Goal: Task Accomplishment & Management: Use online tool/utility

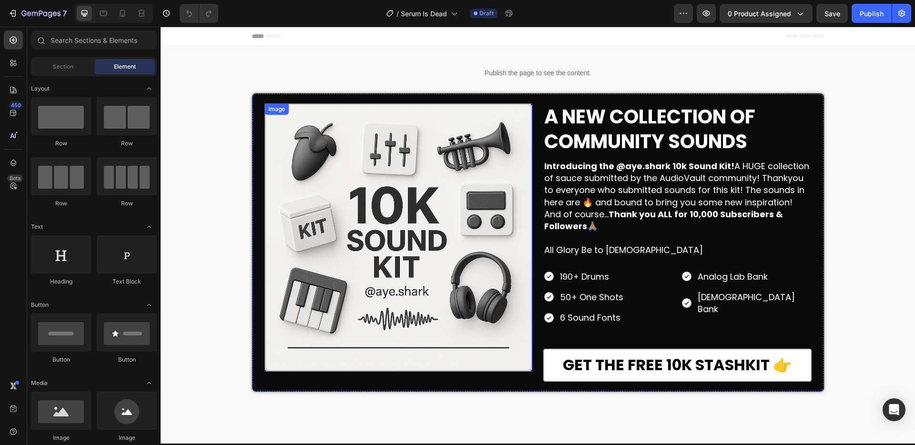
click at [380, 190] on img at bounding box center [398, 237] width 268 height 268
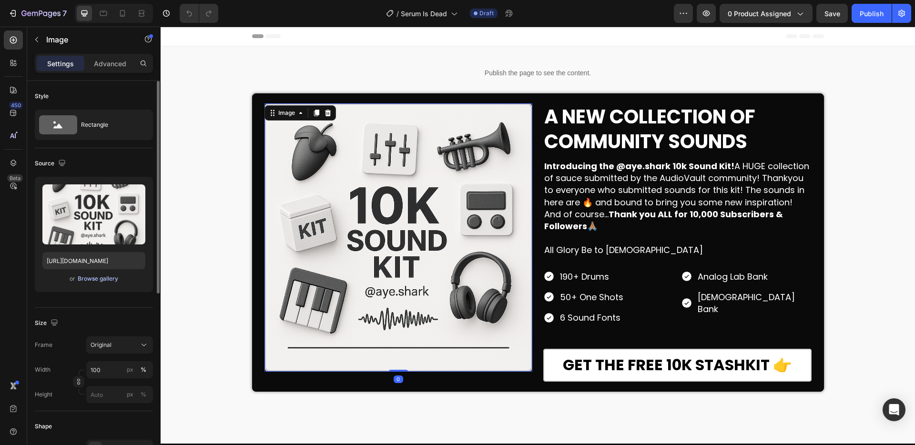
click at [92, 278] on div "Browse gallery" at bounding box center [98, 278] width 40 height 9
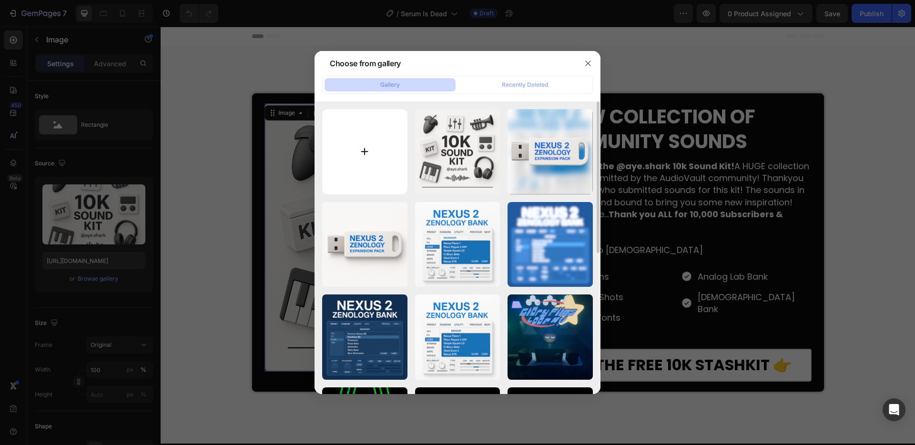
click at [382, 151] on input "file" at bounding box center [364, 151] width 85 height 85
type input "C:\fakepath\sid cover.jpg"
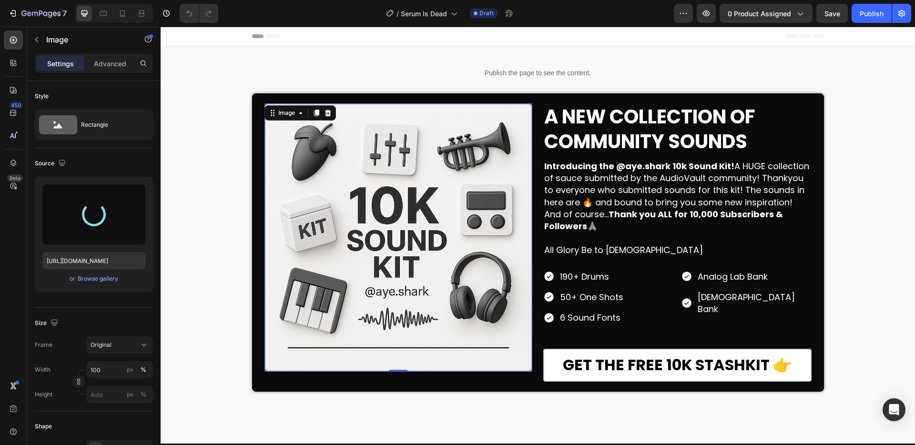
type input "[URL][DOMAIN_NAME]"
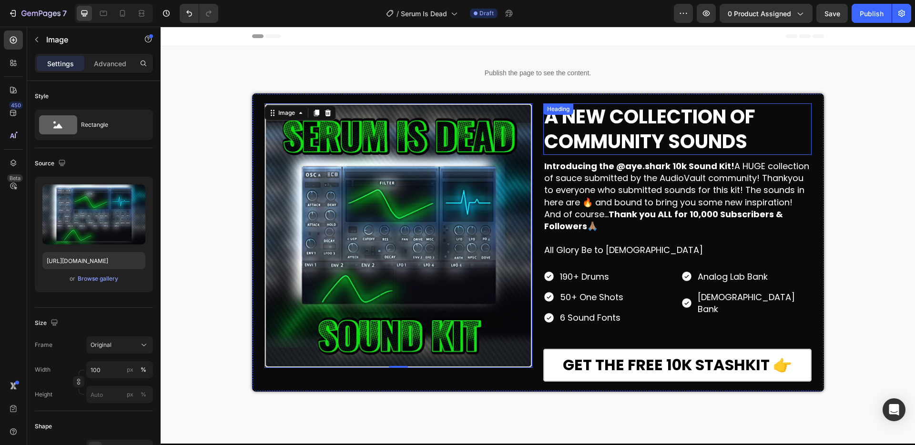
click at [754, 142] on h2 "A NEW COLLECTION OF COMMUNITY SOUNDS" at bounding box center [677, 128] width 268 height 51
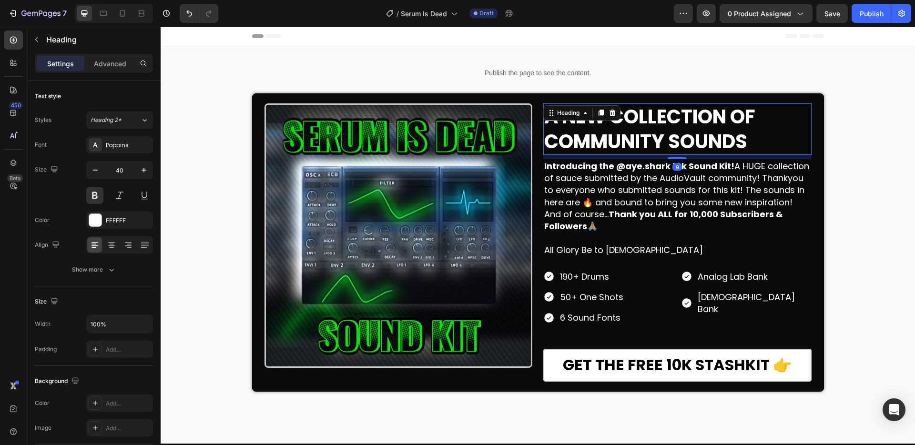
click at [754, 142] on h2 "A NEW COLLECTION OF COMMUNITY SOUNDS" at bounding box center [677, 128] width 268 height 51
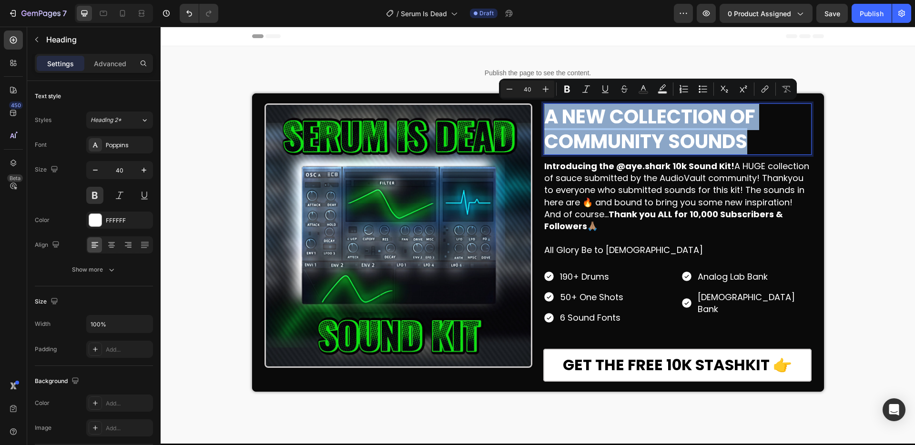
drag, startPoint x: 755, startPoint y: 142, endPoint x: 569, endPoint y: 118, distance: 186.8
click at [569, 118] on p "A NEW COLLECTION OF COMMUNITY SOUNDS" at bounding box center [677, 129] width 266 height 50
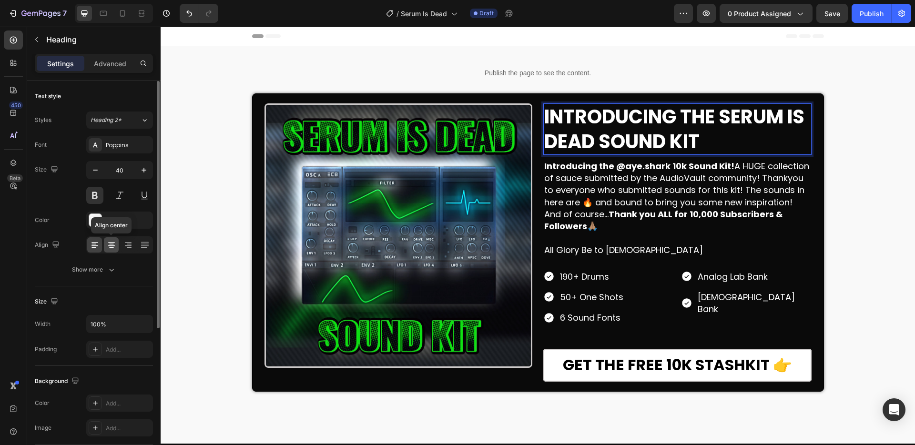
click at [113, 244] on icon at bounding box center [112, 245] width 10 height 10
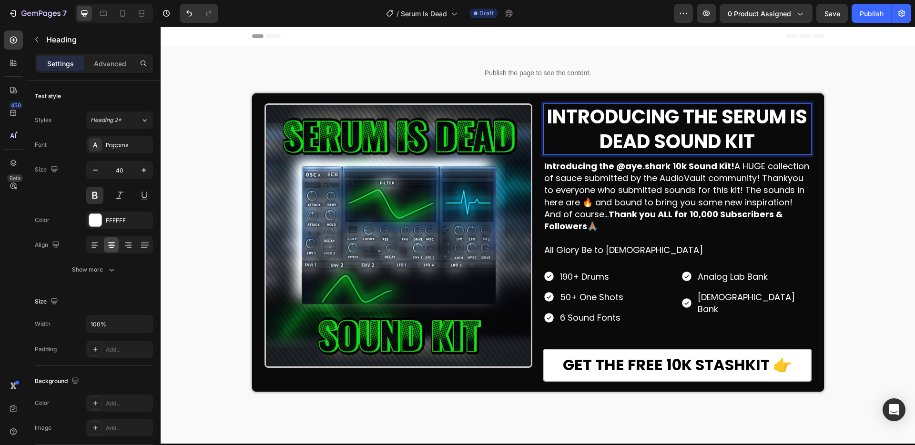
click at [798, 141] on p "INTRODUCING THE SERUM IS DEAD SOUND KIT" at bounding box center [677, 129] width 266 height 50
click at [670, 117] on p "INTRODUCING THE SERUM IS DEAD SOUND KIT" at bounding box center [677, 129] width 266 height 50
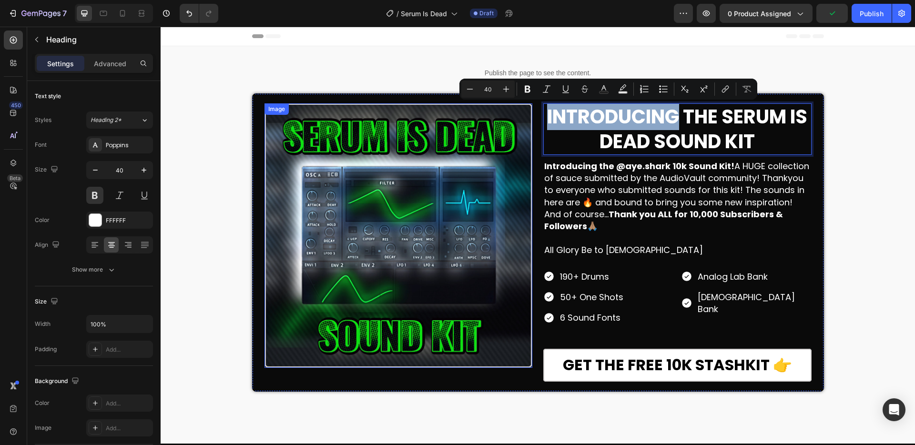
drag, startPoint x: 674, startPoint y: 117, endPoint x: 511, endPoint y: 104, distance: 163.4
click at [510, 113] on div "Image INTRODUCING THE SERUM IS DEAD SOUND KIT Heading 9 Introducing the @aye.sh…" at bounding box center [538, 242] width 572 height 298
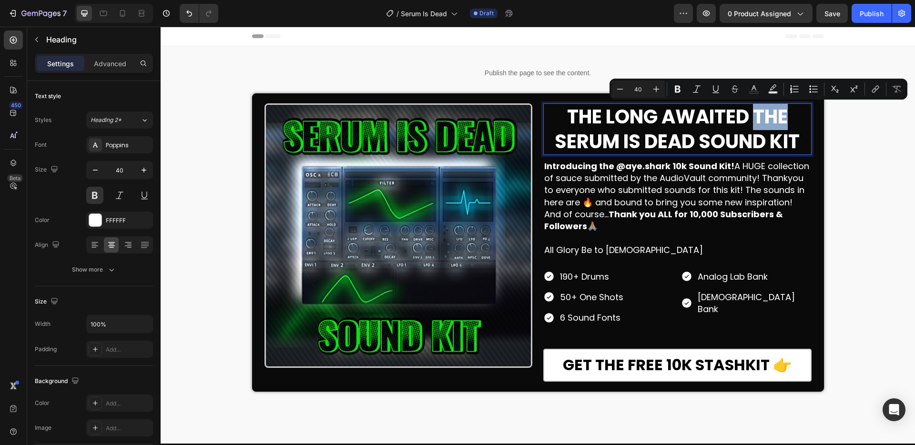
drag, startPoint x: 787, startPoint y: 114, endPoint x: 753, endPoint y: 114, distance: 33.8
click at [753, 114] on p "THE LONG AWAITED THE SERUM IS DEAD SOUND KIT" at bounding box center [677, 129] width 266 height 50
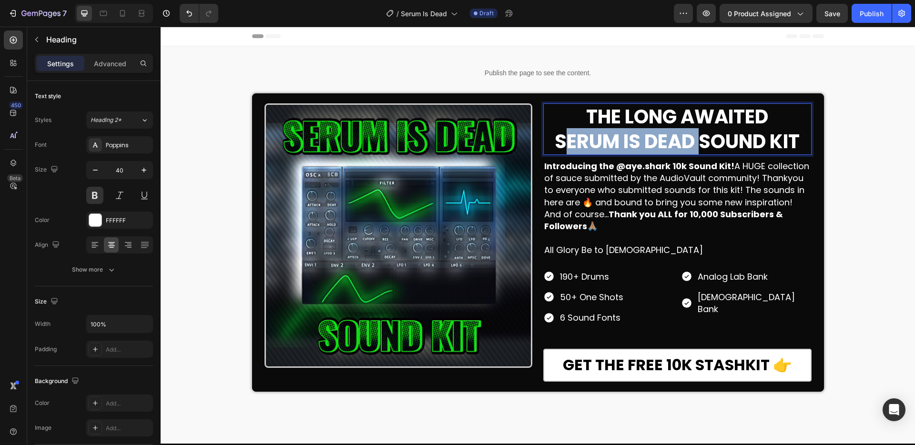
drag, startPoint x: 550, startPoint y: 141, endPoint x: 688, endPoint y: 144, distance: 138.2
click at [688, 144] on p "THE LONG AWAITED SERUM IS DEAD SOUND KIT" at bounding box center [677, 129] width 266 height 50
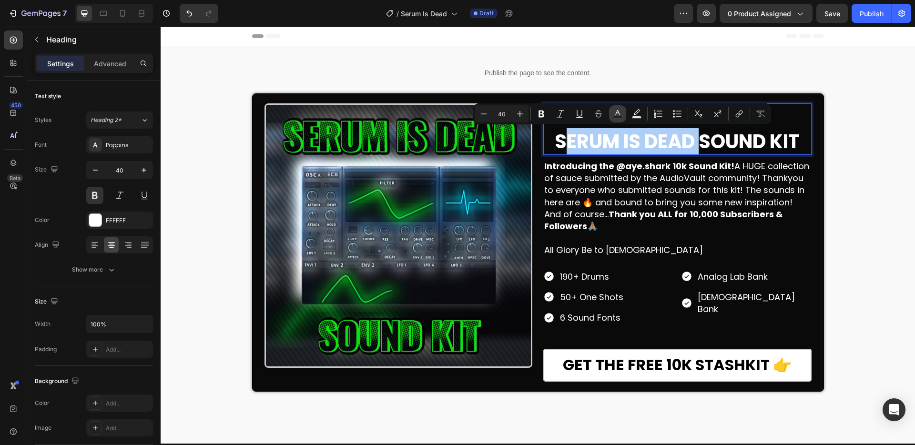
click at [619, 115] on icon "Editor contextual toolbar" at bounding box center [618, 114] width 10 height 10
type input "FFFFFF"
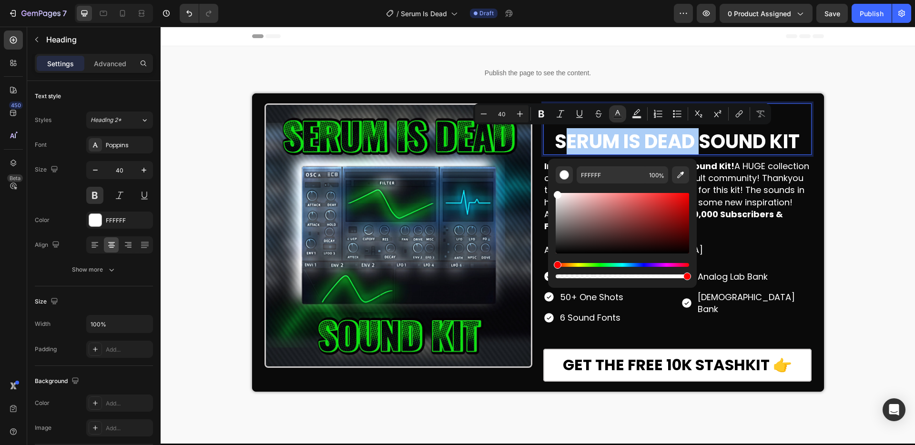
drag, startPoint x: 766, startPoint y: 293, endPoint x: 605, endPoint y: 265, distance: 163.5
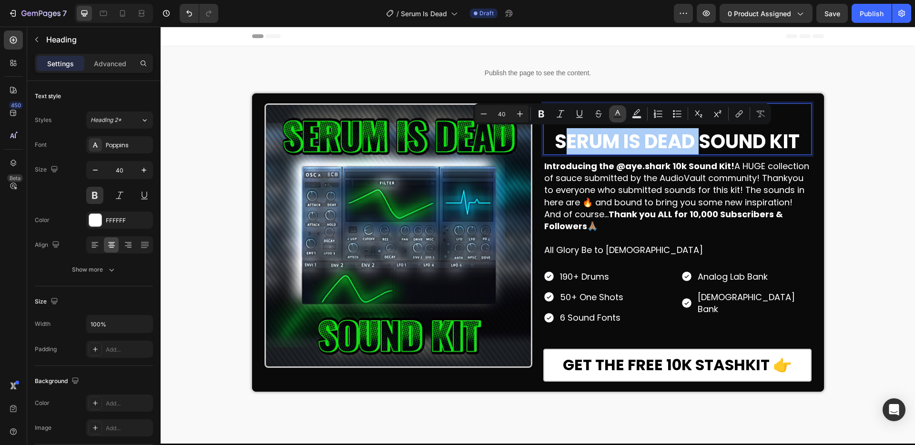
click at [617, 112] on icon "Editor contextual toolbar" at bounding box center [618, 114] width 10 height 10
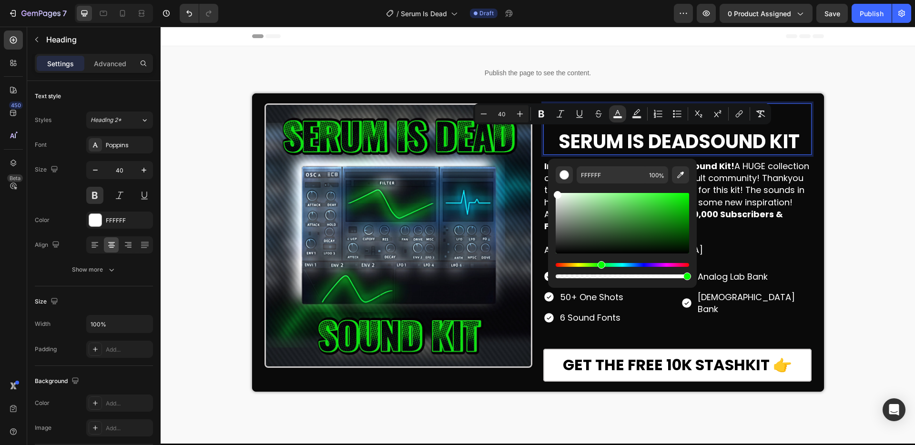
click at [600, 265] on div "Hue" at bounding box center [621, 265] width 133 height 4
drag, startPoint x: 674, startPoint y: 198, endPoint x: 684, endPoint y: 194, distance: 10.3
click at [684, 194] on div "Editor contextual toolbar" at bounding box center [621, 223] width 133 height 61
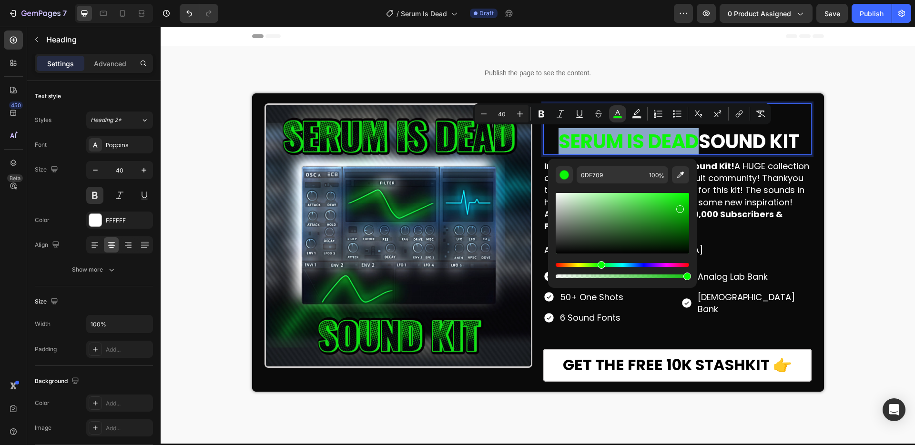
drag, startPoint x: 684, startPoint y: 195, endPoint x: 675, endPoint y: 208, distance: 15.9
click at [676, 208] on div "Editor contextual toolbar" at bounding box center [680, 209] width 8 height 8
drag, startPoint x: 676, startPoint y: 208, endPoint x: 667, endPoint y: 211, distance: 8.4
click at [667, 211] on div "Editor contextual toolbar" at bounding box center [671, 212] width 8 height 8
type input "1FB21C"
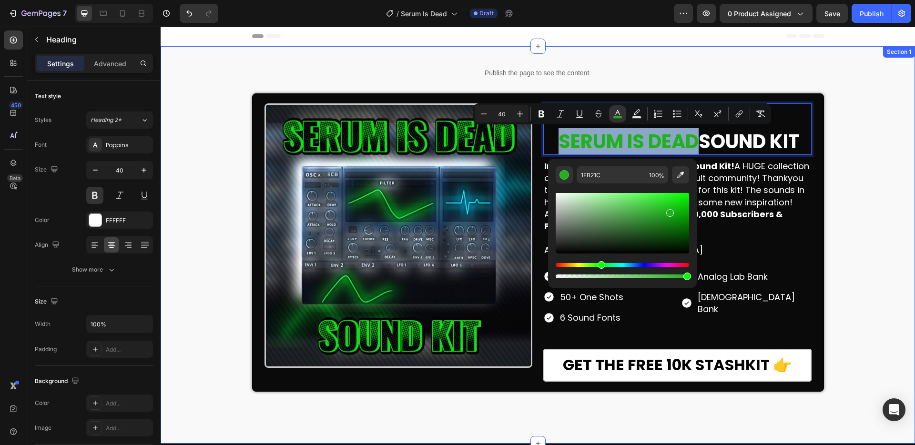
click at [854, 199] on div "Publish the page to see the content. Custom Code Row Image THE LONG AWAITED SER…" at bounding box center [538, 228] width 754 height 335
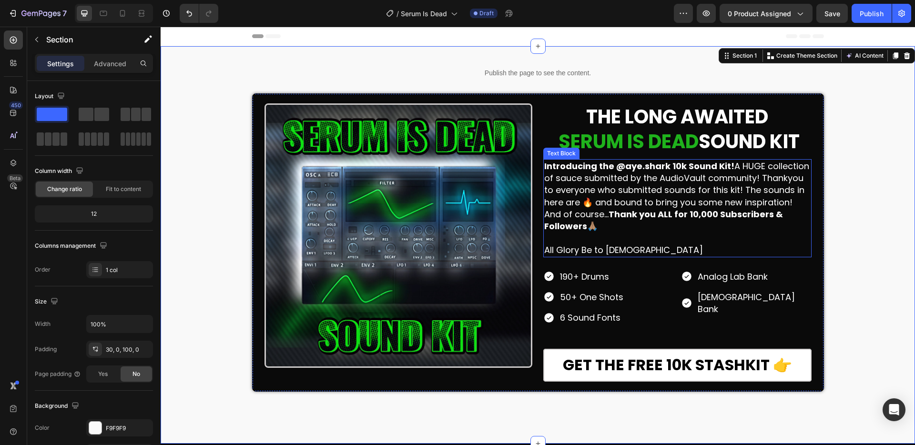
click at [627, 231] on p "Introducing the @aye.shark 10k Sound Kit! A HUGE collection of sauce submitted …" at bounding box center [677, 196] width 266 height 72
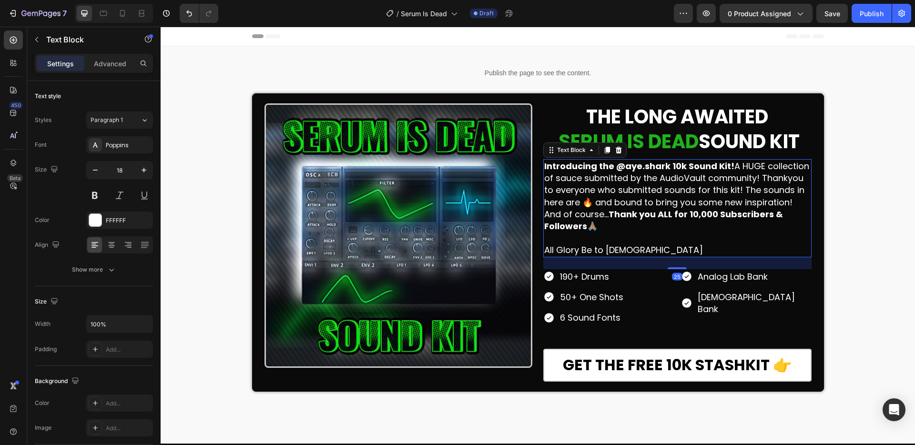
click at [627, 231] on p "Introducing the @aye.shark 10k Sound Kit! A HUGE collection of sauce submitted …" at bounding box center [677, 196] width 266 height 72
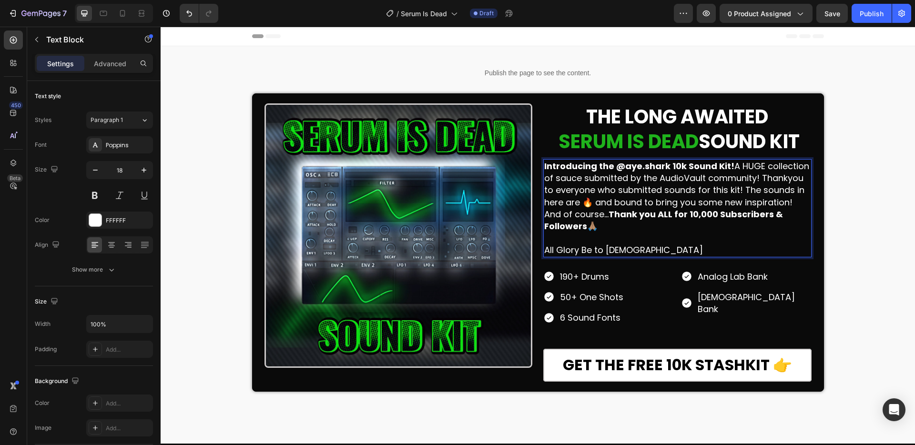
click at [617, 230] on p "Introducing the @aye.shark 10k Sound Kit! A HUGE collection of sauce submitted …" at bounding box center [677, 196] width 266 height 72
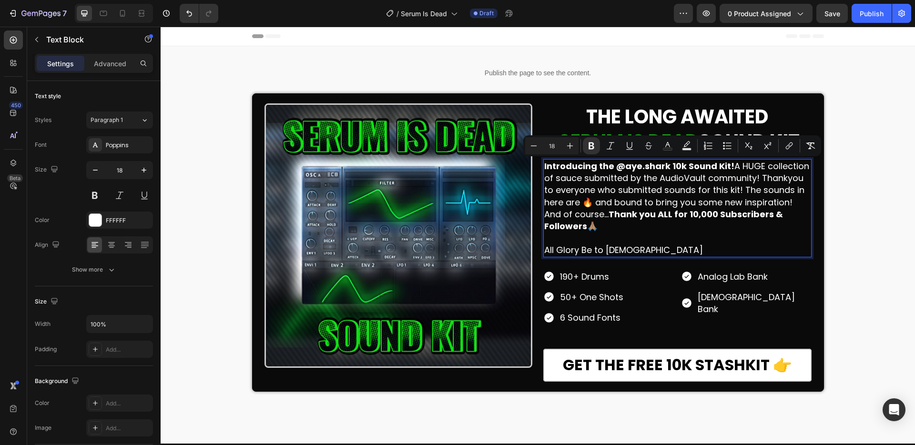
drag, startPoint x: 610, startPoint y: 229, endPoint x: 614, endPoint y: 169, distance: 60.1
click at [612, 170] on p "Introducing the @aye.shark 10k Sound Kit! A HUGE collection of sauce submitted …" at bounding box center [677, 196] width 266 height 72
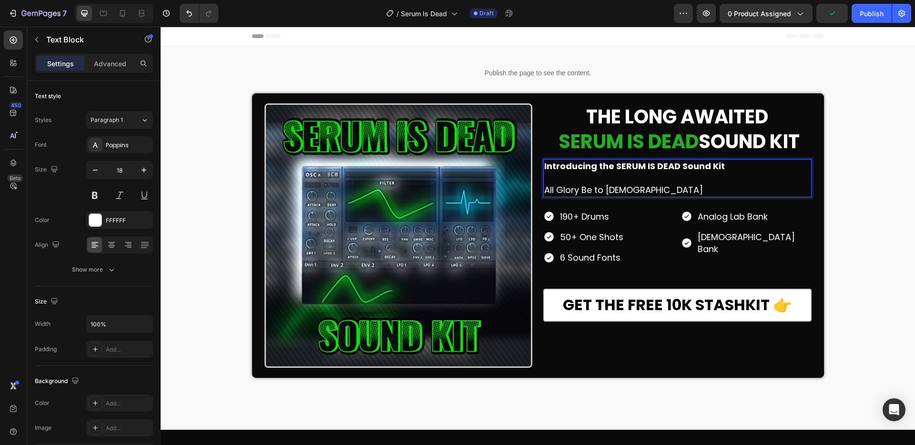
click at [610, 165] on strong "Introducing the SERUM IS DEAD Sound Kit" at bounding box center [634, 166] width 181 height 12
click at [611, 165] on strong "Introducing the SERUM IS DEAD Sound Kit" at bounding box center [634, 166] width 181 height 12
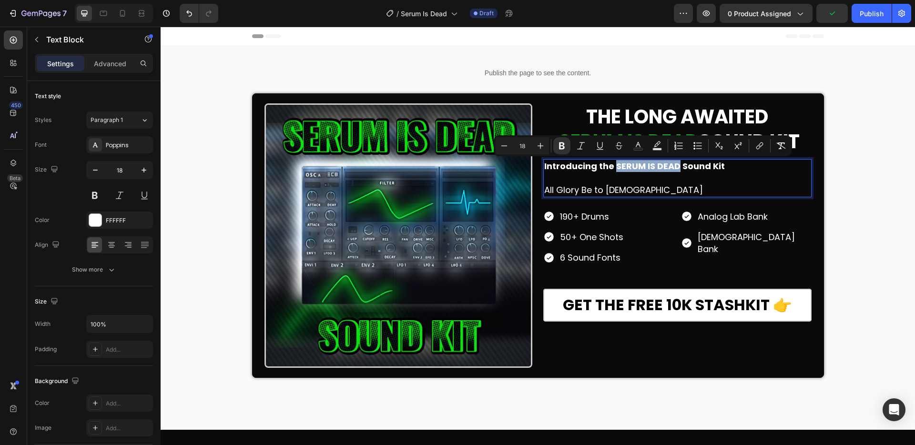
drag, startPoint x: 610, startPoint y: 165, endPoint x: 664, endPoint y: 169, distance: 54.0
click at [664, 169] on strong "Introducing the SERUM IS DEAD Sound Kit" at bounding box center [634, 166] width 181 height 12
click at [641, 147] on icon "Editor contextual toolbar" at bounding box center [638, 146] width 10 height 10
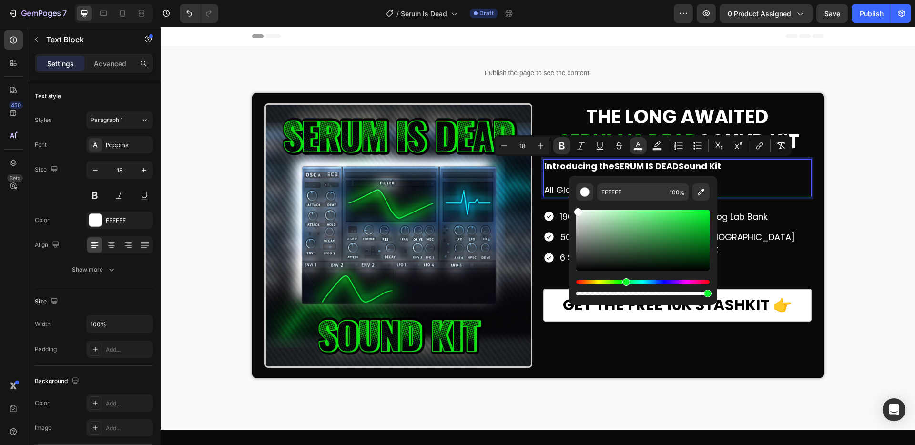
click at [624, 281] on div "Hue" at bounding box center [642, 282] width 133 height 4
drag, startPoint x: 703, startPoint y: 216, endPoint x: 698, endPoint y: 225, distance: 10.0
click at [698, 225] on div "Editor contextual toolbar" at bounding box center [642, 240] width 133 height 61
type input "10BC2D"
click at [773, 220] on div "Analog Lab Bank Zenology Bank" at bounding box center [746, 233] width 130 height 48
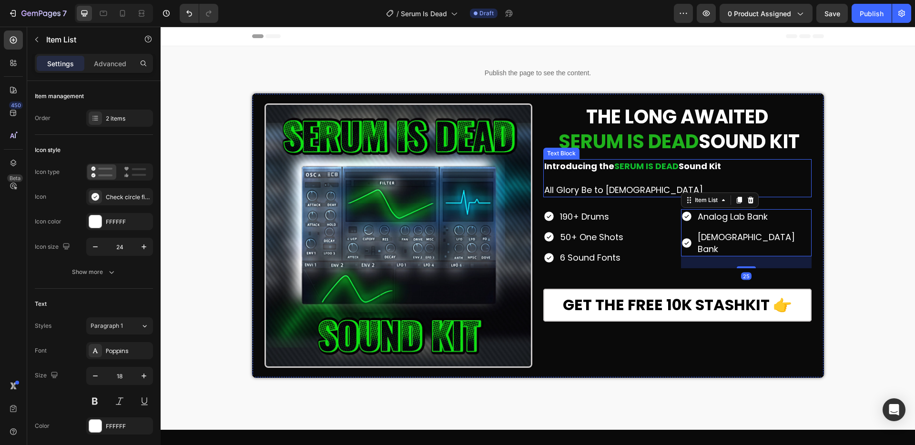
drag, startPoint x: 712, startPoint y: 168, endPoint x: 727, endPoint y: 170, distance: 14.8
click at [712, 168] on strong "Sound Kit" at bounding box center [699, 166] width 42 height 12
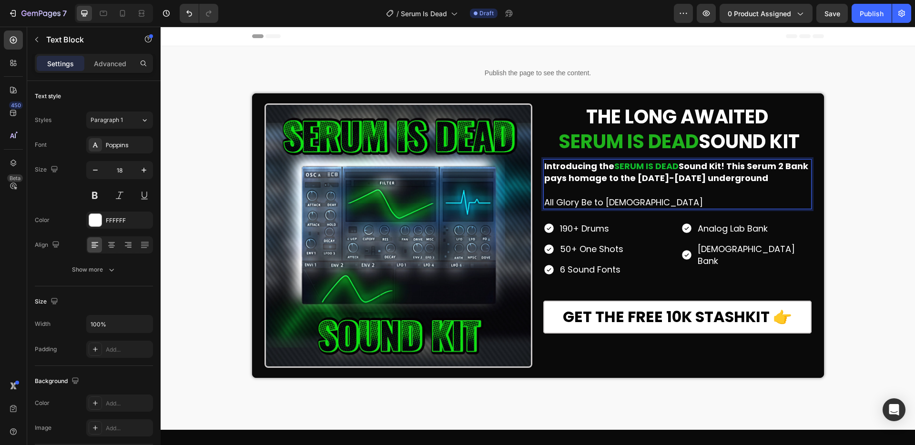
click at [645, 179] on strong "Sound Kit! This Serum 2 Bank pays homage to the [DATE]-[DATE] underground" at bounding box center [676, 172] width 264 height 24
click at [650, 179] on strong "Sound Kit! This Serum 2 Bank pays homage to the [DATE]-[DATE] underground" at bounding box center [676, 172] width 264 height 24
click at [739, 181] on p "Introducing the SERUM IS DEAD Sound Kit! This Serum 2 Bank pays homage to the […" at bounding box center [677, 172] width 266 height 24
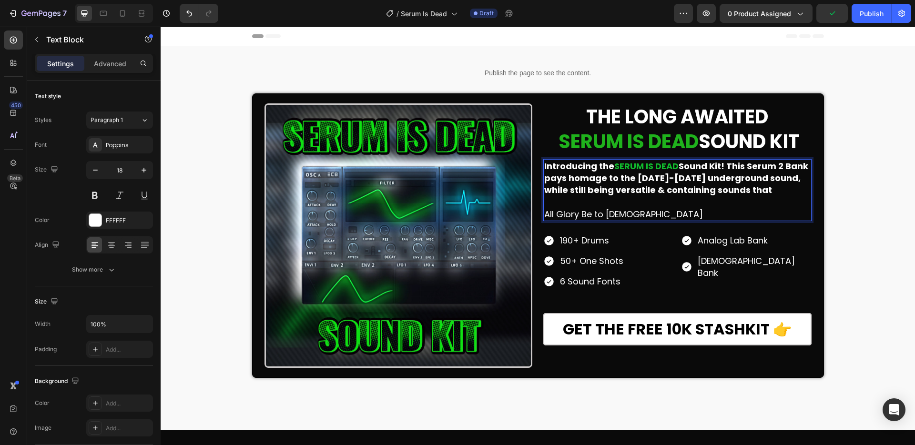
click at [743, 188] on p "Introducing the SERUM IS DEAD Sound Kit! This Serum 2 Bank pays homage to the […" at bounding box center [677, 178] width 266 height 36
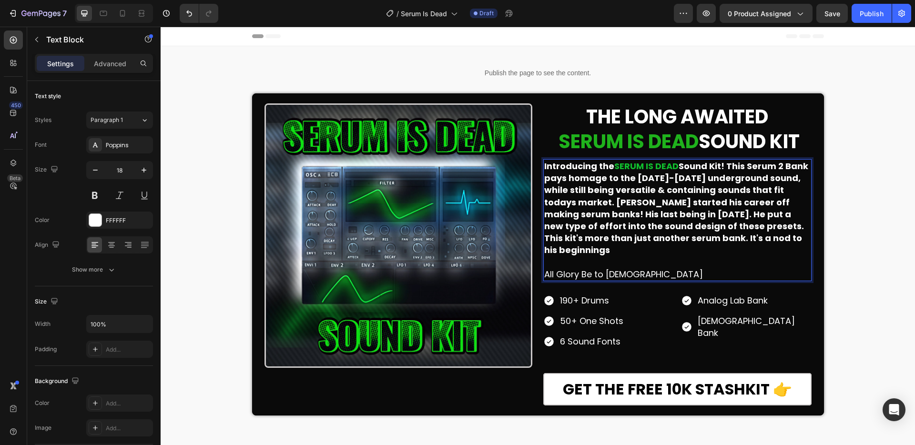
click at [704, 238] on strong "Sound Kit! This Serum 2 Bank pays homage to the [DATE]-[DATE] underground sound…" at bounding box center [676, 208] width 264 height 96
click at [792, 237] on p "Introducing the SERUM IS DEAD Sound Kit! This Serum 2 Bank pays homage to the […" at bounding box center [677, 208] width 266 height 96
click at [669, 202] on strong "Sound Kit! This Serum 2 Bank pays homage to the [DATE]-[DATE] underground sound…" at bounding box center [676, 208] width 264 height 96
click at [763, 226] on strong "Sound Kit! This Serum 2 Bank pays homage to the [DATE]-[DATE] underground sound…" at bounding box center [676, 208] width 264 height 96
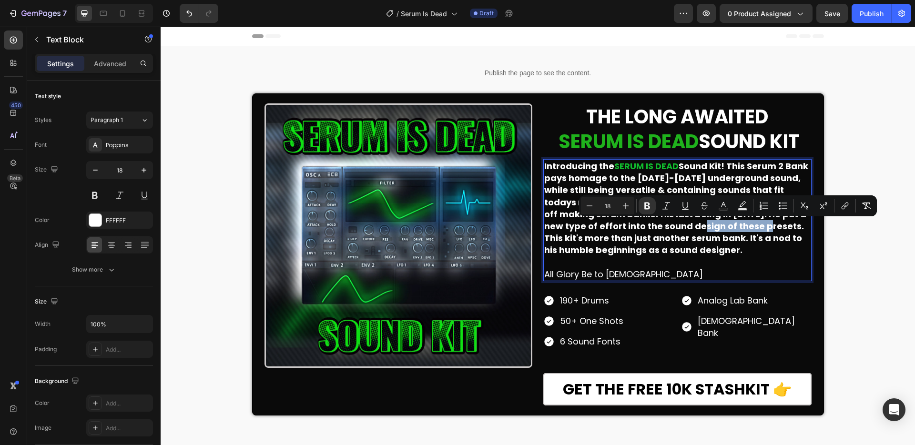
drag, startPoint x: 763, startPoint y: 226, endPoint x: 696, endPoint y: 227, distance: 67.2
click at [696, 227] on strong "Sound Kit! This Serum 2 Bank pays homage to the [DATE]-[DATE] underground sound…" at bounding box center [676, 208] width 264 height 96
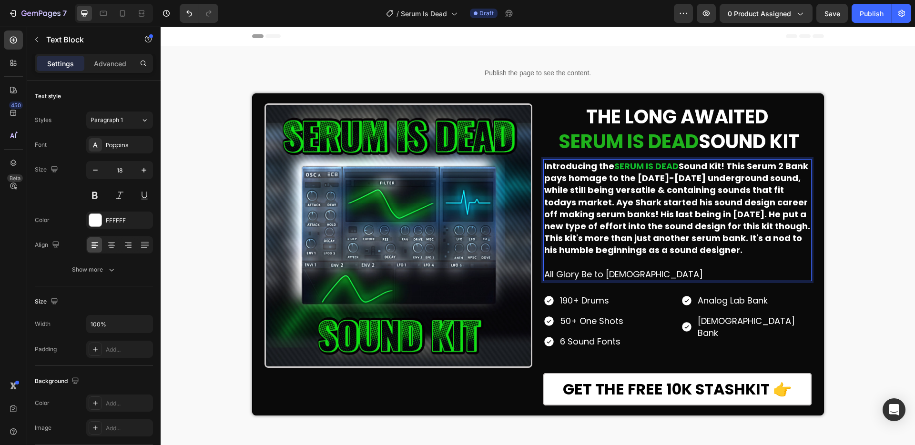
click at [738, 245] on p "Introducing the SERUM IS DEAD Sound Kit! This Serum 2 Bank pays homage to the […" at bounding box center [677, 208] width 266 height 96
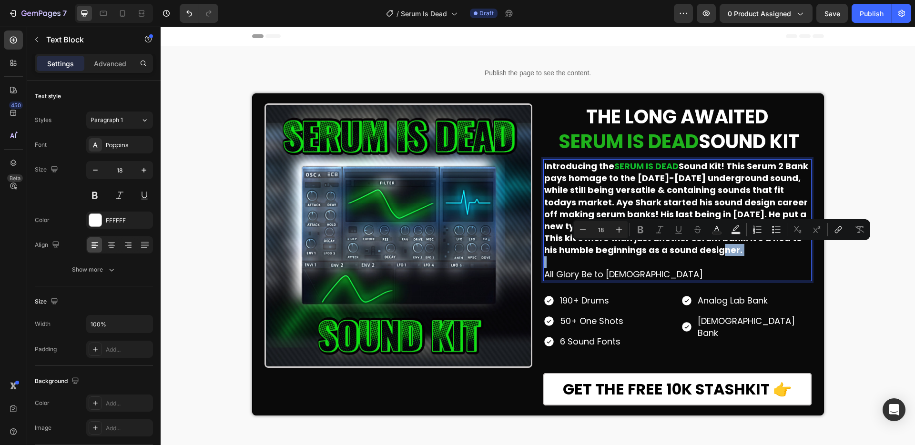
click at [735, 250] on p "Introducing the SERUM IS DEAD Sound Kit! This Serum 2 Bank pays homage to the […" at bounding box center [677, 208] width 266 height 96
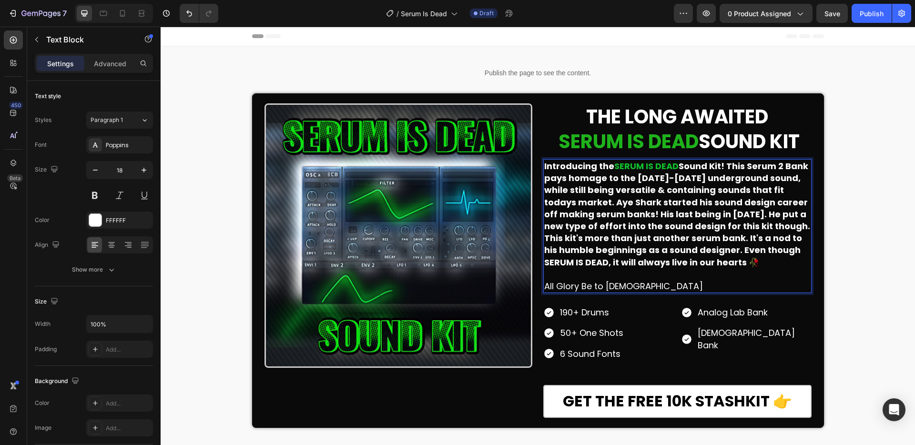
click at [544, 262] on strong "Sound Kit! This Serum 2 Bank pays homage to the [DATE]-[DATE] underground sound…" at bounding box center [677, 214] width 266 height 108
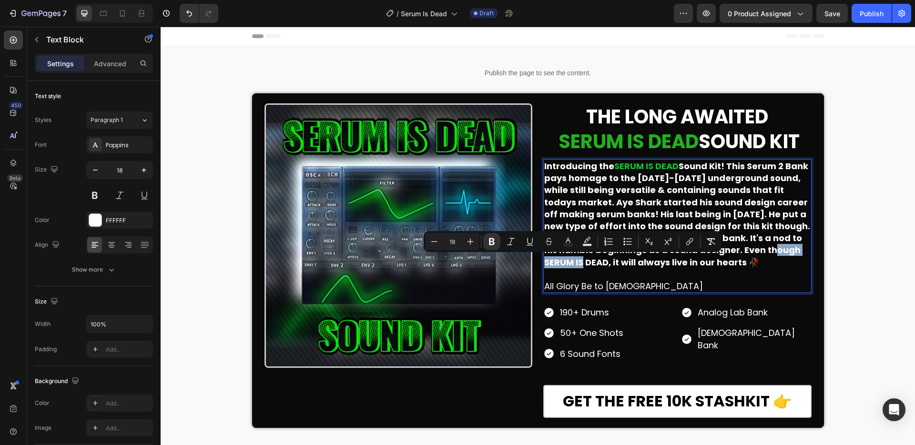
drag, startPoint x: 541, startPoint y: 262, endPoint x: 604, endPoint y: 268, distance: 63.1
click at [604, 268] on strong "Sound Kit! This Serum 2 Bank pays homage to the [DATE]-[DATE] underground sound…" at bounding box center [677, 214] width 266 height 108
click at [569, 244] on rect "Editor contextual toolbar" at bounding box center [568, 245] width 9 height 2
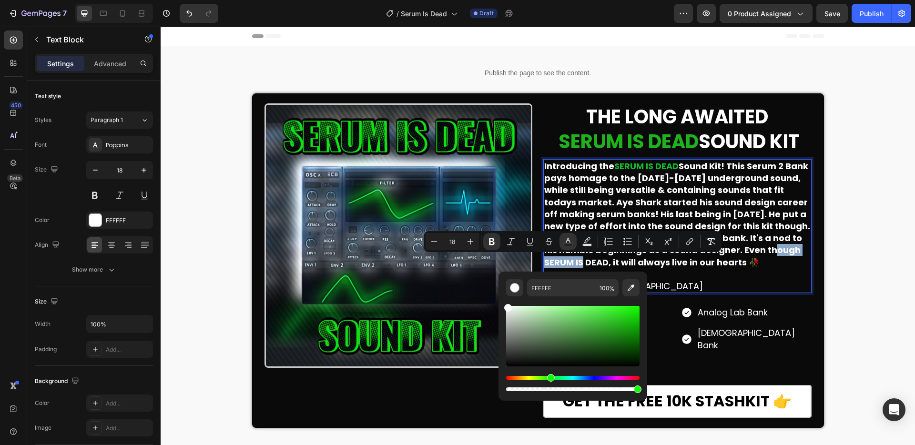
click at [549, 378] on div "Hue" at bounding box center [572, 378] width 133 height 4
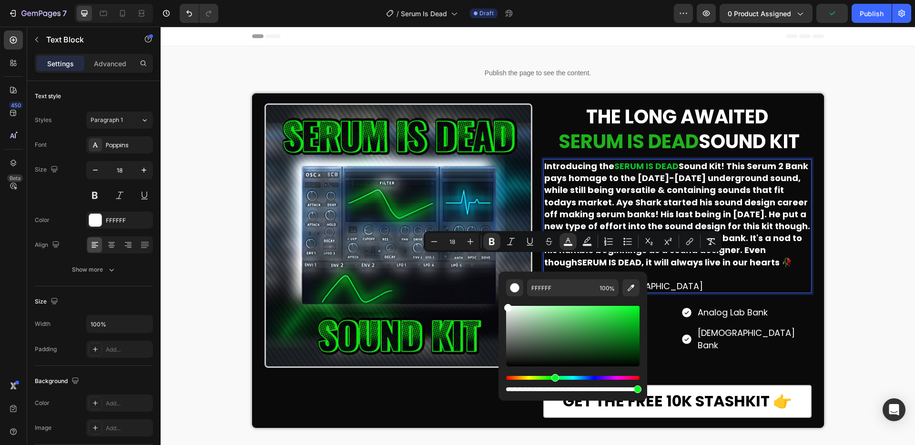
drag, startPoint x: 557, startPoint y: 376, endPoint x: 554, endPoint y: 380, distance: 5.1
click at [554, 380] on div "Hue" at bounding box center [572, 378] width 133 height 4
click at [634, 319] on div "Editor contextual toolbar" at bounding box center [572, 336] width 133 height 61
type input "07C621"
click at [760, 272] on p "Rich Text Editor. Editing area: main" at bounding box center [677, 274] width 266 height 12
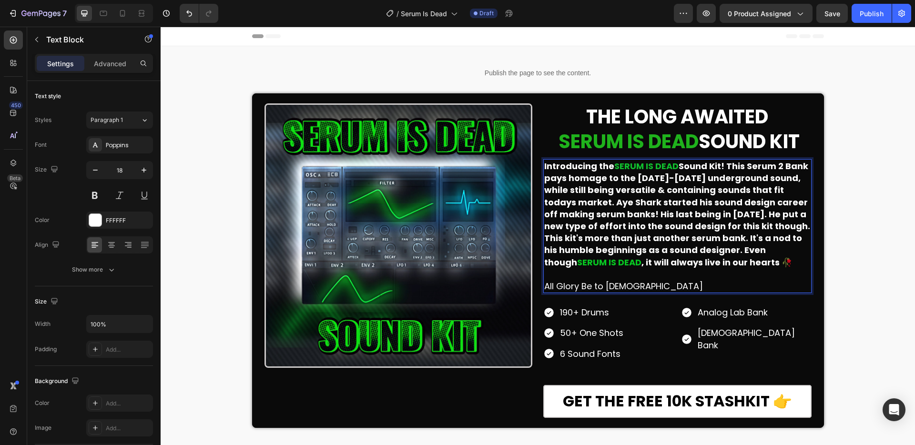
click at [627, 288] on p "All Glory Be to [DEMOGRAPHIC_DATA]" at bounding box center [677, 286] width 266 height 12
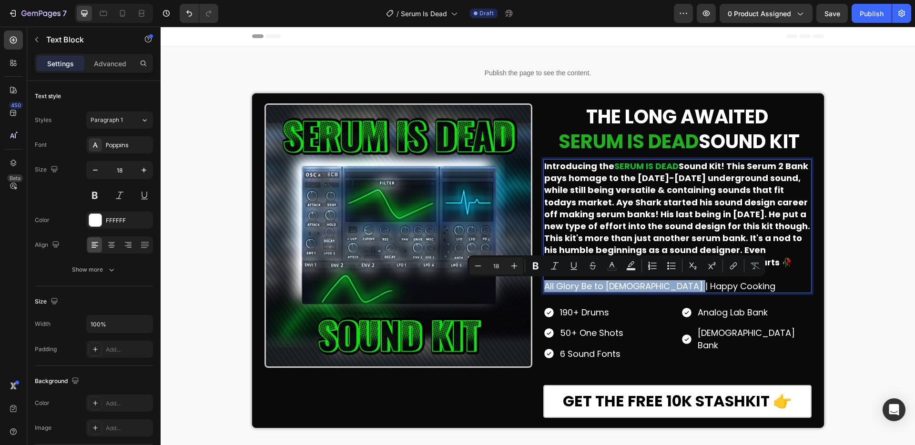
drag, startPoint x: 699, startPoint y: 287, endPoint x: 542, endPoint y: 288, distance: 156.7
click at [544, 288] on p "All Glory Be to [DEMOGRAPHIC_DATA] | Happy Cooking" at bounding box center [677, 286] width 266 height 12
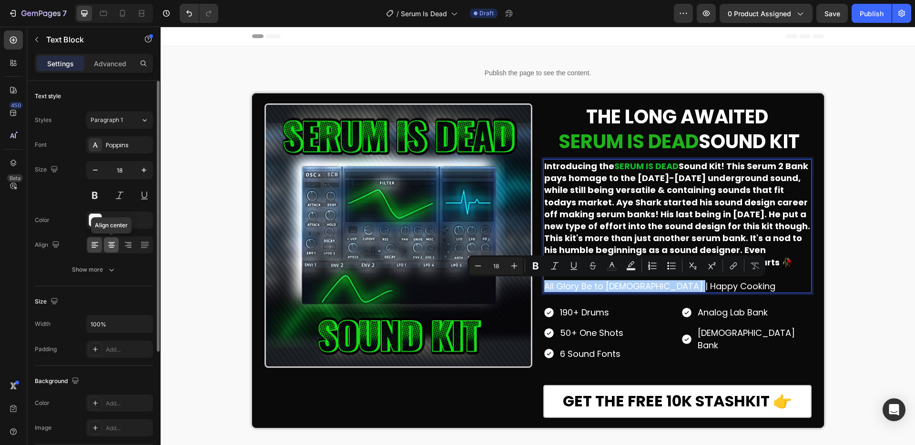
click at [109, 242] on icon at bounding box center [111, 242] width 7 height 1
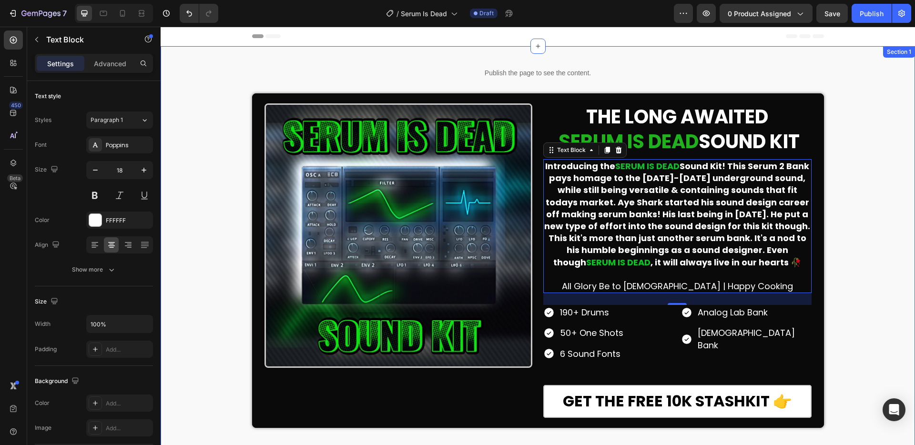
click at [846, 258] on div "Publish the page to see the content. Custom Code Row Image THE LONG AWAITED SER…" at bounding box center [538, 247] width 754 height 372
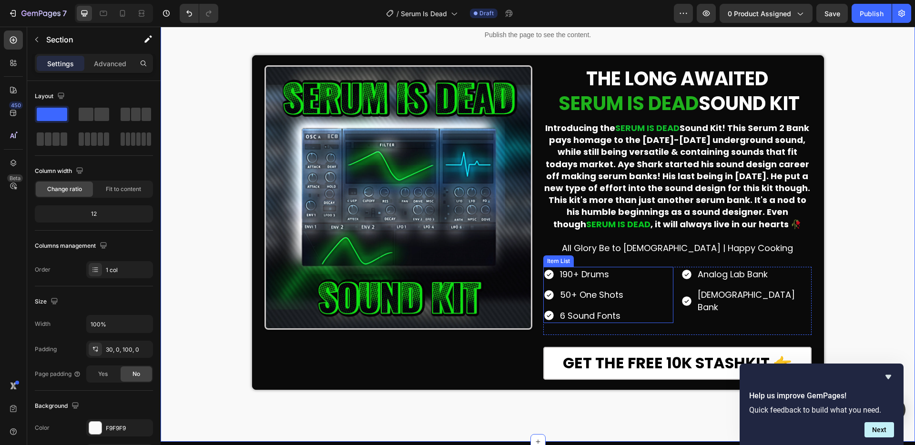
scroll to position [50, 0]
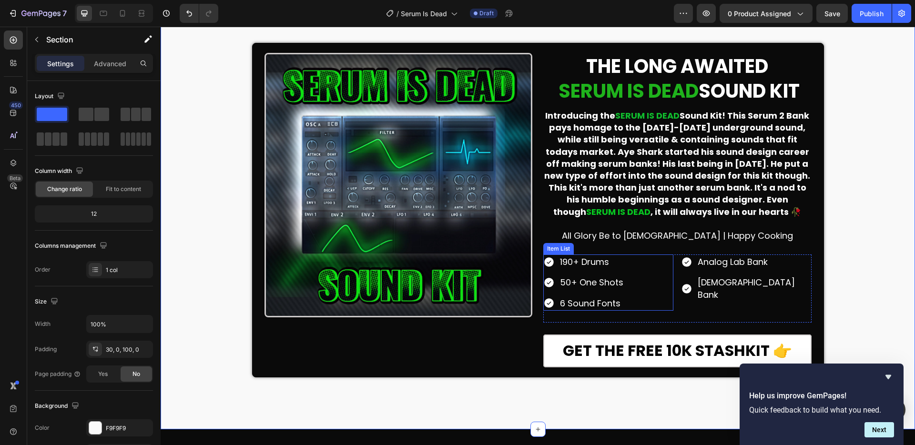
click at [603, 262] on p "190+ Drums" at bounding box center [591, 262] width 63 height 12
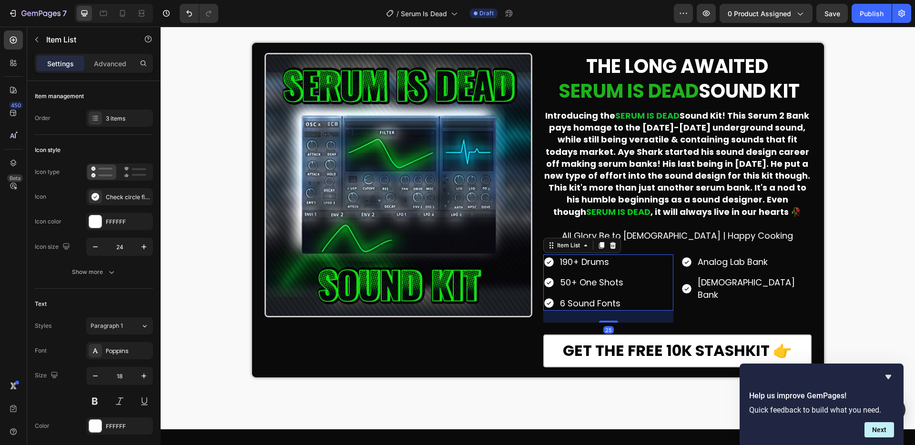
click at [607, 263] on p "190+ Drums" at bounding box center [591, 262] width 63 height 12
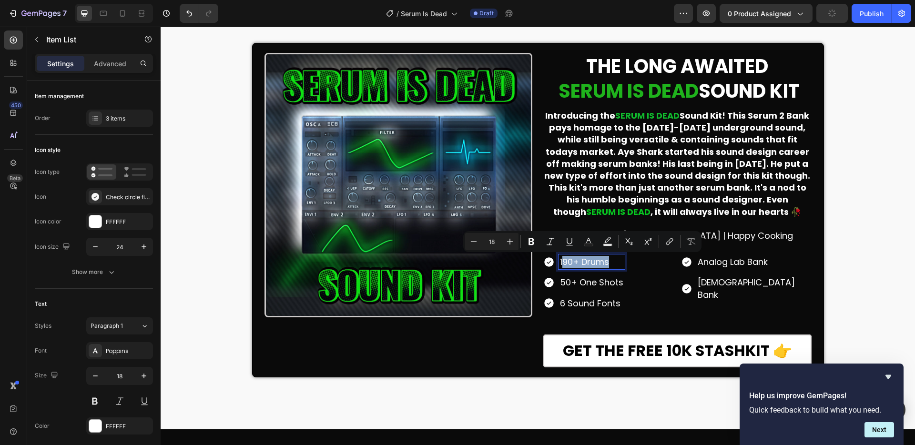
drag, startPoint x: 613, startPoint y: 264, endPoint x: 558, endPoint y: 261, distance: 54.9
click at [560, 261] on p "190+ Drums" at bounding box center [591, 262] width 63 height 12
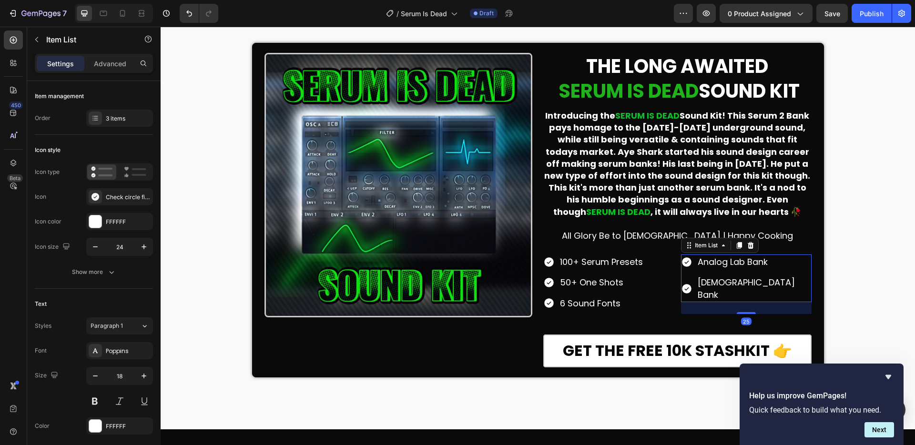
click at [745, 265] on p "Analog Lab Bank" at bounding box center [753, 262] width 112 height 12
click at [756, 263] on p "Analog Lab Bank" at bounding box center [753, 262] width 112 height 12
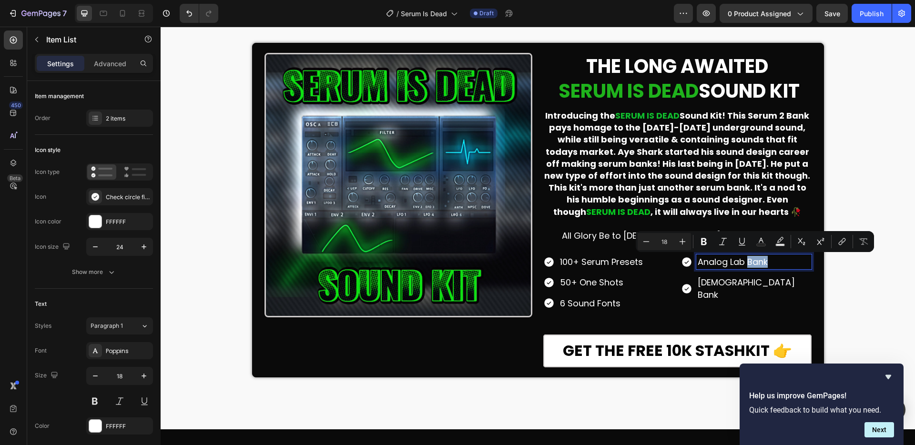
click at [764, 263] on p "Analog Lab Bank" at bounding box center [753, 262] width 112 height 12
drag, startPoint x: 763, startPoint y: 263, endPoint x: 691, endPoint y: 262, distance: 71.9
click at [691, 262] on div "Analog Lab Bank" at bounding box center [746, 261] width 130 height 15
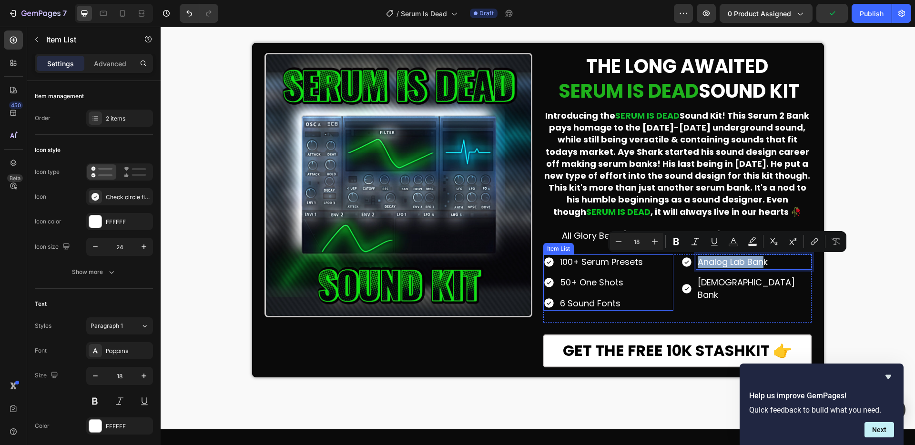
click at [636, 263] on p "100+ Serum Presets" at bounding box center [601, 262] width 83 height 12
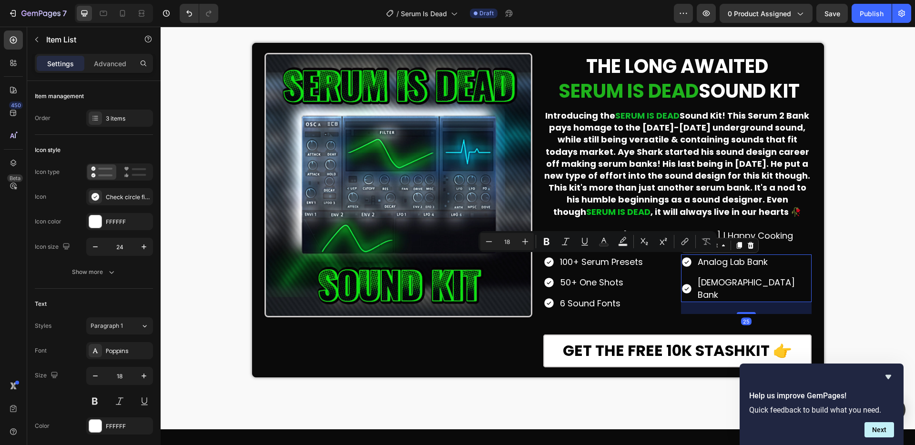
click at [725, 258] on p "Analog Lab Bank" at bounding box center [753, 262] width 112 height 12
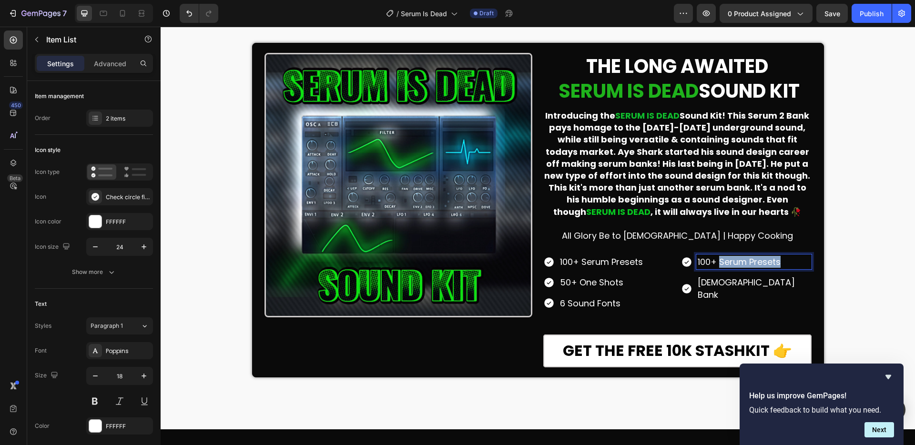
drag, startPoint x: 775, startPoint y: 262, endPoint x: 717, endPoint y: 264, distance: 57.7
click at [717, 264] on p "100+ Serum Presets" at bounding box center [753, 262] width 112 height 12
click at [611, 280] on p "50+ One Shots" at bounding box center [601, 282] width 83 height 12
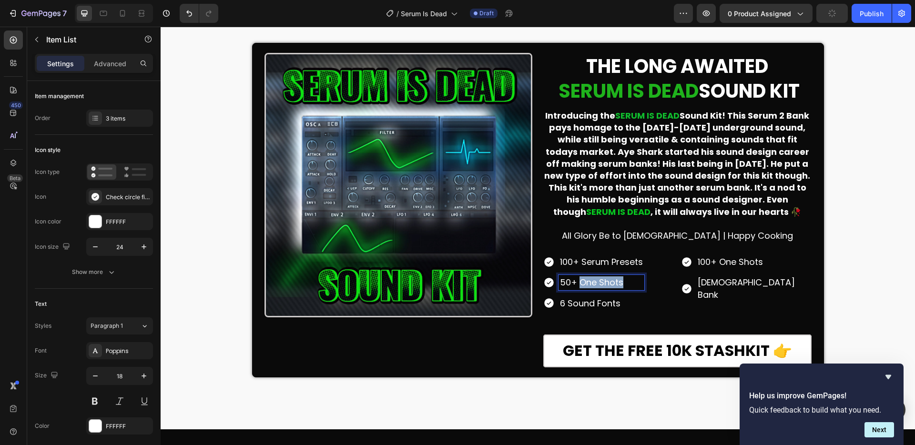
drag, startPoint x: 609, startPoint y: 284, endPoint x: 574, endPoint y: 282, distance: 34.8
click at [574, 282] on p "50+ One Shots" at bounding box center [601, 282] width 83 height 12
click at [713, 281] on p "[DEMOGRAPHIC_DATA] Bank" at bounding box center [753, 288] width 112 height 24
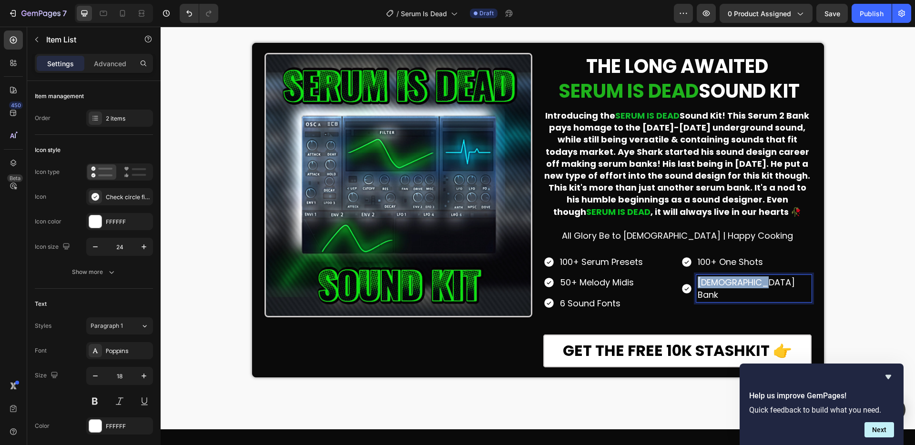
drag, startPoint x: 758, startPoint y: 282, endPoint x: 691, endPoint y: 277, distance: 67.4
click at [691, 277] on div "[DEMOGRAPHIC_DATA] Bank" at bounding box center [746, 288] width 130 height 27
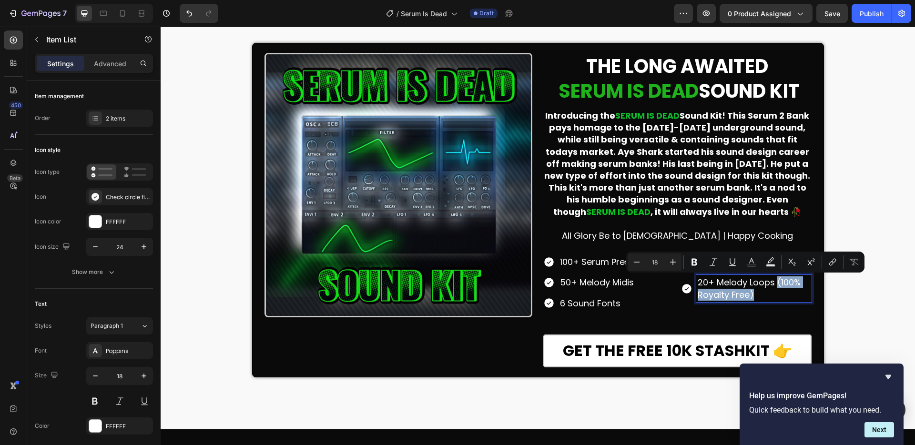
drag, startPoint x: 738, startPoint y: 297, endPoint x: 772, endPoint y: 283, distance: 36.4
click at [772, 283] on p "20+ Melody Loops (100% Royalty Free)" at bounding box center [753, 288] width 112 height 24
copy p "(100% Royalty Free)"
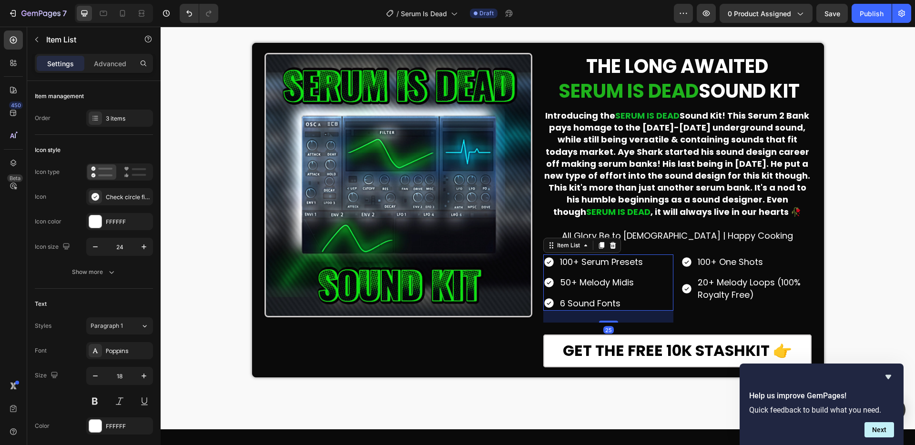
click at [617, 286] on p "50+ Melody Midis" at bounding box center [601, 282] width 83 height 12
click at [631, 285] on p "50+ Melody Midis" at bounding box center [601, 282] width 83 height 12
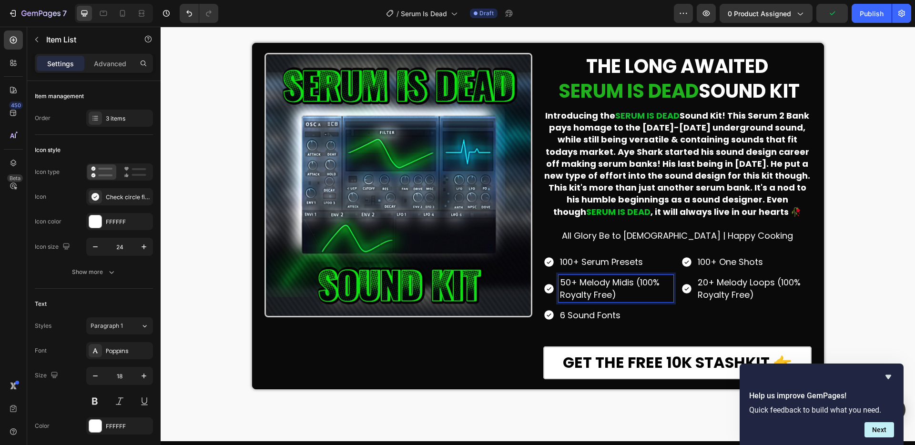
click at [624, 316] on p "6 Sound Fonts" at bounding box center [616, 315] width 112 height 12
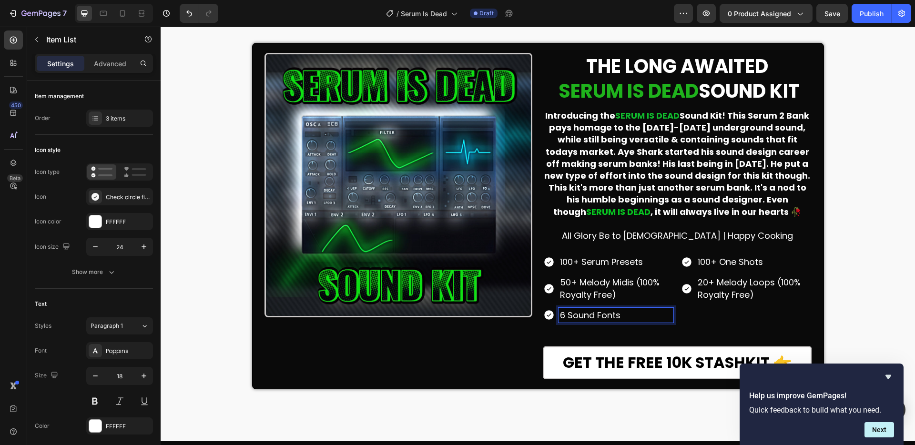
click at [631, 316] on p "6 Sound Fonts" at bounding box center [616, 315] width 112 height 12
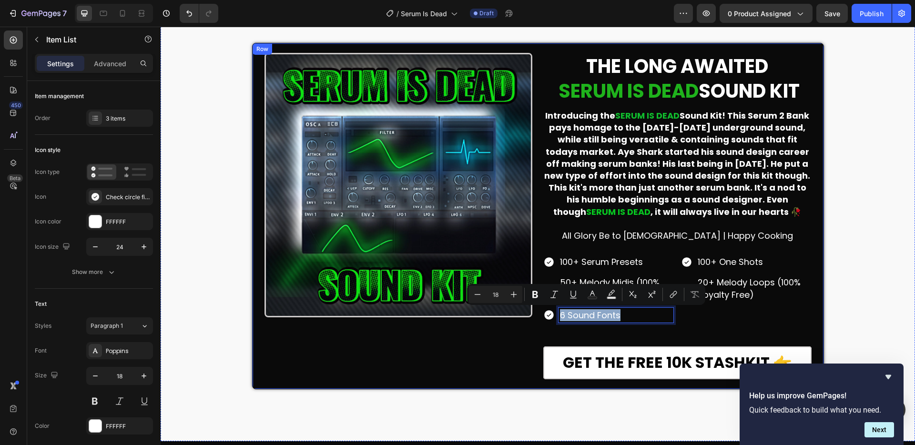
drag, startPoint x: 614, startPoint y: 315, endPoint x: 537, endPoint y: 312, distance: 76.8
click at [537, 312] on div "Image THE LONG AWAITED SERUM IS DEAD SOUND KIT Heading Introducing the SERUM IS…" at bounding box center [538, 216] width 572 height 346
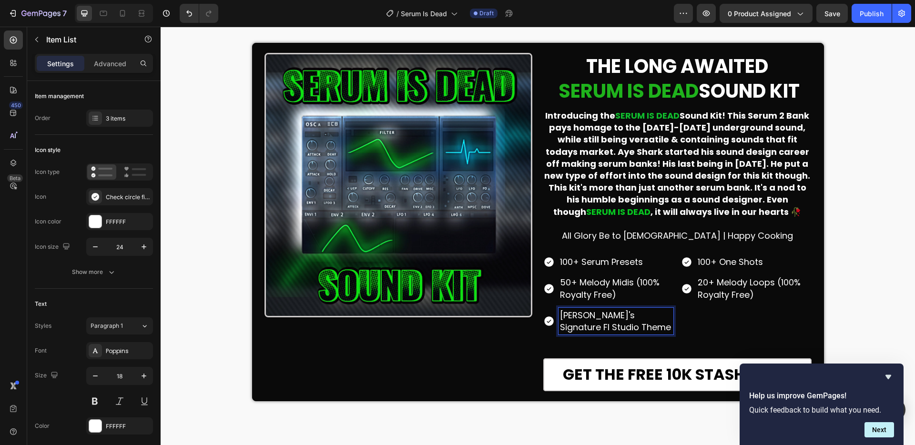
click at [658, 317] on p "[PERSON_NAME]'s Signature Fl Studio Theme" at bounding box center [616, 321] width 112 height 24
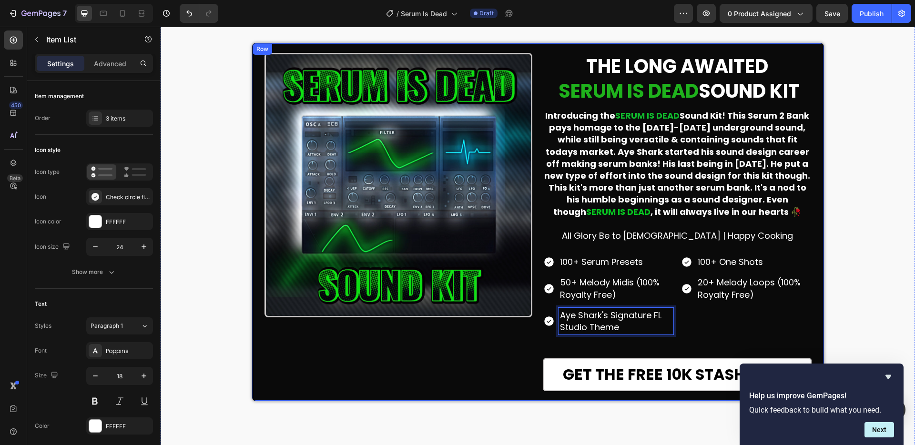
click at [512, 343] on div "Image" at bounding box center [398, 222] width 268 height 338
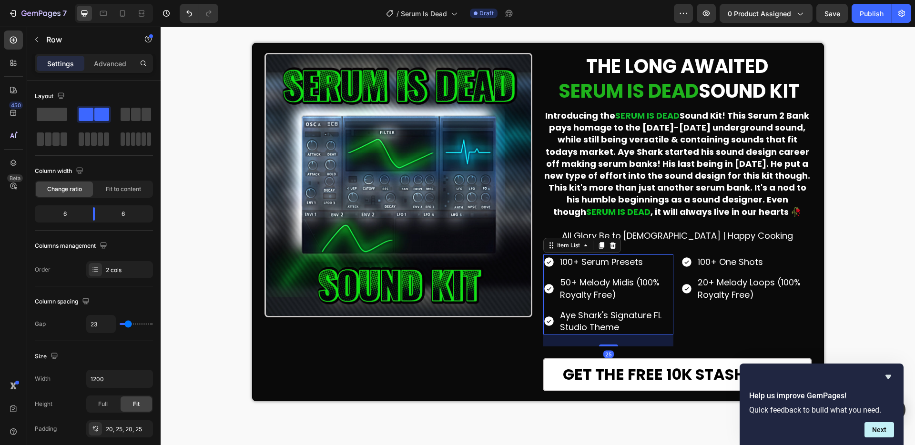
click at [548, 263] on icon at bounding box center [549, 262] width 10 height 10
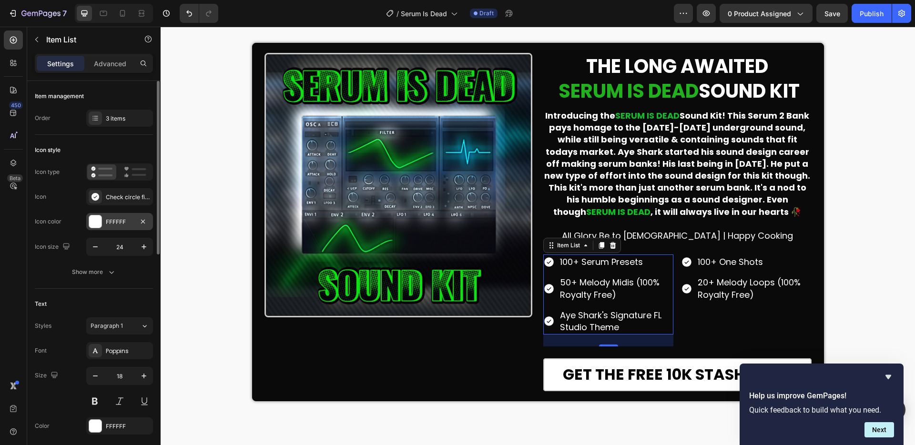
click at [97, 217] on div at bounding box center [95, 221] width 12 height 12
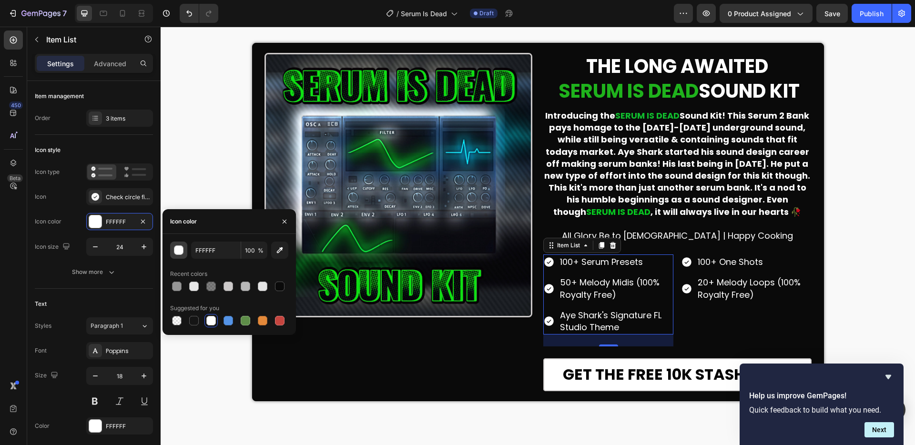
click at [177, 249] on div "button" at bounding box center [179, 251] width 10 height 10
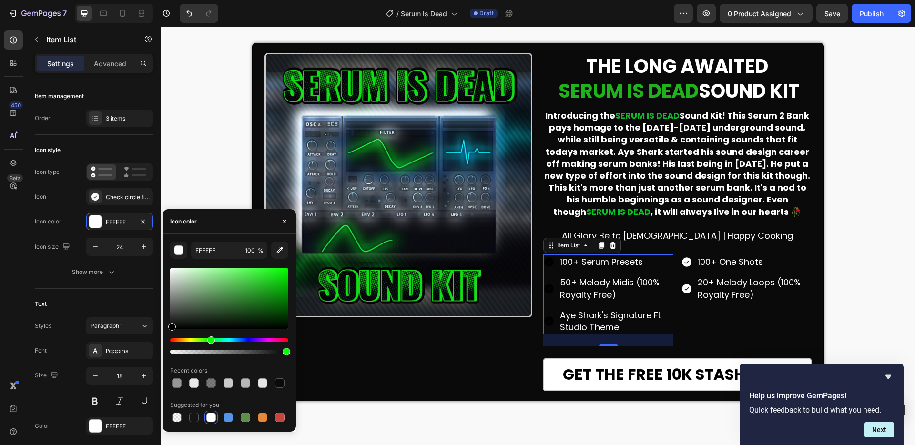
click at [210, 341] on div "Hue" at bounding box center [229, 340] width 118 height 4
click at [281, 282] on div at bounding box center [229, 298] width 118 height 61
type input "0DC40D"
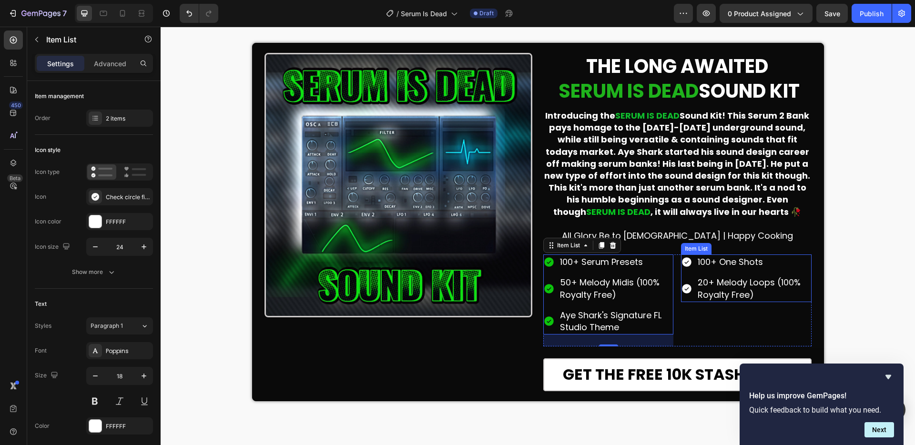
click at [681, 258] on icon at bounding box center [686, 261] width 11 height 11
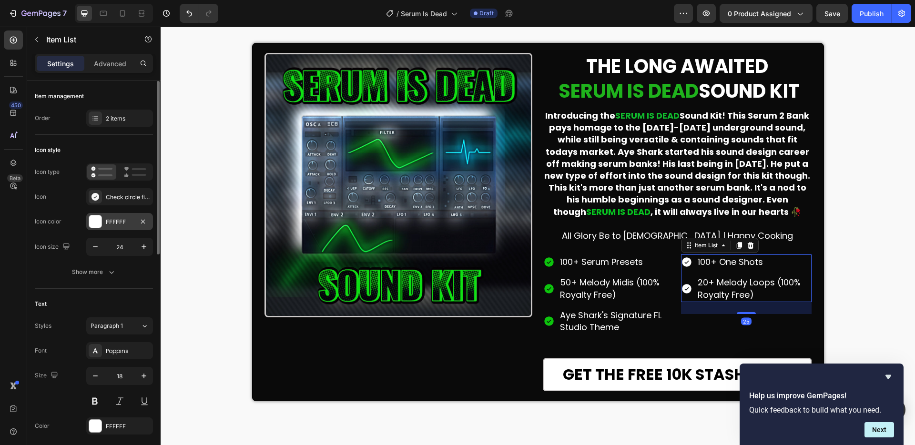
click at [94, 219] on div at bounding box center [95, 221] width 12 height 12
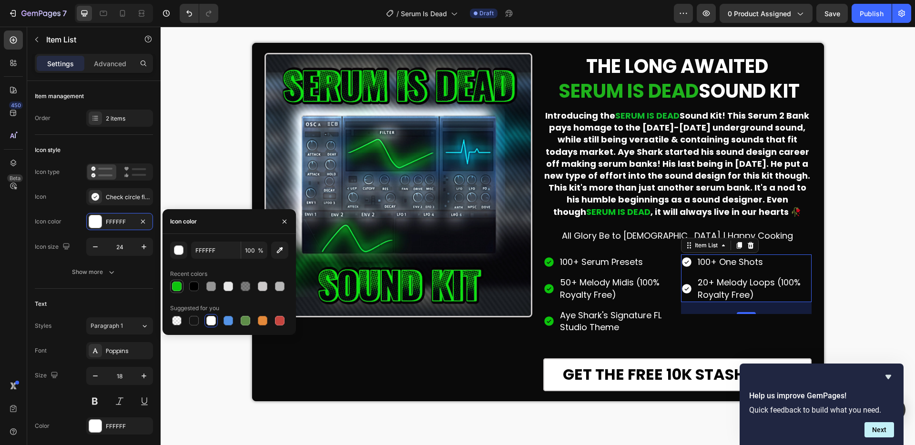
click at [172, 290] on div at bounding box center [177, 287] width 10 height 10
type input "0DC40D"
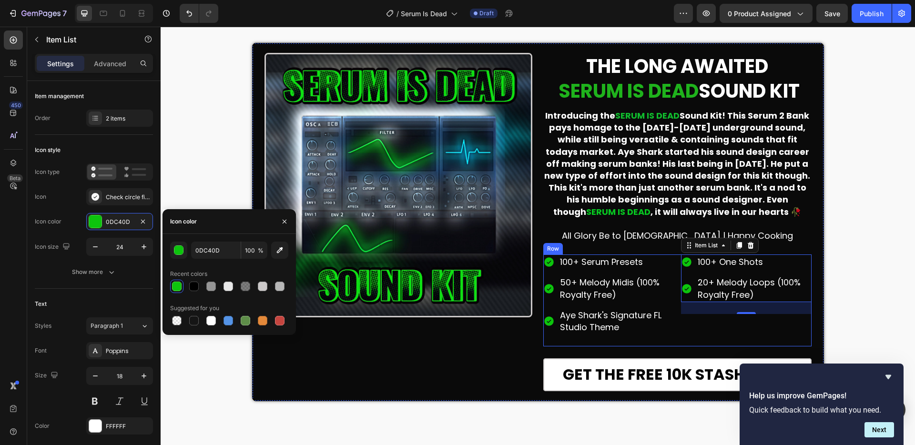
click at [699, 324] on div "100+ One Shots 20+ Melody Loops (100% Royalty Free) Item List 25" at bounding box center [746, 300] width 130 height 92
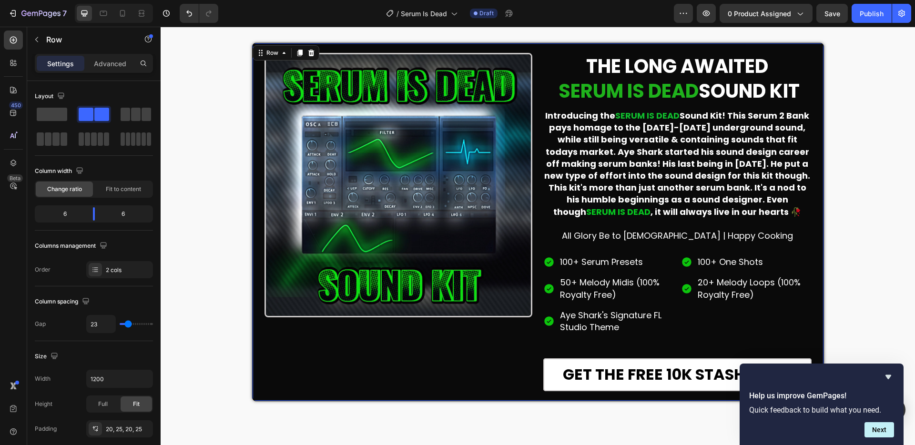
click at [489, 345] on div "Image" at bounding box center [398, 222] width 268 height 338
click at [888, 378] on icon "Hide survey" at bounding box center [888, 377] width 6 height 4
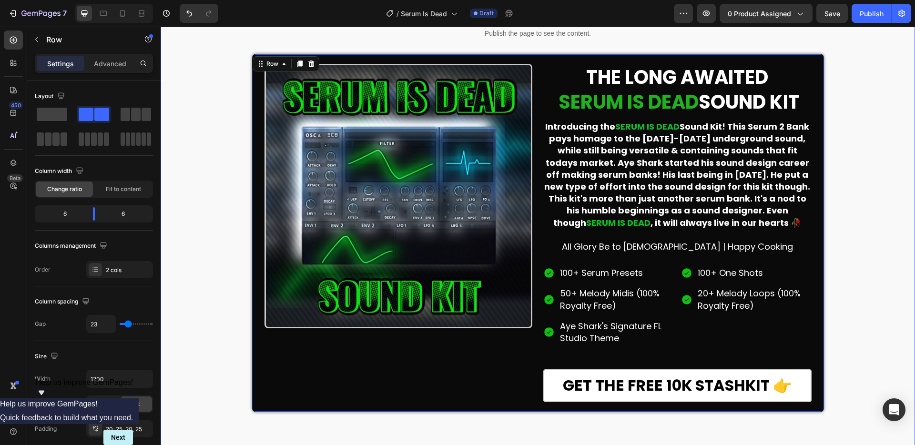
scroll to position [41, 0]
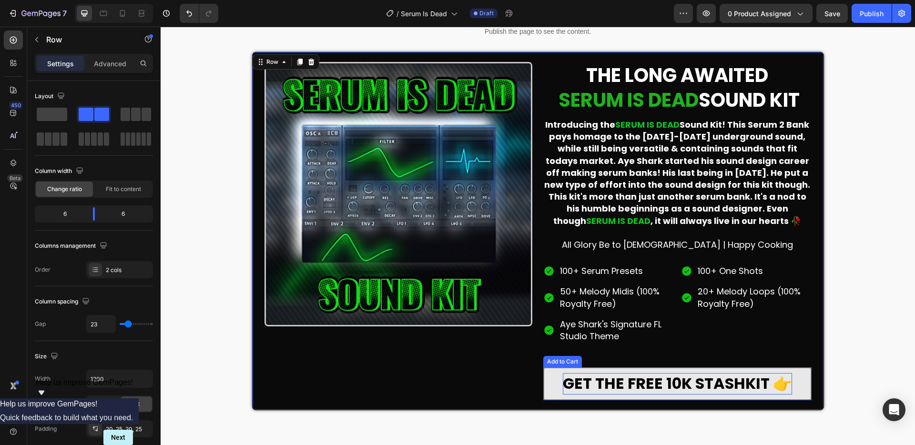
click at [672, 388] on div "GET THE FREE 10K STASHKIT 👉" at bounding box center [677, 383] width 229 height 21
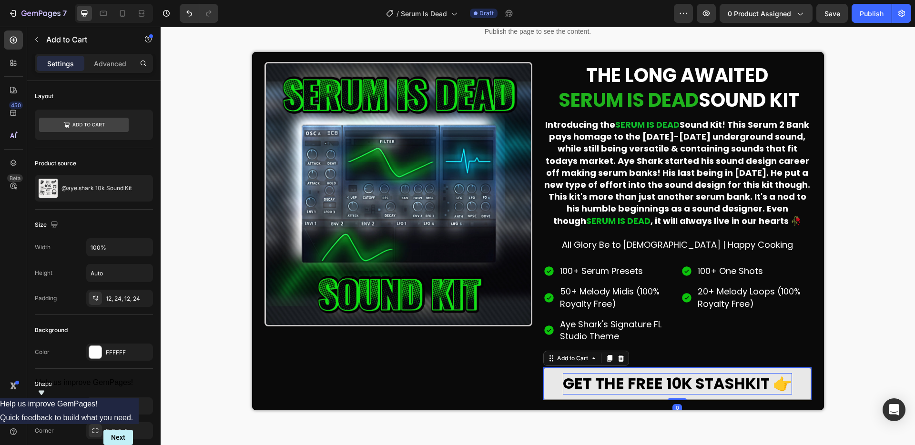
click at [686, 384] on div "GET THE FREE 10K STASHKIT 👉" at bounding box center [677, 383] width 229 height 21
click at [703, 382] on p "GET THE FREE 10K STASHKIT 👉" at bounding box center [677, 383] width 229 height 21
click at [769, 383] on p "GET THE FREE 10K STASHKIT 👉" at bounding box center [677, 383] width 229 height 21
click at [766, 384] on p "GET THE FREE 10K STASHKIT 👉" at bounding box center [677, 383] width 229 height 21
click at [778, 384] on p "GET THE FREE 10K STASHKIT 👉" at bounding box center [677, 383] width 229 height 21
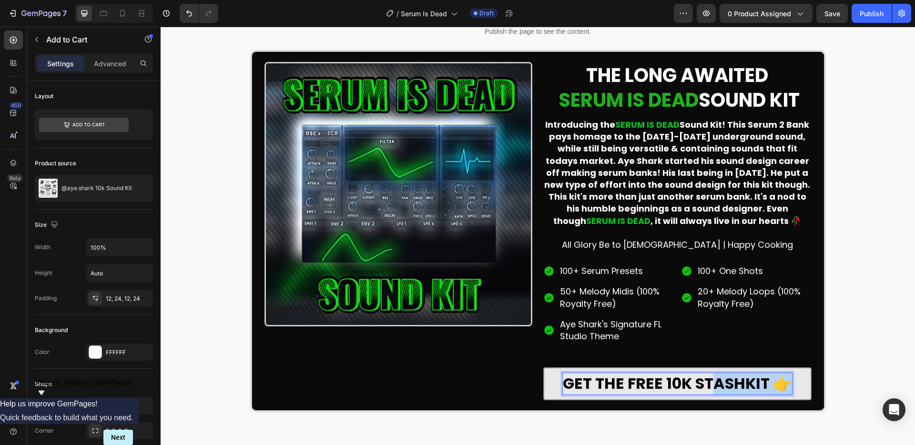
drag, startPoint x: 780, startPoint y: 384, endPoint x: 736, endPoint y: 382, distance: 44.4
click at [710, 383] on p "GET THE FREE 10K STASHKIT 👉" at bounding box center [677, 383] width 229 height 21
click at [765, 383] on p "GET THE FREE 10K STASHKIT 👉" at bounding box center [677, 383] width 229 height 21
drag, startPoint x: 766, startPoint y: 383, endPoint x: 571, endPoint y: 384, distance: 195.3
click at [571, 384] on p "GET THE FREE 10K STASHKIT 👉" at bounding box center [677, 383] width 229 height 21
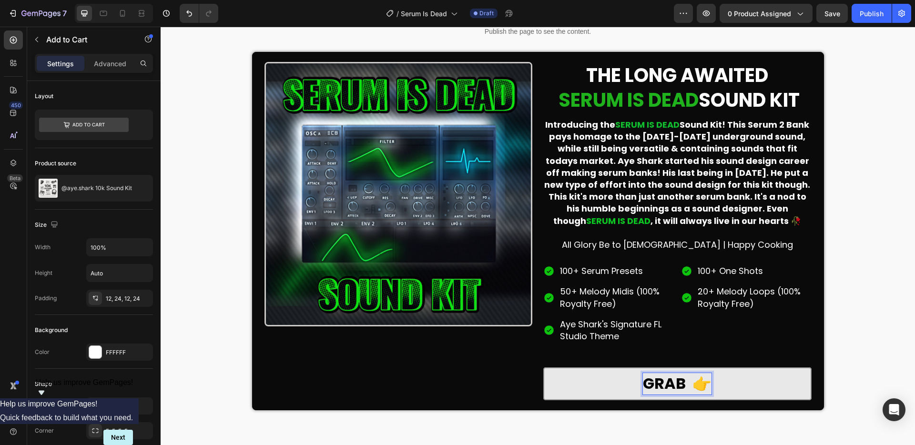
click at [543, 367] on button "GRAB 👉" at bounding box center [677, 383] width 268 height 33
click at [543, 367] on button "GRAB YOUT 👉" at bounding box center [677, 383] width 268 height 33
click at [543, 367] on button "GRAB YOUR 👉" at bounding box center [677, 383] width 268 height 33
click at [543, 367] on button "GRAB YOUR COPY 👉" at bounding box center [677, 383] width 268 height 33
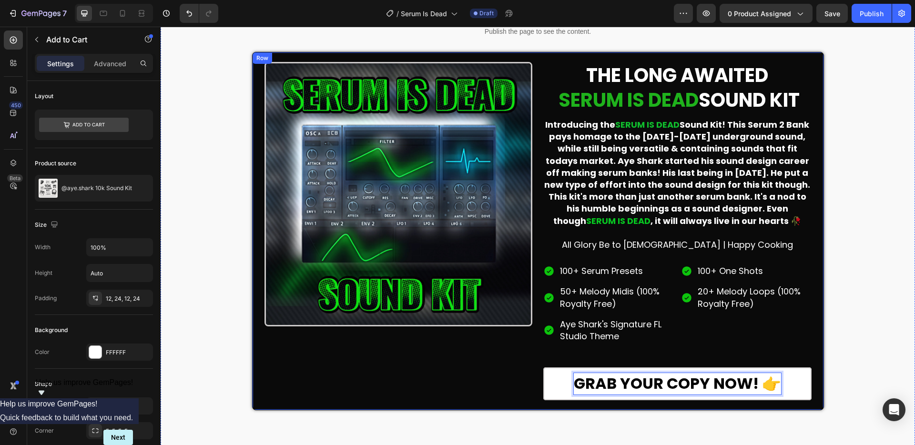
drag, startPoint x: 518, startPoint y: 382, endPoint x: 523, endPoint y: 385, distance: 6.2
click at [518, 382] on div "Image" at bounding box center [398, 231] width 268 height 338
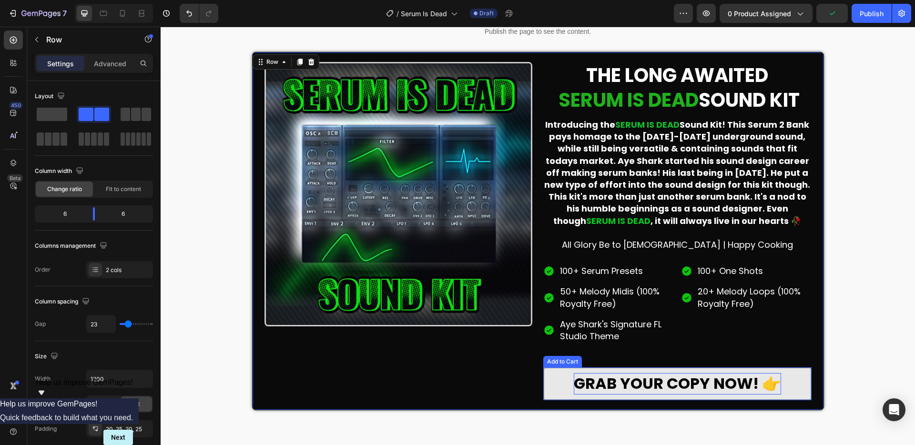
click at [558, 383] on button "GRAB YOUR COPY NOW! 👉" at bounding box center [677, 383] width 268 height 33
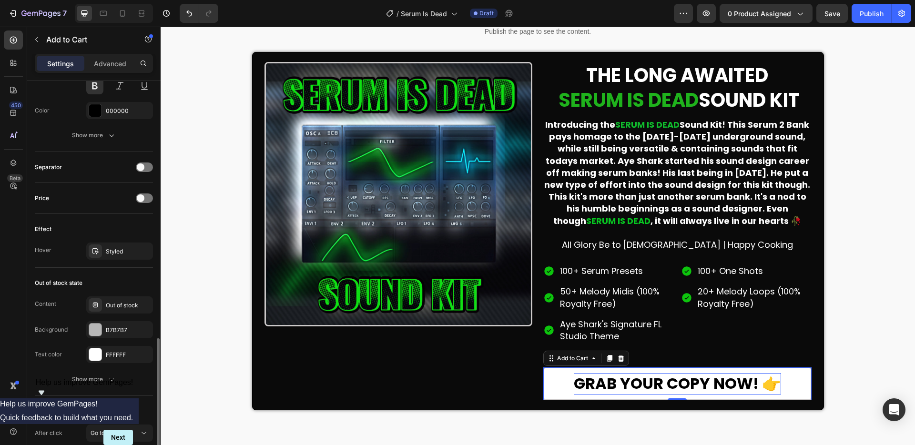
scroll to position [587, 0]
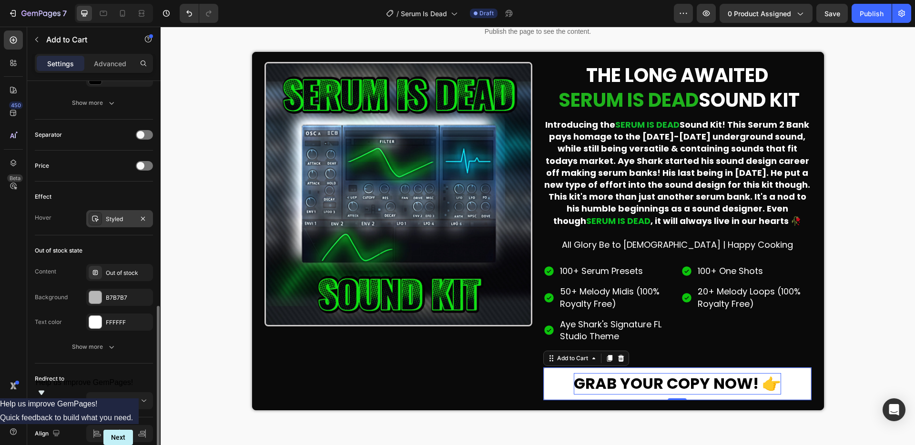
click at [106, 220] on div "Styled" at bounding box center [120, 219] width 28 height 9
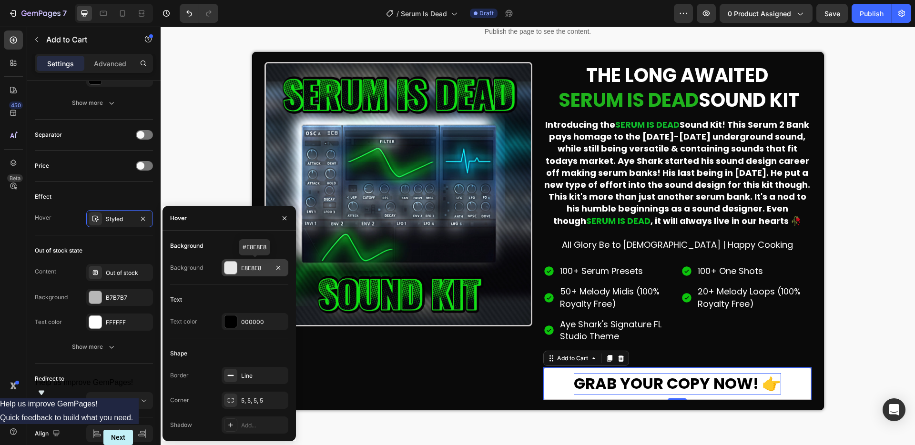
click at [231, 268] on div at bounding box center [230, 268] width 12 height 12
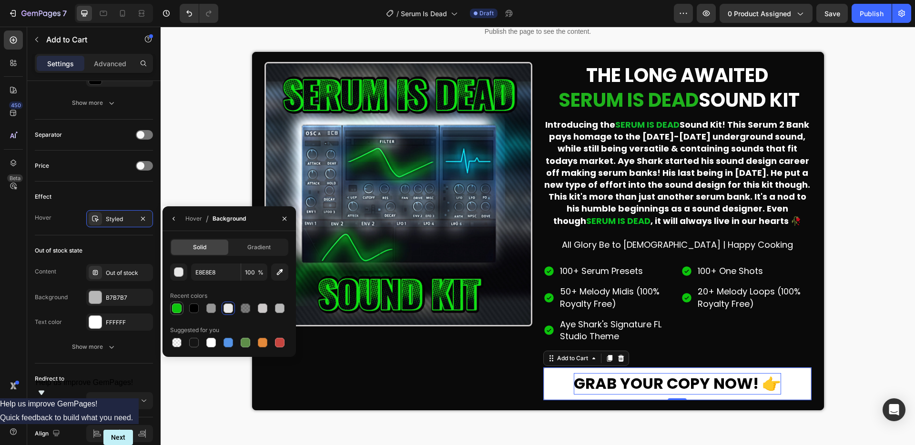
click at [179, 307] on div at bounding box center [177, 308] width 10 height 10
type input "0DC40D"
click at [222, 387] on div "Publish the page to see the content. Custom Code Row Image THE LONG AWAITED SER…" at bounding box center [538, 216] width 754 height 395
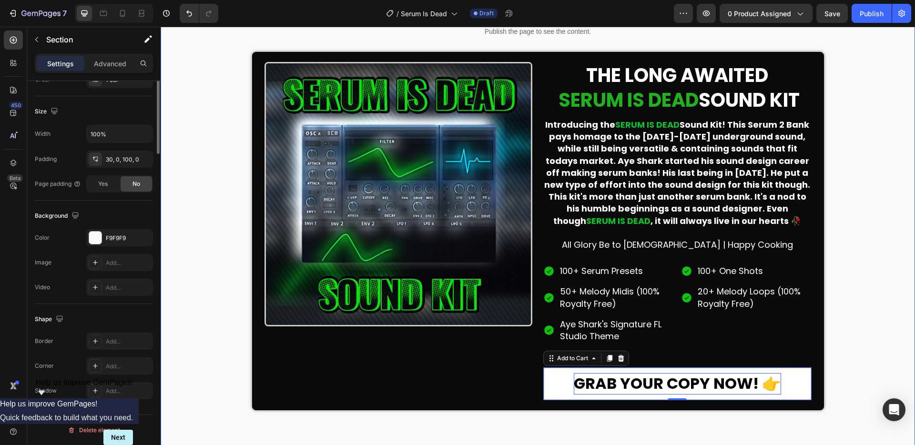
scroll to position [0, 0]
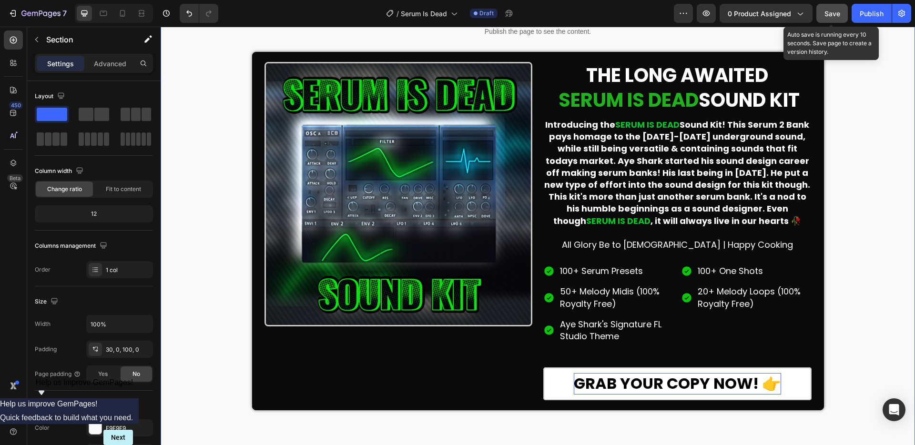
click at [833, 10] on span "Save" at bounding box center [832, 14] width 16 height 8
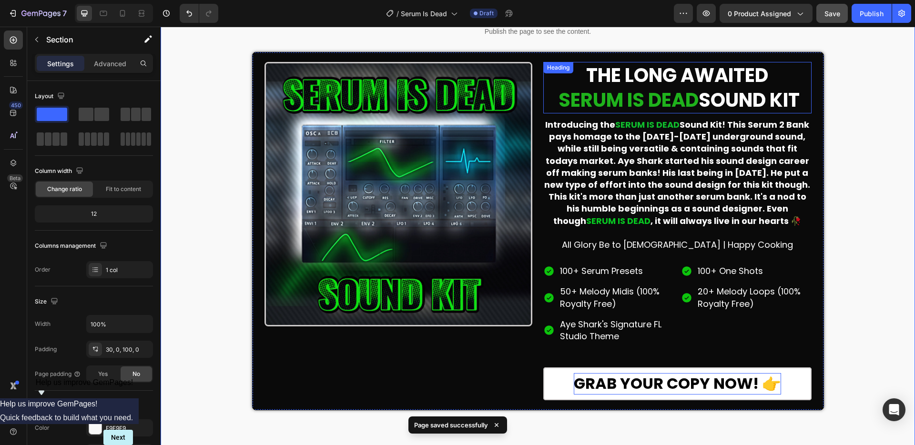
click at [770, 98] on p "THE LONG AWAITED SERUM IS DEAD SOUND KIT" at bounding box center [677, 88] width 266 height 50
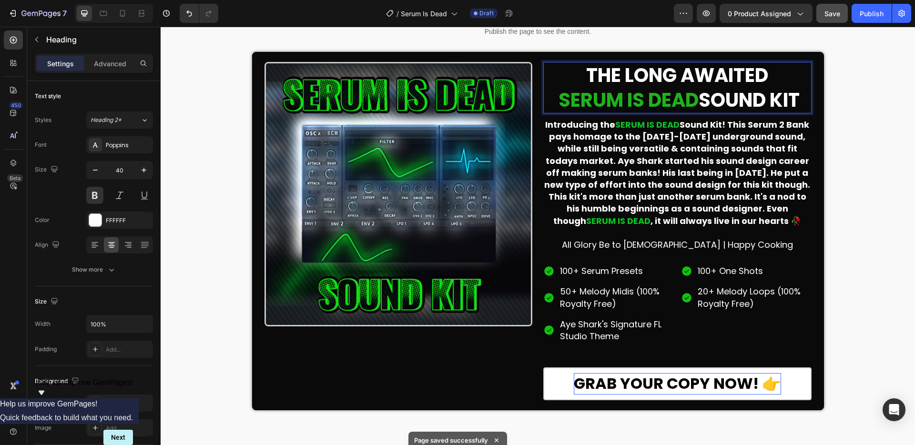
click at [791, 100] on p "THE LONG AWAITED SERUM IS DEAD SOUND KIT" at bounding box center [677, 88] width 266 height 50
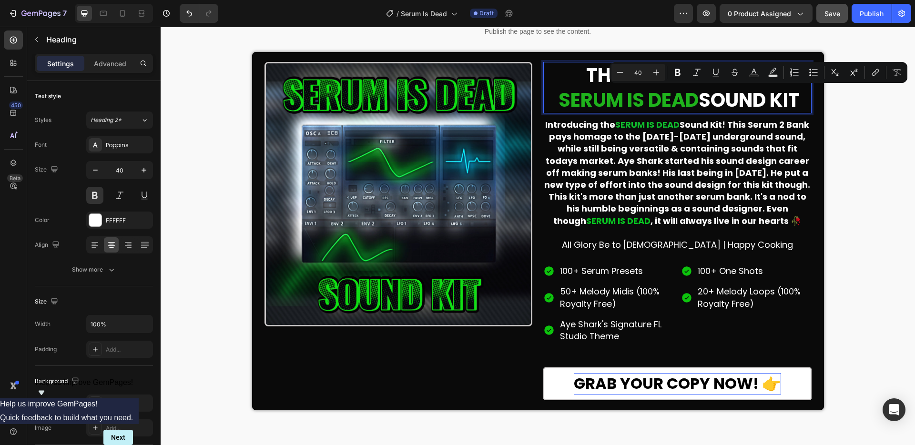
click at [797, 101] on p "THE LONG AWAITED SERUM IS DEAD SOUND KIT" at bounding box center [677, 88] width 266 height 50
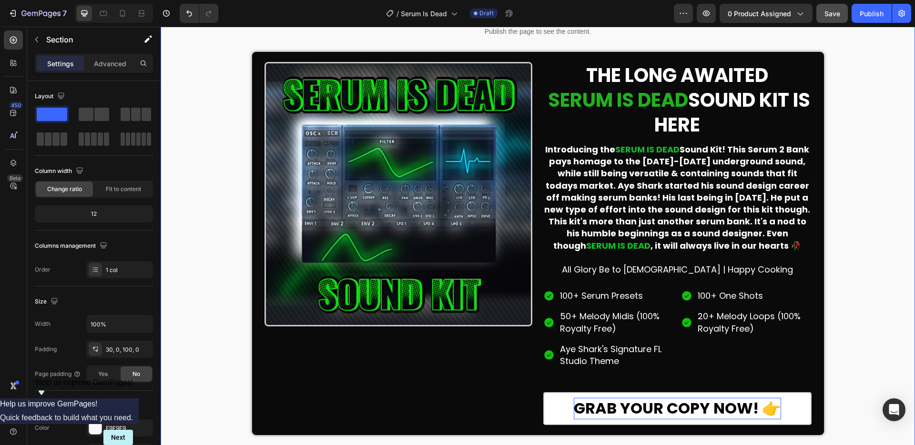
click at [838, 101] on div "Publish the page to see the content. Custom Code Row Image THE LONG AWAITED SER…" at bounding box center [538, 229] width 754 height 420
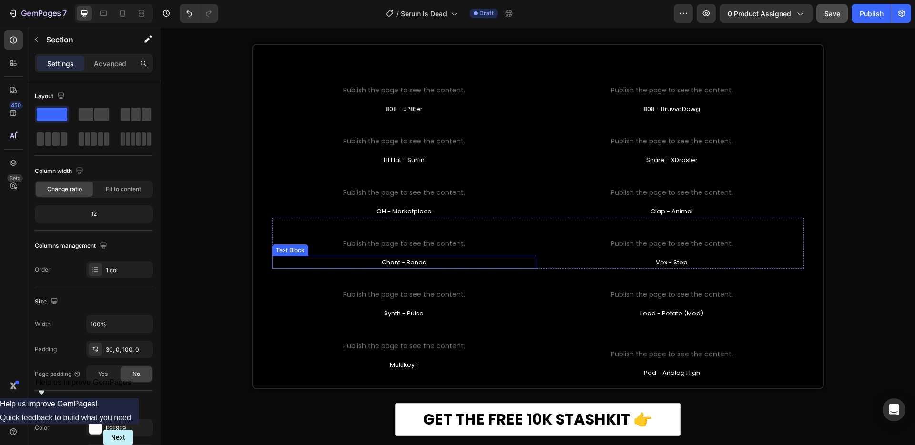
scroll to position [563, 0]
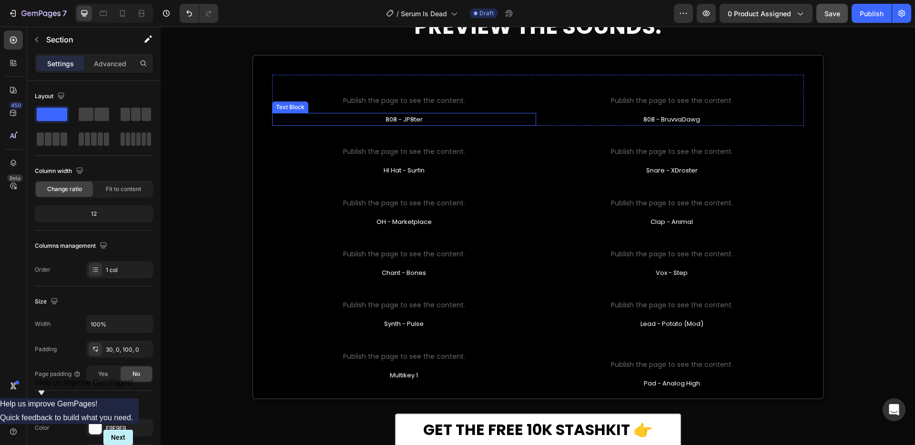
click at [422, 119] on p "808 - JP8ter" at bounding box center [404, 119] width 262 height 11
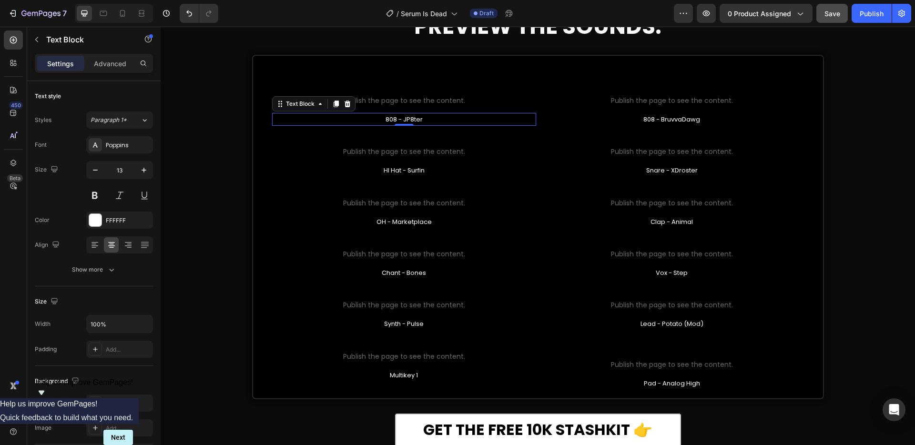
click at [424, 120] on p "808 - JP8ter" at bounding box center [404, 119] width 262 height 11
drag, startPoint x: 424, startPoint y: 120, endPoint x: 364, endPoint y: 119, distance: 60.0
click at [371, 121] on p "808 - JP8ter" at bounding box center [404, 119] width 262 height 11
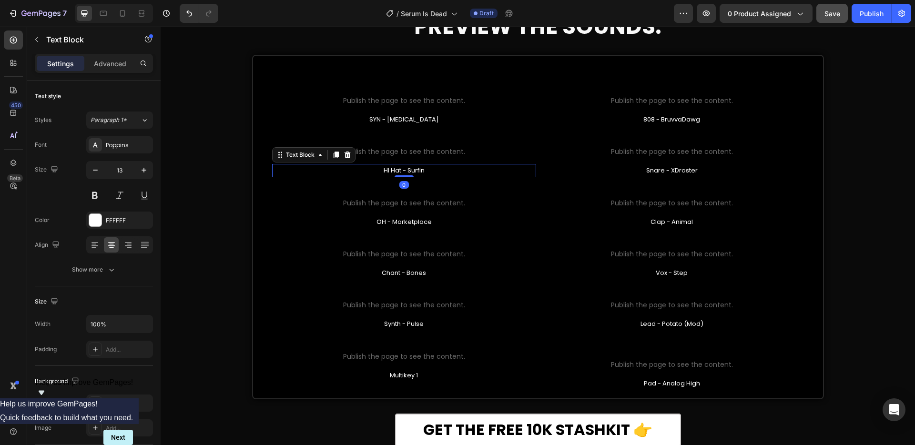
click at [408, 170] on p "HI Hat - Surfin" at bounding box center [404, 170] width 262 height 11
click at [420, 171] on p "HI Hat - Surfin" at bounding box center [404, 170] width 262 height 11
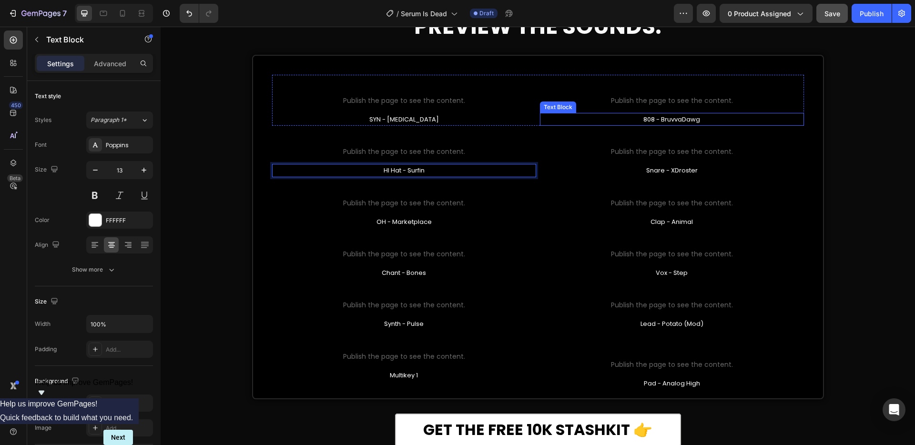
click at [681, 117] on p "808 - BruvvaDawg" at bounding box center [672, 119] width 262 height 11
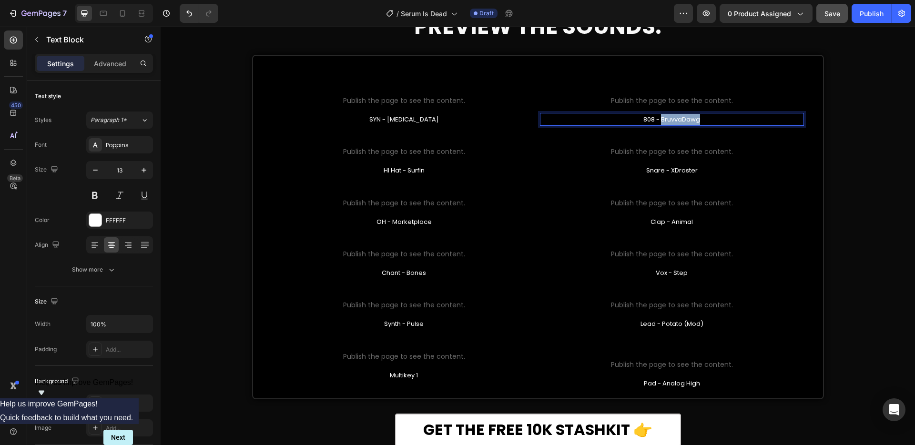
click at [681, 117] on p "808 - BruvvaDawg" at bounding box center [672, 119] width 262 height 11
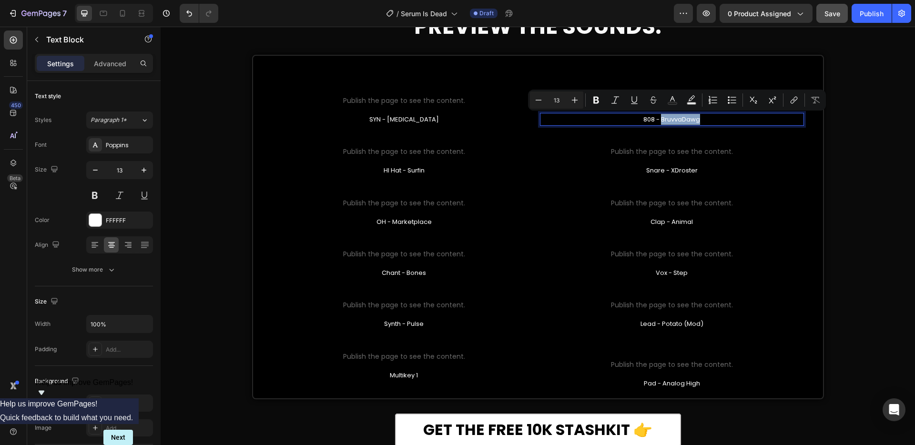
click at [704, 117] on p "808 - BruvvaDawg" at bounding box center [672, 119] width 262 height 11
drag, startPoint x: 713, startPoint y: 119, endPoint x: 610, endPoint y: 118, distance: 102.4
click at [614, 117] on p "808 - BruvvaDawg" at bounding box center [672, 119] width 262 height 11
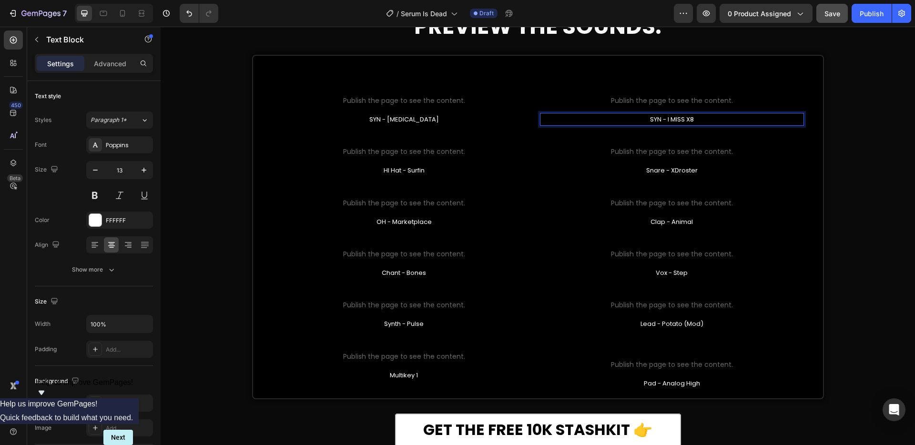
click at [420, 171] on p "HI Hat - Surfin" at bounding box center [404, 170] width 262 height 11
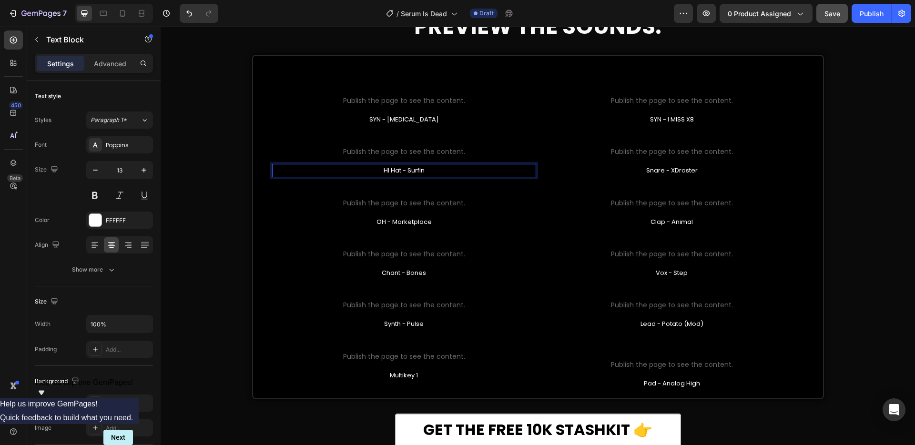
click at [426, 171] on p "HI Hat - Surfin" at bounding box center [404, 170] width 262 height 11
drag, startPoint x: 431, startPoint y: 171, endPoint x: 320, endPoint y: 169, distance: 111.0
click at [322, 170] on p "HI Hat - Surfin" at bounding box center [404, 170] width 262 height 11
click at [676, 169] on p "Snare - XDroster" at bounding box center [672, 170] width 262 height 11
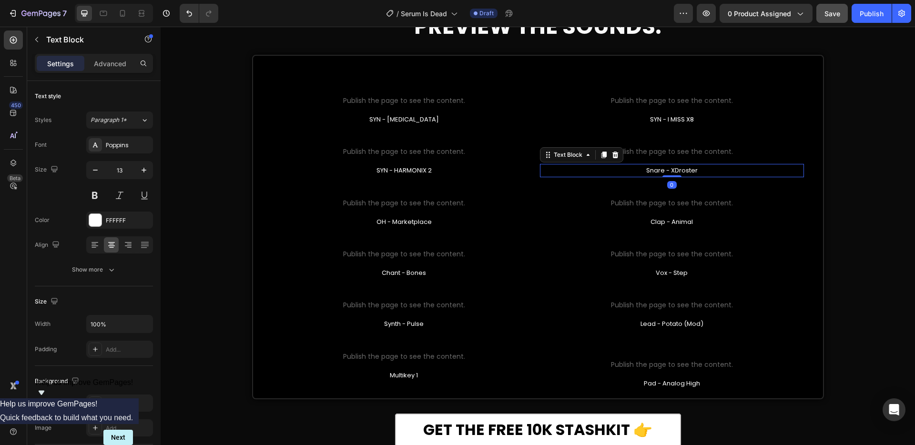
click at [676, 169] on p "Snare - XDroster" at bounding box center [672, 170] width 262 height 11
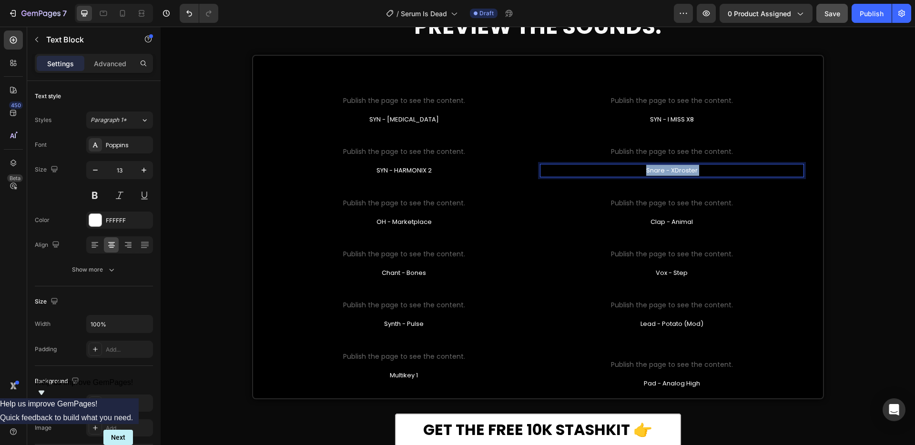
drag, startPoint x: 696, startPoint y: 172, endPoint x: 648, endPoint y: 173, distance: 47.6
click at [648, 173] on p "Snare - XDroster" at bounding box center [672, 170] width 262 height 11
drag, startPoint x: 705, startPoint y: 172, endPoint x: 584, endPoint y: 174, distance: 121.5
click at [584, 174] on p "Snare - XDroster" at bounding box center [672, 170] width 262 height 11
click at [417, 222] on p "OH - Marketplace" at bounding box center [404, 221] width 262 height 11
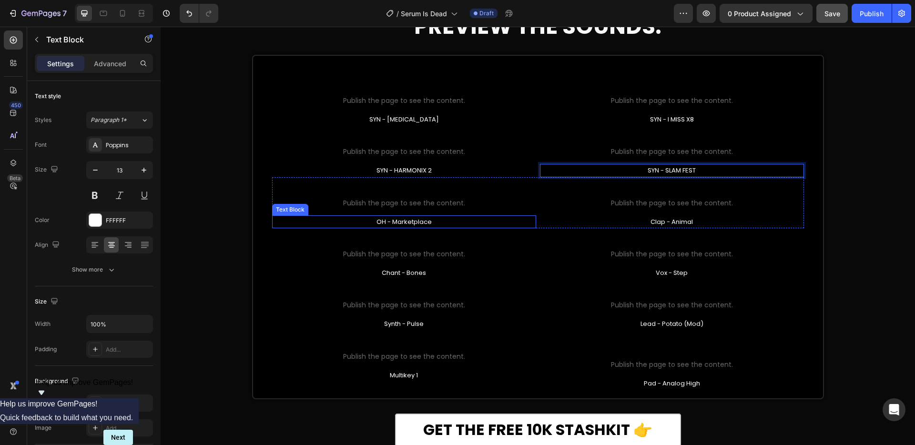
click at [417, 222] on p "OH - Marketplace" at bounding box center [404, 221] width 262 height 11
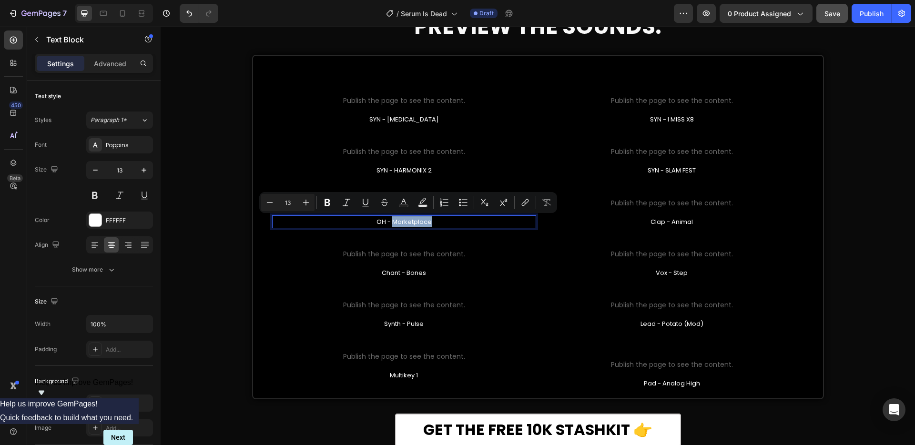
click at [433, 222] on p "OH - Marketplace" at bounding box center [404, 221] width 262 height 11
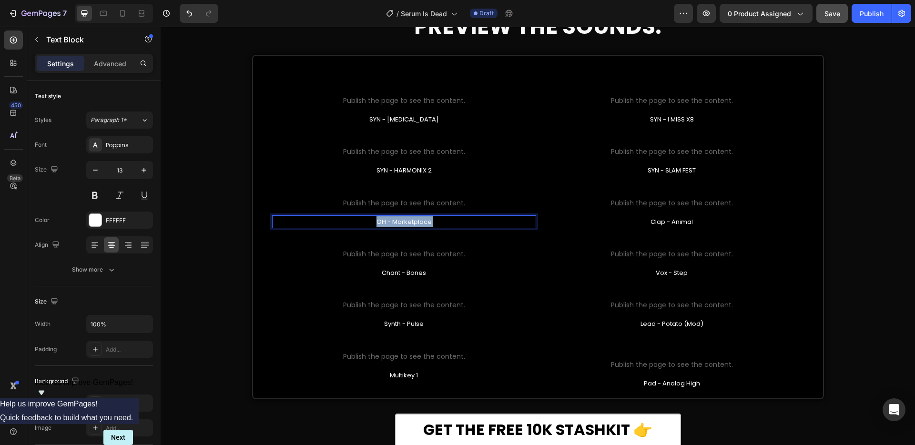
drag, startPoint x: 437, startPoint y: 222, endPoint x: 337, endPoint y: 221, distance: 99.6
click at [337, 221] on p "OH - Marketplace" at bounding box center [404, 221] width 262 height 11
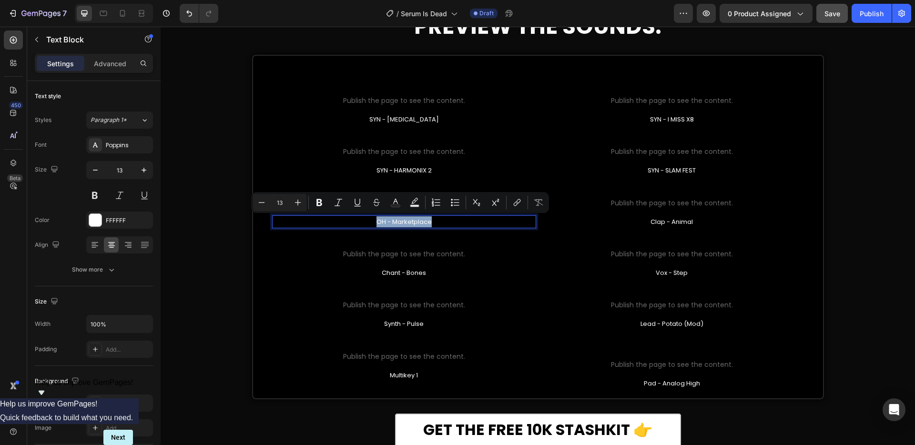
drag, startPoint x: 412, startPoint y: 220, endPoint x: 310, endPoint y: 217, distance: 102.0
click at [310, 217] on p "OH - Marketplace" at bounding box center [404, 221] width 262 height 11
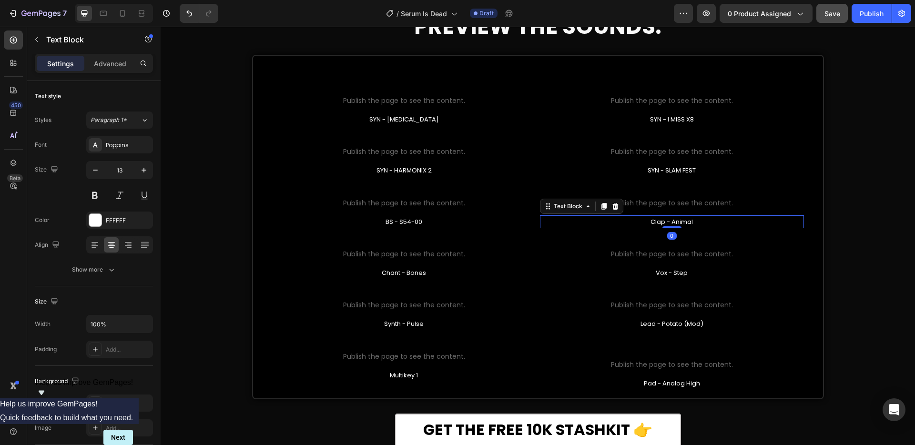
click at [639, 222] on p "Clap - Animal" at bounding box center [672, 221] width 262 height 11
click at [646, 222] on p "Clap - Animal" at bounding box center [672, 221] width 262 height 11
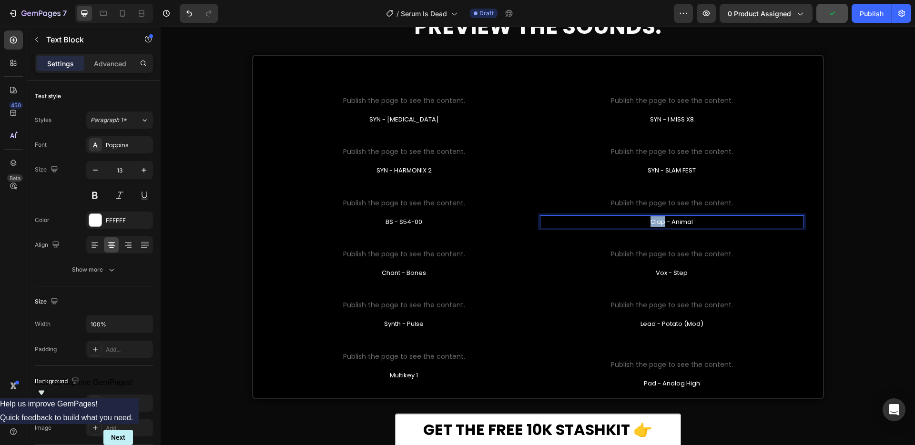
click at [646, 222] on p "Clap - Animal" at bounding box center [672, 221] width 262 height 11
drag, startPoint x: 686, startPoint y: 222, endPoint x: 692, endPoint y: 222, distance: 6.2
click at [627, 222] on p "Clap - Animal" at bounding box center [672, 221] width 262 height 11
drag, startPoint x: 706, startPoint y: 222, endPoint x: 514, endPoint y: 266, distance: 197.0
click at [597, 222] on p "Clap - Animal" at bounding box center [672, 221] width 262 height 11
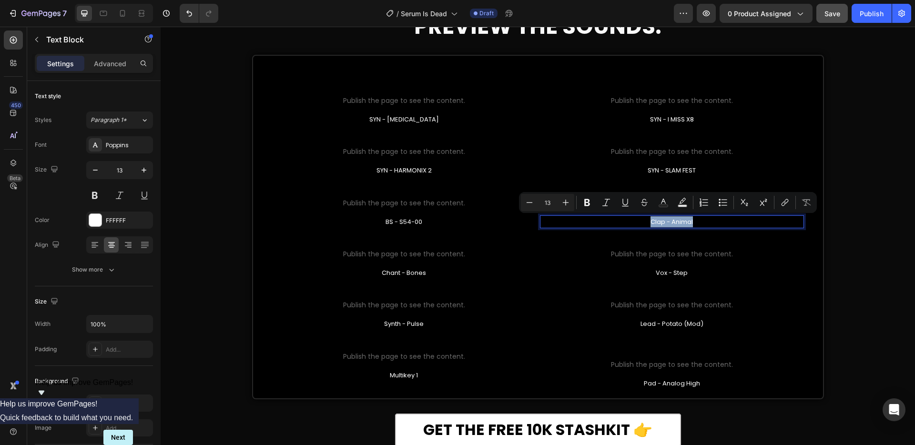
drag, startPoint x: 698, startPoint y: 222, endPoint x: 619, endPoint y: 222, distance: 78.6
click at [623, 222] on p "Clap - Animal" at bounding box center [672, 221] width 262 height 11
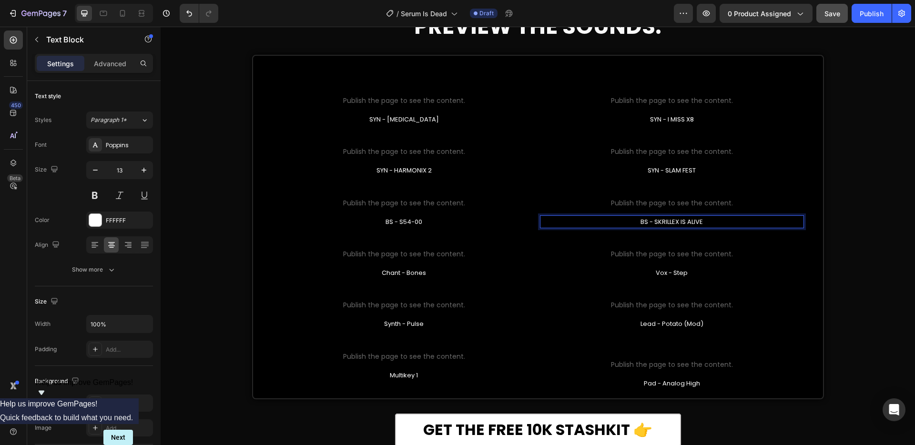
click at [408, 275] on p "Chant - Bones" at bounding box center [404, 272] width 262 height 11
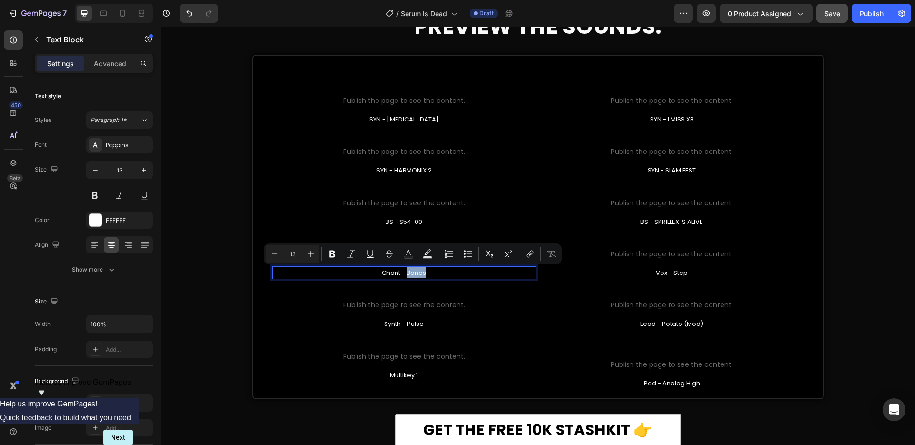
click at [424, 274] on p "Chant - Bones" at bounding box center [404, 272] width 262 height 11
drag, startPoint x: 427, startPoint y: 274, endPoint x: 357, endPoint y: 270, distance: 70.2
click at [356, 270] on p "Chant - Bones" at bounding box center [404, 272] width 262 height 11
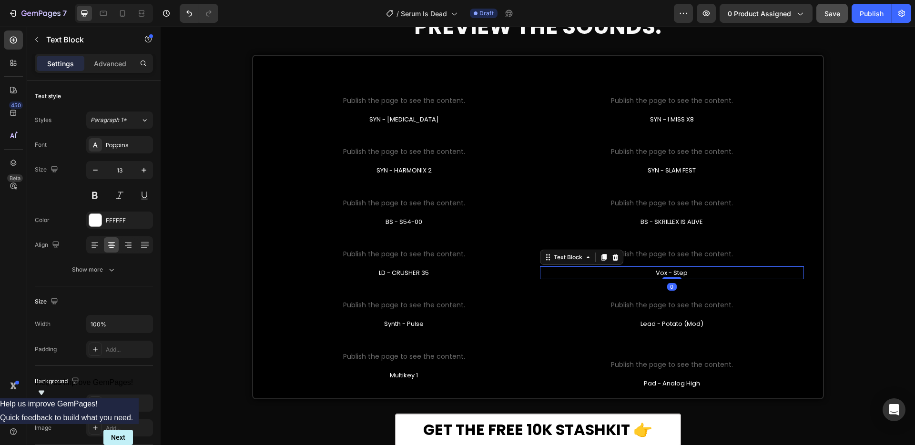
click at [655, 275] on p "Vox - Step" at bounding box center [672, 272] width 262 height 11
click at [664, 272] on p "Vox - Step" at bounding box center [672, 272] width 262 height 11
drag, startPoint x: 692, startPoint y: 274, endPoint x: 585, endPoint y: 279, distance: 106.3
click at [592, 276] on p "Vox - Step" at bounding box center [672, 272] width 262 height 11
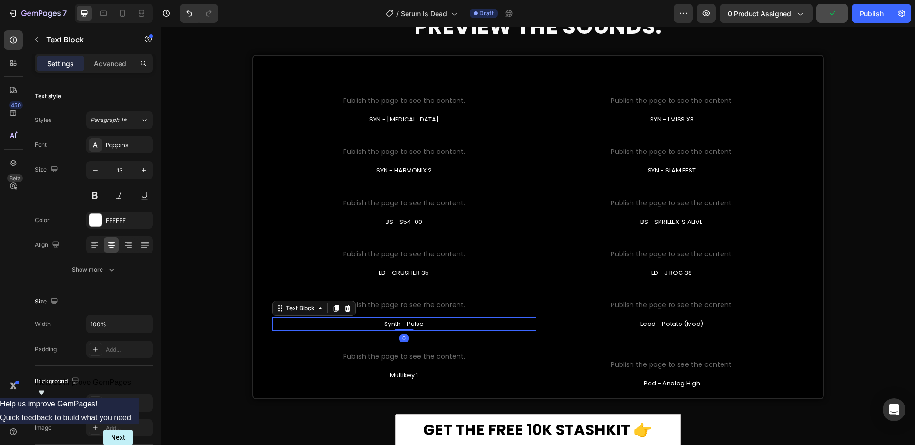
click at [428, 323] on p "Synth - Pulse" at bounding box center [404, 323] width 262 height 11
click at [421, 327] on p "Synth - Pulse" at bounding box center [404, 323] width 262 height 11
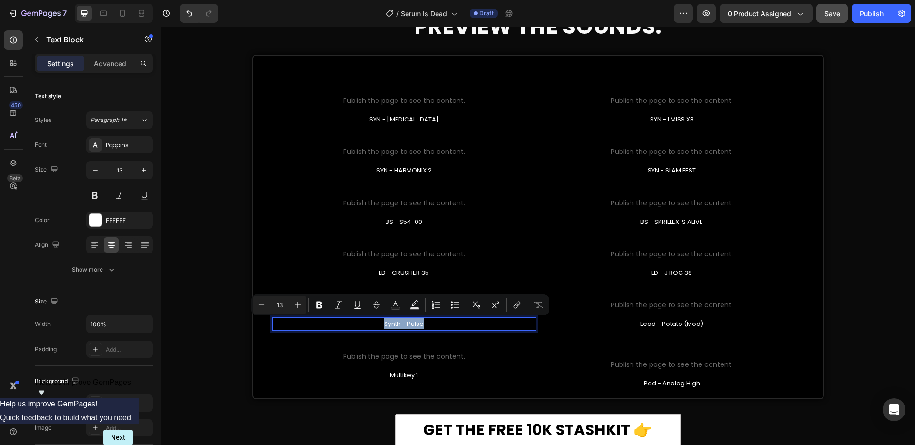
drag, startPoint x: 424, startPoint y: 324, endPoint x: 348, endPoint y: 316, distance: 76.7
click at [360, 323] on p "Synth - Pulse" at bounding box center [404, 323] width 262 height 11
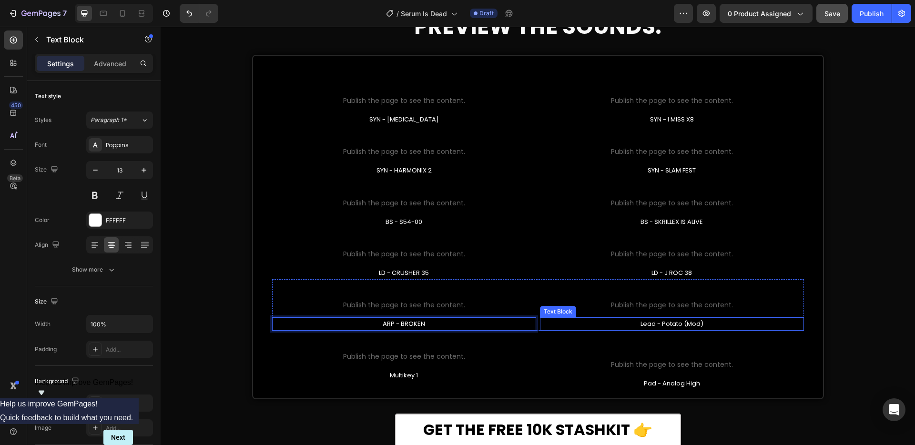
click at [647, 327] on p "Lead - Potato (Mod)" at bounding box center [672, 323] width 262 height 11
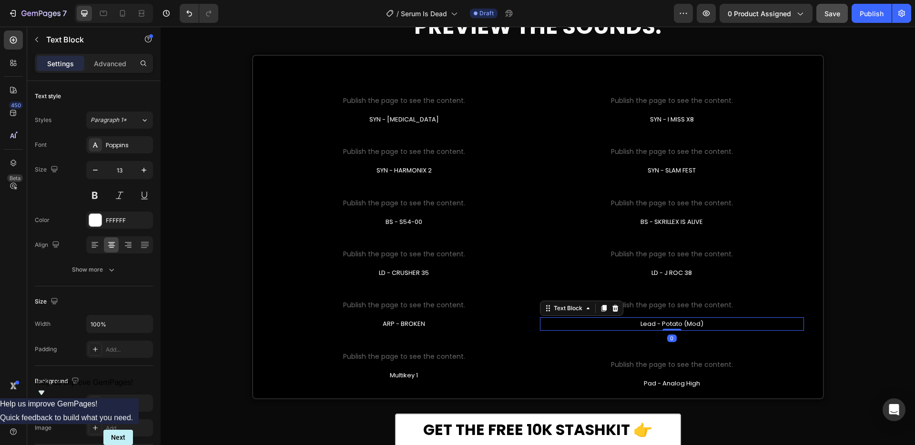
click at [695, 320] on p "Lead - Potato (Mod)" at bounding box center [672, 323] width 262 height 11
click at [705, 323] on p "Lead - Potato (Mod)" at bounding box center [672, 323] width 262 height 11
drag, startPoint x: 644, startPoint y: 322, endPoint x: 594, endPoint y: 322, distance: 50.0
click at [594, 322] on p "Lead - Potato (Mod)" at bounding box center [672, 323] width 262 height 11
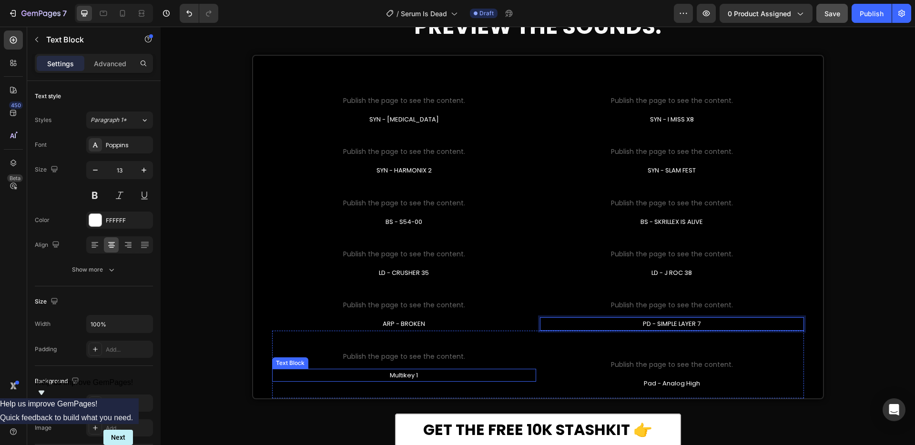
click at [414, 374] on p "Multikey 1" at bounding box center [404, 375] width 262 height 11
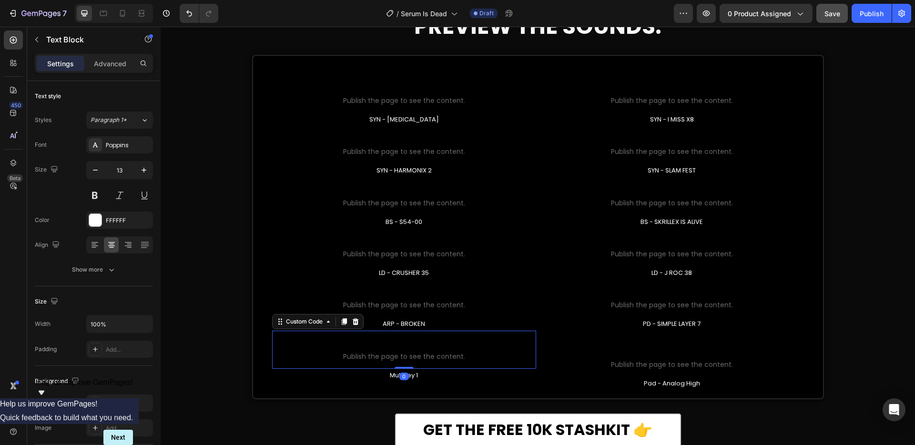
click at [442, 359] on span "Publish the page to see the content." at bounding box center [404, 357] width 245 height 10
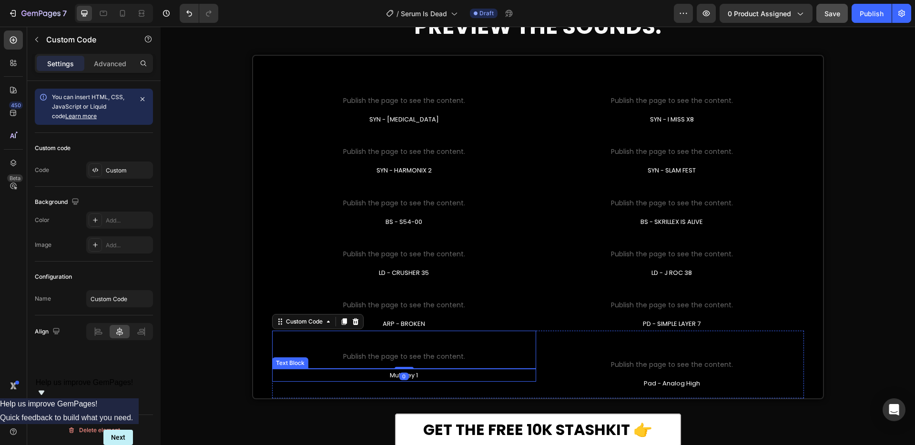
click at [425, 380] on p "Multikey 1" at bounding box center [404, 375] width 262 height 11
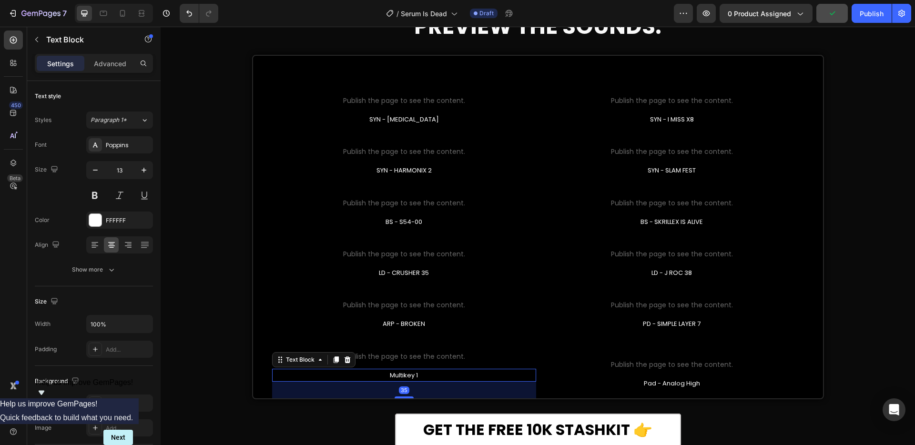
click at [431, 374] on p "Multikey 1" at bounding box center [404, 375] width 262 height 11
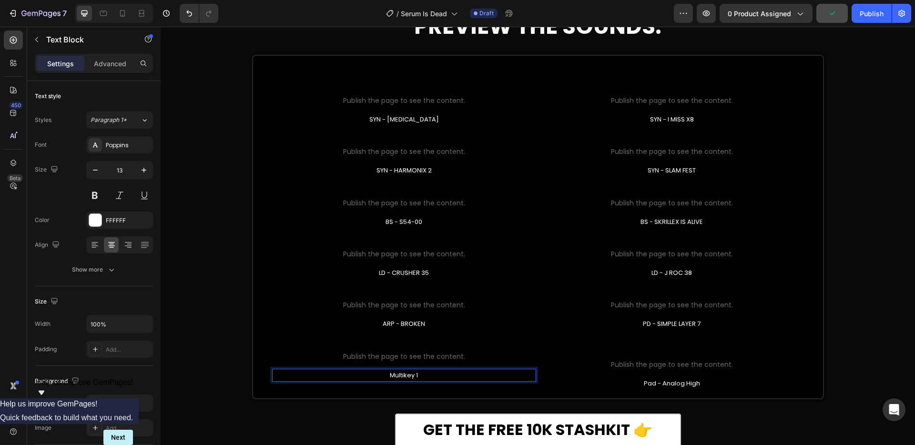
click at [431, 374] on p "Multikey 1" at bounding box center [404, 375] width 262 height 11
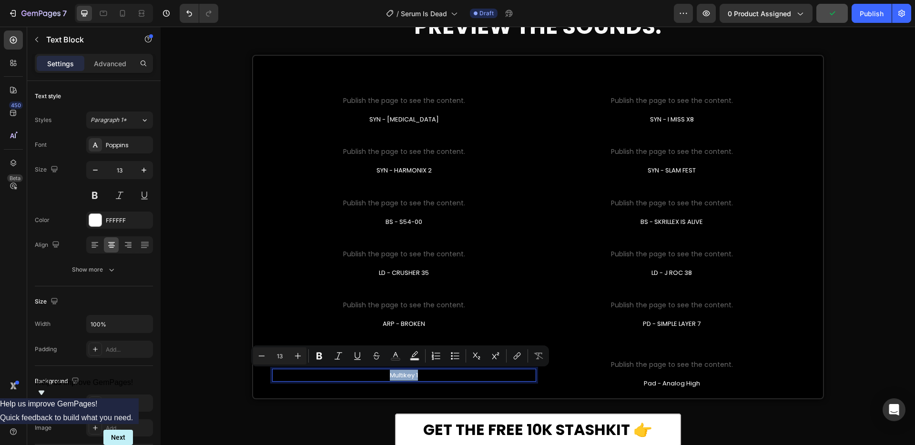
drag, startPoint x: 431, startPoint y: 374, endPoint x: 339, endPoint y: 371, distance: 92.5
click at [339, 371] on p "Multikey 1" at bounding box center [404, 375] width 262 height 11
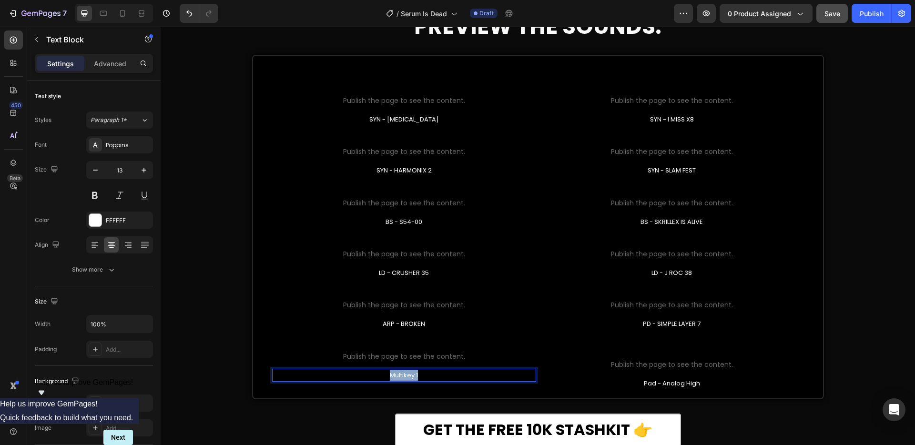
click at [425, 374] on p "Multikey 1" at bounding box center [404, 375] width 262 height 11
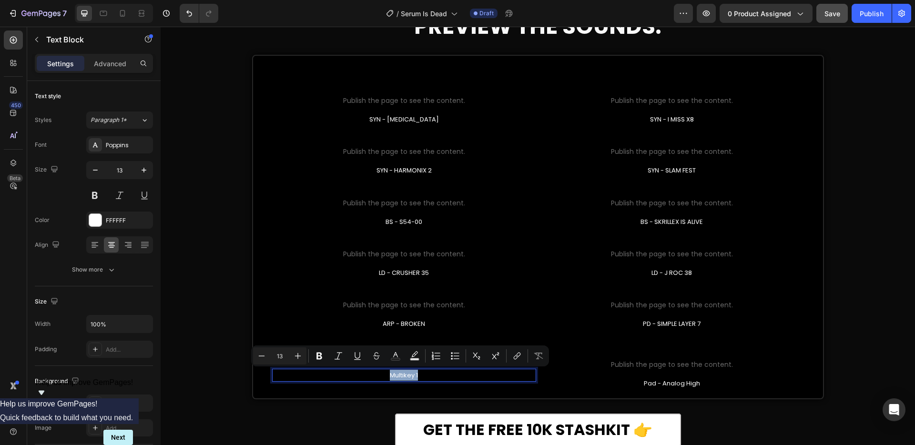
click at [427, 375] on p "Multikey 1" at bounding box center [404, 375] width 262 height 11
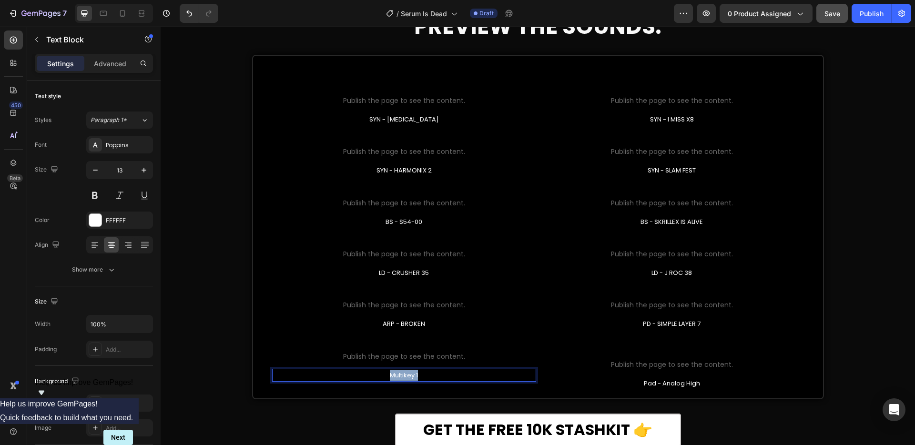
drag, startPoint x: 418, startPoint y: 376, endPoint x: 354, endPoint y: 374, distance: 63.9
click at [354, 374] on p "Multikey 1" at bounding box center [404, 375] width 262 height 11
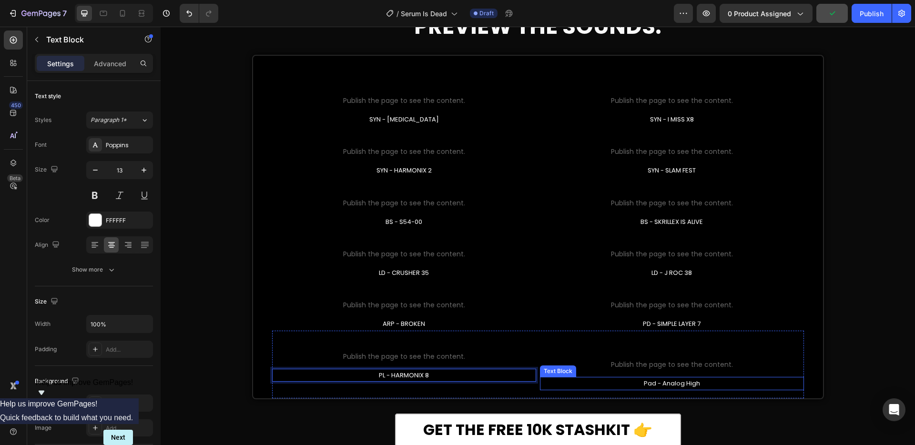
click at [672, 382] on p "Pad - Analog High" at bounding box center [672, 383] width 262 height 11
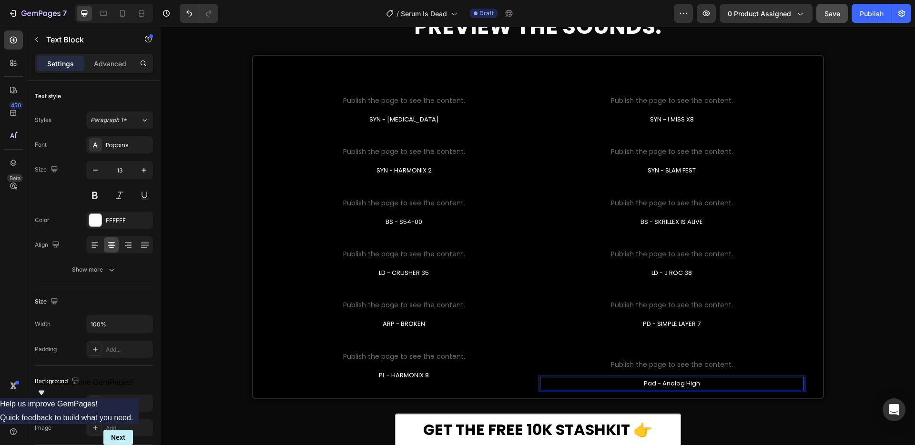
click at [689, 381] on p "Pad - Analog High" at bounding box center [672, 383] width 262 height 11
drag, startPoint x: 687, startPoint y: 383, endPoint x: 659, endPoint y: 383, distance: 28.6
click at [656, 383] on p "Pad - Analog High" at bounding box center [672, 383] width 262 height 11
drag, startPoint x: 692, startPoint y: 383, endPoint x: 573, endPoint y: 387, distance: 118.7
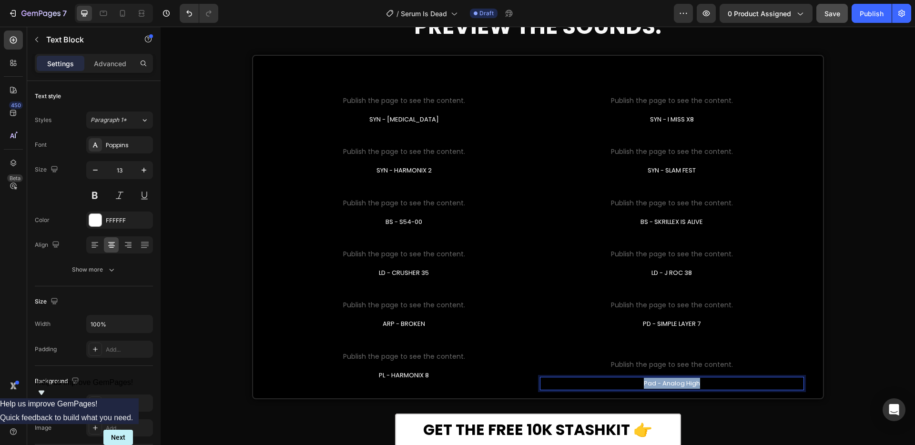
click at [573, 387] on p "Pad - Analog High" at bounding box center [672, 383] width 262 height 11
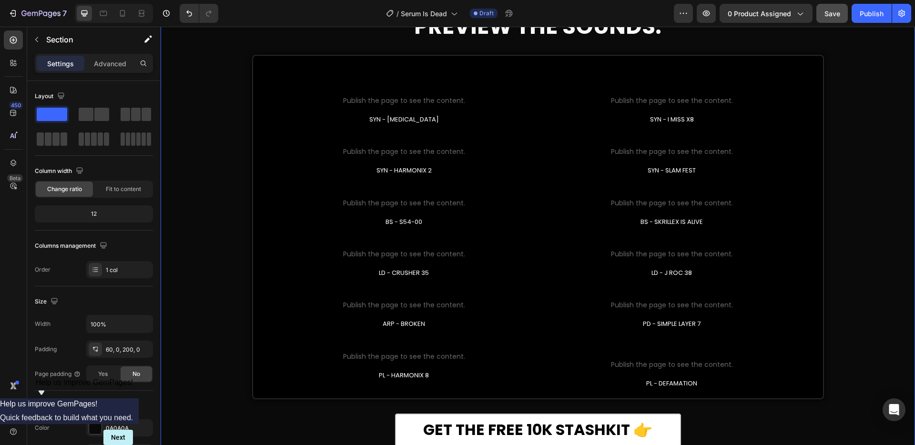
click at [850, 322] on div "WHAT'S INSIDE Text Block PREVIEW THE SOUNDS: Heading Custom Code Publish the pa…" at bounding box center [538, 220] width 754 height 452
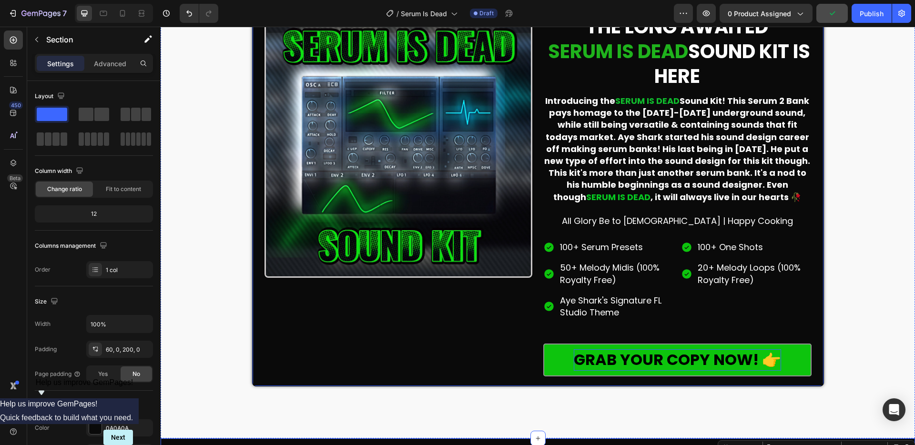
scroll to position [96, 0]
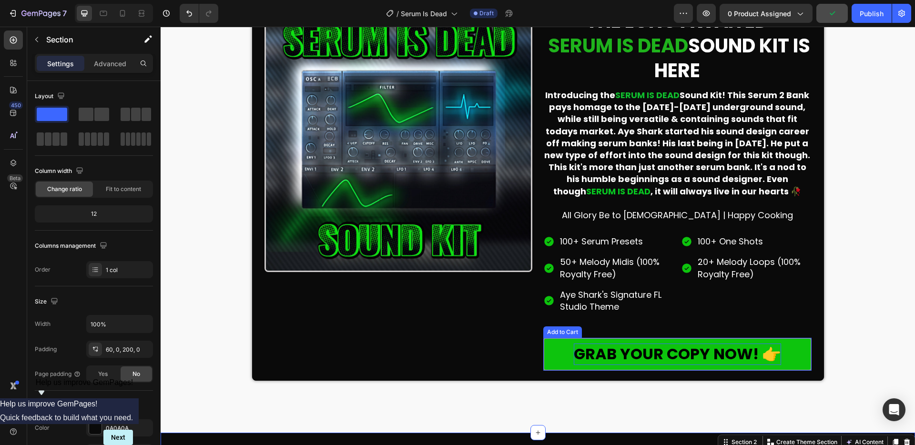
click at [686, 355] on div "GRAB YOUR COPY NOW! 👉" at bounding box center [677, 353] width 207 height 21
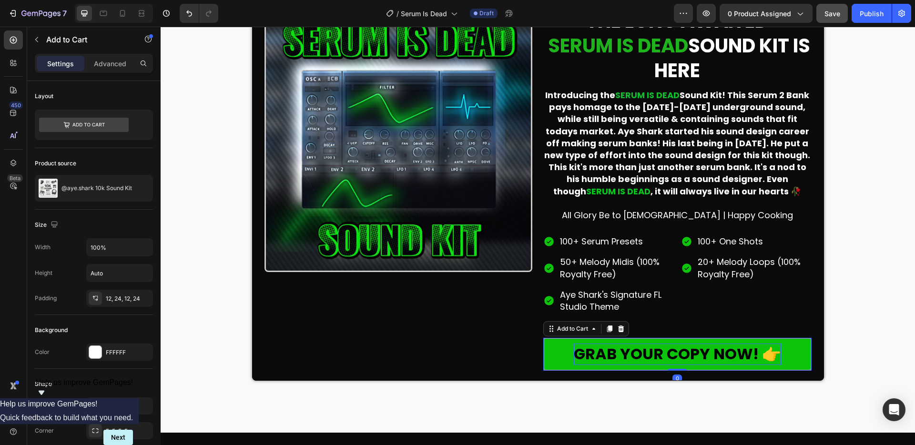
click at [735, 354] on div "GRAB YOUR COPY NOW! 👉" at bounding box center [677, 353] width 207 height 21
click at [758, 353] on p "GRAB YOUR COPY NOW! 👉" at bounding box center [677, 353] width 207 height 21
click at [771, 354] on p "GRAB YOUR COPY NOW! 👉" at bounding box center [677, 353] width 207 height 21
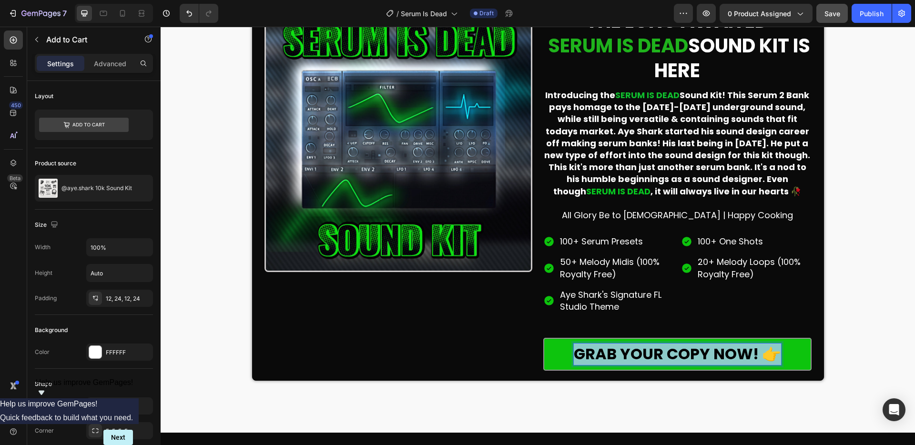
drag, startPoint x: 771, startPoint y: 354, endPoint x: 565, endPoint y: 357, distance: 205.3
click at [565, 357] on button "GRAB YOUR COPY NOW! 👉" at bounding box center [677, 354] width 268 height 33
copy p "GRAB YOUR COPY NOW! 👉"
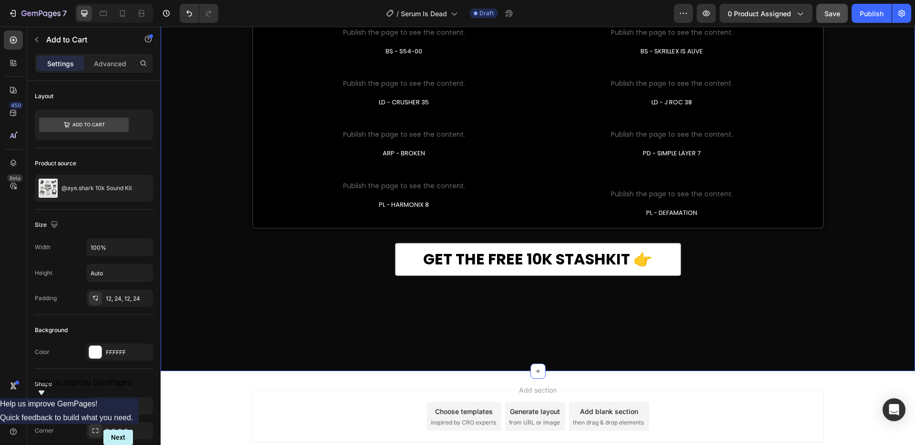
scroll to position [774, 0]
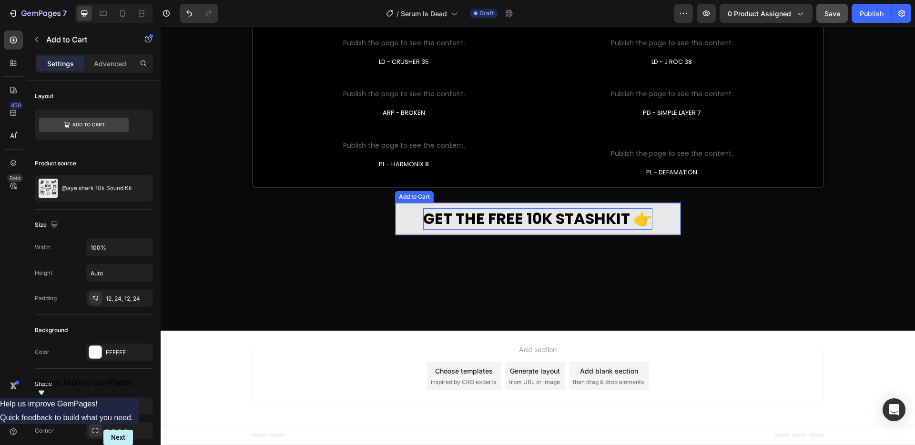
click at [640, 224] on div "GET THE FREE 10K STASHKIT 👉" at bounding box center [537, 218] width 229 height 21
click at [632, 220] on div "GET THE FREE 10K STASHKIT 👉" at bounding box center [537, 218] width 229 height 21
click at [632, 221] on p "GET THE FREE 10K STASHKIT 👉" at bounding box center [537, 218] width 229 height 21
click at [640, 220] on p "GET THE FREE 10K STASHKIT 👉" at bounding box center [537, 218] width 229 height 21
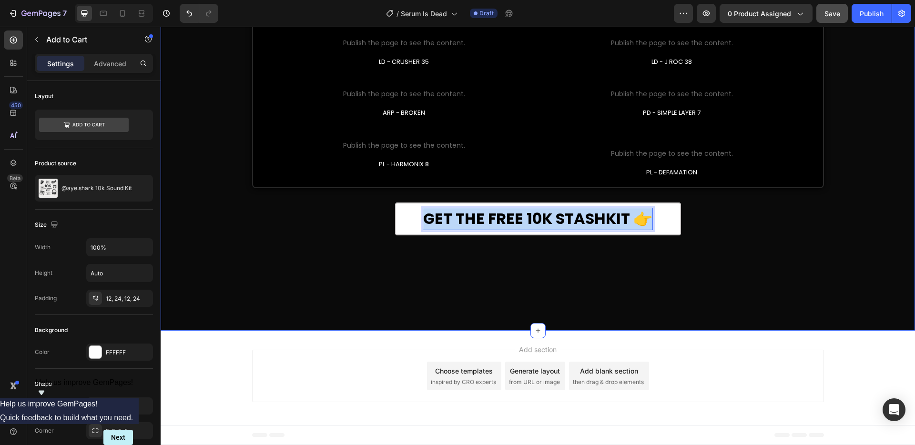
drag, startPoint x: 643, startPoint y: 220, endPoint x: 352, endPoint y: 218, distance: 290.6
click at [352, 218] on div "WHAT'S INSIDE Text Block PREVIEW THE SOUNDS: Heading Custom Code Publish the pa…" at bounding box center [538, 9] width 754 height 452
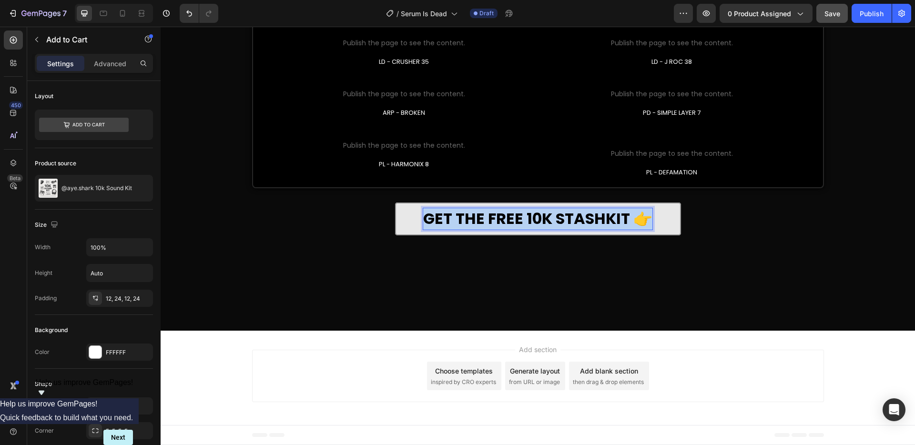
click at [628, 217] on p "GET THE FREE 10K STASHKIT 👉" at bounding box center [537, 218] width 229 height 21
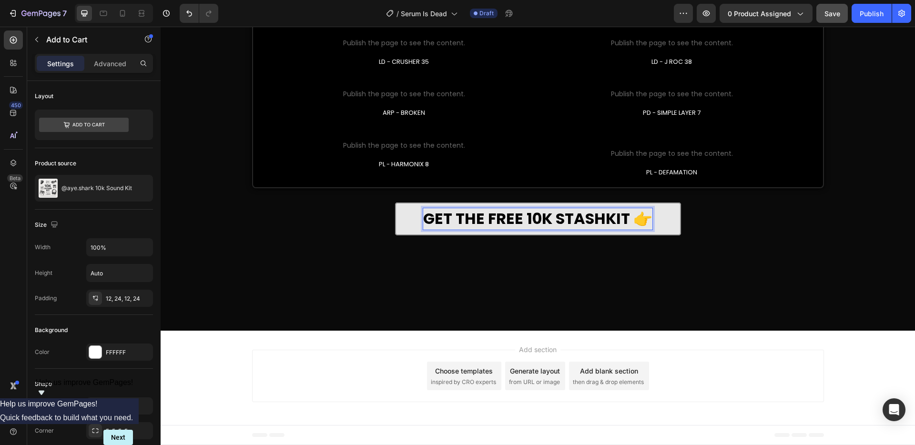
click at [640, 219] on p "GET THE FREE 10K STASHKIT 👉" at bounding box center [537, 218] width 229 height 21
drag, startPoint x: 641, startPoint y: 219, endPoint x: 487, endPoint y: 216, distance: 153.9
click at [488, 216] on p "GET THE FREE 10K STASHKIT 👉" at bounding box center [537, 218] width 229 height 21
click at [395, 202] on button "GET THE SERUM" at bounding box center [538, 218] width 286 height 33
click at [395, 202] on button "GET THE SERUM IS" at bounding box center [538, 218] width 286 height 33
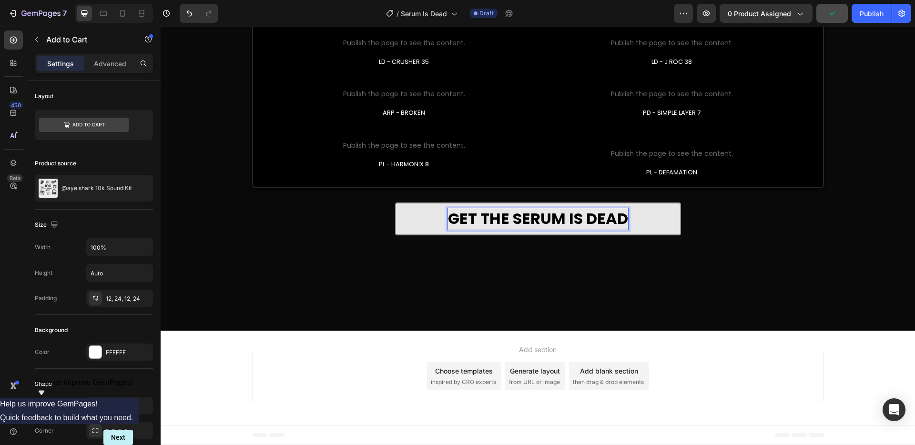
click at [395, 202] on button "GET THE SERUM IS DEAD" at bounding box center [538, 218] width 286 height 33
click at [395, 202] on button "GET THE SERUM IS DEAD SOUND" at bounding box center [538, 218] width 286 height 33
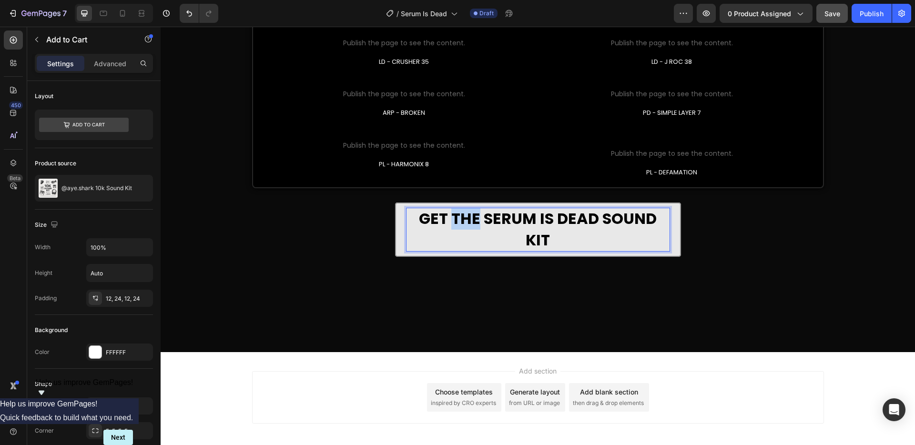
drag, startPoint x: 475, startPoint y: 218, endPoint x: 451, endPoint y: 220, distance: 24.3
click at [452, 220] on p "GET THE SERUM IS DEAD SOUND KIT" at bounding box center [537, 229] width 263 height 43
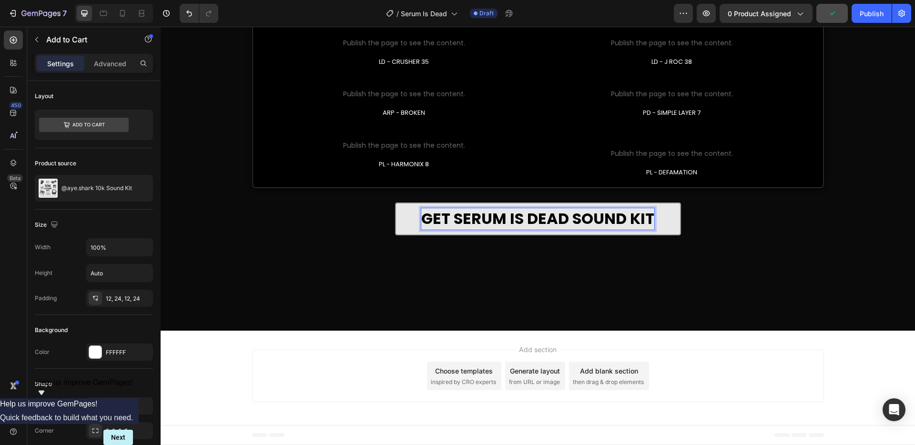
click at [645, 218] on p "GET SERUM IS DEAD SOUND KIT" at bounding box center [537, 218] width 233 height 21
click at [648, 220] on p "GET SERUM IS DEAD SOUND KIT" at bounding box center [537, 218] width 233 height 21
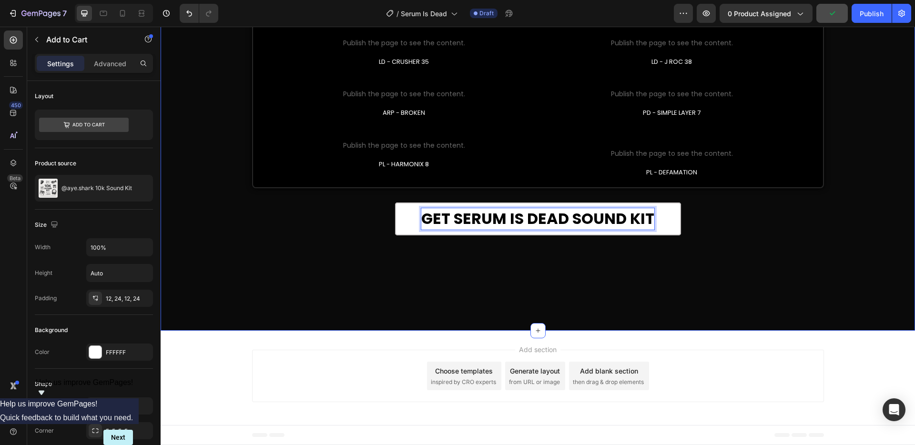
click at [395, 202] on button "GET SERUM IS DEAD SOUND KIT" at bounding box center [538, 218] width 286 height 33
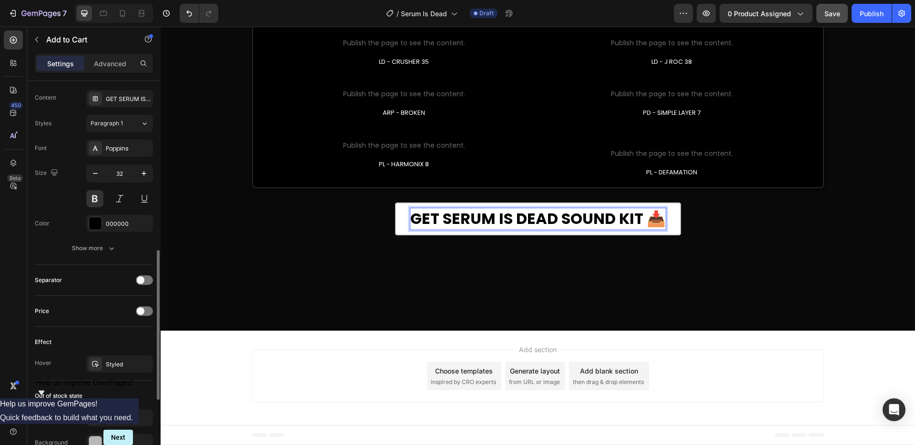
scroll to position [544, 0]
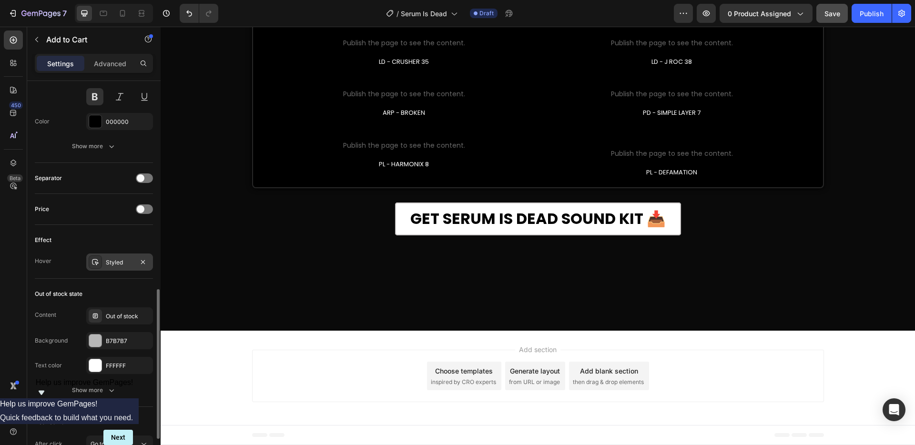
click at [125, 262] on div "Styled" at bounding box center [120, 262] width 28 height 9
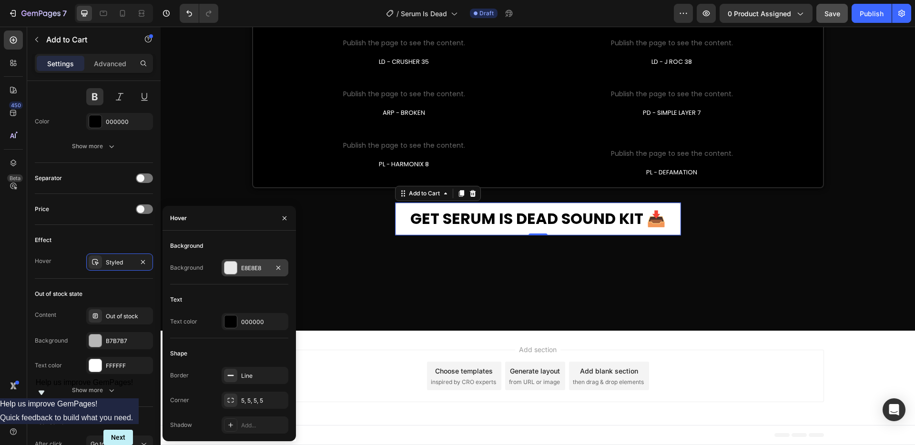
click at [234, 272] on div at bounding box center [230, 268] width 12 height 12
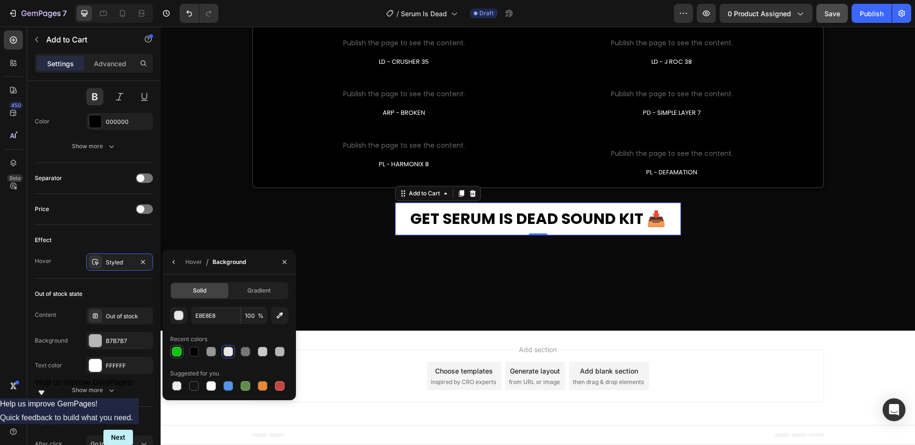
click at [177, 353] on div at bounding box center [177, 352] width 10 height 10
type input "0DC40D"
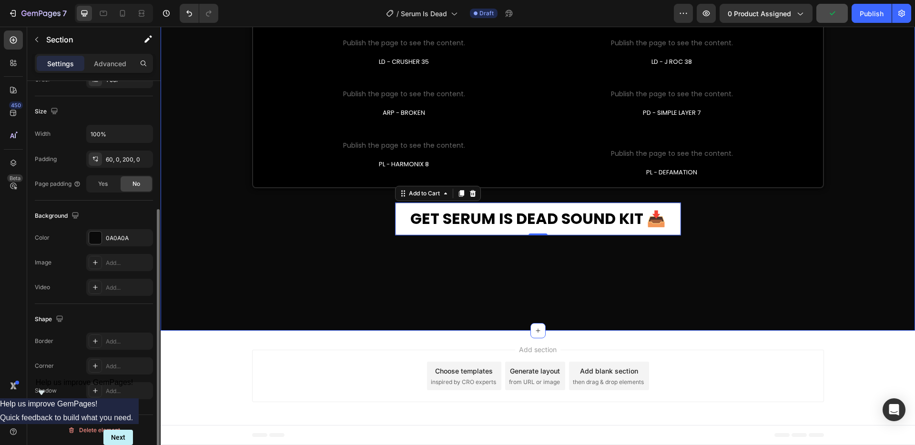
scroll to position [0, 0]
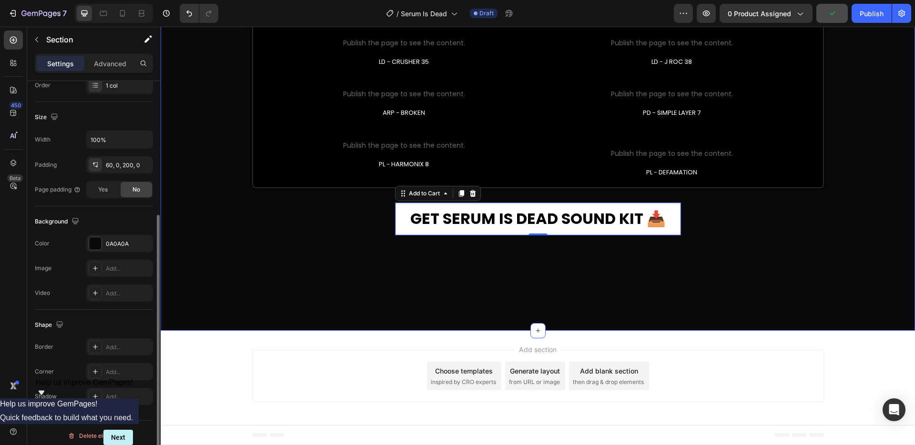
click at [373, 248] on div "WHAT'S INSIDE Text Block PREVIEW THE SOUNDS: Heading Custom Code Publish the pa…" at bounding box center [538, 43] width 754 height 576
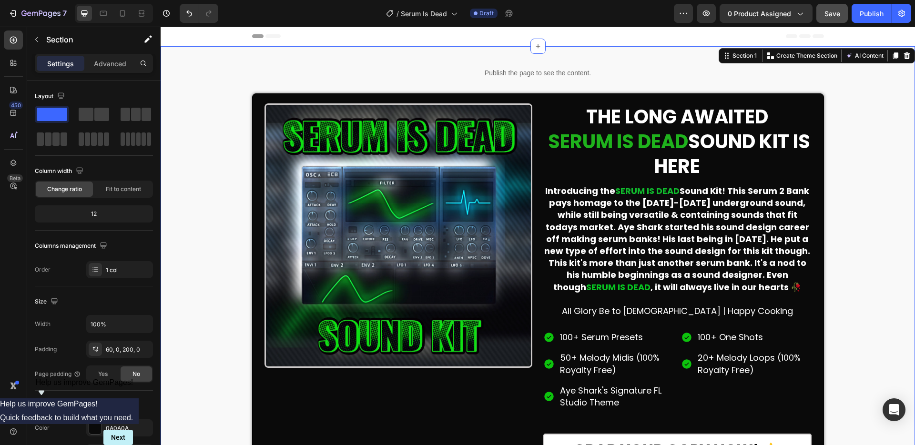
click at [192, 68] on div "Publish the page to see the content. Custom Code Row Image THE LONG AWAITED SER…" at bounding box center [538, 271] width 754 height 420
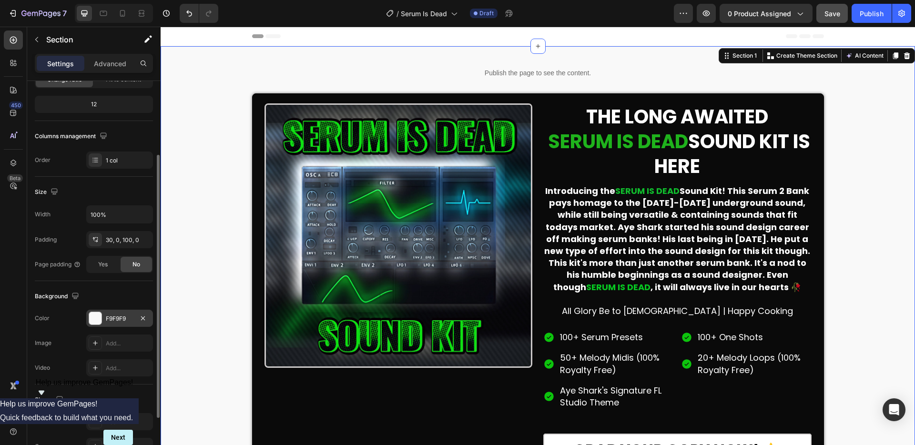
click at [97, 320] on div at bounding box center [95, 318] width 12 height 12
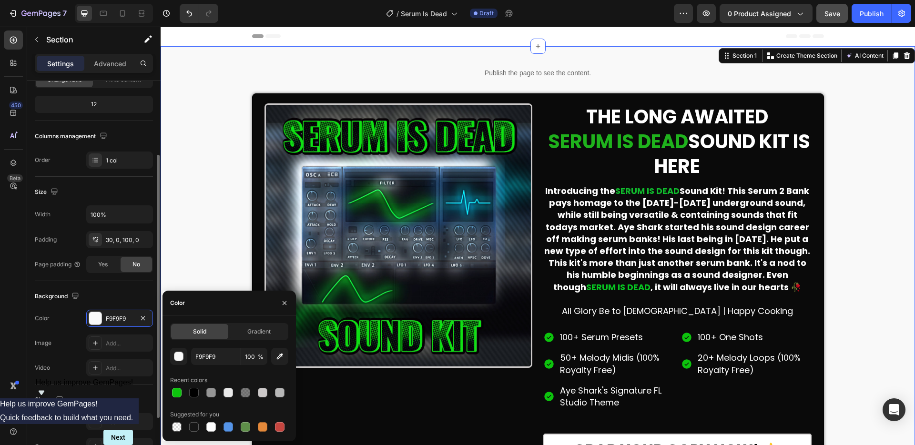
click at [89, 288] on div "Background The changes might be hidden by the video. Color F9F9F9 Image Add... …" at bounding box center [94, 332] width 118 height 103
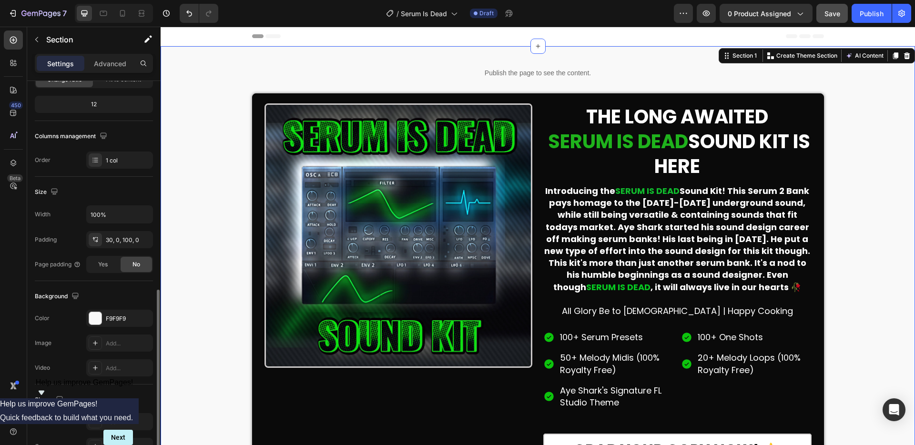
scroll to position [190, 0]
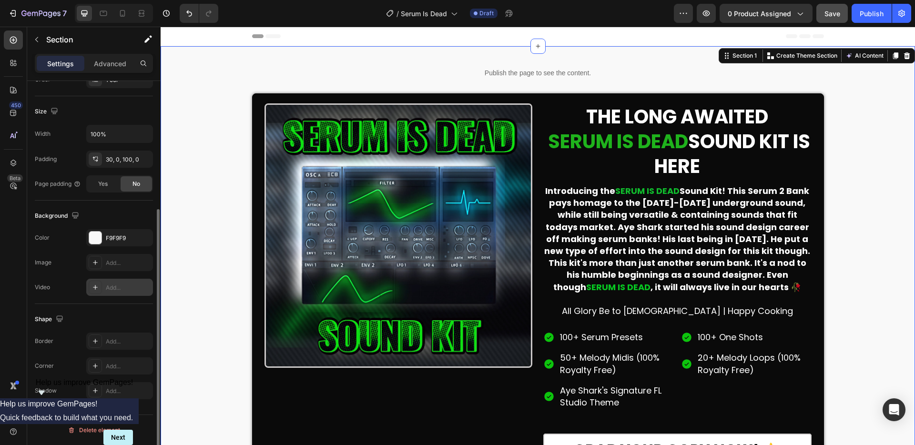
click at [91, 289] on div at bounding box center [95, 287] width 13 height 13
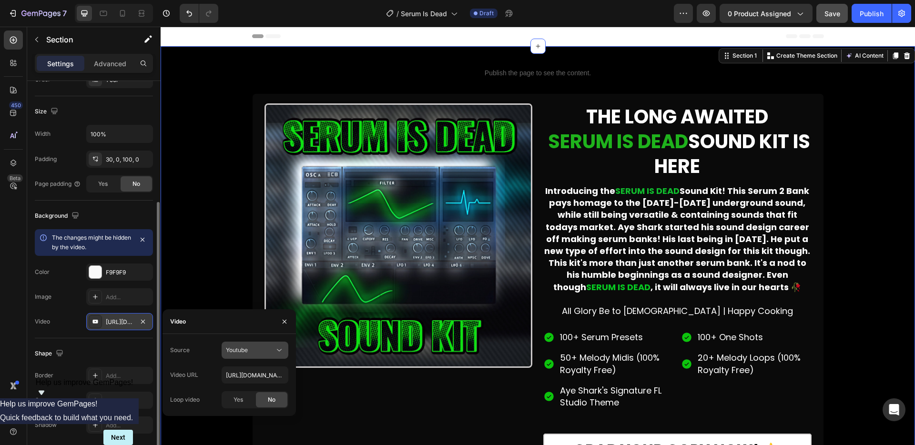
click at [246, 350] on span "Youtube" at bounding box center [237, 349] width 22 height 7
click at [242, 375] on span "Video hosting" at bounding box center [244, 373] width 36 height 9
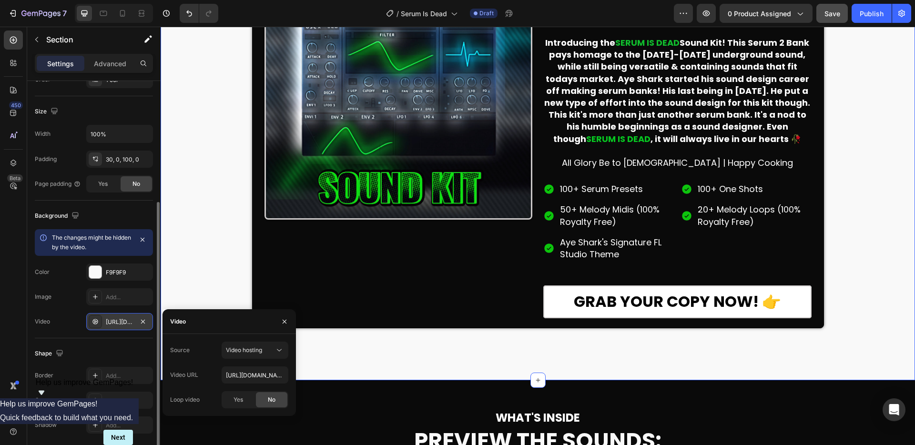
scroll to position [21, 0]
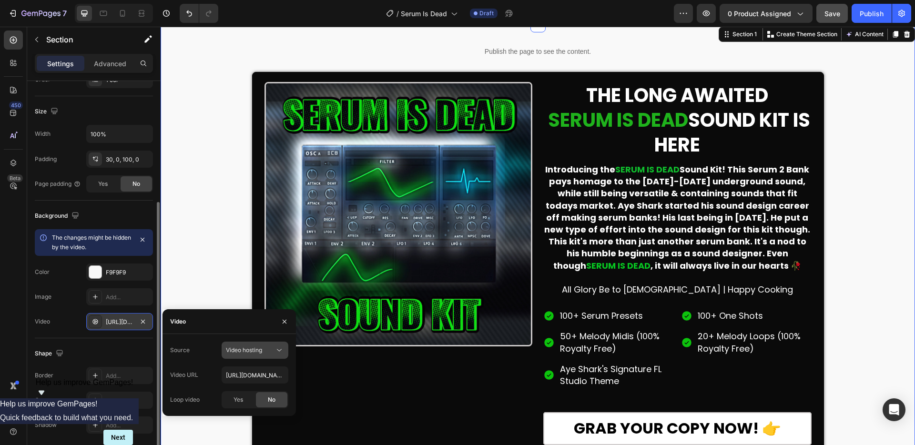
click at [236, 348] on span "Video hosting" at bounding box center [244, 349] width 36 height 7
click at [245, 391] on span "Youtube" at bounding box center [237, 391] width 22 height 9
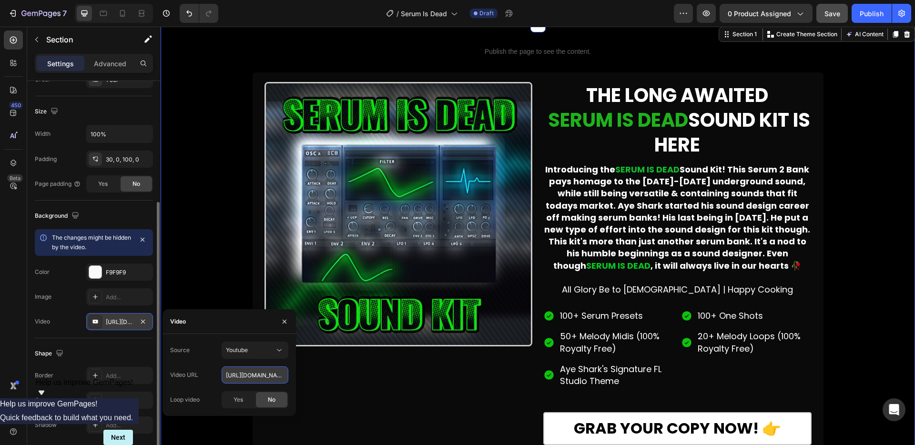
drag, startPoint x: 252, startPoint y: 378, endPoint x: 267, endPoint y: 379, distance: 14.3
click at [253, 378] on input "[URL][DOMAIN_NAME]" at bounding box center [255, 374] width 67 height 17
paste input "[DOMAIN_NAME][URL]"
type input "[URL][DOMAIN_NAME]"
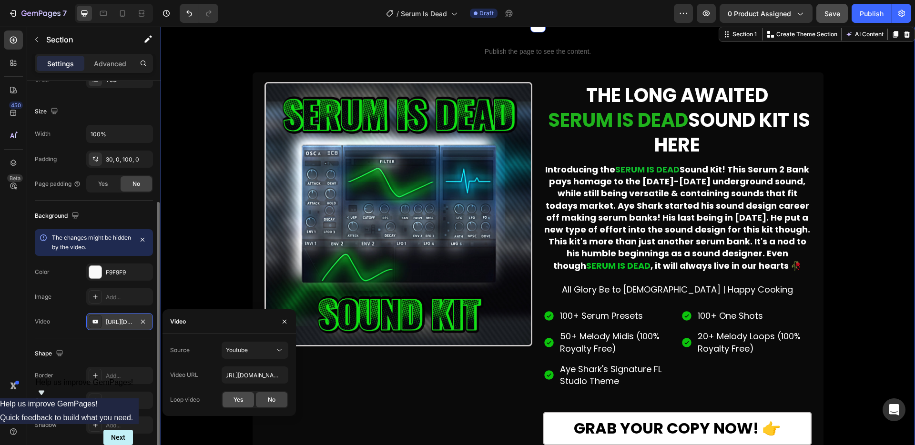
click at [240, 400] on span "Yes" at bounding box center [238, 399] width 10 height 9
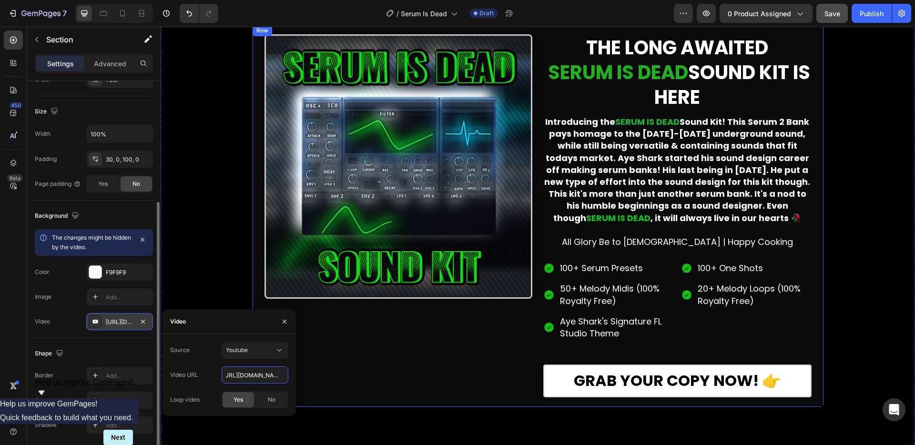
drag, startPoint x: 386, startPoint y: 401, endPoint x: 301, endPoint y: 381, distance: 87.0
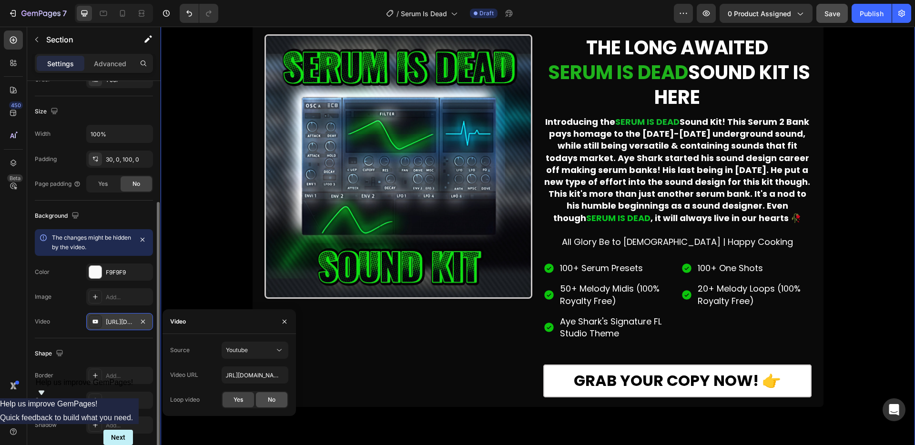
click at [273, 395] on span "No" at bounding box center [272, 399] width 8 height 9
click at [238, 402] on span "Yes" at bounding box center [238, 399] width 10 height 9
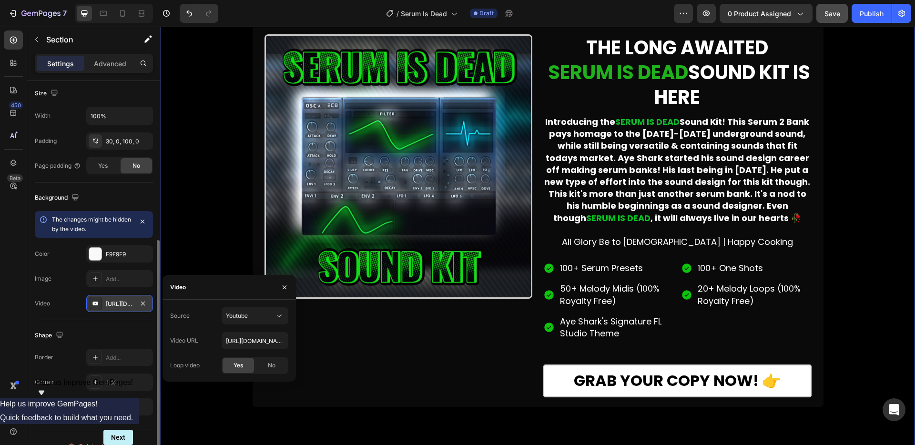
scroll to position [224, 0]
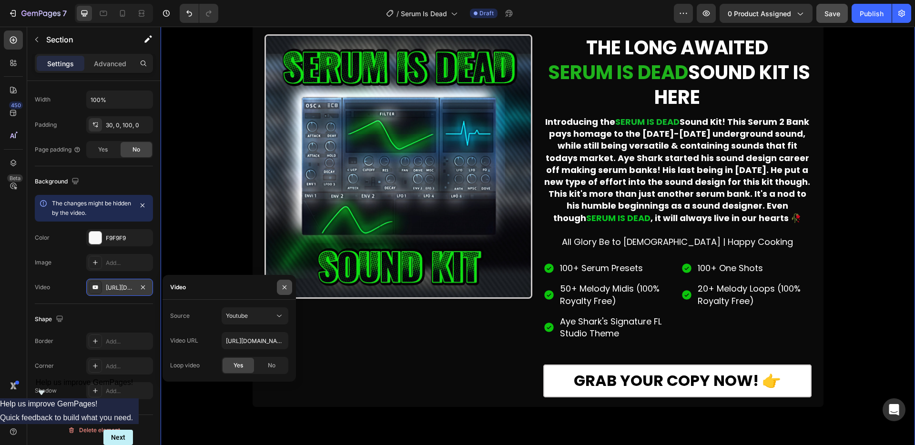
click at [283, 284] on icon "button" at bounding box center [285, 287] width 8 height 8
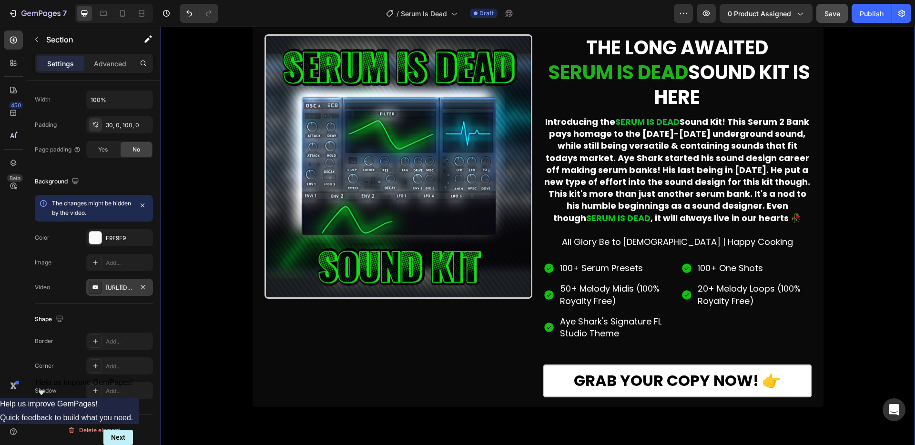
click at [117, 289] on div "[URL][DOMAIN_NAME]" at bounding box center [120, 287] width 28 height 9
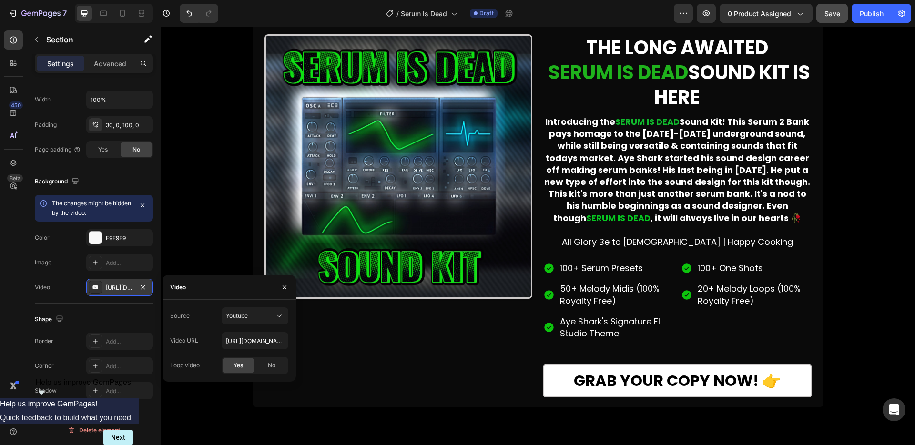
click at [117, 289] on div "[URL][DOMAIN_NAME]" at bounding box center [120, 287] width 28 height 9
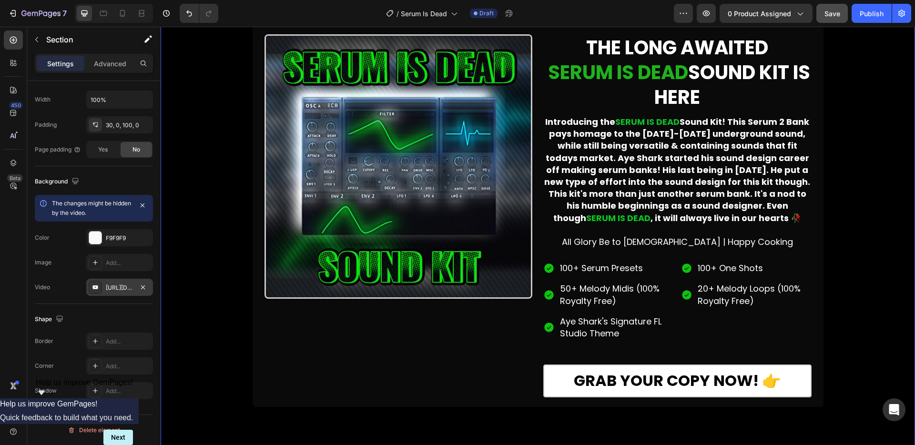
click at [111, 286] on div "[URL][DOMAIN_NAME]" at bounding box center [120, 287] width 28 height 9
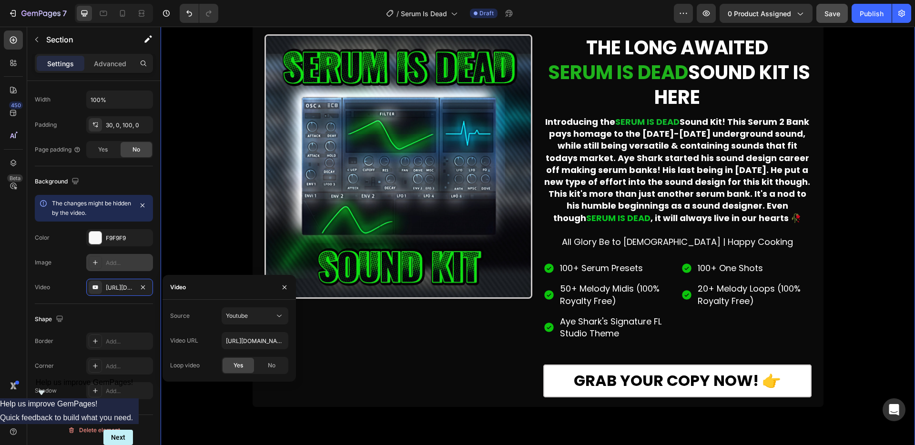
click at [125, 259] on div "Add..." at bounding box center [128, 263] width 45 height 9
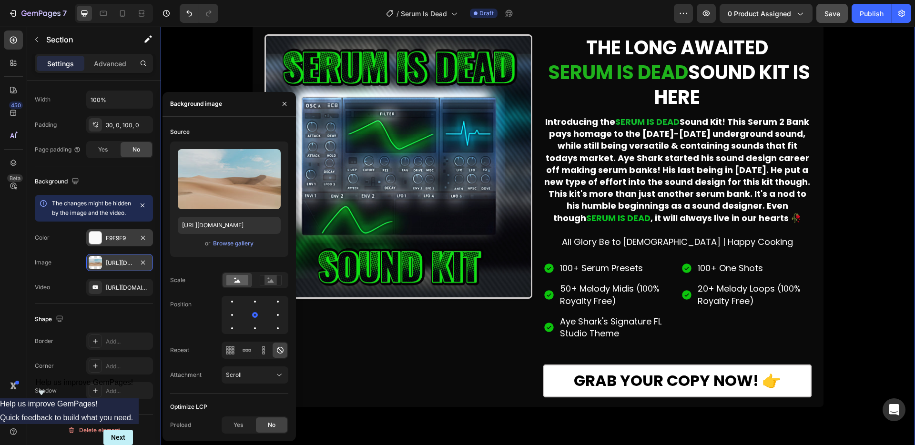
click at [125, 242] on div "F9F9F9" at bounding box center [120, 238] width 28 height 9
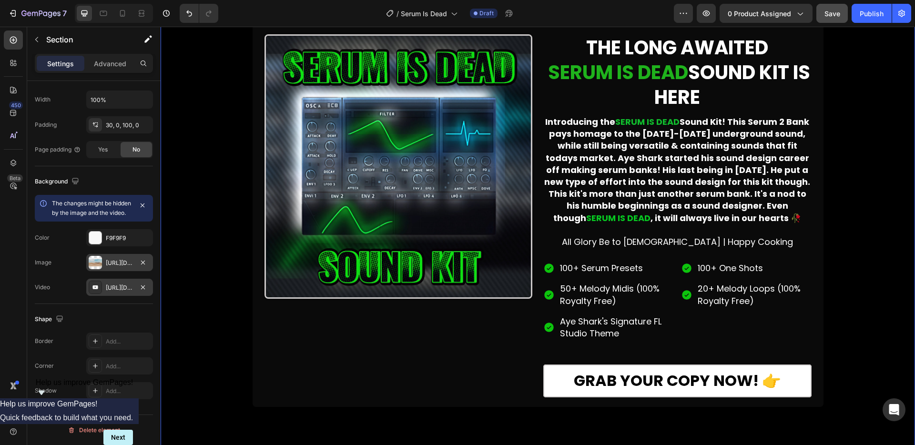
click at [121, 292] on div "[URL][DOMAIN_NAME]" at bounding box center [120, 287] width 28 height 9
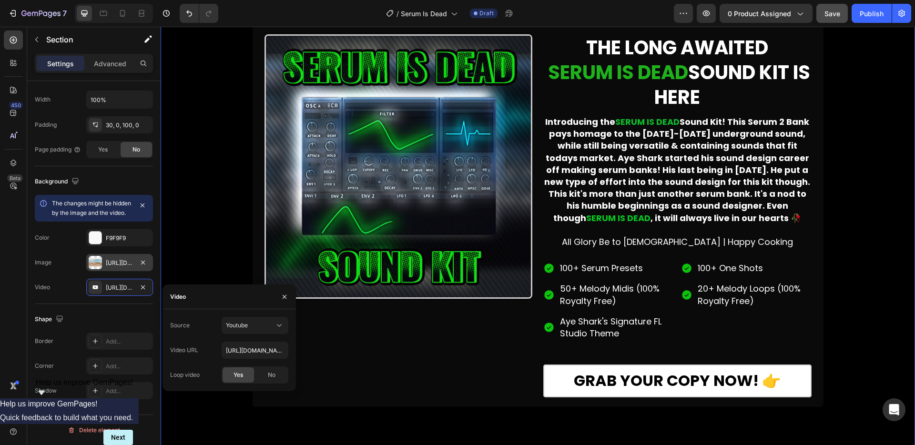
scroll to position [234, 0]
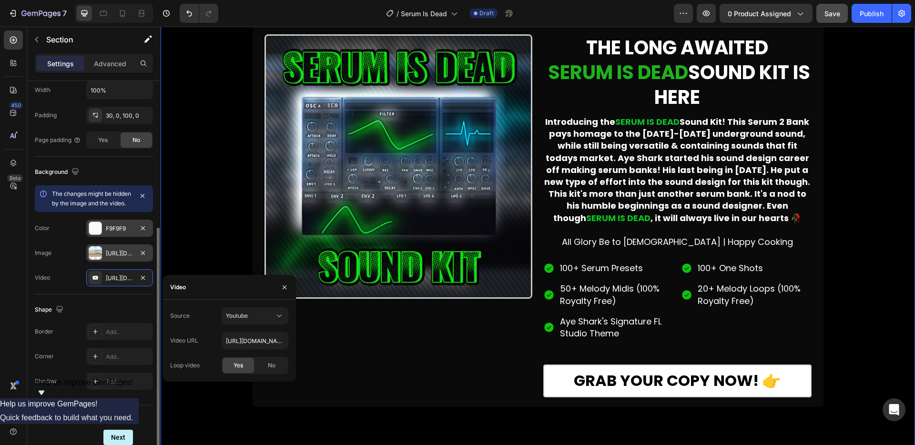
click at [95, 234] on div at bounding box center [95, 228] width 12 height 12
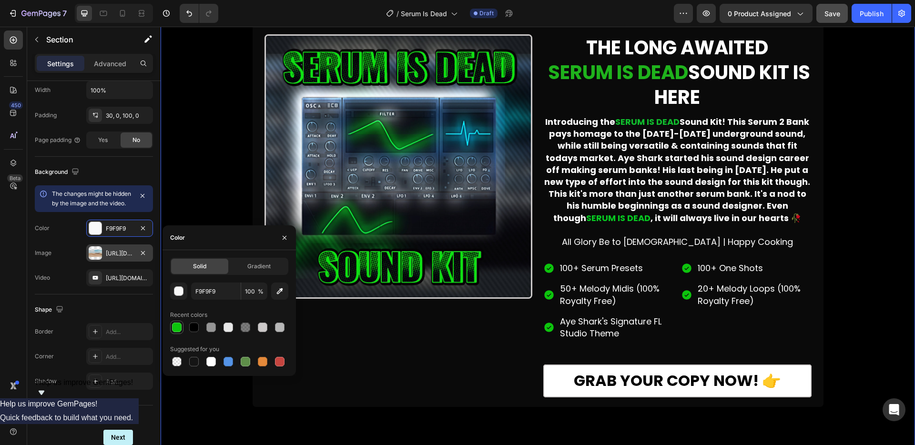
click at [174, 329] on div at bounding box center [177, 328] width 10 height 10
type input "0DC40D"
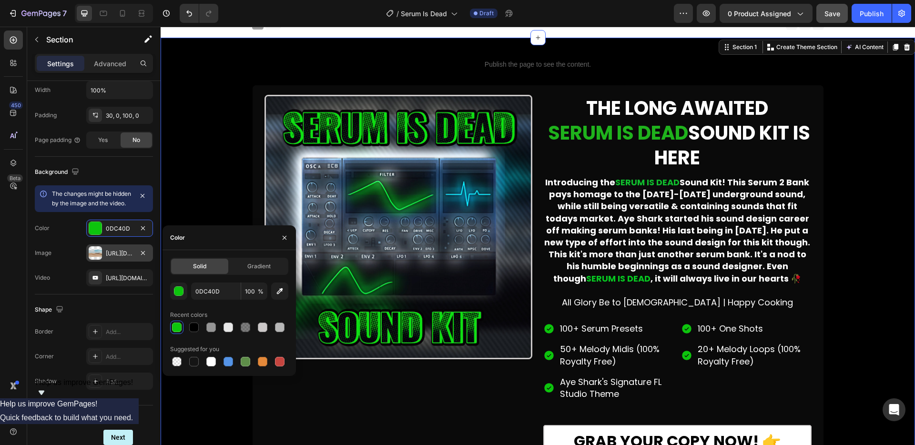
scroll to position [0, 0]
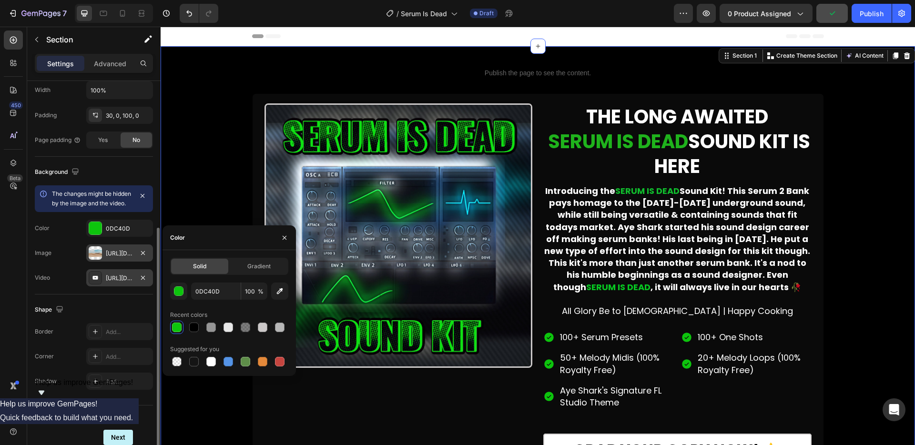
click at [114, 282] on div "[URL][DOMAIN_NAME]" at bounding box center [120, 278] width 28 height 9
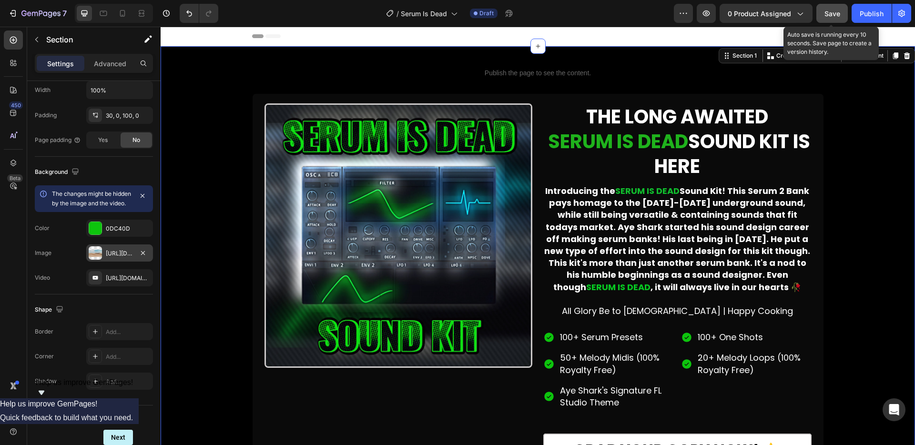
click at [827, 12] on span "Save" at bounding box center [832, 14] width 16 height 8
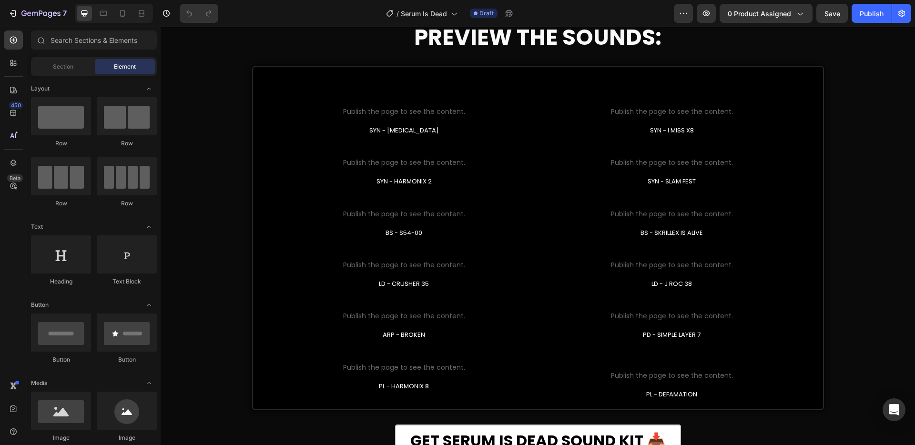
scroll to position [553, 0]
click at [400, 111] on span "Publish the page to see the content." at bounding box center [404, 111] width 245 height 10
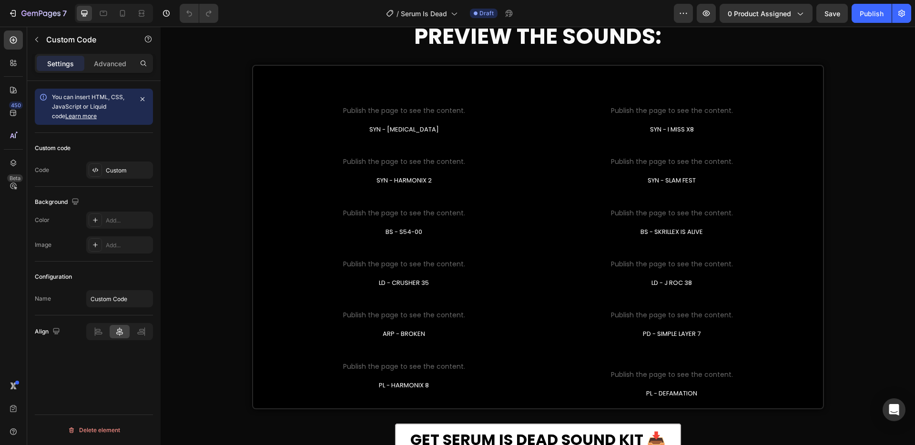
click at [400, 110] on span "Publish the page to see the content." at bounding box center [404, 111] width 245 height 10
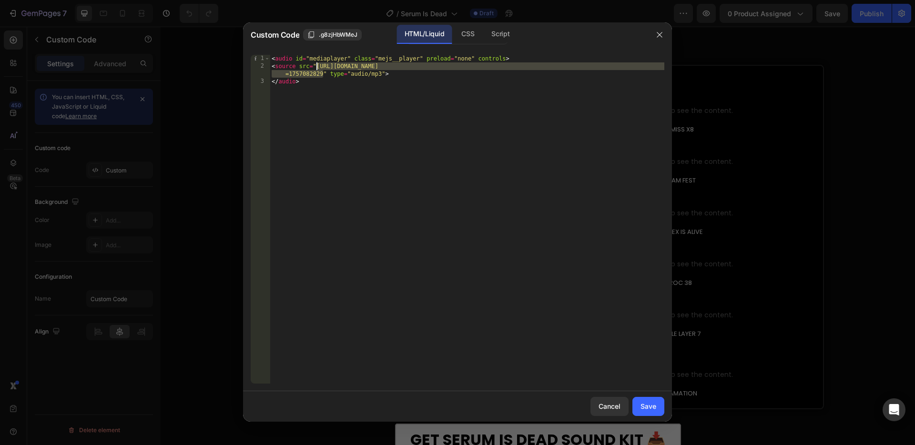
drag, startPoint x: 323, startPoint y: 74, endPoint x: 317, endPoint y: 68, distance: 8.4
click at [317, 68] on div "< audio id = "mediaplayer" class = "mejs__player" preload = "none" controls > <…" at bounding box center [467, 227] width 394 height 344
paste textarea "SYN_-_PARANOIA.wav?v=1758939061"
type textarea "<source src="https://cdn.shopify.com/s/files/1/0825/5566/6729/files/SYN_-_PARAN…"
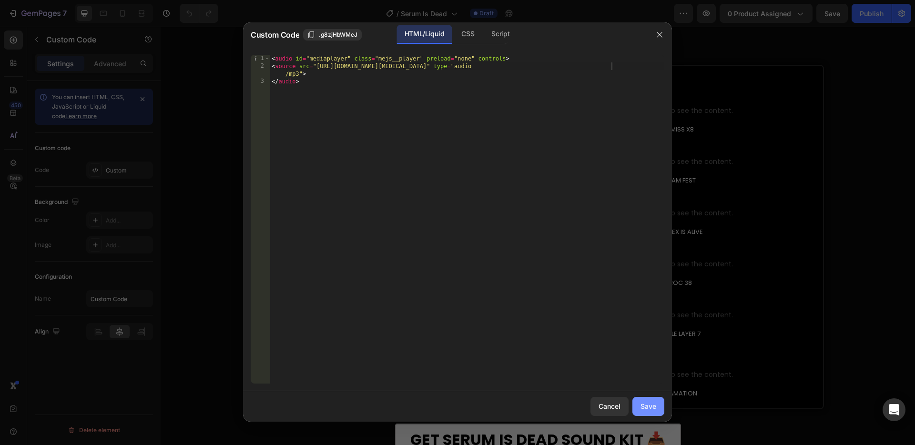
click at [645, 405] on div "Save" at bounding box center [648, 406] width 16 height 10
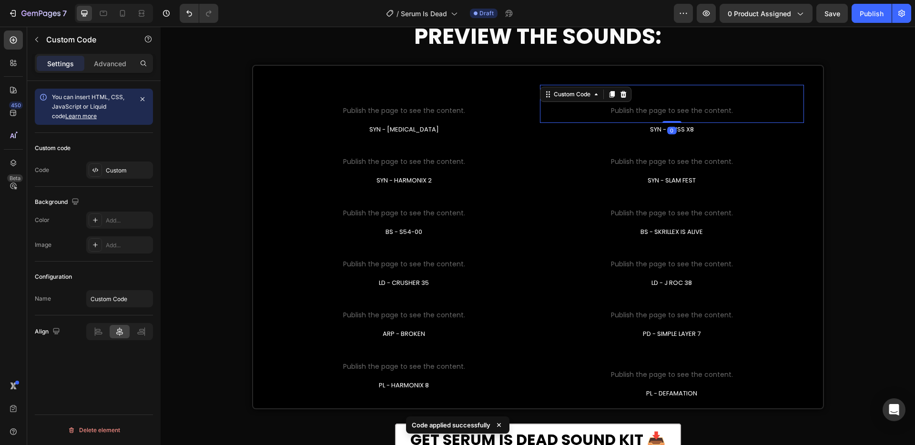
click at [663, 106] on span "Publish the page to see the content." at bounding box center [671, 111] width 245 height 10
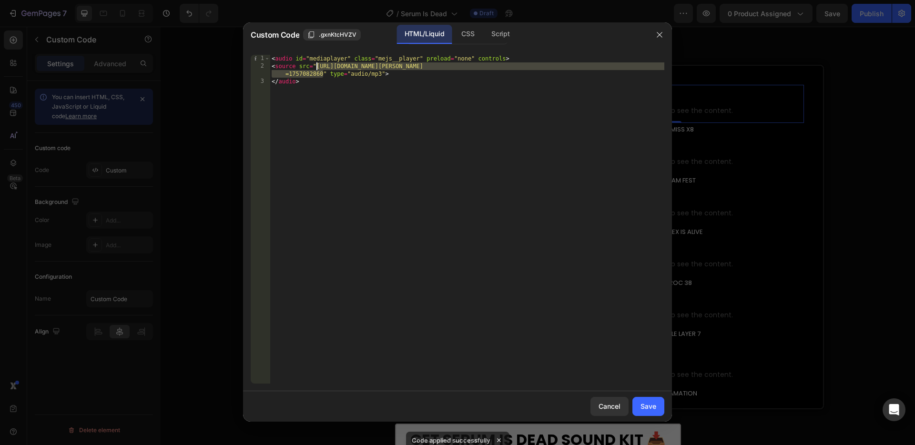
drag, startPoint x: 323, startPoint y: 75, endPoint x: 317, endPoint y: 65, distance: 11.4
click at [317, 65] on div "< audio id = "mediaplayer" class = "mejs__player" preload = "none" controls > <…" at bounding box center [467, 227] width 394 height 344
paste textarea "SYN_-_I_MISS_X8.wav?v=1758939066"
type textarea "<source src="https://cdn.shopify.com/s/files/1/0825/5566/6729/files/SYN_-_I_MIS…"
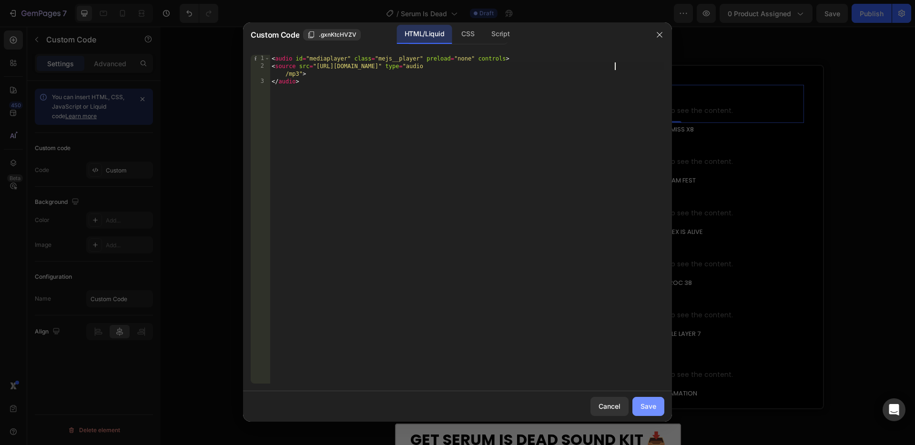
click at [660, 403] on button "Save" at bounding box center [648, 406] width 32 height 19
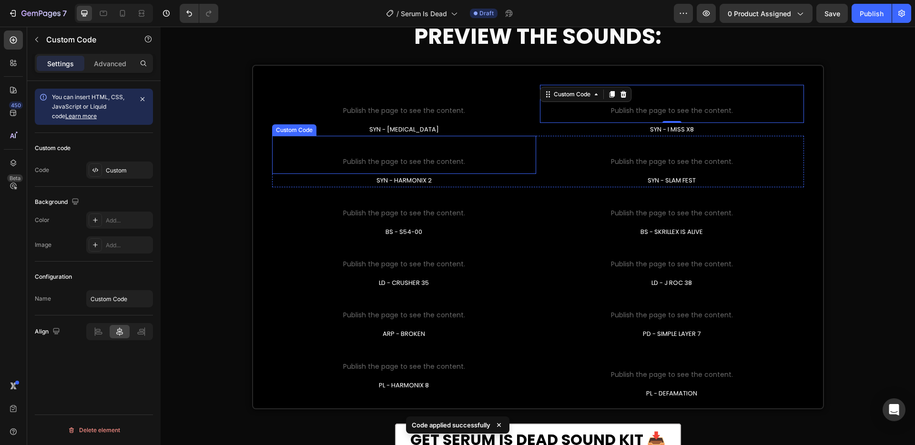
click at [443, 163] on span "Publish the page to see the content." at bounding box center [404, 162] width 245 height 10
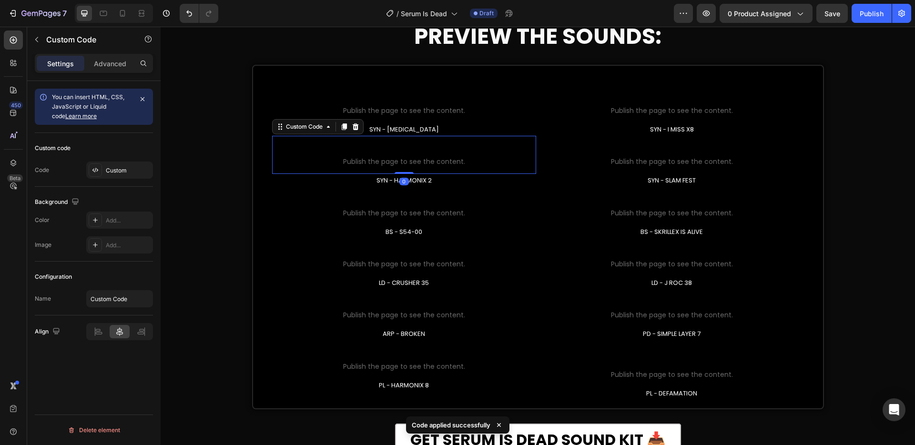
click at [443, 162] on span "Publish the page to see the content." at bounding box center [404, 162] width 245 height 10
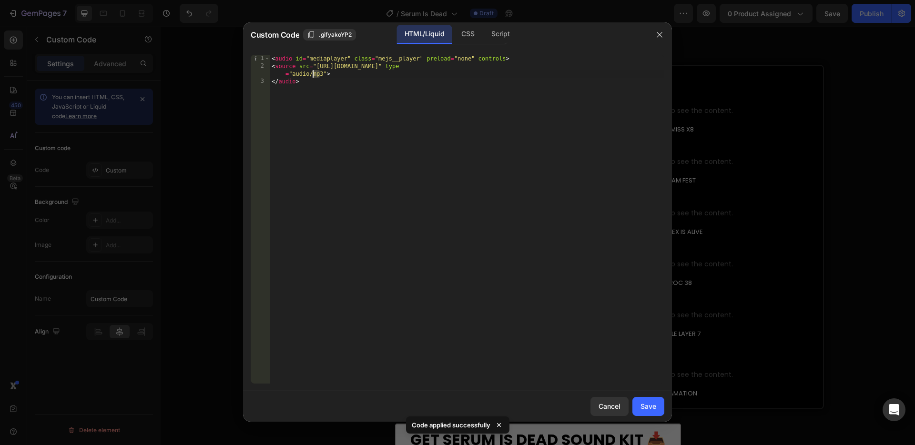
click at [314, 73] on div "< audio id = "mediaplayer" class = "mejs__player" preload = "none" controls > <…" at bounding box center [467, 227] width 394 height 344
click at [497, 103] on div "< audio id = "mediaplayer" class = "mejs__player" preload = "none" controls > <…" at bounding box center [467, 227] width 394 height 344
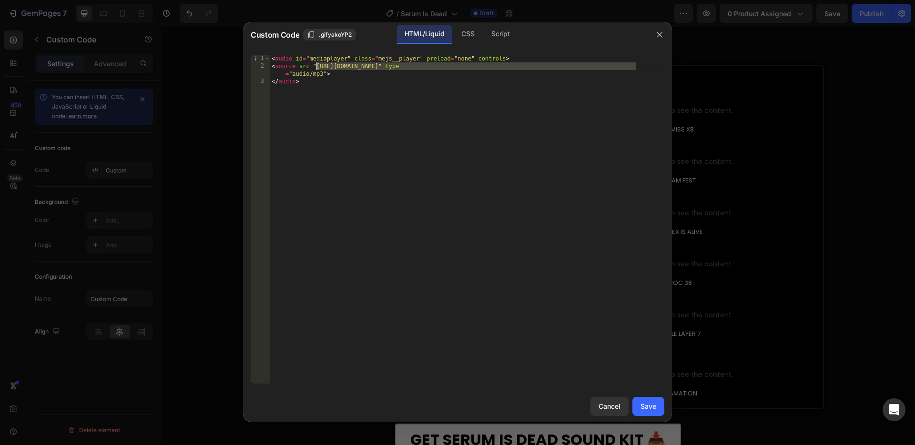
drag, startPoint x: 635, startPoint y: 65, endPoint x: 316, endPoint y: 63, distance: 318.7
click at [316, 63] on div "< audio id = "mediaplayer" class = "mejs__player" preload = "none" controls > <…" at bounding box center [467, 227] width 394 height 344
paste textarea "SYN_-_HARMONIX_2.wav?v=1758939071"
type textarea "<source src="https://cdn.shopify.com/s/files/1/0825/5566/6729/files/SYN_-_HARMO…"
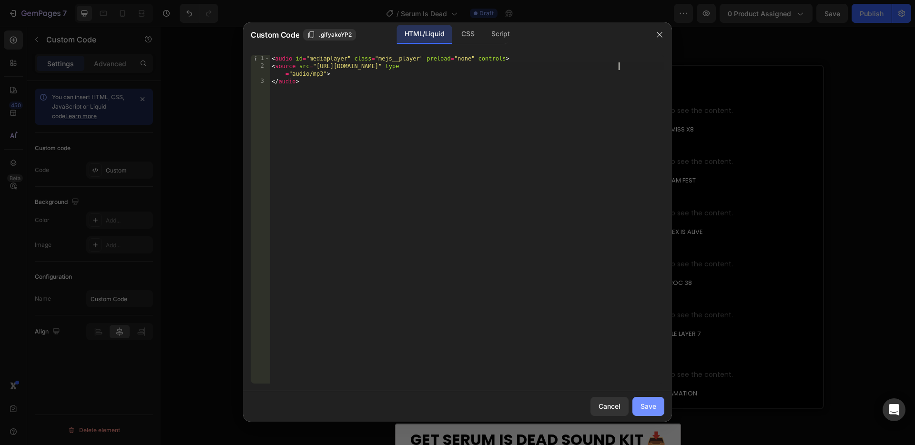
click at [650, 413] on button "Save" at bounding box center [648, 406] width 32 height 19
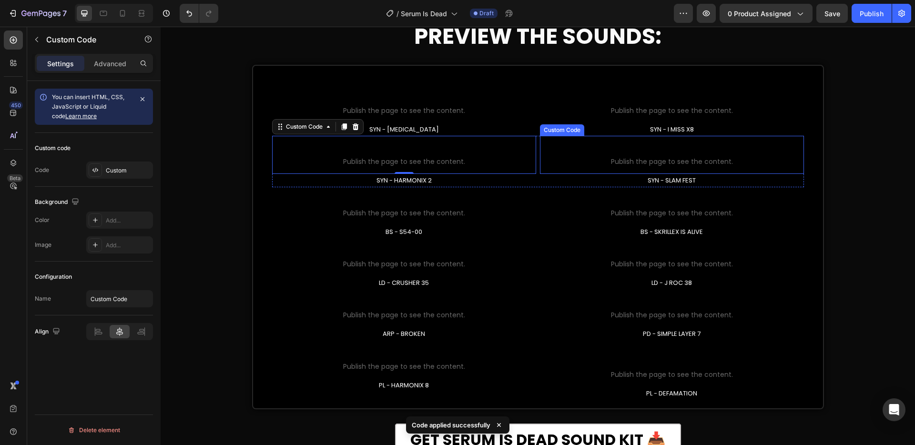
click at [648, 163] on span "Publish the page to see the content." at bounding box center [671, 162] width 245 height 10
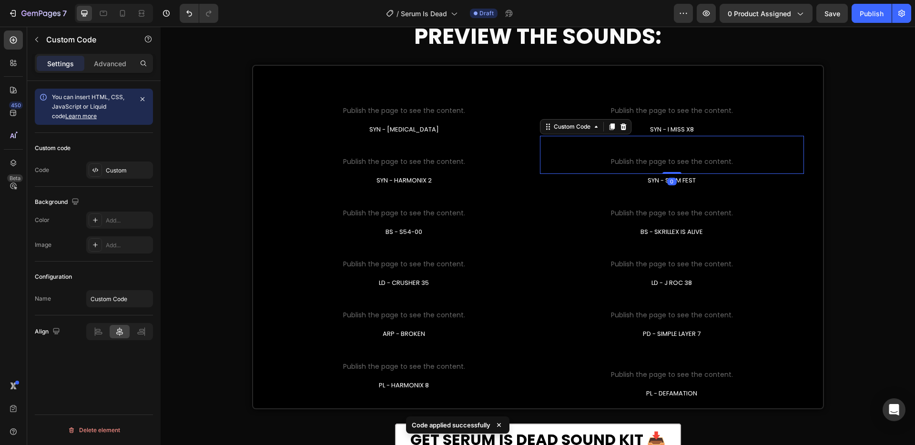
click at [648, 163] on span "Publish the page to see the content." at bounding box center [671, 162] width 245 height 10
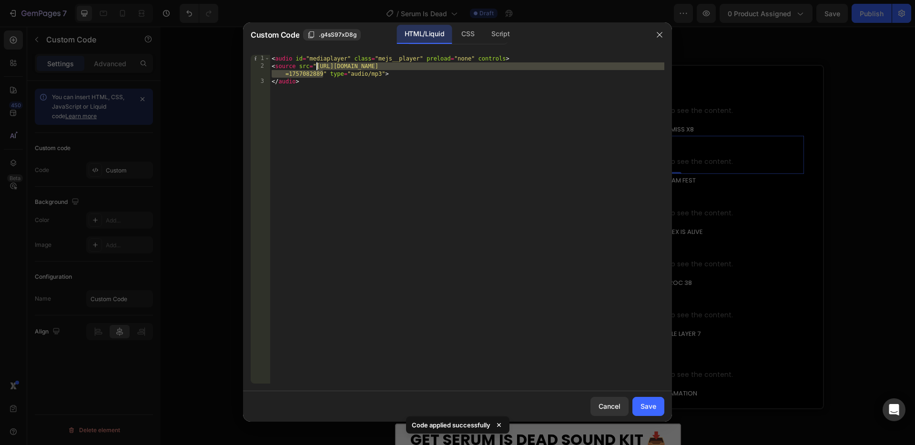
drag, startPoint x: 322, startPoint y: 72, endPoint x: 317, endPoint y: 64, distance: 9.6
click at [317, 64] on div "< audio id = "mediaplayer" class = "mejs__player" preload = "none" controls > <…" at bounding box center [467, 227] width 394 height 344
paste textarea "YN_-_SLAM_FEST.wav?v=175893907"
type textarea "<source src="https://cdn.shopify.com/s/files/1/0825/5566/6729/files/SYN_-_SLAM_…"
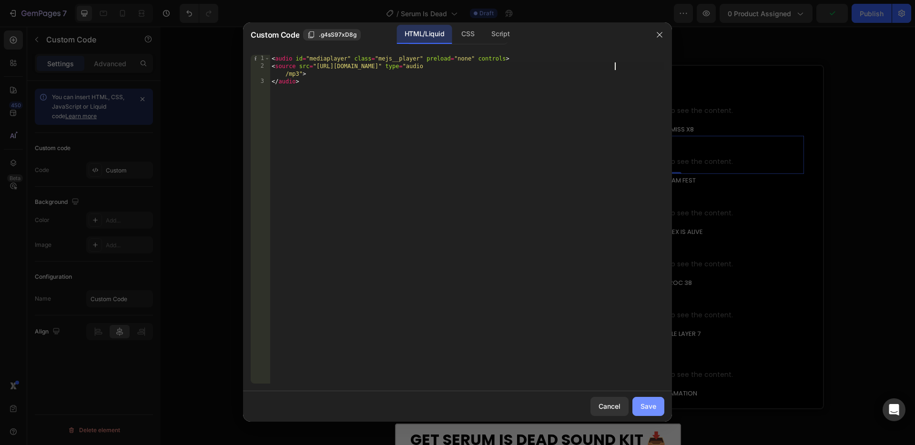
click at [647, 407] on div "Save" at bounding box center [648, 406] width 16 height 10
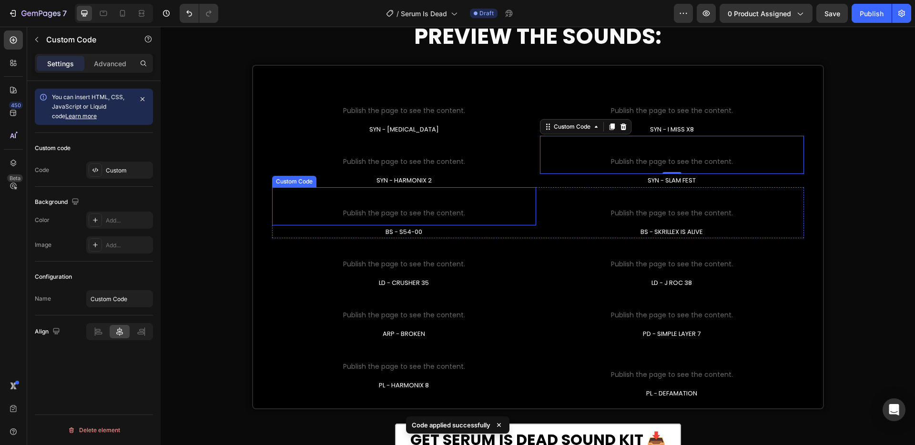
click at [424, 213] on span "Publish the page to see the content." at bounding box center [404, 213] width 245 height 10
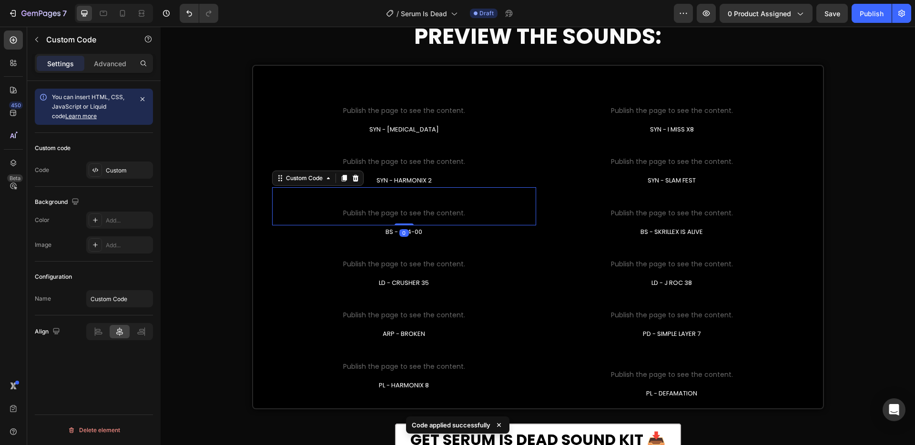
click at [424, 213] on span "Publish the page to see the content." at bounding box center [404, 213] width 245 height 10
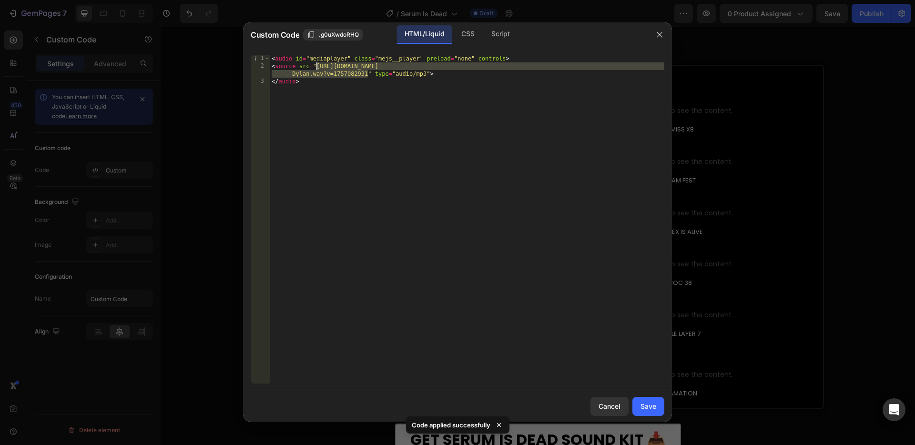
drag, startPoint x: 366, startPoint y: 73, endPoint x: 316, endPoint y: 64, distance: 50.8
click at [316, 64] on div "< audio id = "mediaplayer" class = "mejs__player" preload = "none" controls > <…" at bounding box center [467, 227] width 394 height 344
paste textarea "BS_-_S54-00.wav?v=1758939090"
type textarea "<source src="https://cdn.shopify.com/s/files/1/0825/5566/6729/files/BS_-_S54-00…"
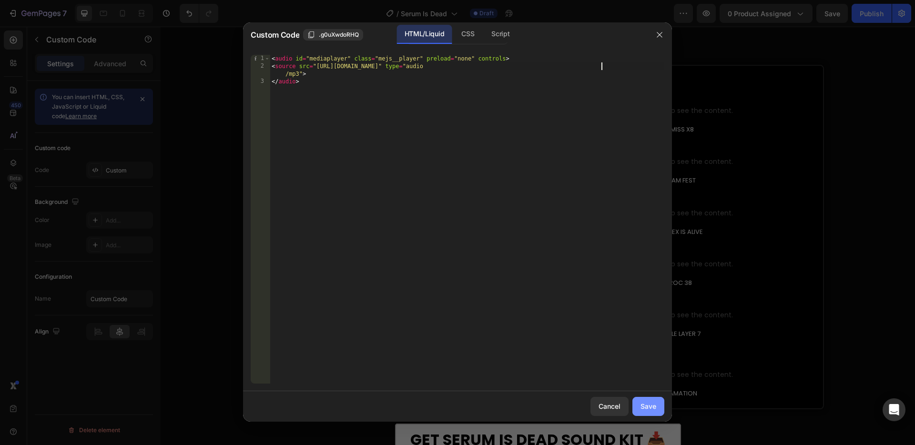
click at [648, 404] on div "Save" at bounding box center [648, 406] width 16 height 10
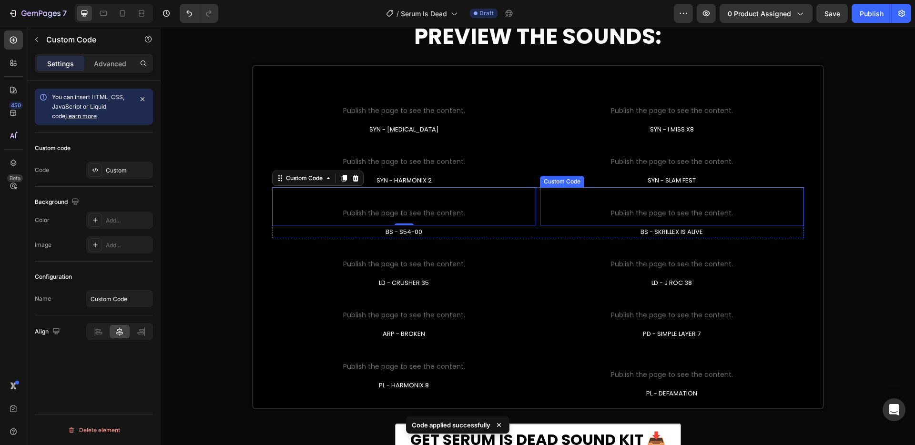
click at [653, 208] on span "Publish the page to see the content." at bounding box center [671, 213] width 245 height 10
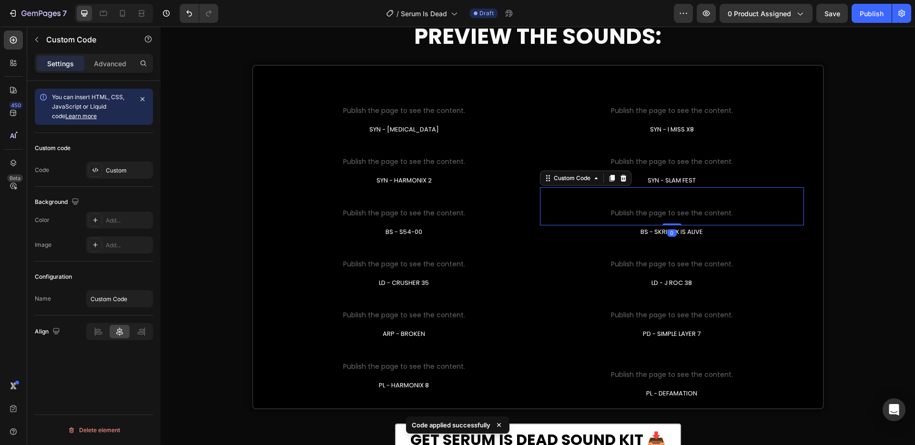
click at [647, 211] on span "Publish the page to see the content." at bounding box center [671, 213] width 245 height 10
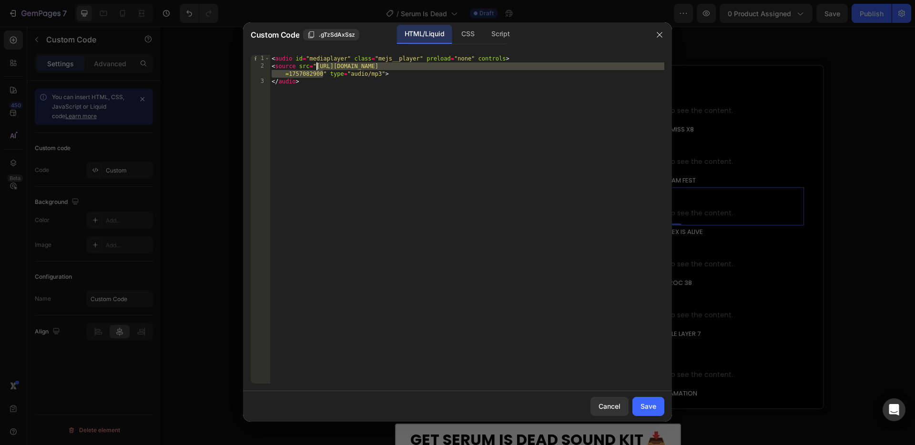
drag, startPoint x: 323, startPoint y: 73, endPoint x: 318, endPoint y: 68, distance: 7.4
click at [318, 68] on div "< audio id = "mediaplayer" class = "mejs__player" preload = "none" controls > <…" at bounding box center [467, 227] width 394 height 344
paste textarea "BS_-_SKRILLEX_IS_ALIVE.wav?v=1758939099"
type textarea "<source src="https://cdn.shopify.com/s/files/1/0825/5566/6729/files/BS_-_SKRILL…"
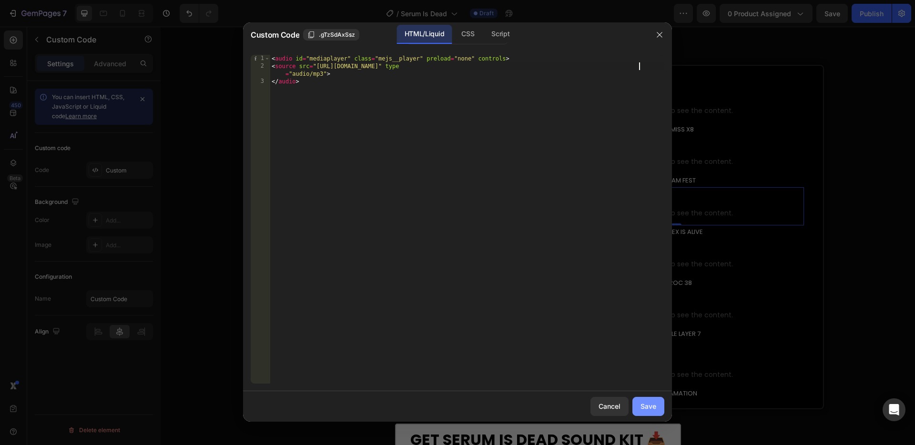
click at [653, 403] on div "Save" at bounding box center [648, 406] width 16 height 10
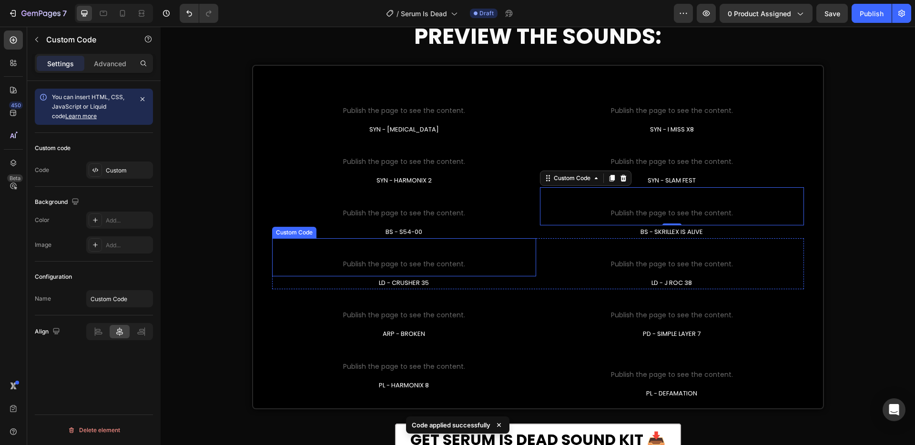
click at [440, 265] on span "Publish the page to see the content." at bounding box center [404, 264] width 245 height 10
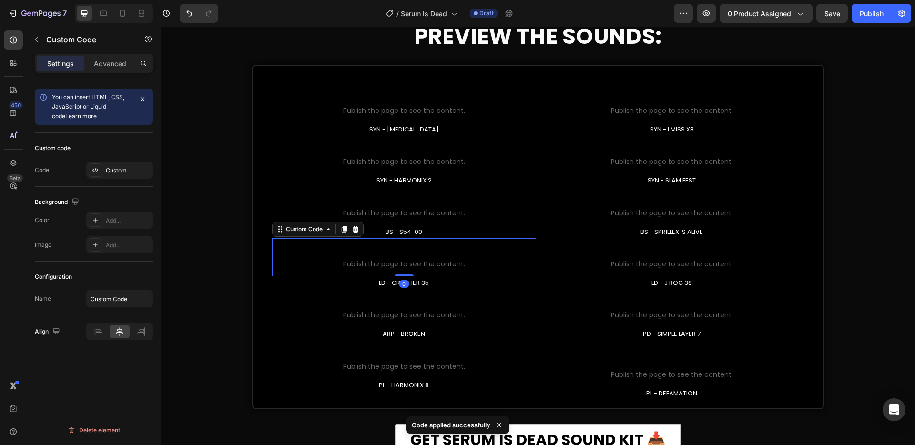
click at [462, 262] on span "Publish the page to see the content." at bounding box center [404, 264] width 245 height 10
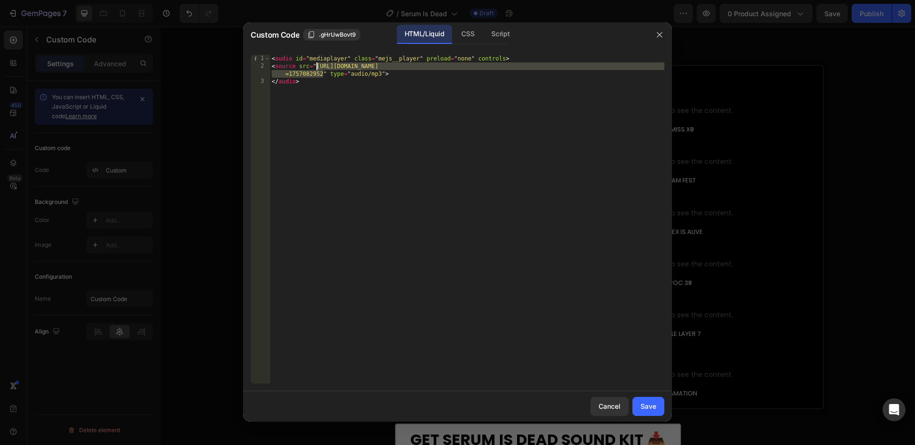
drag, startPoint x: 322, startPoint y: 73, endPoint x: 318, endPoint y: 66, distance: 7.7
click at [318, 66] on div "< audio id = "mediaplayer" class = "mejs__player" preload = "none" controls > <…" at bounding box center [467, 227] width 394 height 344
paste textarea "LD_-_CRUSHER_35.wav?v=1758939111"
type textarea "<source src="https://cdn.shopify.com/s/files/1/0825/5566/6729/files/LD_-_CRUSHE…"
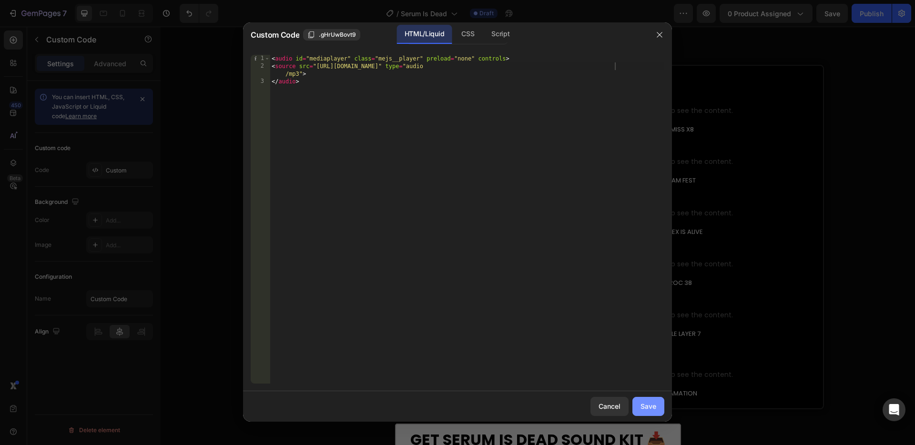
click at [660, 404] on button "Save" at bounding box center [648, 406] width 32 height 19
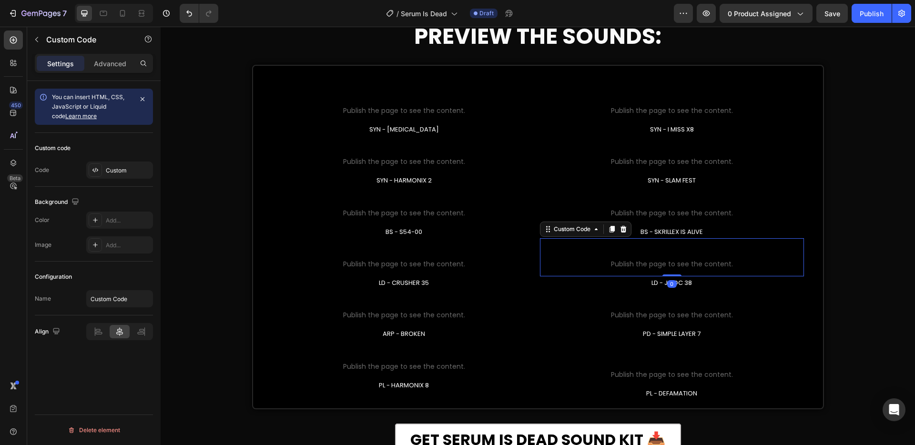
click at [676, 258] on p "Custom Code Publish the page to see the content." at bounding box center [671, 257] width 245 height 38
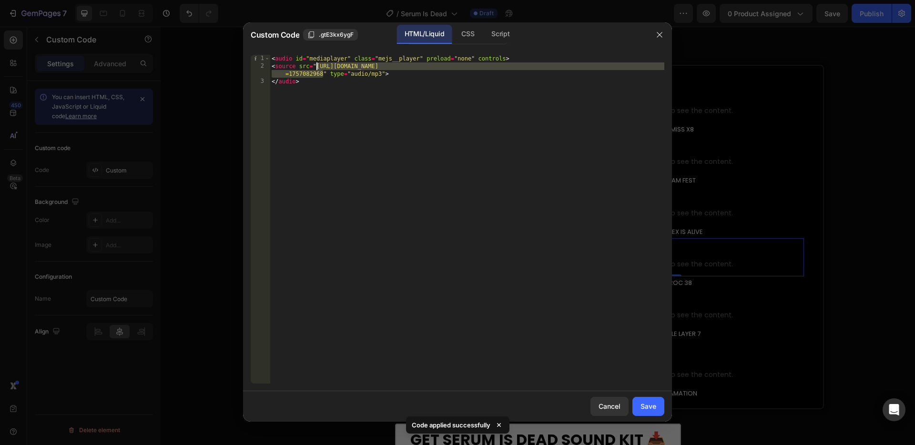
drag, startPoint x: 322, startPoint y: 71, endPoint x: 316, endPoint y: 67, distance: 7.4
click at [316, 67] on div "< audio id = "mediaplayer" class = "mejs__player" preload = "none" controls > <…" at bounding box center [467, 227] width 394 height 344
paste textarea "LD_-_J_ROC_38.wav?v=1758939116"
type textarea "<source src="https://cdn.shopify.com/s/files/1/0825/5566/6729/files/LD_-_J_ROC_…"
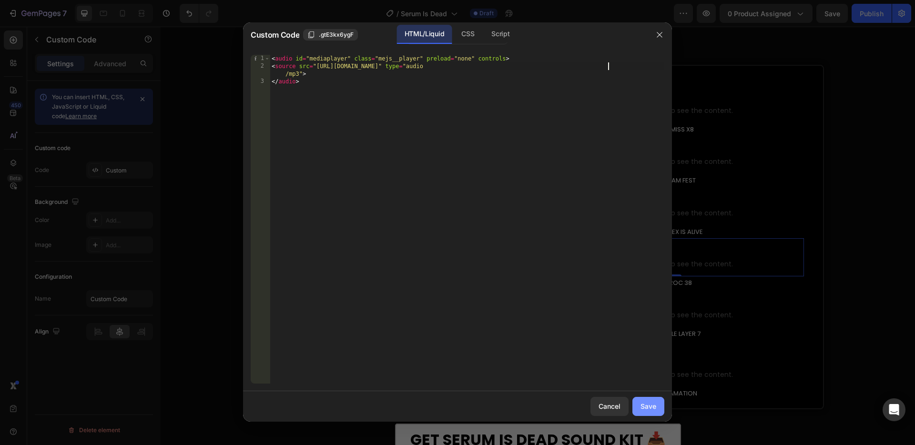
click at [652, 408] on div "Save" at bounding box center [648, 406] width 16 height 10
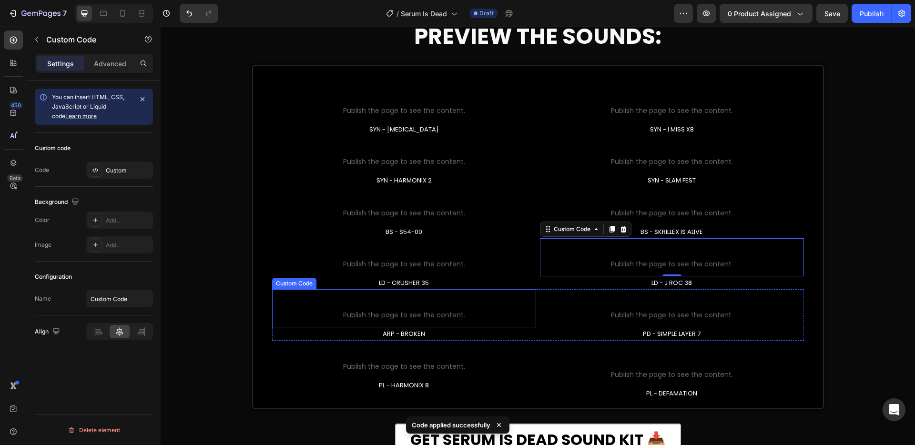
click at [402, 307] on span "Custom Code" at bounding box center [404, 302] width 245 height 11
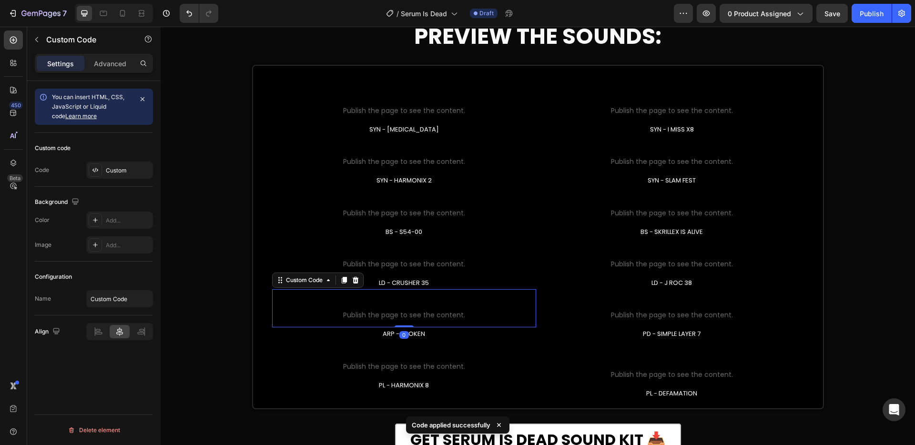
click at [402, 307] on span "Custom Code" at bounding box center [404, 302] width 245 height 11
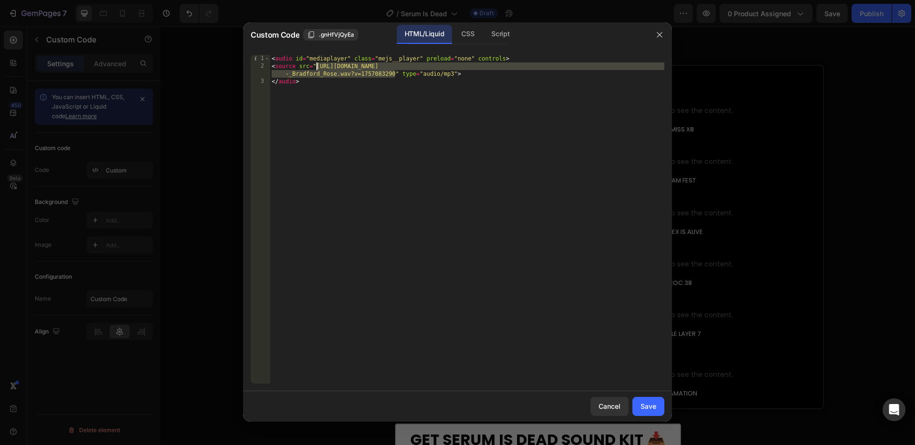
drag, startPoint x: 391, startPoint y: 74, endPoint x: 317, endPoint y: 67, distance: 74.1
click at [317, 67] on div "< audio id = "mediaplayer" class = "mejs__player" preload = "none" controls > <…" at bounding box center [467, 227] width 394 height 344
paste textarea "ARP_-_BROKEN_ARP.wav?v=1758939124"
type textarea "<source src="https://cdn.shopify.com/s/files/1/0825/5566/6729/files/ARP_-_BROKE…"
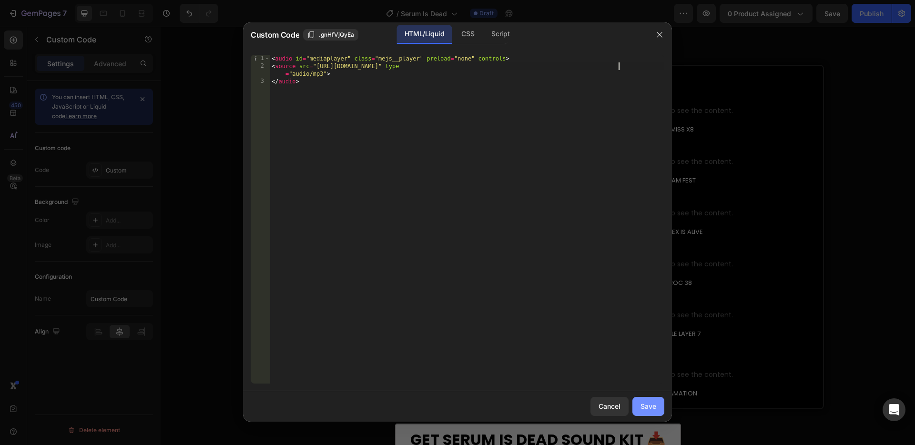
click at [643, 408] on div "Save" at bounding box center [648, 406] width 16 height 10
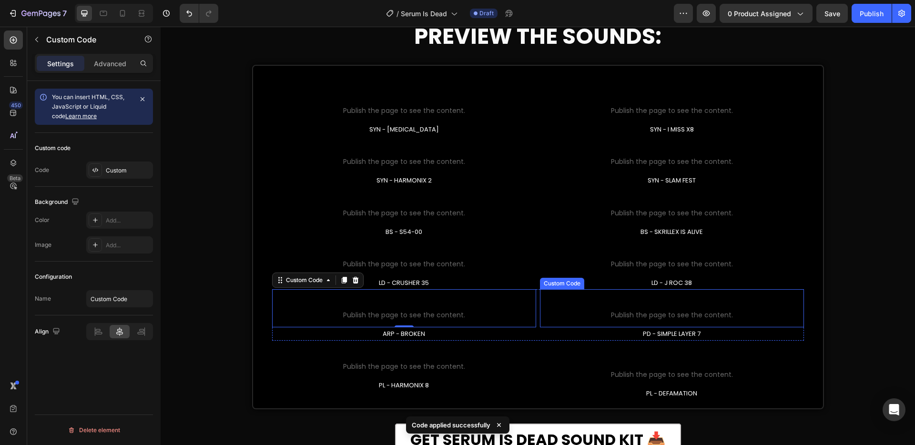
click at [673, 307] on span "Custom Code" at bounding box center [671, 302] width 245 height 11
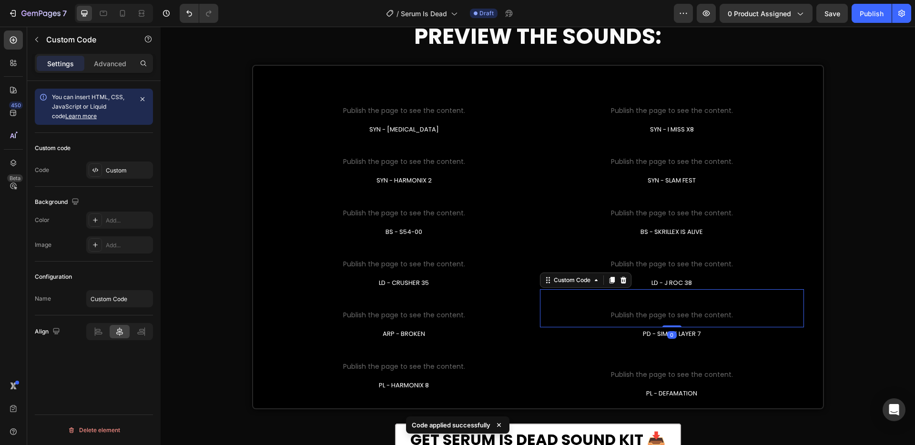
click at [673, 307] on span "Custom Code" at bounding box center [671, 302] width 245 height 11
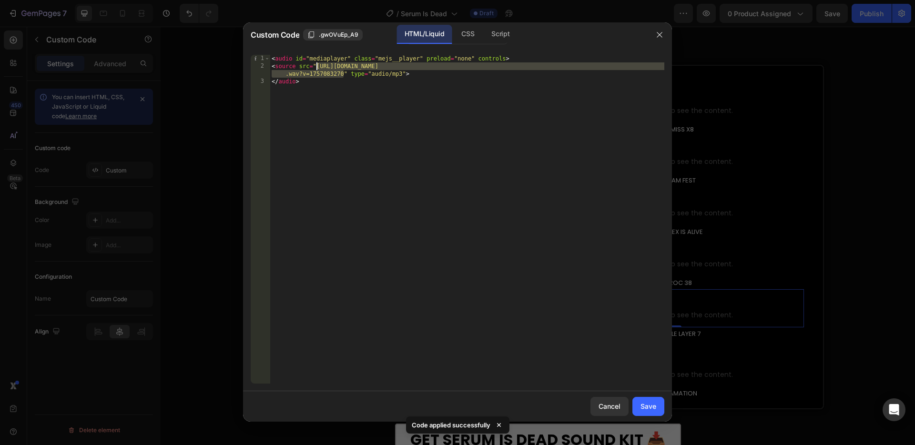
drag, startPoint x: 343, startPoint y: 73, endPoint x: 315, endPoint y: 64, distance: 30.1
click at [315, 64] on div "< audio id = "mediaplayer" class = "mejs__player" preload = "none" controls > <…" at bounding box center [467, 227] width 394 height 344
paste textarea "PD_-_SIMPLE_LAYER_7.wav?v=1758939132"
type textarea "<source src="https://cdn.shopify.com/s/files/1/0825/5566/6729/files/PD_-_SIMPLE…"
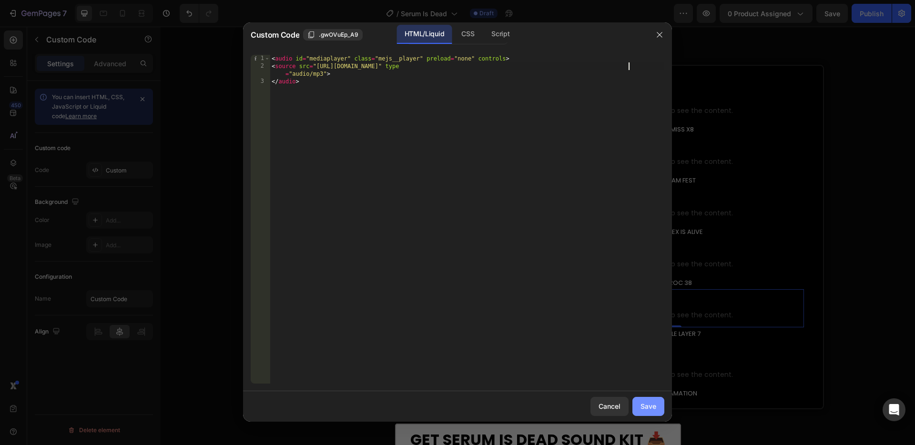
click at [661, 401] on button "Save" at bounding box center [648, 406] width 32 height 19
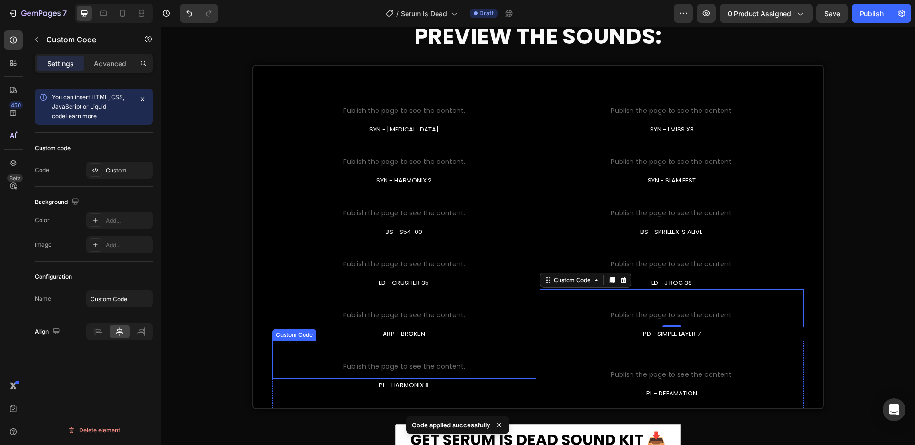
click at [444, 362] on span "Publish the page to see the content." at bounding box center [404, 367] width 245 height 10
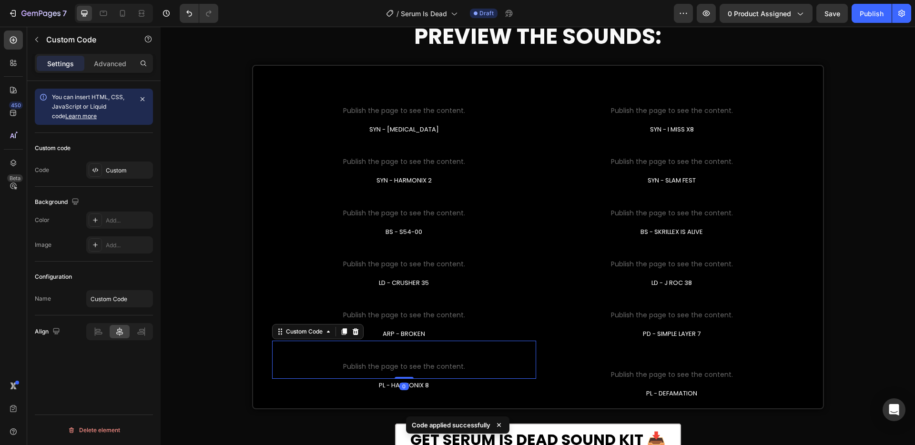
click at [444, 362] on span "Publish the page to see the content." at bounding box center [404, 367] width 245 height 10
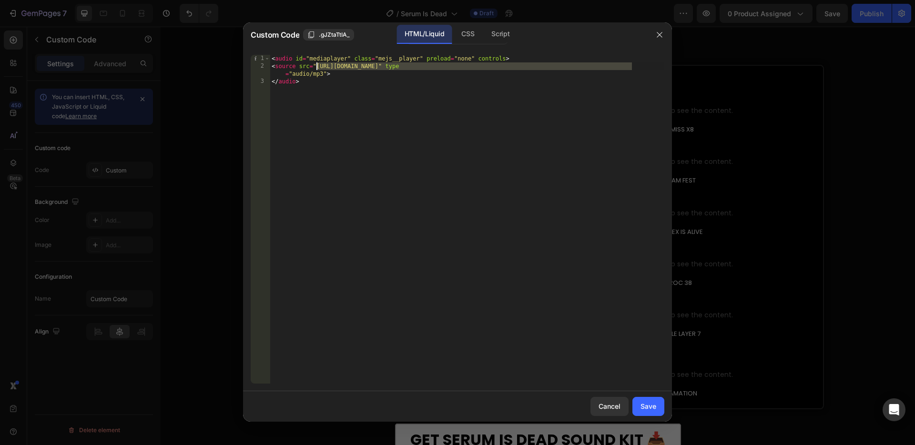
drag, startPoint x: 632, startPoint y: 66, endPoint x: 317, endPoint y: 64, distance: 314.9
click at [315, 64] on div "< audio id = "mediaplayer" class = "mejs__player" preload = "none" controls > <…" at bounding box center [467, 227] width 394 height 344
paste textarea "PL_-_HARMONIX_8.wav?v=1758939149"
type textarea "<source src="https://cdn.shopify.com/s/files/1/0825/5566/6729/files/PL_-_HARMON…"
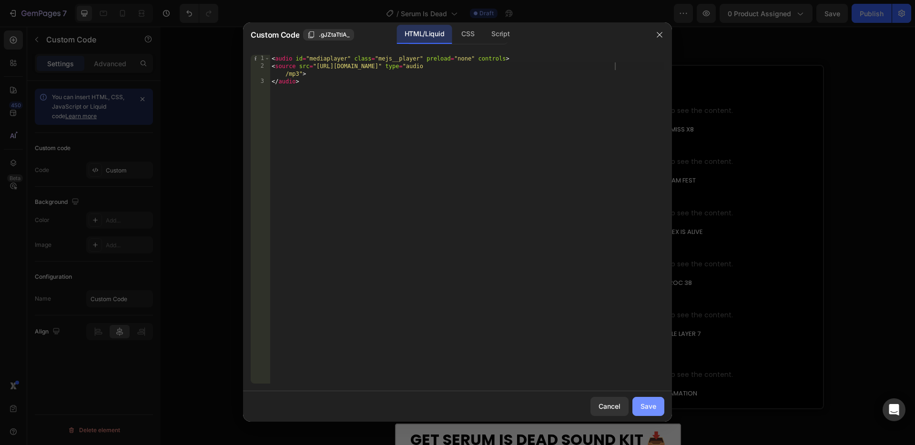
click at [648, 407] on div "Save" at bounding box center [648, 406] width 16 height 10
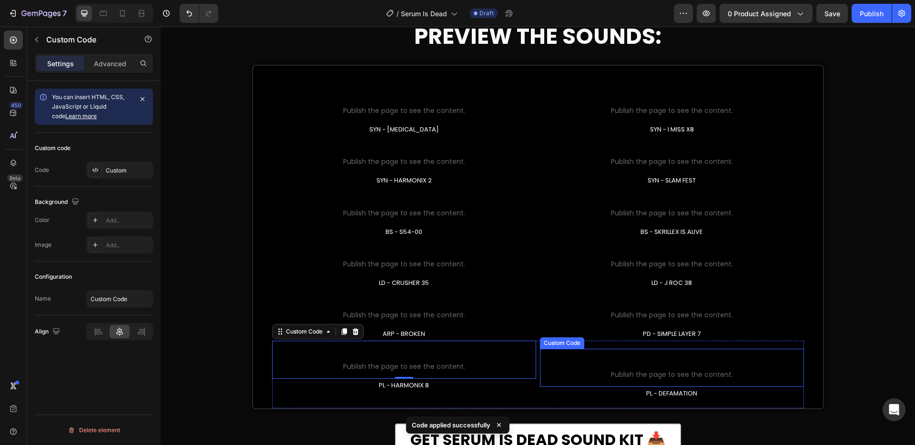
click at [655, 374] on span "Publish the page to see the content." at bounding box center [671, 375] width 245 height 10
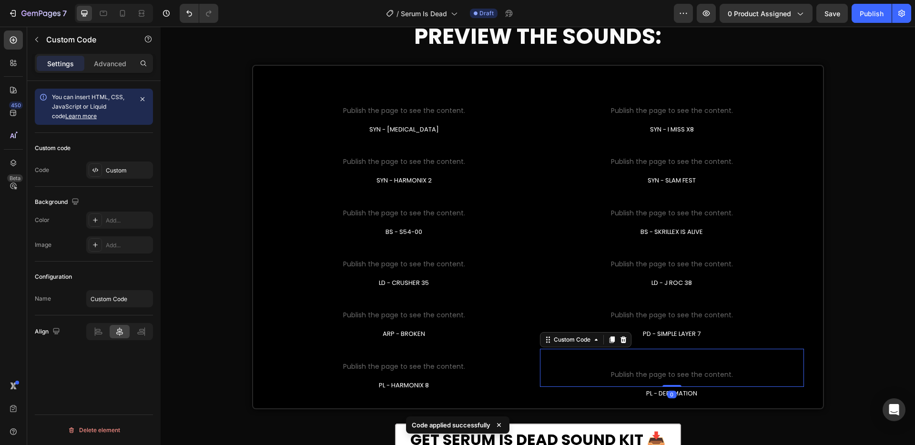
click at [665, 373] on span "Publish the page to see the content." at bounding box center [671, 375] width 245 height 10
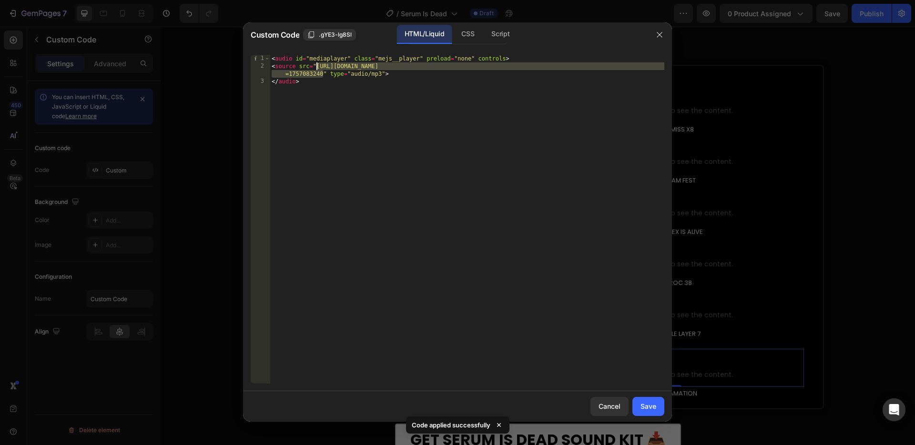
drag, startPoint x: 323, startPoint y: 73, endPoint x: 333, endPoint y: 71, distance: 10.7
click at [316, 66] on div "< audio id = "mediaplayer" class = "mejs__player" preload = "none" controls > <…" at bounding box center [467, 227] width 394 height 344
paste textarea "PL_-_DEFAMATION.wav?v=1758939157"
type textarea "<source src="https://cdn.shopify.com/s/files/1/0825/5566/6729/files/PL_-_DEFAMA…"
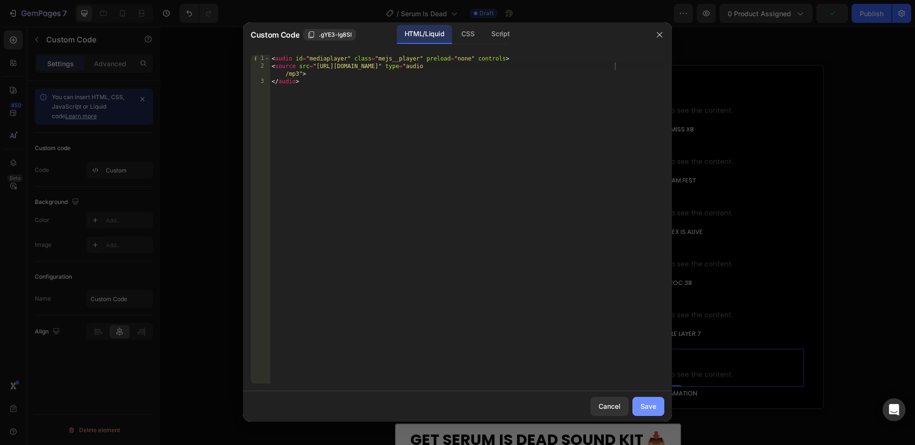
click at [647, 403] on div "Save" at bounding box center [648, 406] width 16 height 10
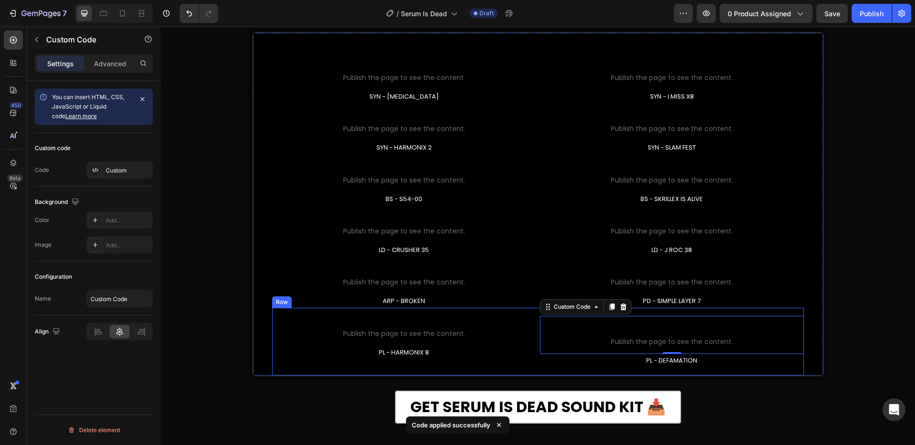
scroll to position [655, 0]
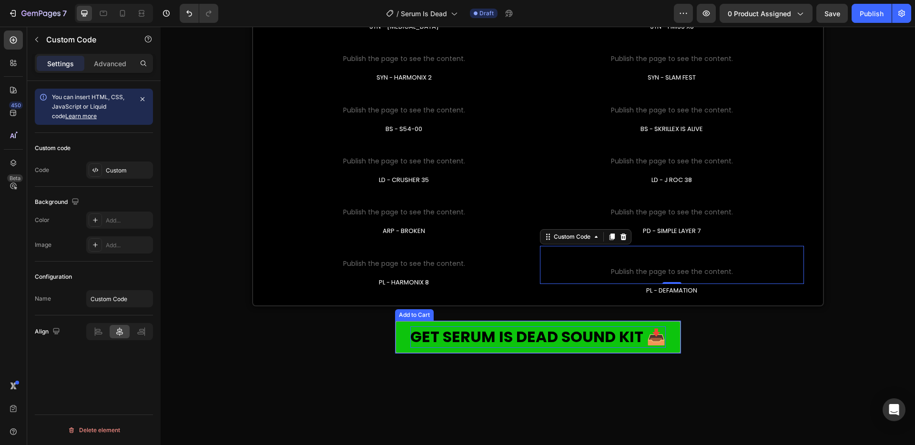
click at [441, 335] on div "GET SERUM IS DEAD SOUND KIT 📥" at bounding box center [537, 336] width 255 height 21
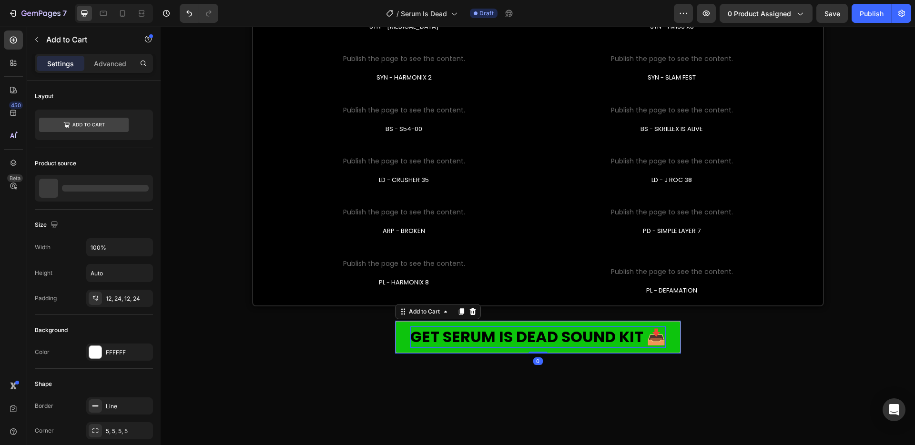
click at [441, 335] on div "GET SERUM IS DEAD SOUND KIT 📥" at bounding box center [537, 336] width 255 height 21
click at [436, 338] on p "GET SERUM IS DEAD SOUND KIT 📥" at bounding box center [537, 336] width 255 height 21
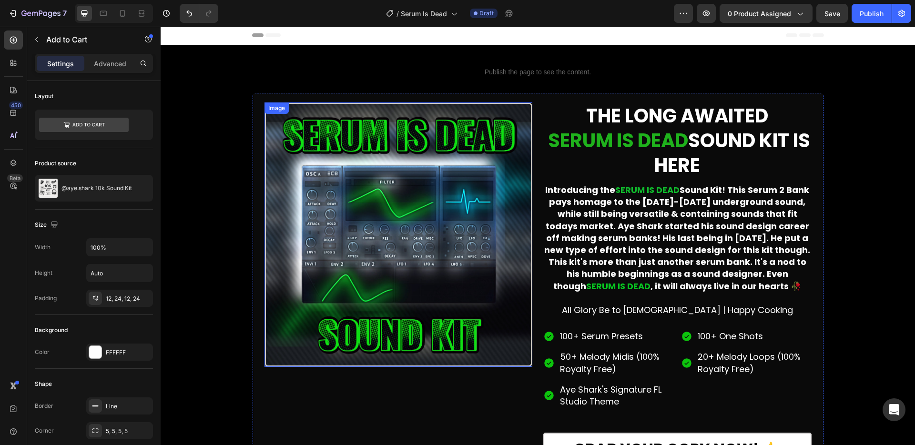
scroll to position [0, 0]
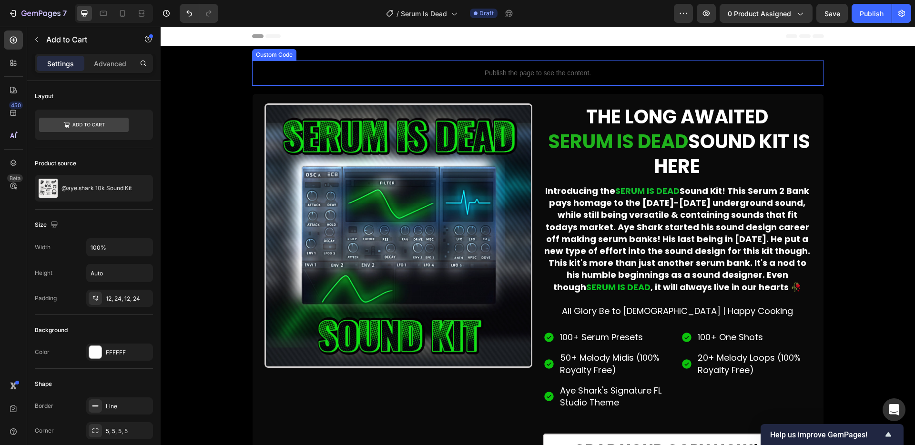
click at [525, 72] on p "Publish the page to see the content." at bounding box center [538, 73] width 572 height 10
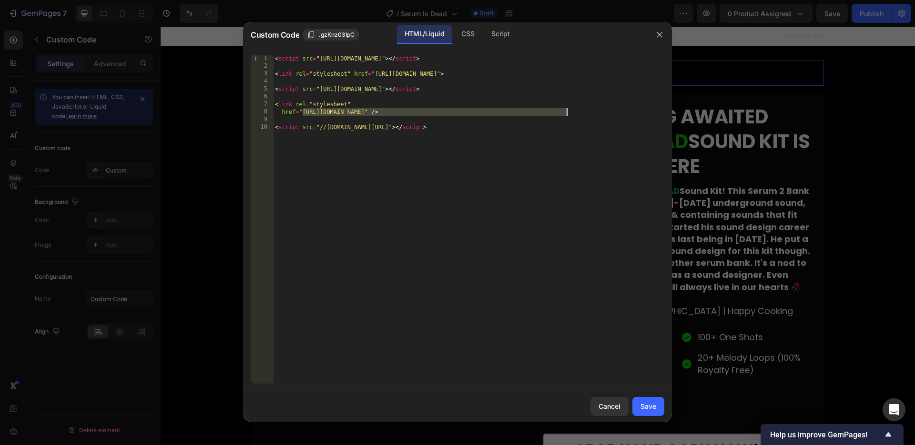
drag, startPoint x: 303, startPoint y: 111, endPoint x: 566, endPoint y: 115, distance: 263.0
click at [566, 115] on div "< script src = "https://unpkg.com/wavesurfer.js@7" > </ script > < link rel = "…" at bounding box center [468, 227] width 391 height 344
paste textarea "825/5566/6729/files/serum_is_dead.mp3?v=1758940218"
type textarea "href="https://cdn.shopify.com/s/files/1/0825/5566/6729/files/serum_is_dead.mp3?…"
click at [643, 408] on div "Save" at bounding box center [648, 406] width 16 height 10
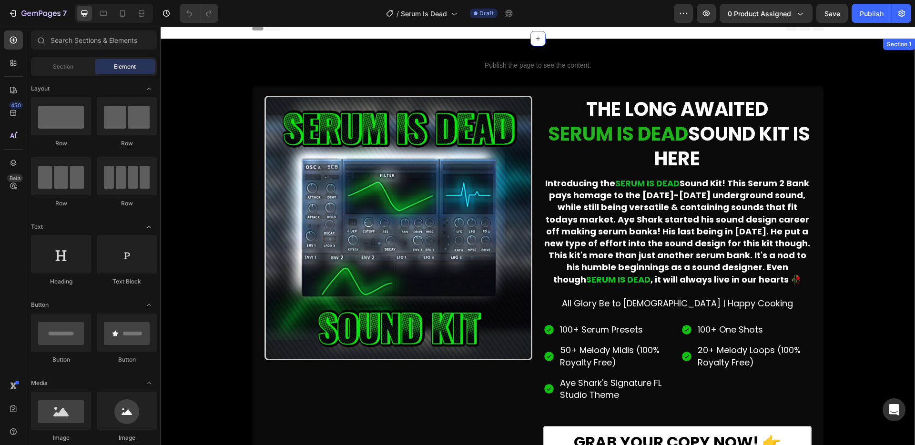
scroll to position [17, 0]
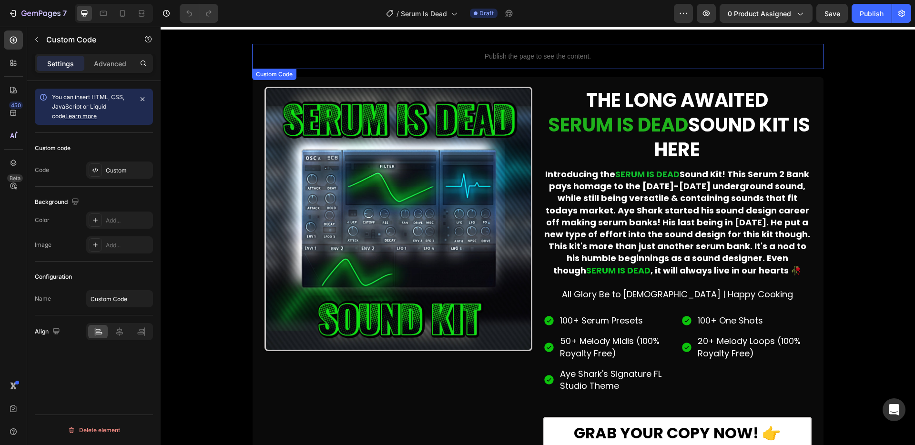
click at [579, 53] on p "Publish the page to see the content." at bounding box center [538, 56] width 572 height 10
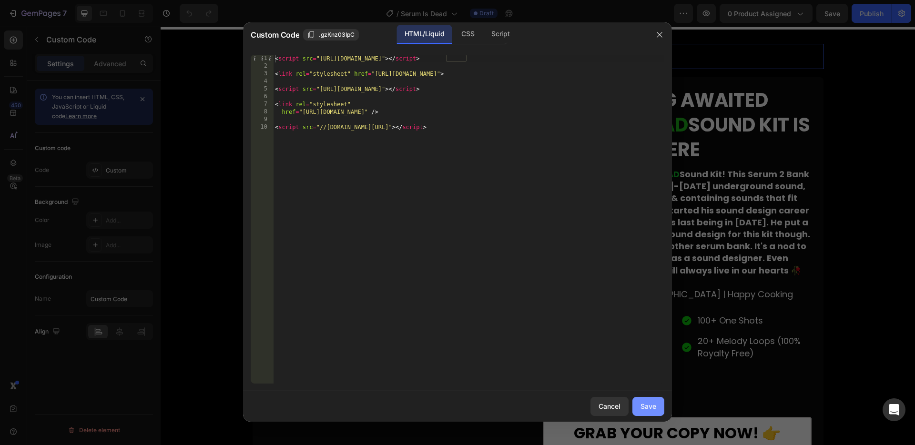
click at [650, 404] on div "Save" at bounding box center [648, 406] width 16 height 10
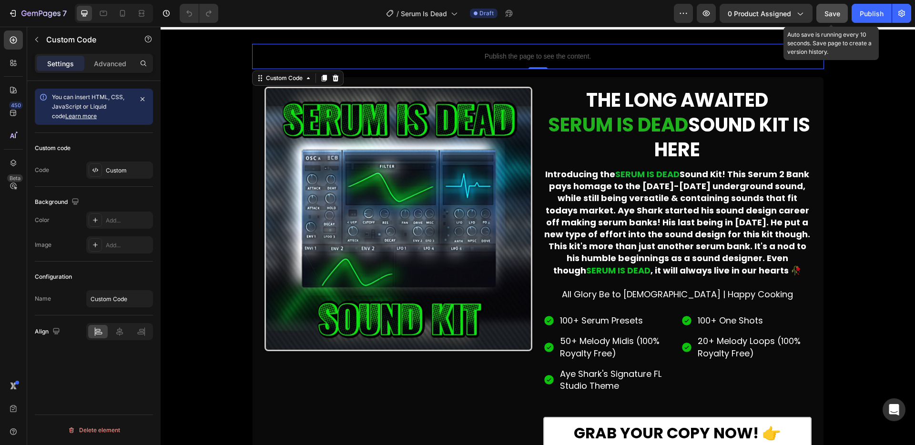
click at [830, 17] on span "Save" at bounding box center [832, 14] width 16 height 8
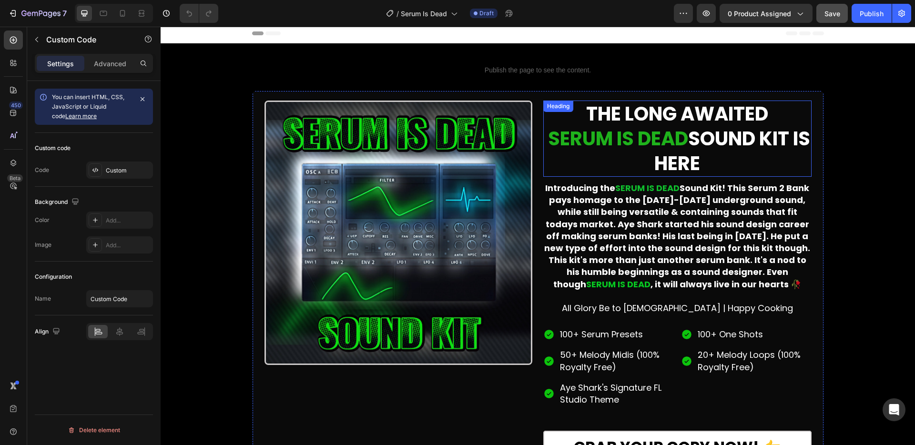
scroll to position [0, 0]
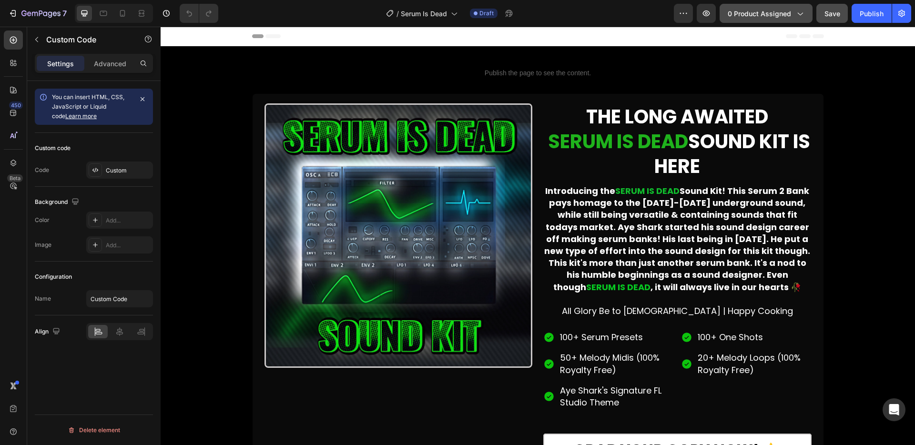
click at [762, 13] on span "0 product assigned" at bounding box center [758, 14] width 63 height 10
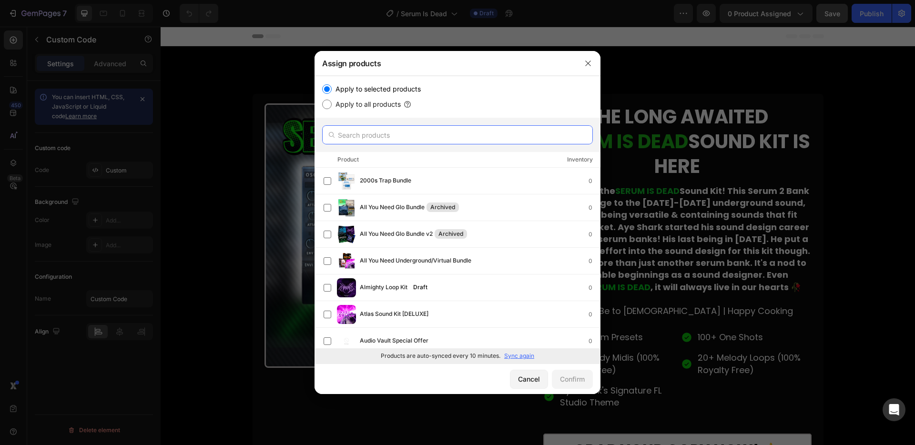
click at [391, 136] on input "text" at bounding box center [457, 134] width 271 height 19
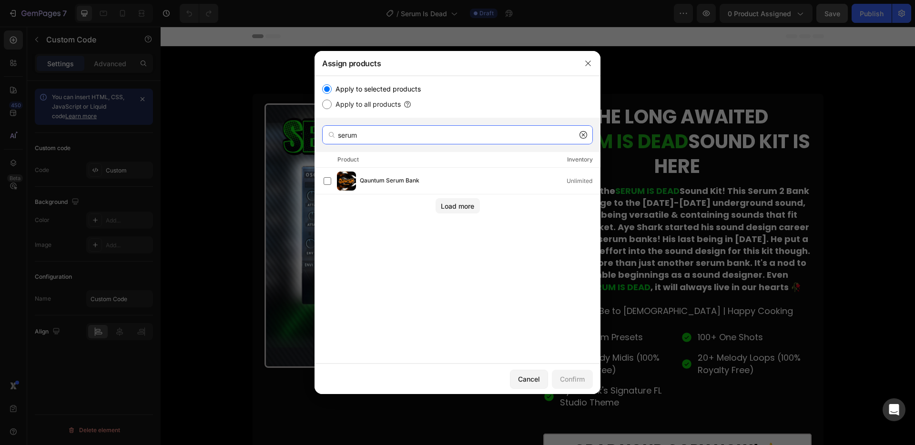
drag, startPoint x: 367, startPoint y: 135, endPoint x: 274, endPoint y: 120, distance: 94.5
click at [274, 120] on div "Assign products Apply to selected products Apply to all products serum Product …" at bounding box center [457, 222] width 915 height 445
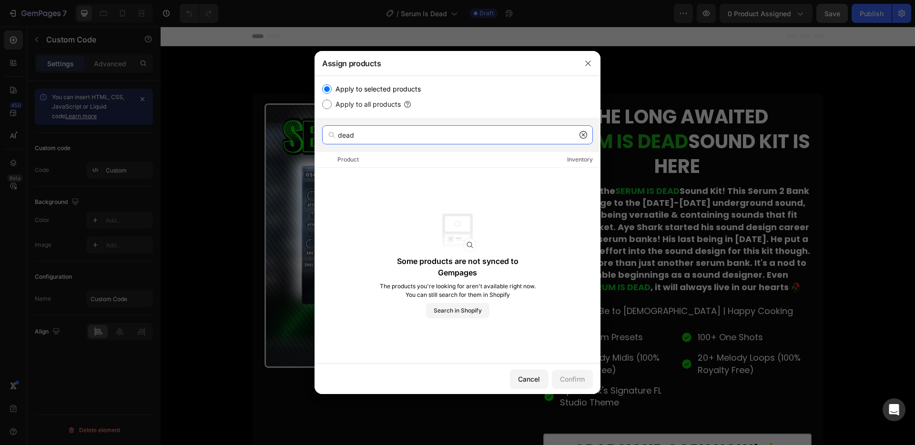
type input "dead"
click at [580, 137] on icon at bounding box center [583, 135] width 8 height 8
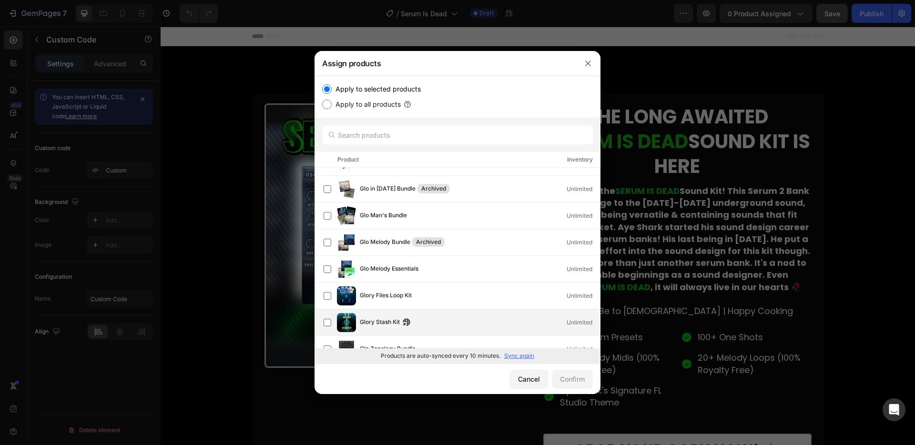
scroll to position [676, 0]
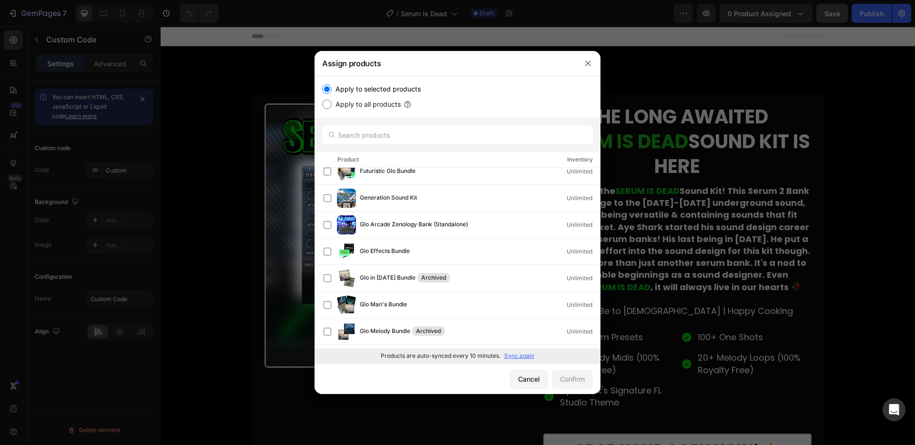
click at [515, 355] on p "Sync again" at bounding box center [519, 356] width 30 height 9
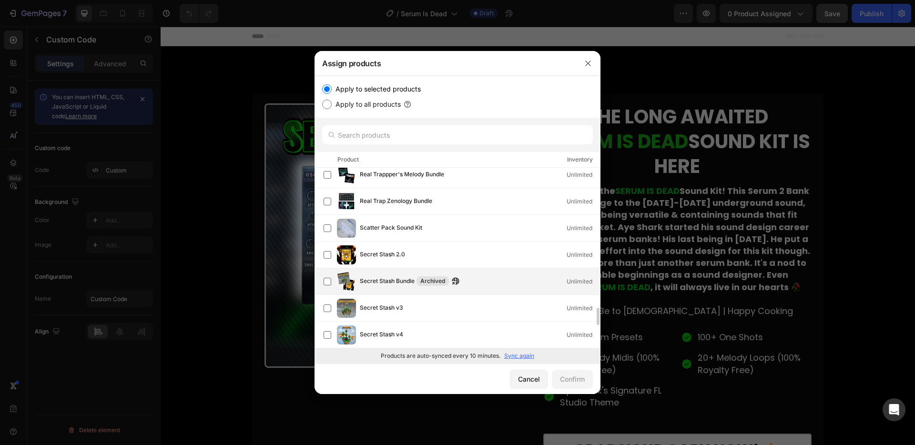
scroll to position [1528, 0]
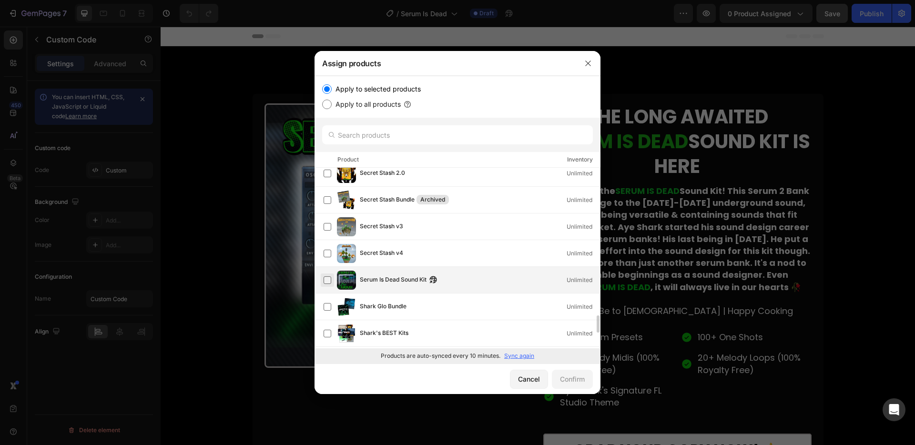
click at [328, 279] on label at bounding box center [327, 280] width 8 height 8
click at [565, 380] on div "Confirm" at bounding box center [572, 379] width 25 height 10
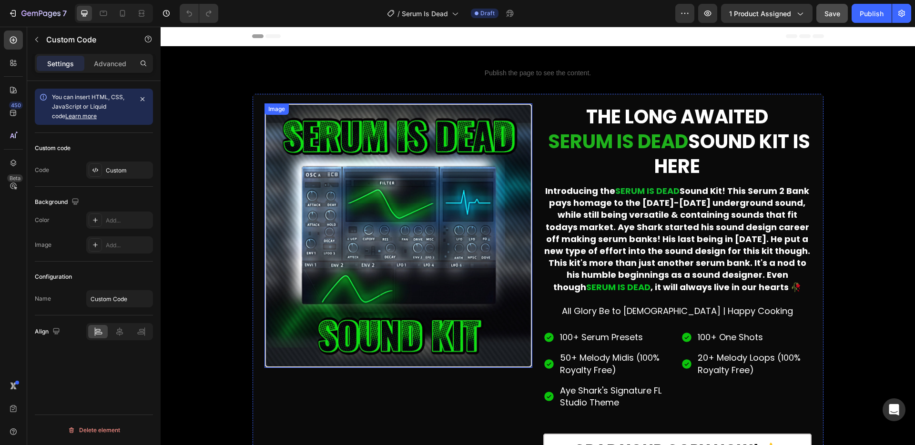
click at [451, 197] on img at bounding box center [398, 235] width 268 height 264
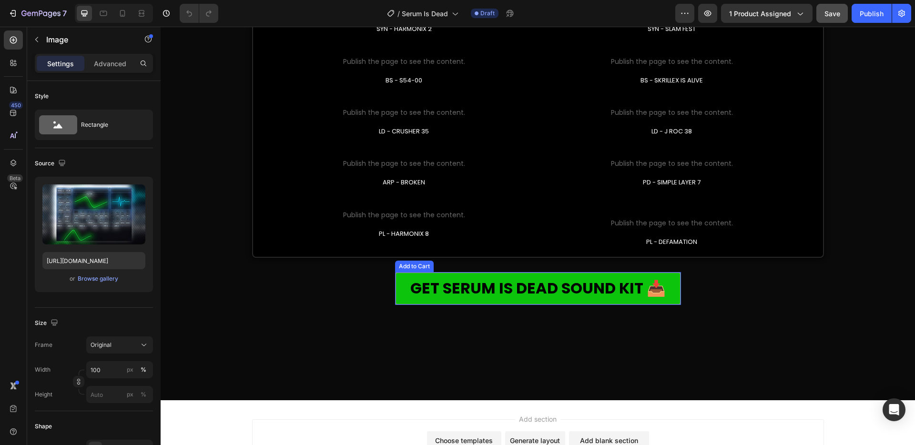
scroll to position [774, 0]
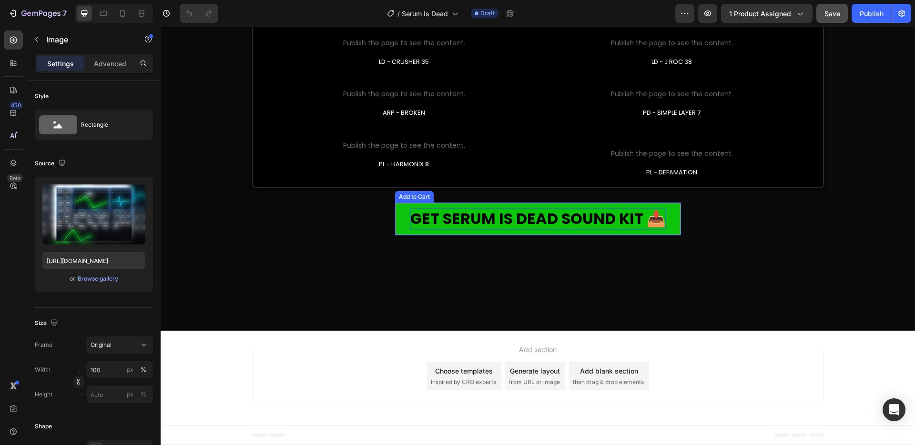
click at [590, 215] on div "GET SERUM IS DEAD SOUND KIT 📥" at bounding box center [537, 218] width 255 height 21
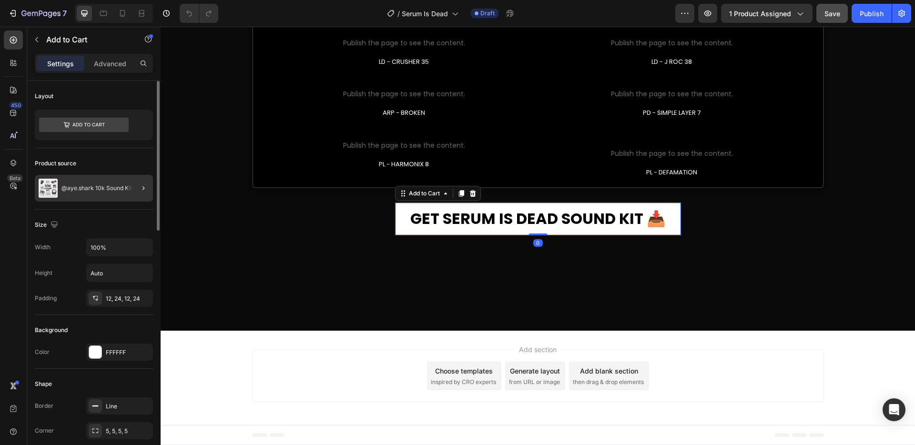
click at [129, 193] on div at bounding box center [139, 188] width 27 height 27
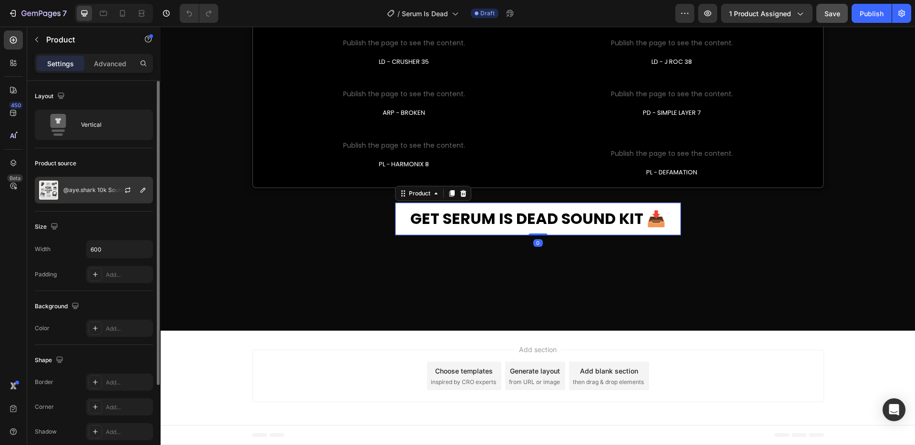
click at [94, 189] on p "@aye.shark 10k Sound Kit" at bounding box center [98, 190] width 71 height 7
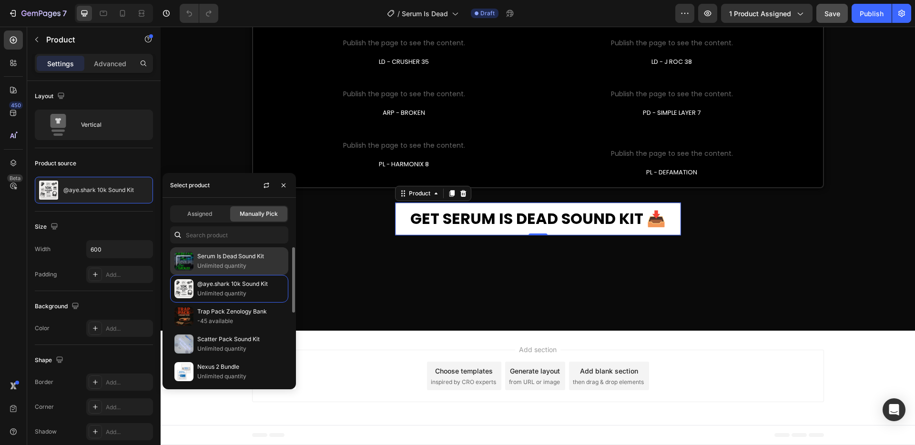
click at [207, 260] on p "Serum Is Dead Sound Kit" at bounding box center [240, 257] width 87 height 10
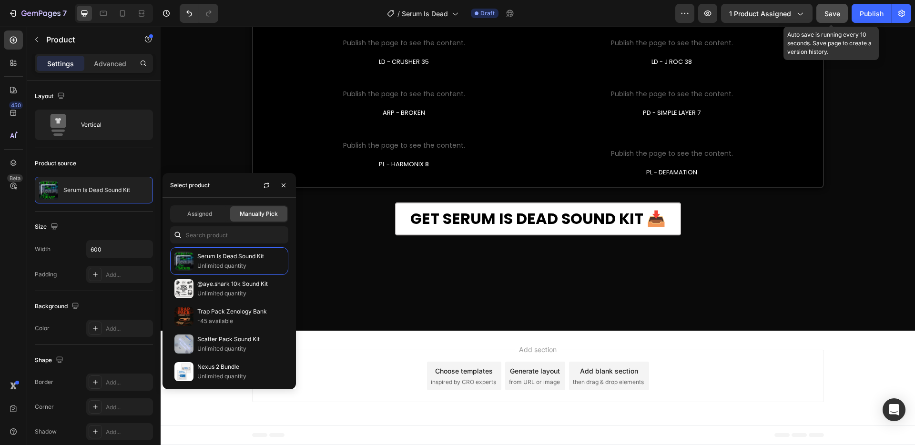
click at [840, 8] on button "Save" at bounding box center [831, 13] width 31 height 19
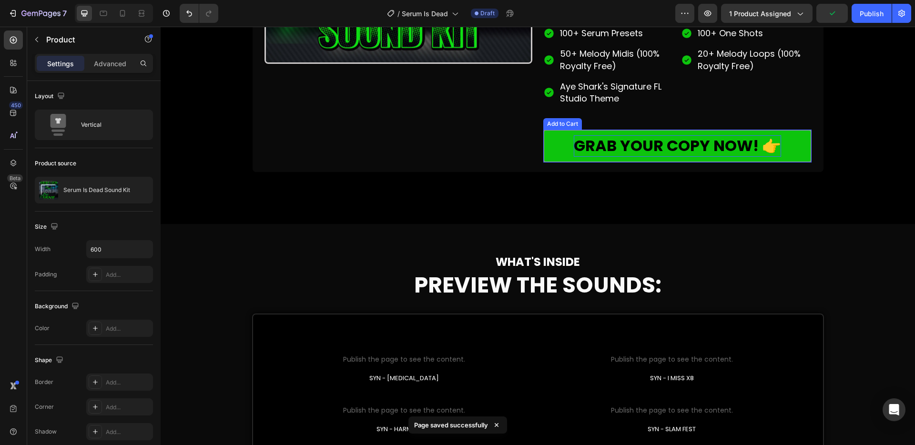
scroll to position [301, 0]
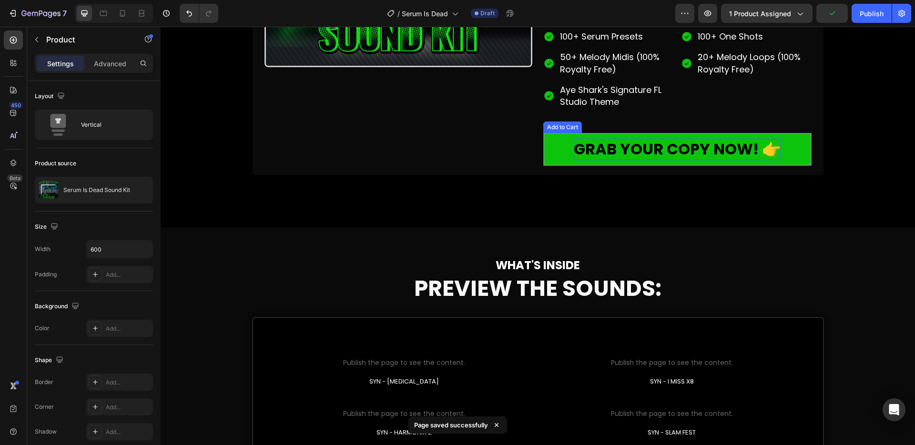
click at [755, 147] on div "GRAB YOUR COPY NOW! 👉" at bounding box center [677, 149] width 207 height 21
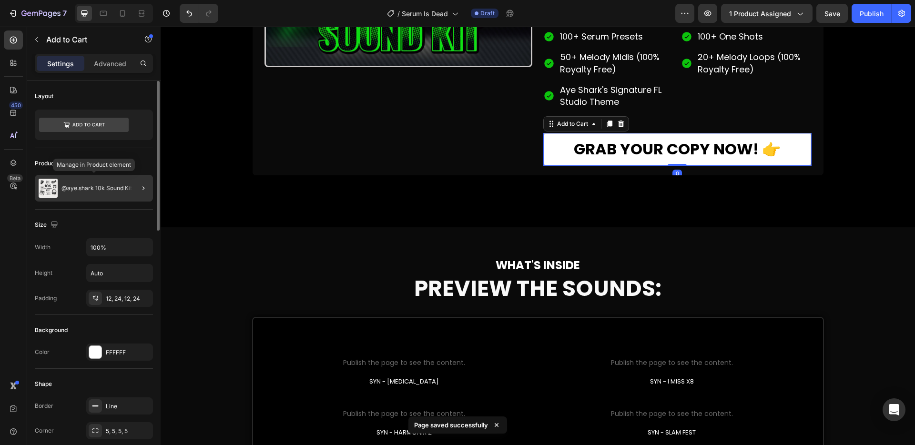
click at [65, 188] on p "@aye.shark 10k Sound Kit" at bounding box center [96, 188] width 71 height 7
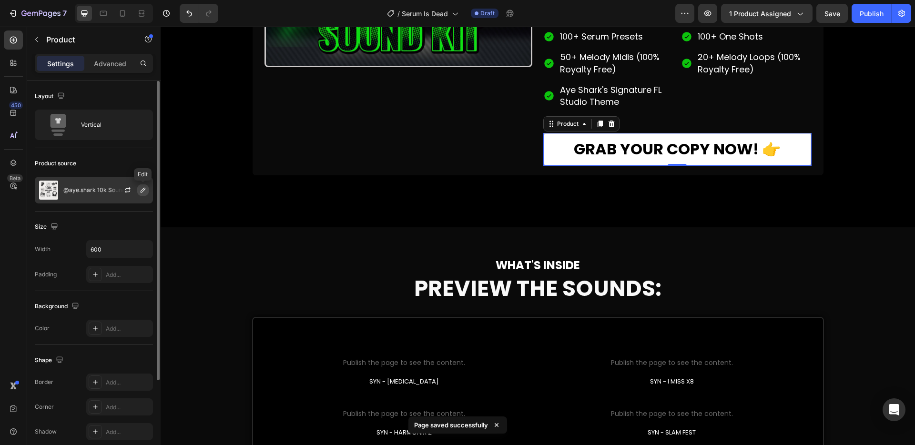
click at [144, 190] on icon "button" at bounding box center [143, 190] width 5 height 5
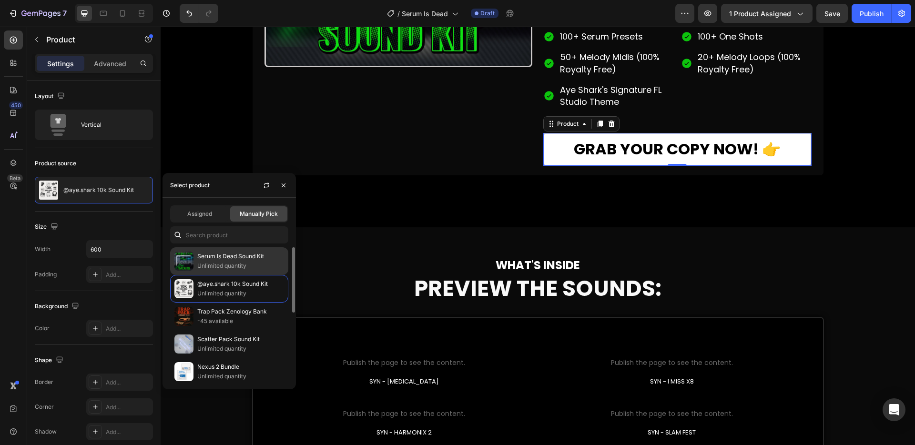
click at [216, 259] on p "Serum Is Dead Sound Kit" at bounding box center [240, 257] width 87 height 10
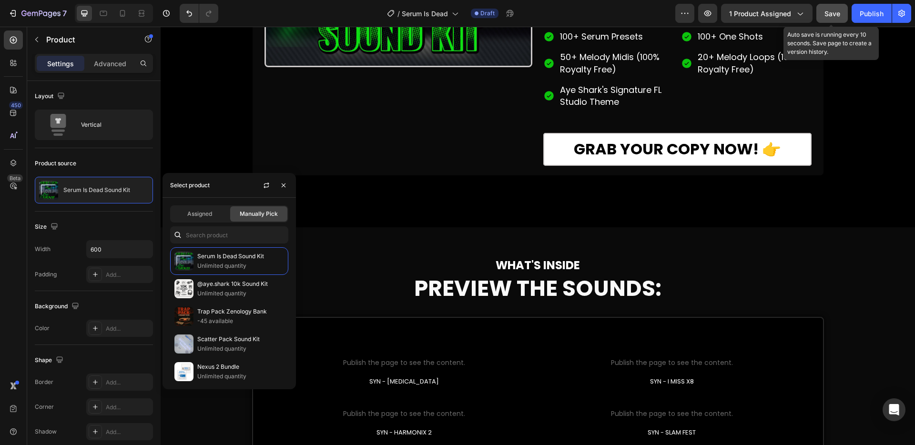
click at [840, 12] on button "Save" at bounding box center [831, 13] width 31 height 19
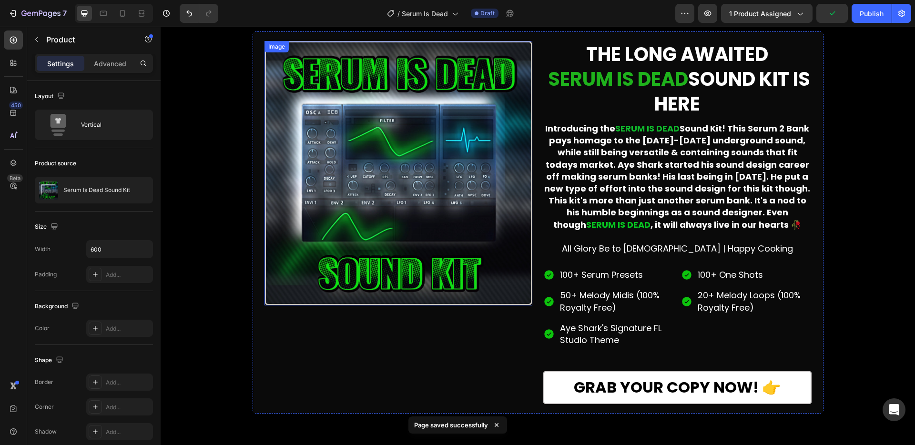
scroll to position [111, 0]
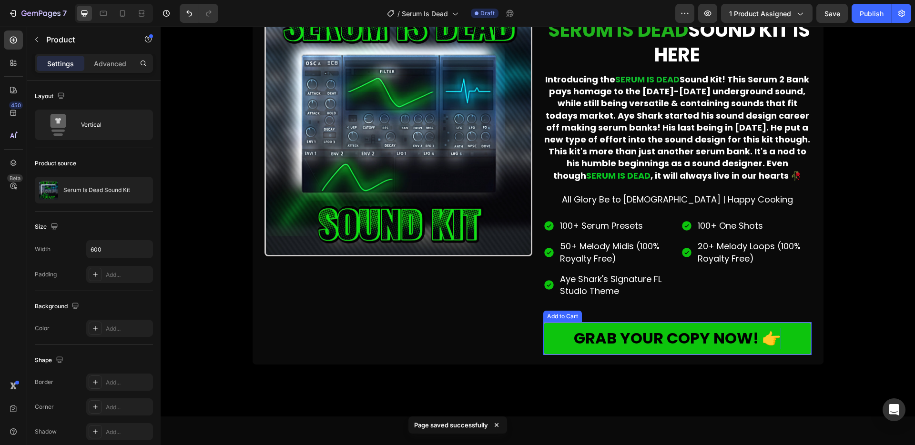
click at [677, 333] on div "GRAB YOUR COPY NOW! 👉" at bounding box center [677, 338] width 207 height 21
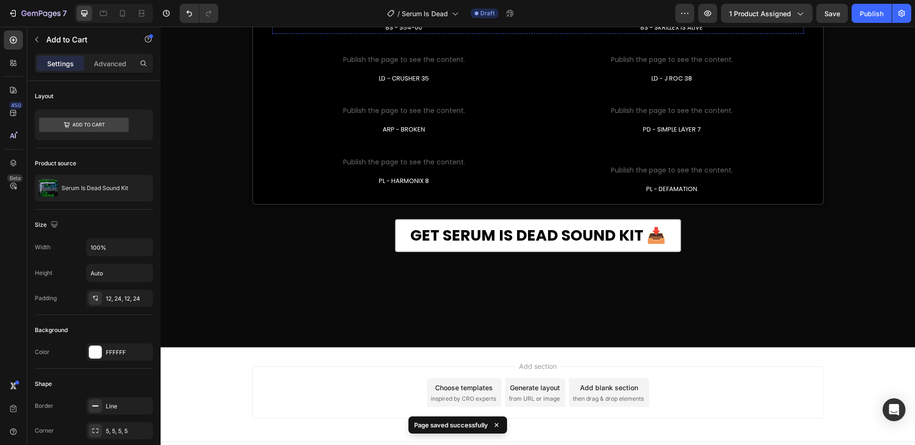
scroll to position [774, 0]
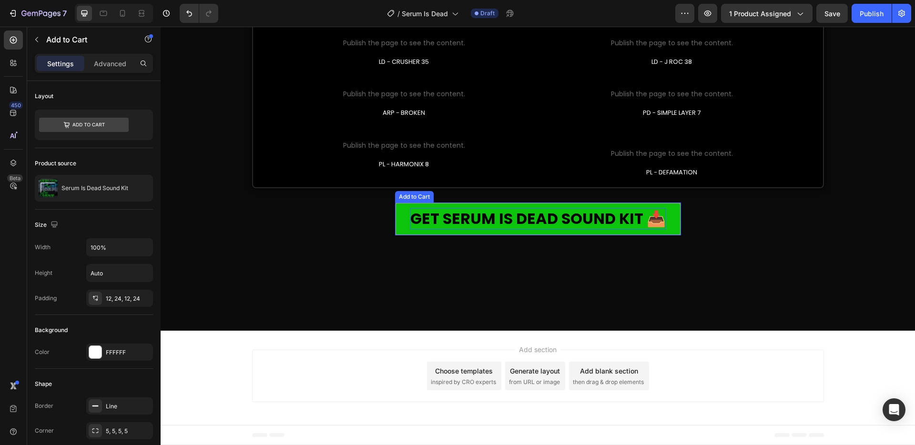
click at [464, 220] on div "GET SERUM IS DEAD SOUND KIT 📥" at bounding box center [537, 218] width 255 height 21
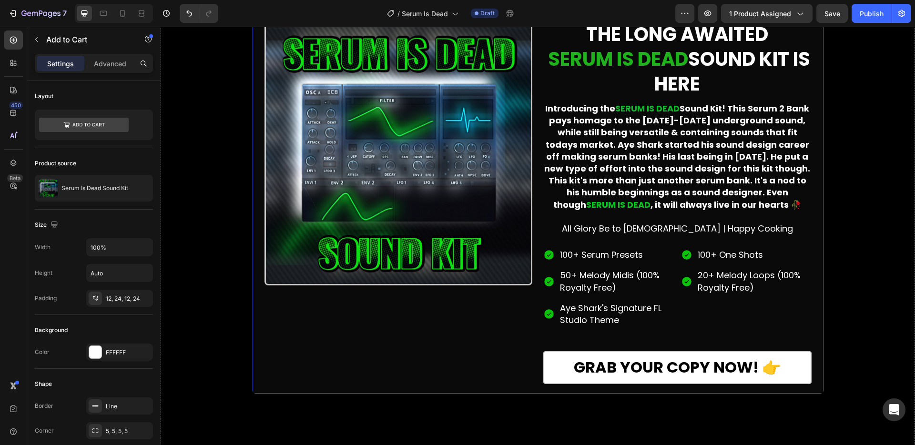
scroll to position [0, 0]
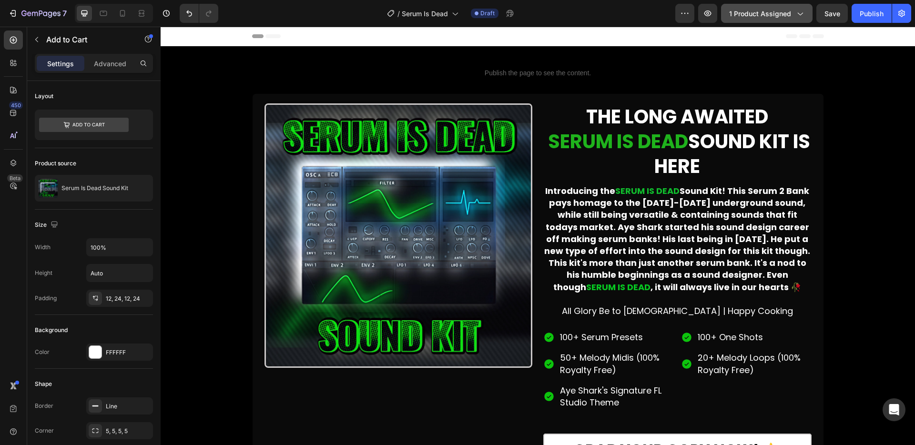
drag, startPoint x: 757, startPoint y: 3, endPoint x: 759, endPoint y: 12, distance: 8.8
click at [757, 5] on div "7 Version history / Serum Is Dead Draft Preview 1 product assigned Save Publish" at bounding box center [457, 13] width 915 height 27
click at [759, 11] on span "1 product assigned" at bounding box center [760, 14] width 62 height 10
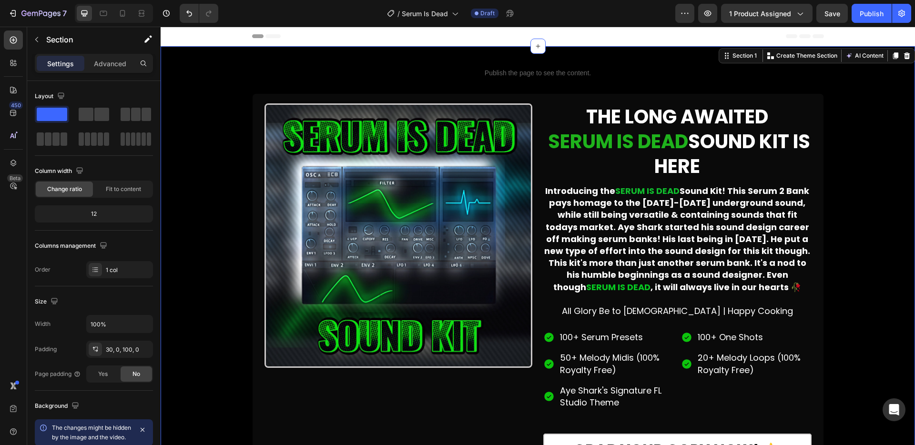
click at [877, 142] on div "Publish the page to see the content. Custom Code Row Image THE LONG AWAITED SER…" at bounding box center [538, 271] width 754 height 420
click at [831, 8] on button "Save" at bounding box center [831, 13] width 31 height 19
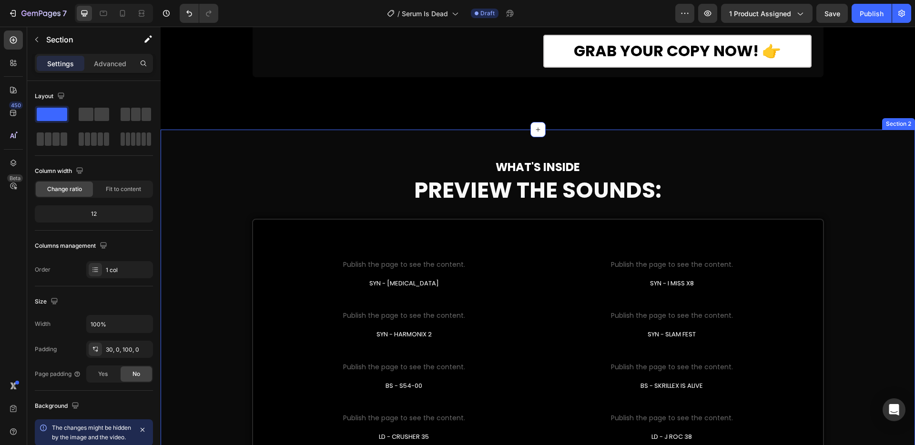
scroll to position [398, 0]
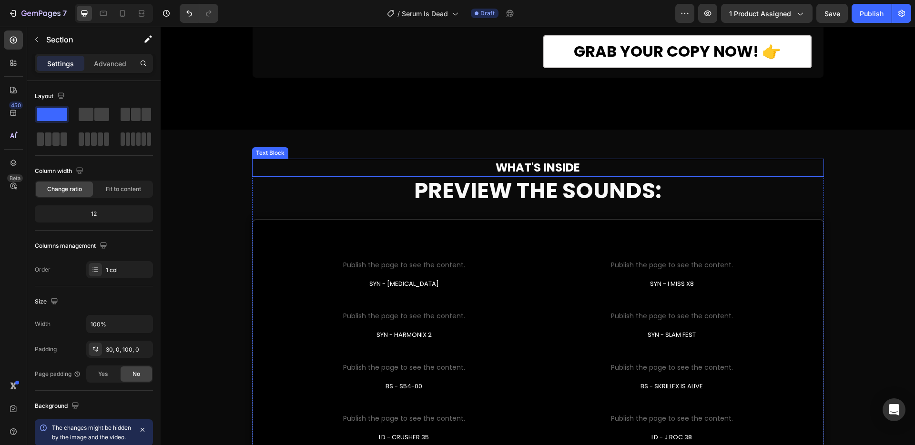
click at [600, 166] on p "WHAT'S INSIDE" at bounding box center [538, 168] width 570 height 16
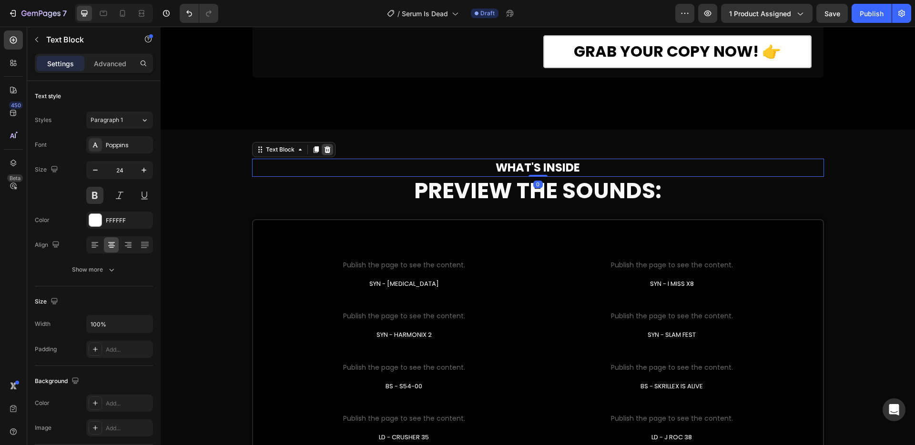
click at [324, 149] on icon at bounding box center [327, 149] width 6 height 7
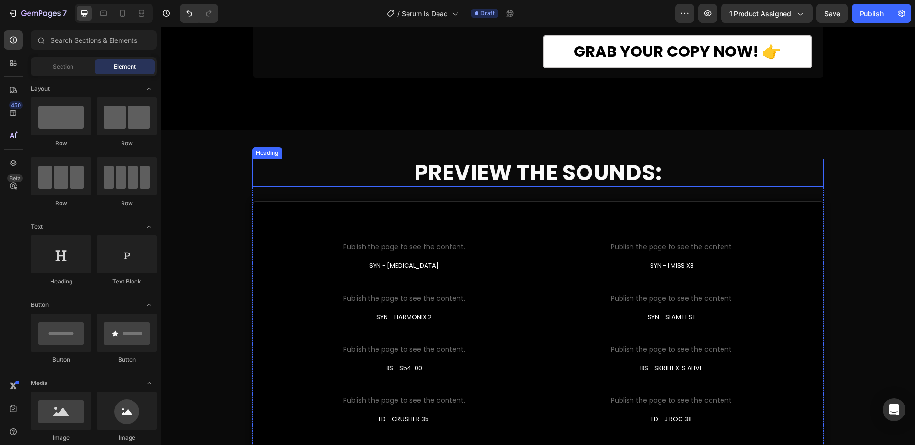
click at [605, 165] on h2 "PREVIEW THE SOUNDS:" at bounding box center [538, 173] width 572 height 28
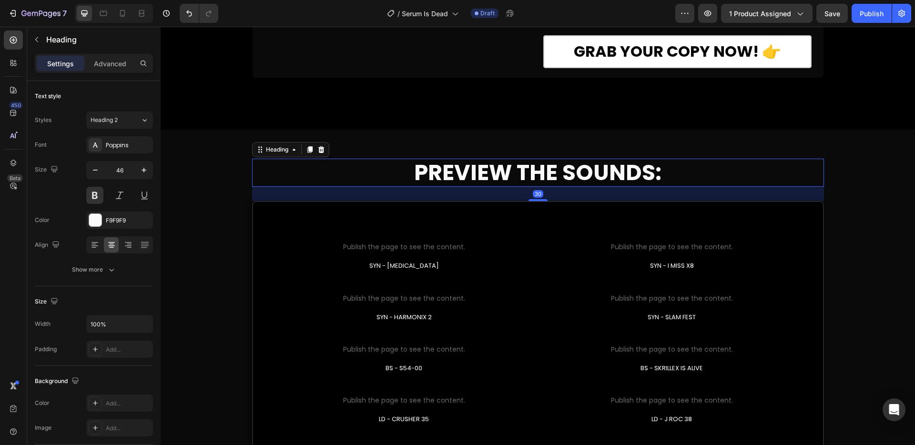
click at [639, 176] on h2 "PREVIEW THE SOUNDS:" at bounding box center [538, 173] width 572 height 28
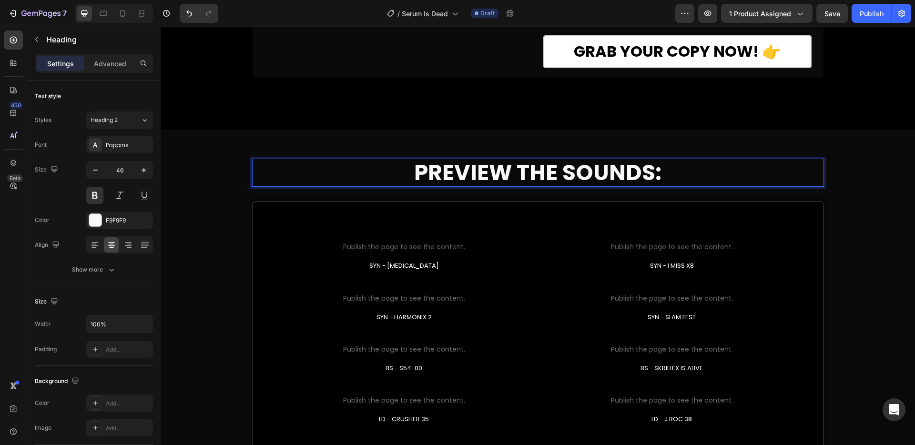
click at [648, 175] on p "PREVIEW THE SOUNDS:" at bounding box center [538, 173] width 570 height 26
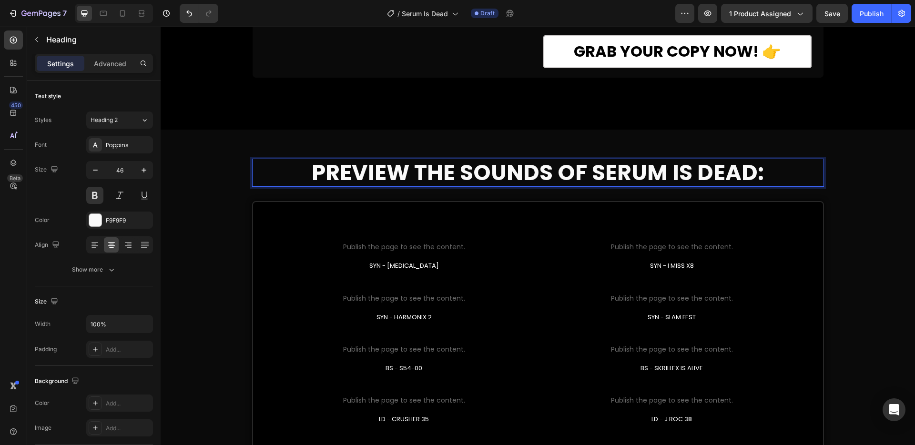
click at [322, 172] on p "PREVIEW THE SOUNDS OF SERUM IS DEAD:" at bounding box center [538, 173] width 570 height 26
click at [307, 173] on p "PREVIEW THE SOUNDS OF SERUM IS DEAD:" at bounding box center [538, 173] width 570 height 26
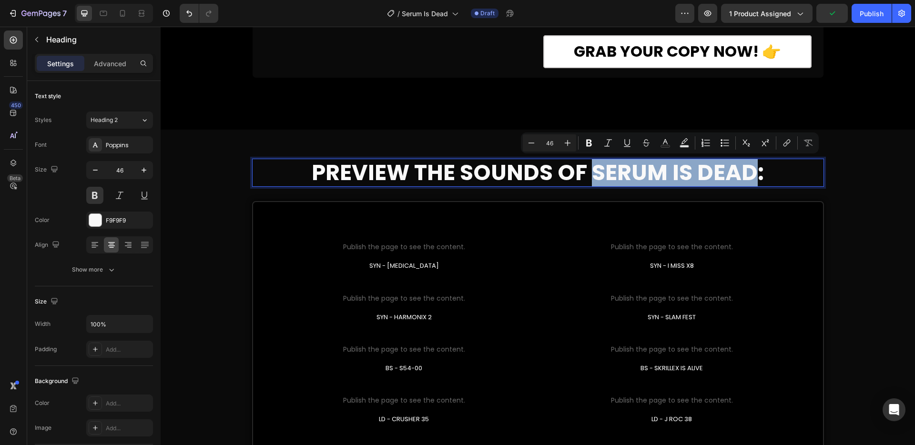
drag, startPoint x: 589, startPoint y: 173, endPoint x: 749, endPoint y: 178, distance: 160.1
click at [749, 178] on p "PREVIEW THE SOUNDS OF SERUM IS DEAD:" at bounding box center [538, 173] width 570 height 26
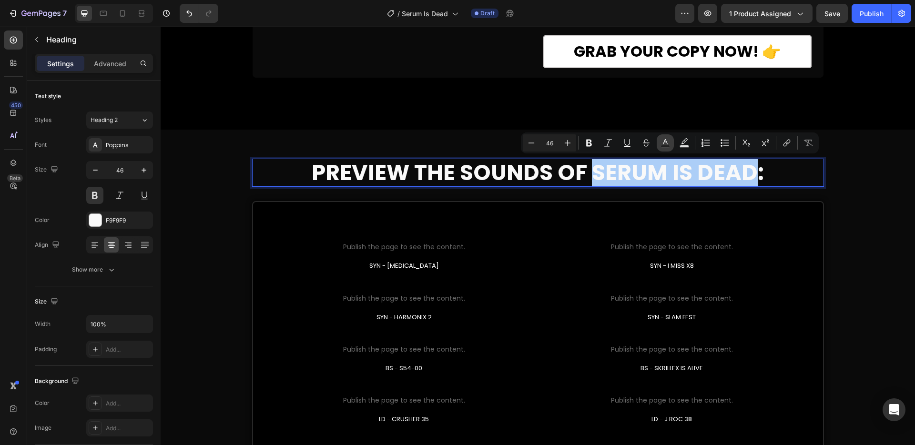
click at [662, 144] on icon "Editor contextual toolbar" at bounding box center [665, 143] width 10 height 10
type input "F9F9F9"
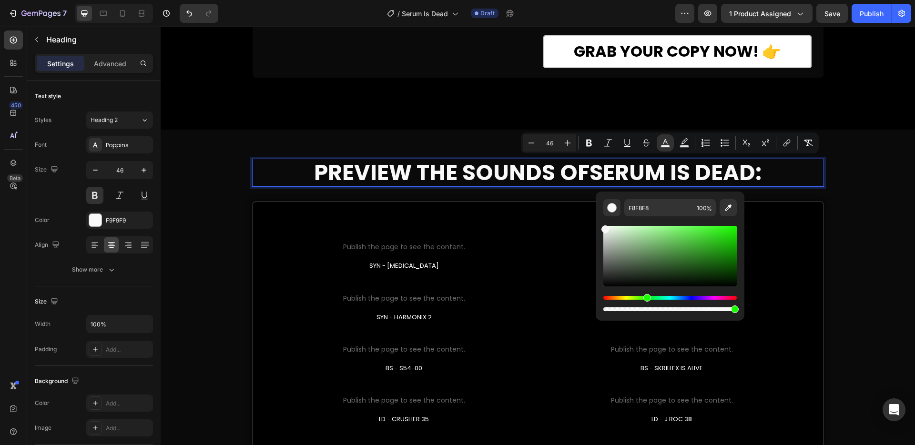
drag, startPoint x: 646, startPoint y: 297, endPoint x: 674, endPoint y: 285, distance: 30.1
click at [645, 297] on div "Hue" at bounding box center [669, 298] width 133 height 4
type input "1EB20E"
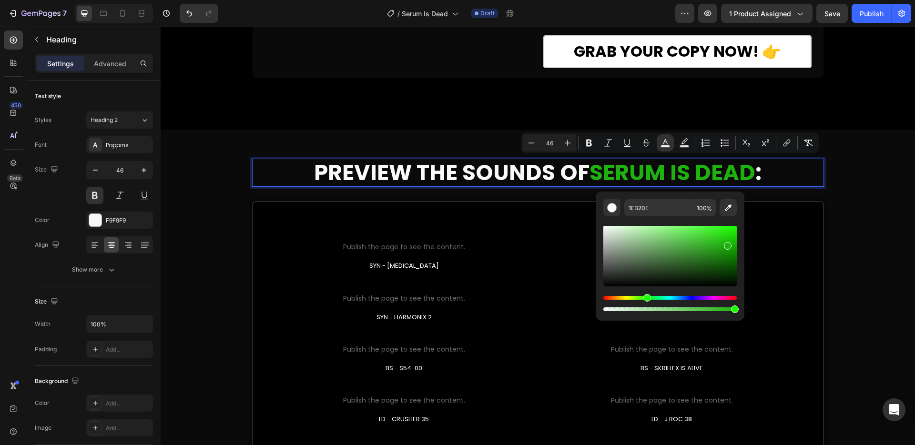
drag, startPoint x: 731, startPoint y: 242, endPoint x: 726, endPoint y: 244, distance: 5.1
click at [726, 244] on div "Editor contextual toolbar" at bounding box center [669, 256] width 133 height 61
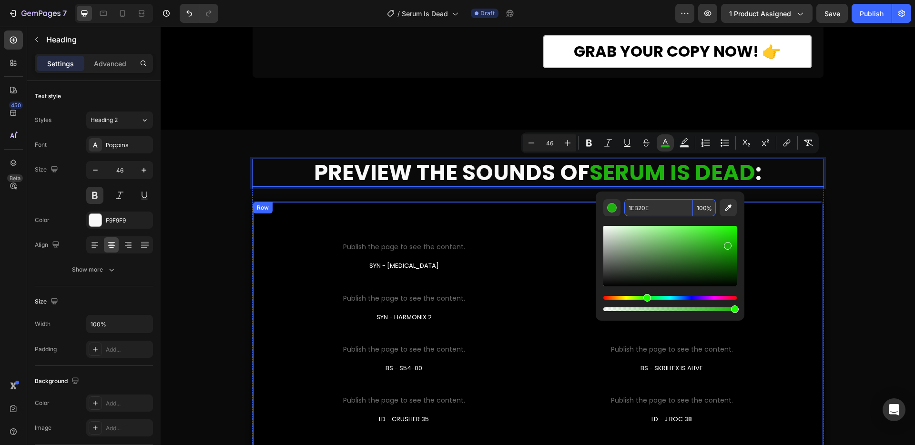
drag, startPoint x: 821, startPoint y: 235, endPoint x: 592, endPoint y: 207, distance: 230.4
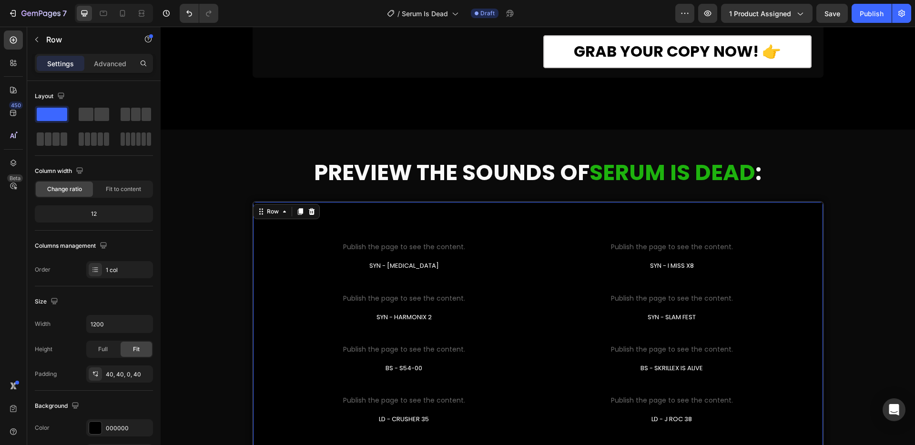
drag, startPoint x: 592, startPoint y: 207, endPoint x: 601, endPoint y: 209, distance: 9.2
click at [599, 208] on div "Custom Code Publish the page to see the content. Custom Code SYN - PARANOIA Tex…" at bounding box center [538, 373] width 572 height 344
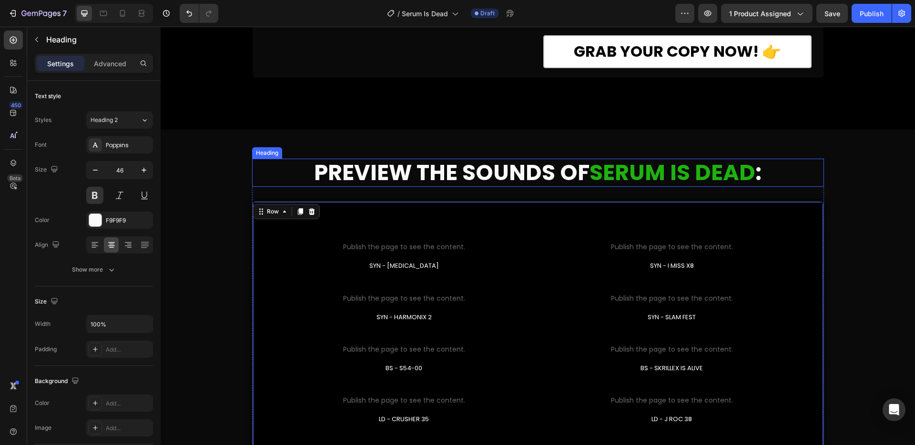
click at [670, 181] on span "SERUM IS DEAD" at bounding box center [672, 172] width 166 height 30
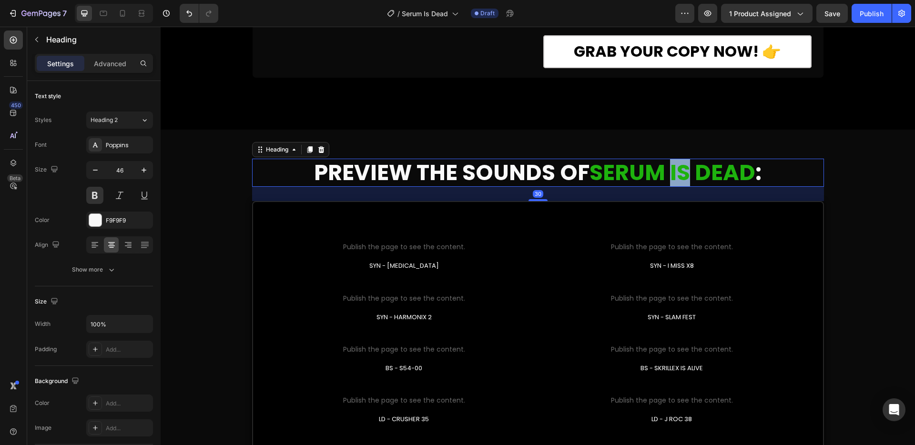
click at [679, 176] on span "SERUM IS DEAD" at bounding box center [672, 172] width 166 height 30
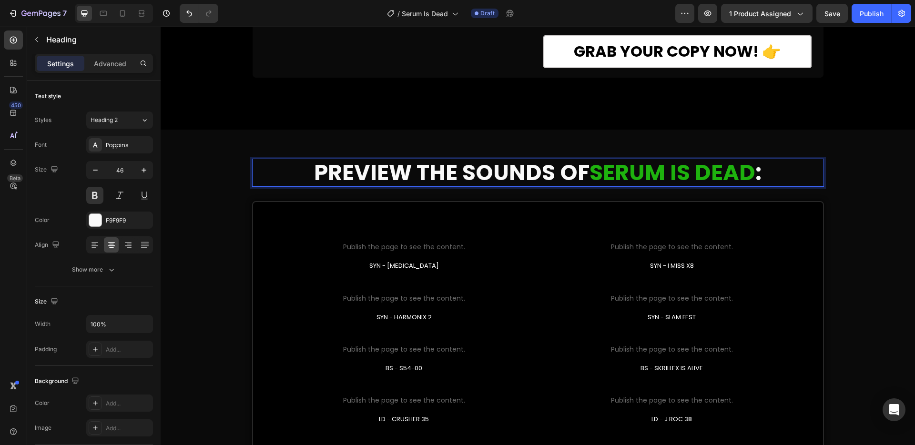
click at [700, 175] on span "SERUM IS DEAD" at bounding box center [672, 172] width 166 height 30
click at [708, 171] on span "SERUM IS DEAD" at bounding box center [672, 172] width 166 height 30
drag, startPoint x: 715, startPoint y: 170, endPoint x: 682, endPoint y: 174, distance: 33.1
click at [682, 174] on span "SERUM IS DEAD" at bounding box center [672, 172] width 166 height 30
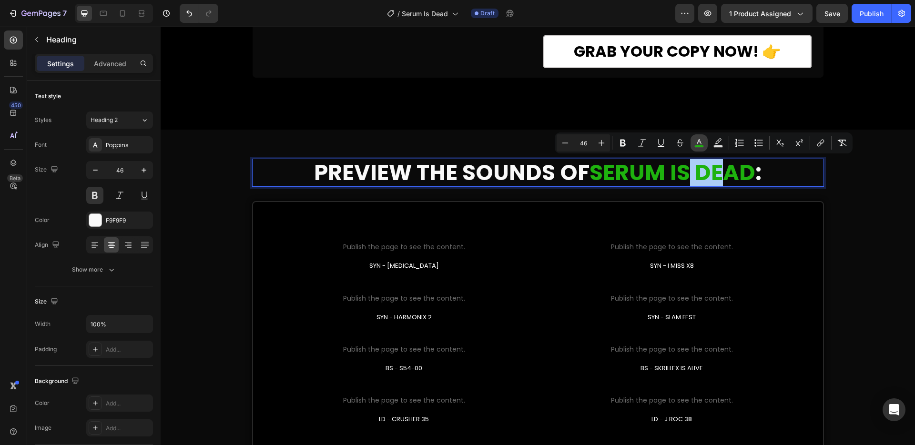
click at [696, 143] on icon "Editor contextual toolbar" at bounding box center [699, 143] width 10 height 10
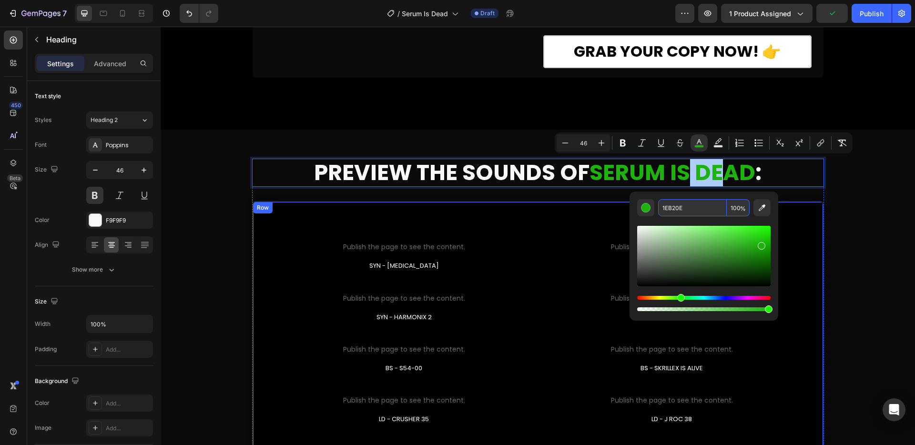
drag, startPoint x: 864, startPoint y: 234, endPoint x: 614, endPoint y: 203, distance: 251.6
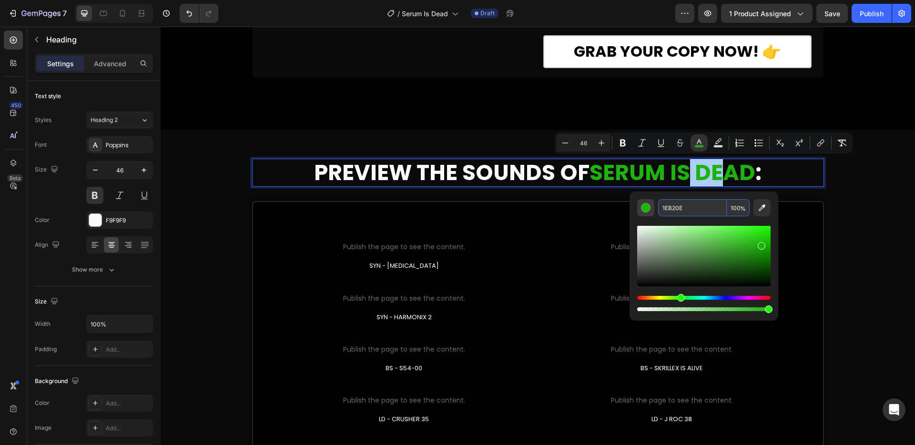
drag, startPoint x: 681, startPoint y: 208, endPoint x: 647, endPoint y: 207, distance: 33.8
click at [647, 207] on div "1EB20E 100 %" at bounding box center [703, 207] width 133 height 17
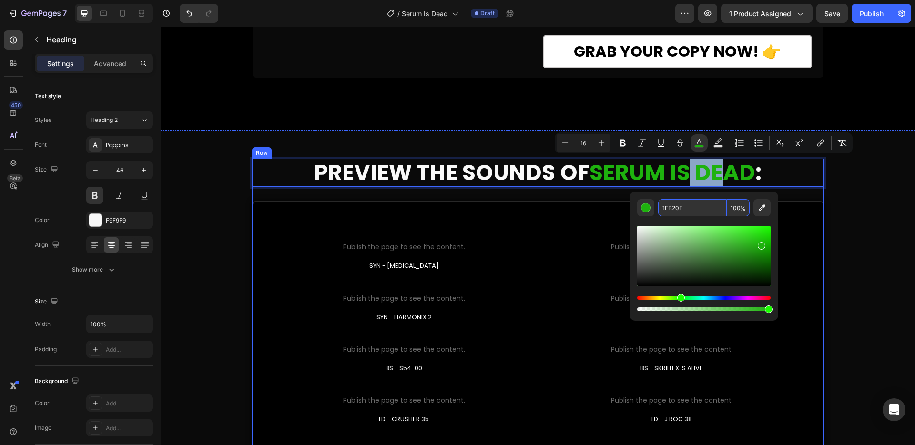
click at [572, 195] on div "PREVIEW THE SOUNDS OF SERUM IS DEAD : Heading 30 Custom Code Publish the page t…" at bounding box center [538, 352] width 572 height 387
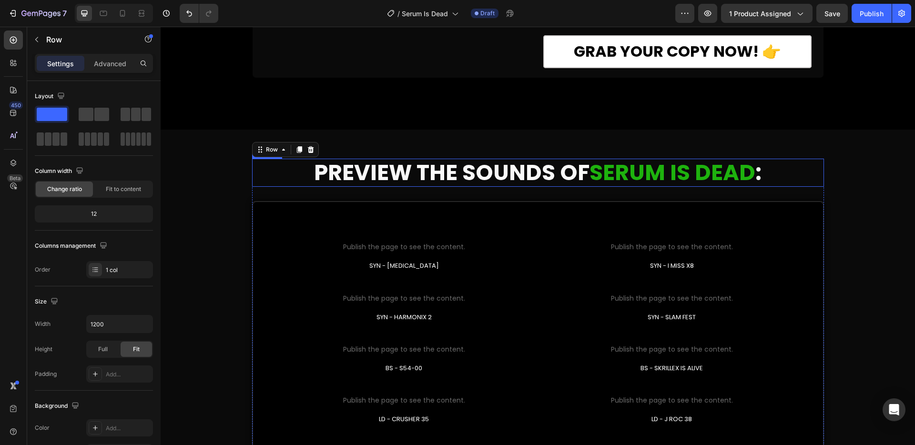
click at [454, 180] on p "PREVIEW THE SOUNDS OF SERUM IS DEAD :" at bounding box center [538, 173] width 570 height 26
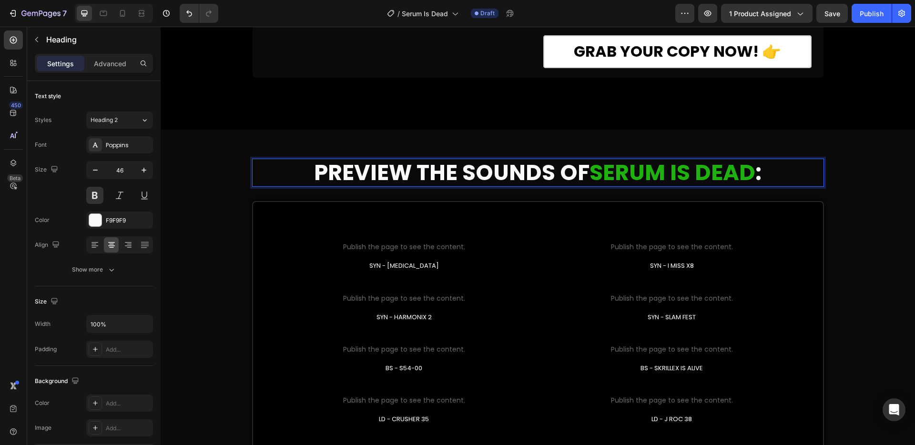
click at [461, 169] on p "PREVIEW THE SOUNDS OF SERUM IS DEAD :" at bounding box center [538, 173] width 570 height 26
drag, startPoint x: 455, startPoint y: 172, endPoint x: 543, endPoint y: 175, distance: 87.7
click at [543, 175] on p "PREVIEW THE SOUNDS OF SERUM IS DEAD :" at bounding box center [538, 173] width 570 height 26
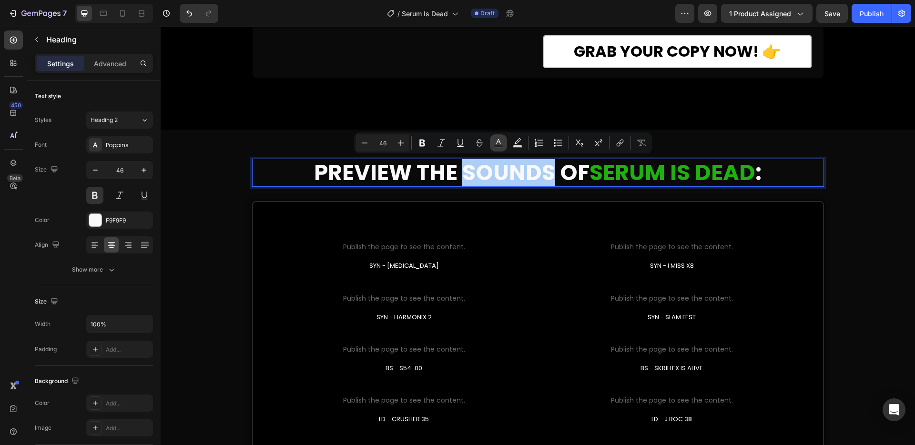
click at [500, 141] on icon "Editor contextual toolbar" at bounding box center [499, 143] width 10 height 10
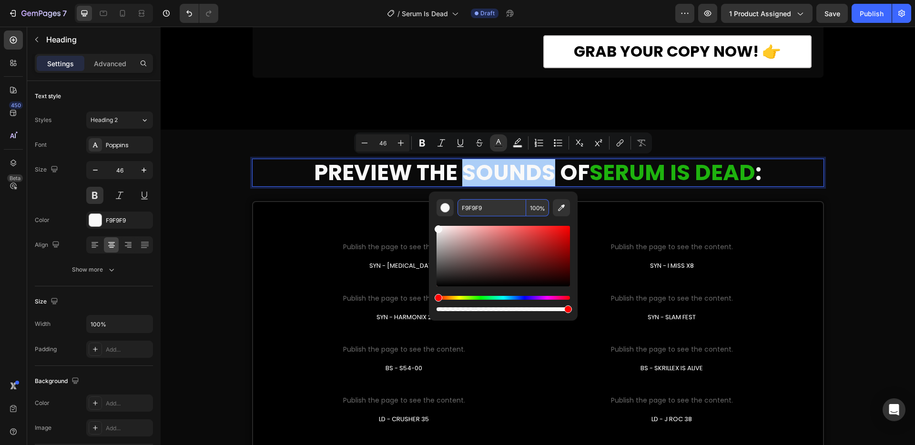
click at [505, 204] on input "F9F9F9" at bounding box center [491, 207] width 69 height 17
drag, startPoint x: 457, startPoint y: 205, endPoint x: 449, endPoint y: 205, distance: 8.1
click at [449, 205] on div "F9F9F9 100 %" at bounding box center [502, 207] width 133 height 17
paste input "1EB20E"
type input "1EB20E"
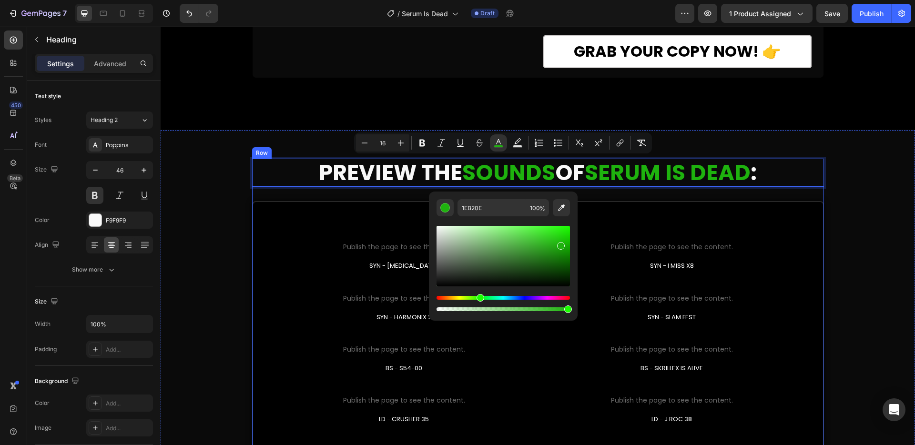
click at [399, 192] on div "PREVIEW THE SOUNDS OF SERUM IS DEAD : Heading 30 Custom Code Publish the page t…" at bounding box center [538, 352] width 572 height 387
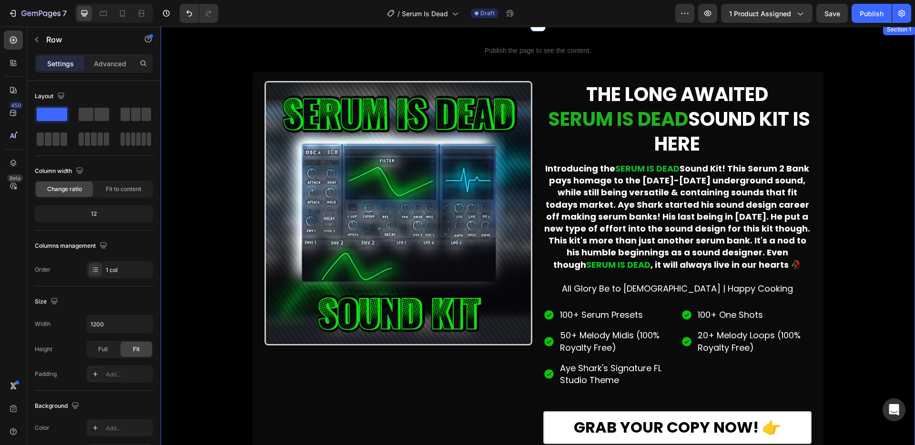
scroll to position [0, 0]
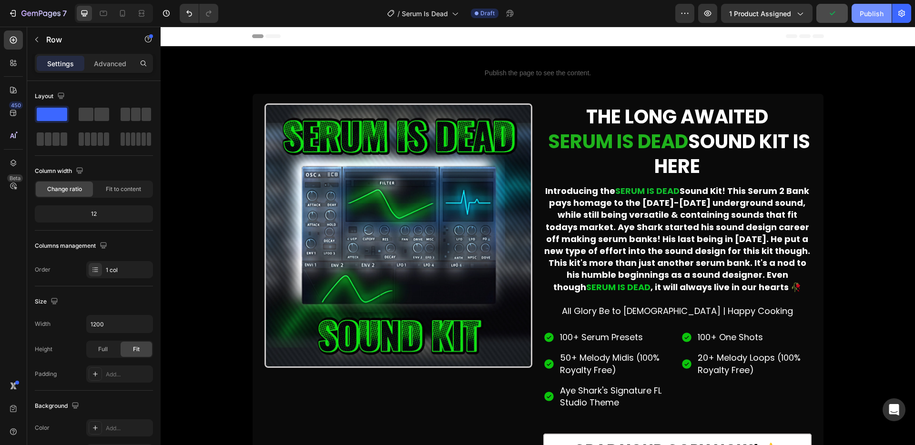
click at [868, 13] on div "Publish" at bounding box center [871, 14] width 24 height 10
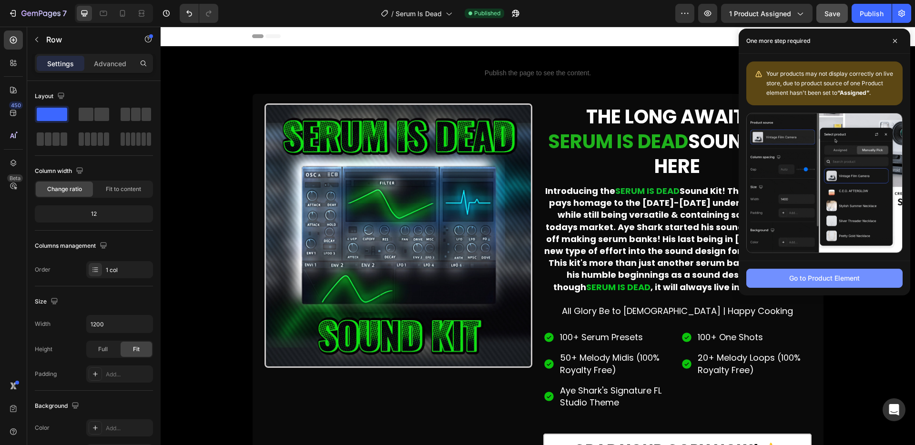
click at [851, 283] on div "Go to Product Element" at bounding box center [824, 278] width 71 height 10
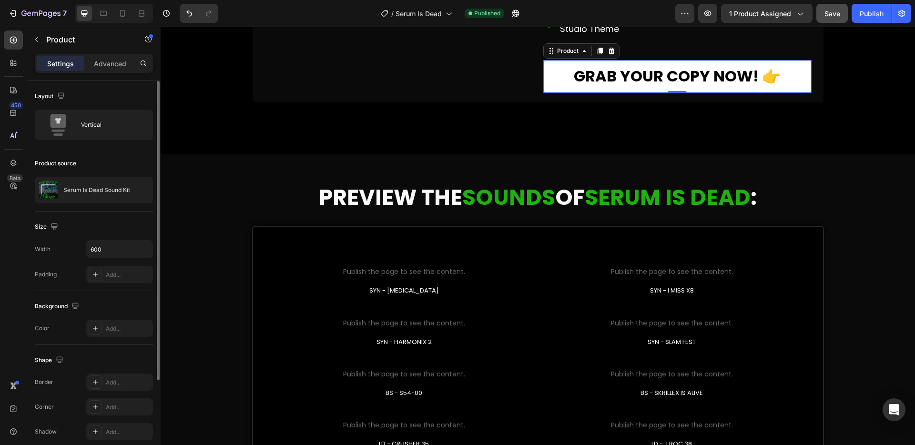
scroll to position [120, 0]
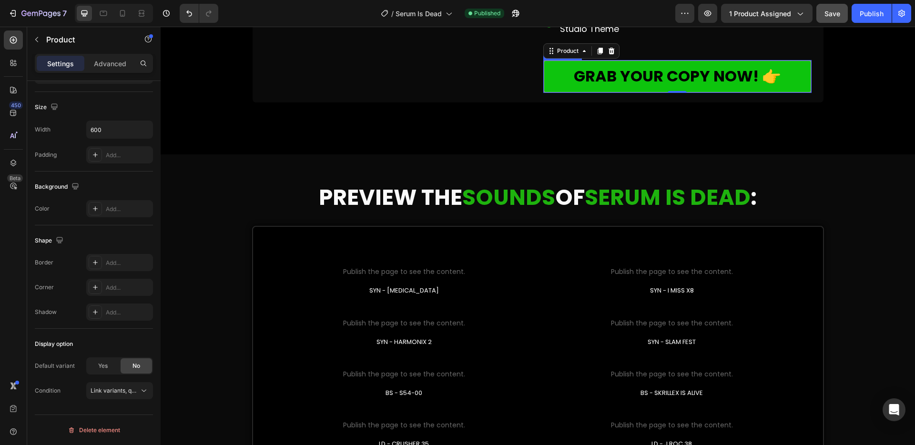
click at [788, 82] on button "GRAB YOUR COPY NOW! 👉" at bounding box center [677, 76] width 268 height 33
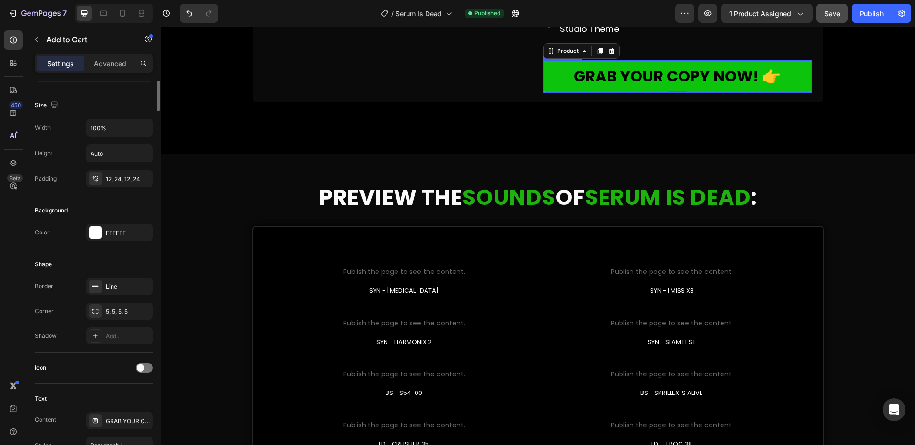
scroll to position [0, 0]
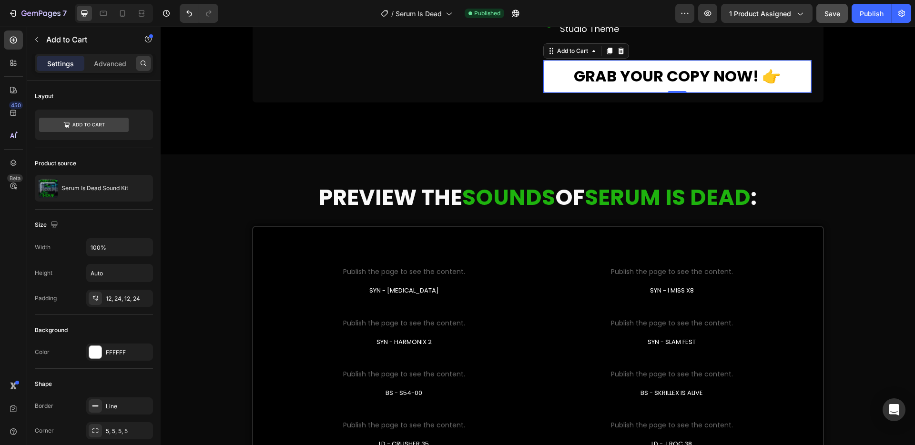
click at [143, 62] on icon at bounding box center [144, 64] width 8 height 8
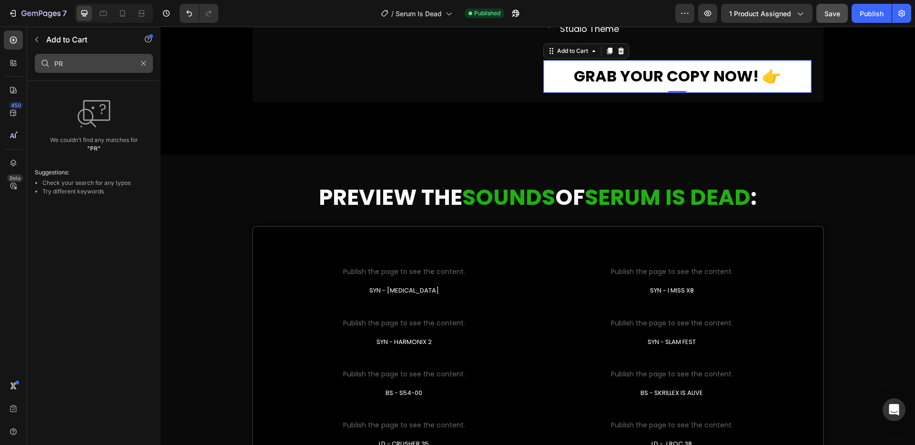
type input "P"
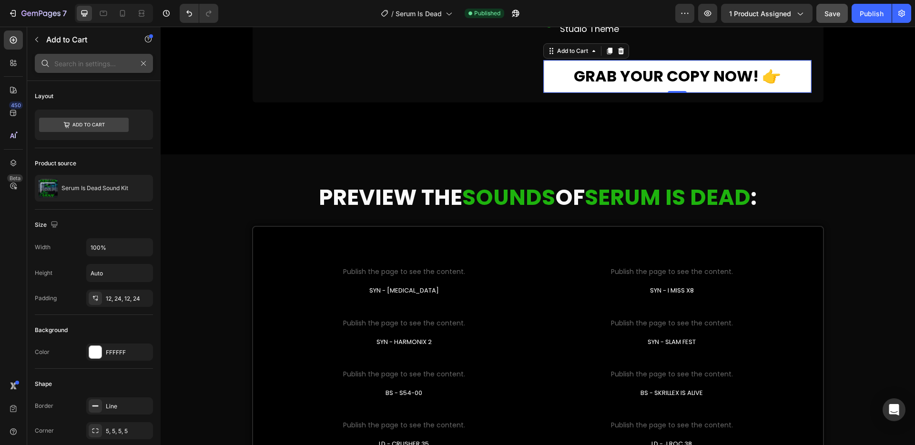
click at [75, 61] on input "text" at bounding box center [94, 63] width 118 height 19
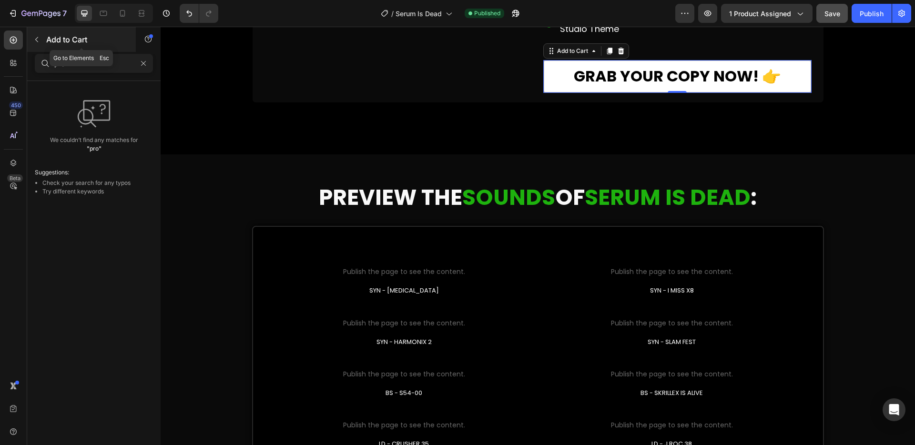
type input "pro"
click at [39, 36] on icon "button" at bounding box center [37, 40] width 8 height 8
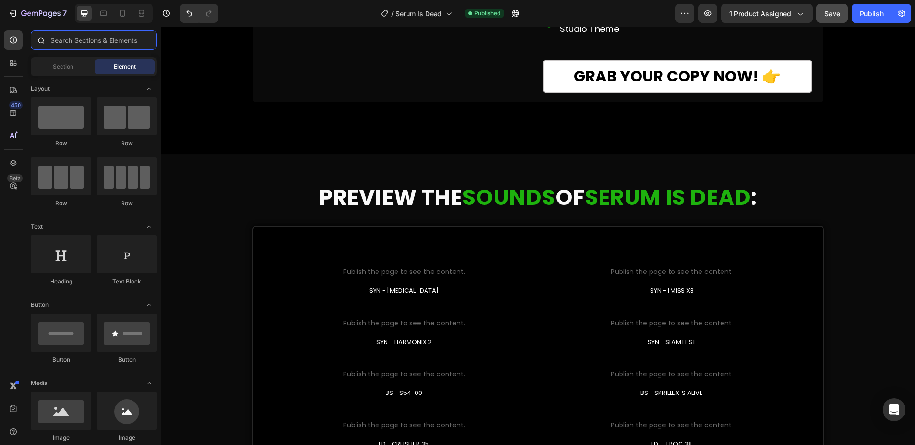
click at [73, 40] on input "text" at bounding box center [94, 39] width 126 height 19
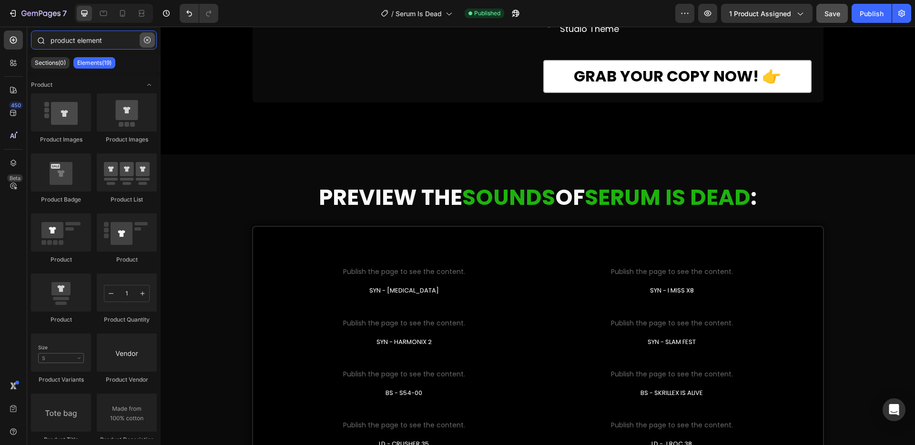
type input "product element"
click at [150, 39] on icon "button" at bounding box center [147, 40] width 7 height 7
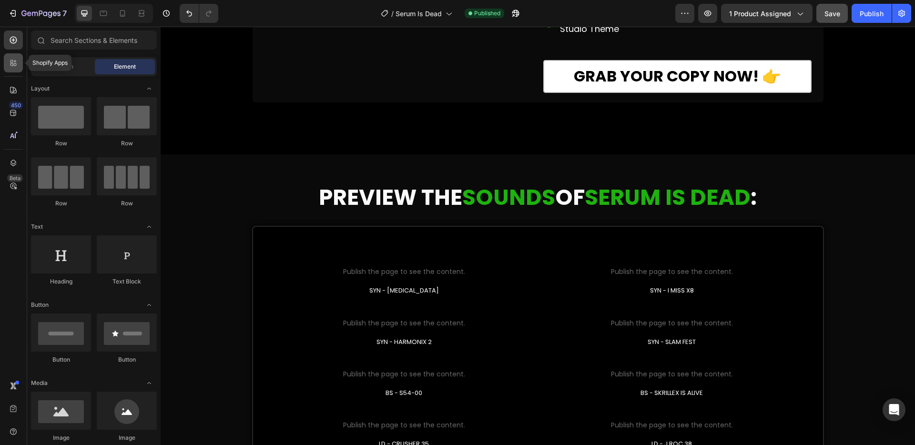
click at [13, 64] on icon at bounding box center [14, 63] width 10 height 10
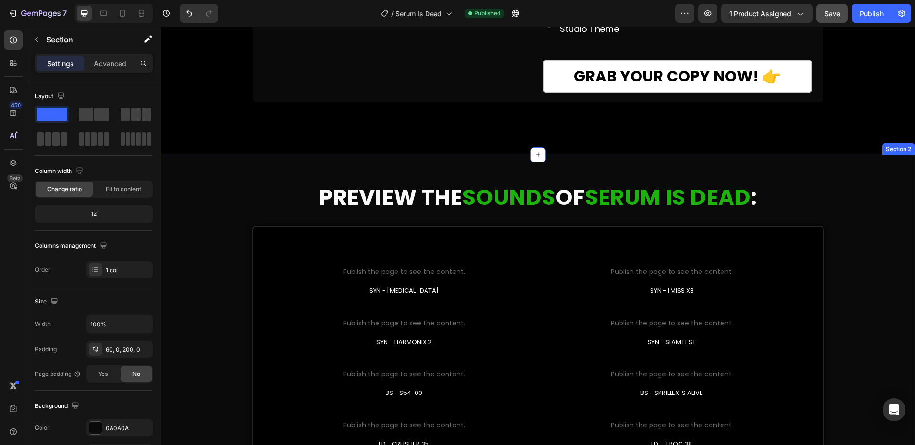
click at [210, 250] on div "PREVIEW THE SOUNDS OF SERUM IS DEAD : Heading Custom Code Publish the page to s…" at bounding box center [538, 400] width 754 height 434
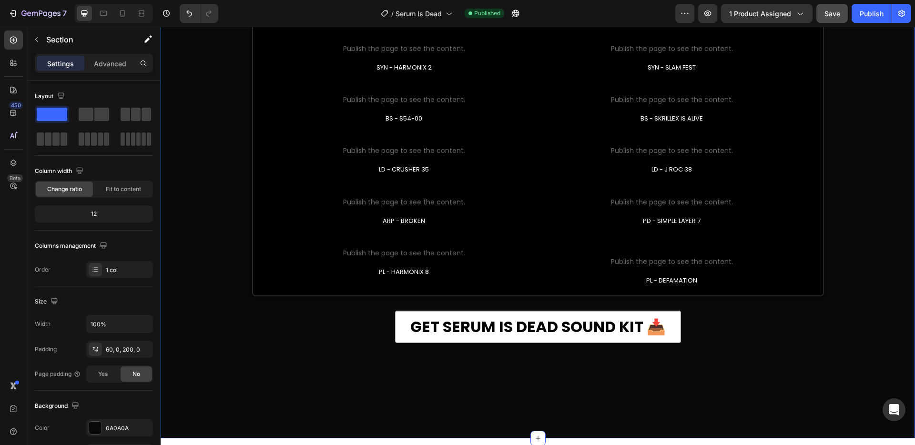
scroll to position [756, 0]
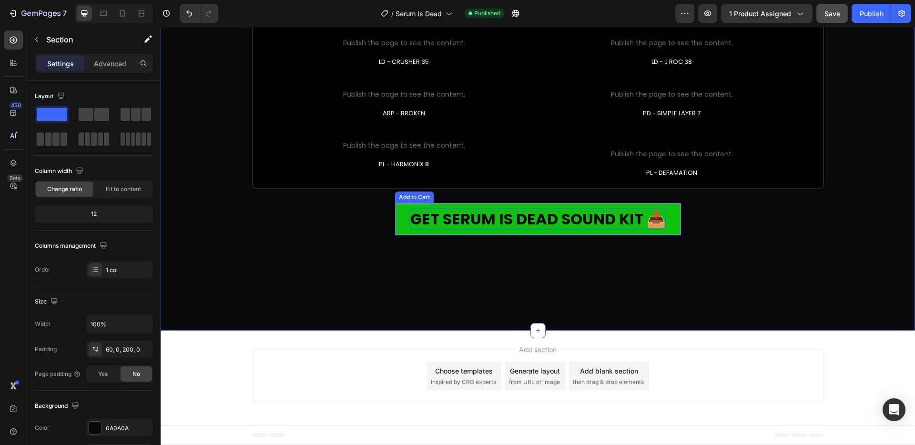
click at [566, 213] on div "GET SERUM IS DEAD SOUND KIT 📥" at bounding box center [537, 219] width 255 height 21
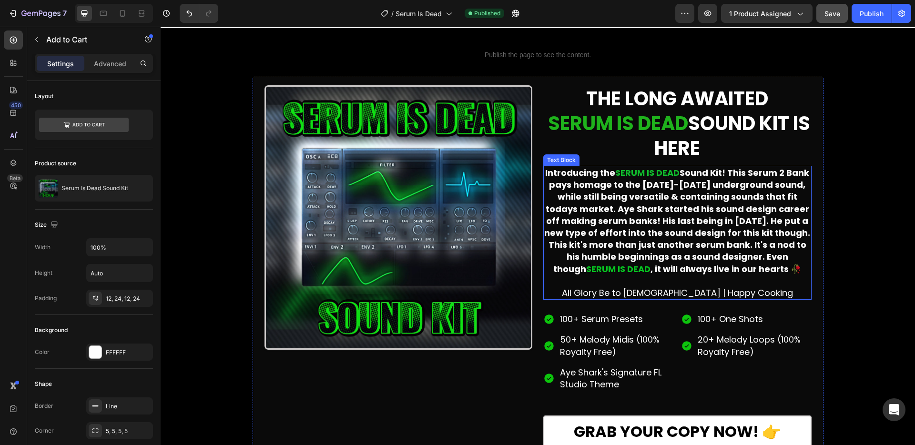
scroll to position [0, 0]
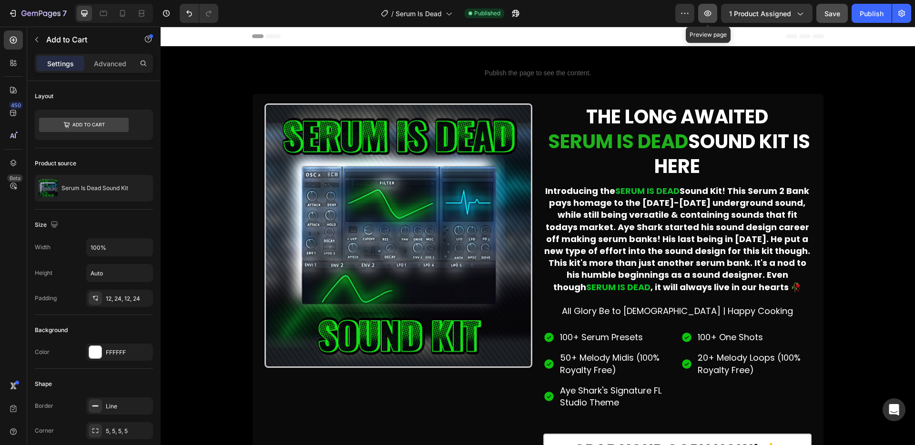
click at [712, 14] on icon "button" at bounding box center [708, 14] width 10 height 10
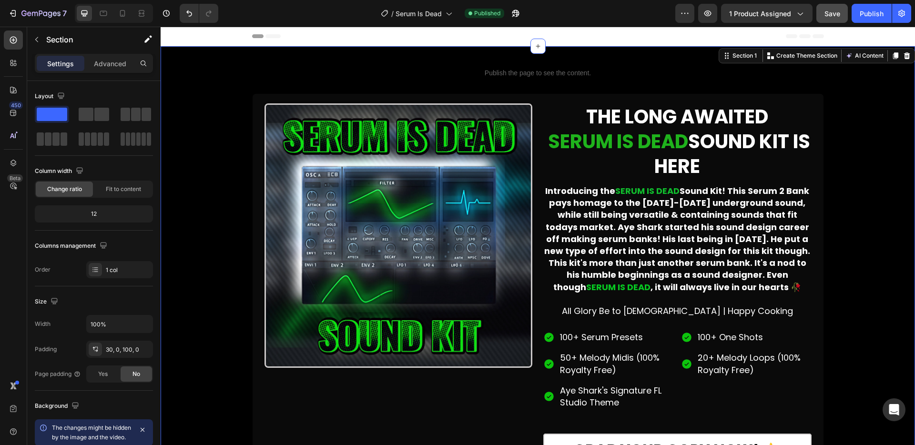
click at [203, 172] on div "Publish the page to see the content. Custom Code Row Image THE LONG AWAITED SER…" at bounding box center [538, 271] width 754 height 420
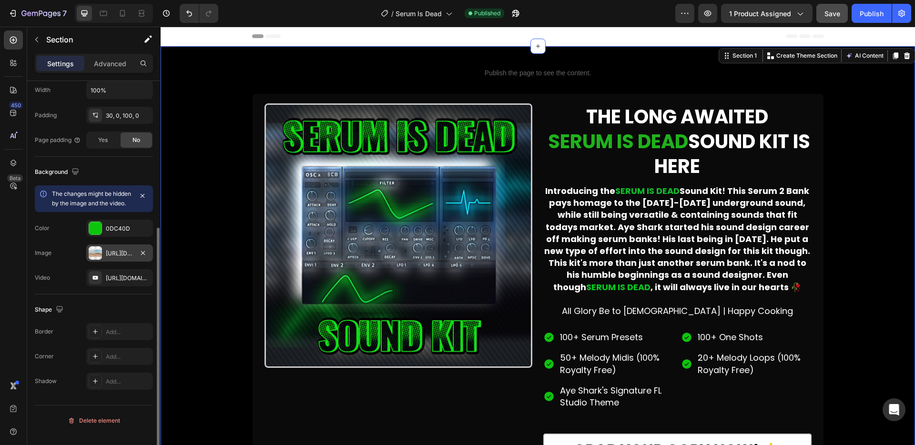
click at [99, 260] on div at bounding box center [95, 252] width 13 height 13
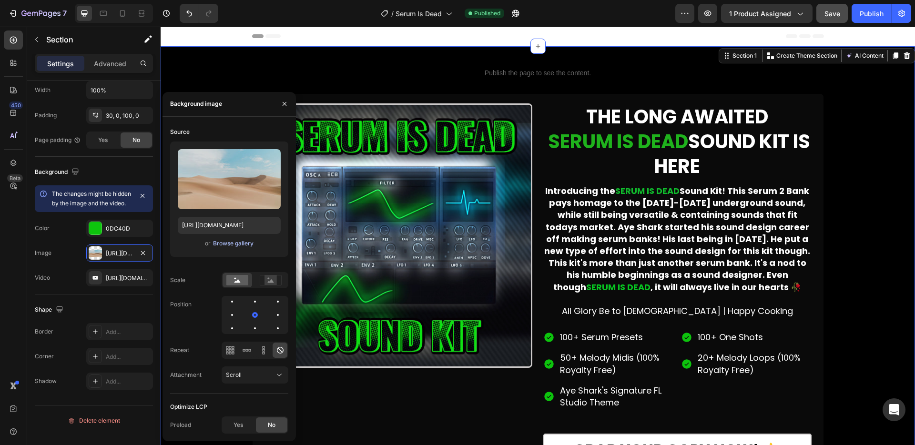
click at [234, 246] on div "Browse gallery" at bounding box center [233, 243] width 40 height 9
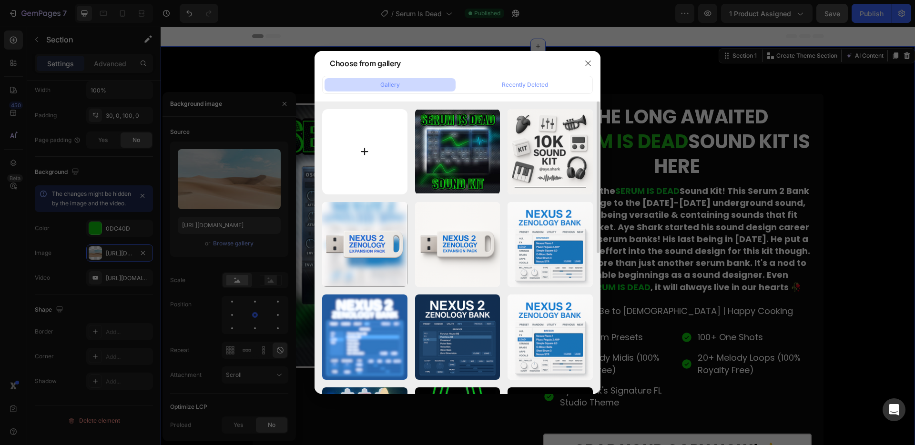
click at [353, 150] on input "file" at bounding box center [364, 151] width 85 height 85
type input "C:\fakepath\Untitled design (16).png"
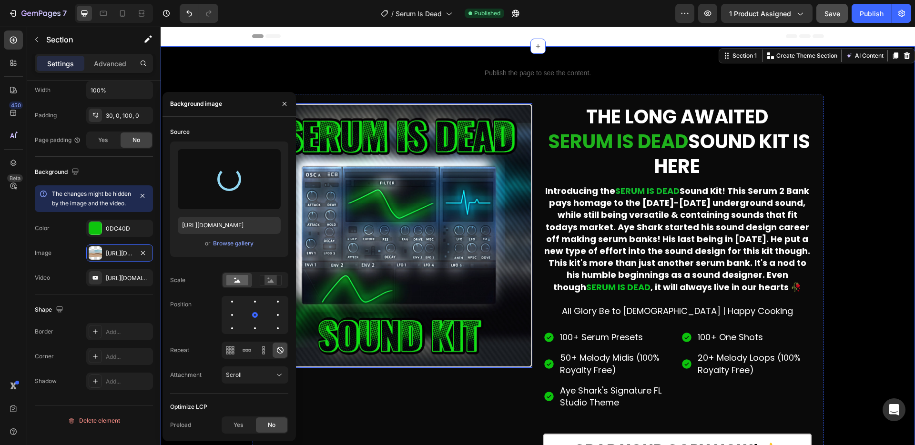
type input "https://cdn.shopify.com/s/files/1/0825/5566/6729/files/gempages_478743799103750…"
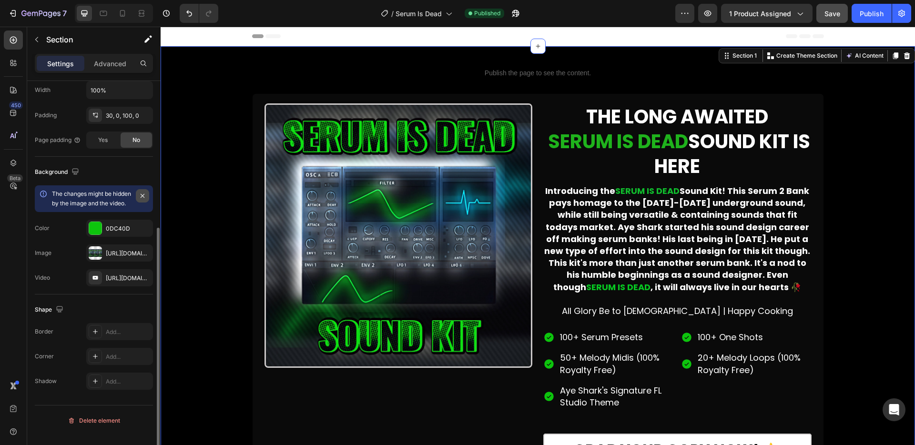
click at [141, 197] on icon "button" at bounding box center [143, 196] width 4 height 4
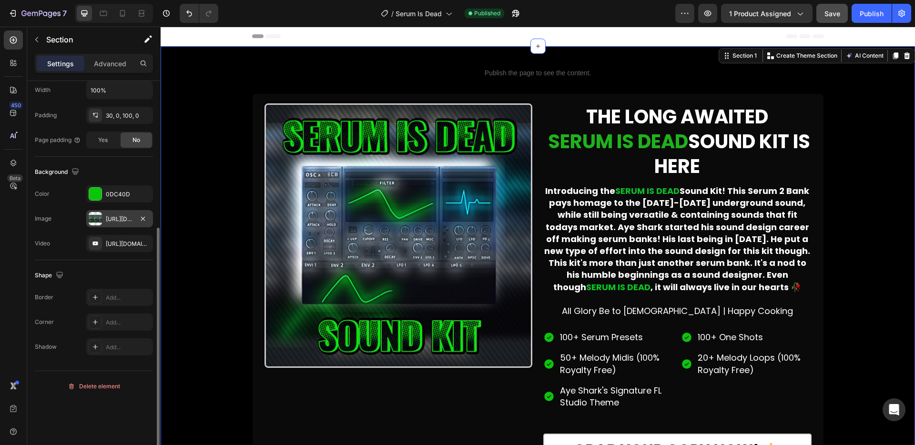
click at [112, 216] on div "https://cdn.shopify.com/s/files/1/0825/5566/6729/files/gempages_478743799103750…" at bounding box center [120, 219] width 28 height 9
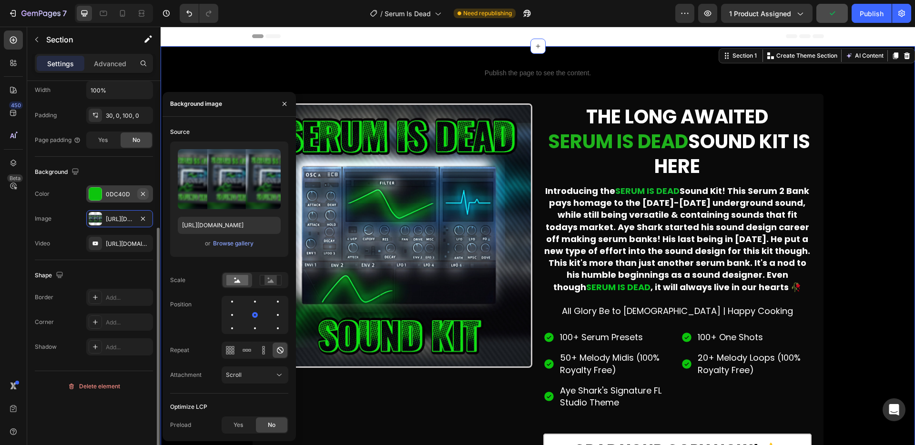
click at [140, 194] on icon "button" at bounding box center [143, 194] width 8 height 8
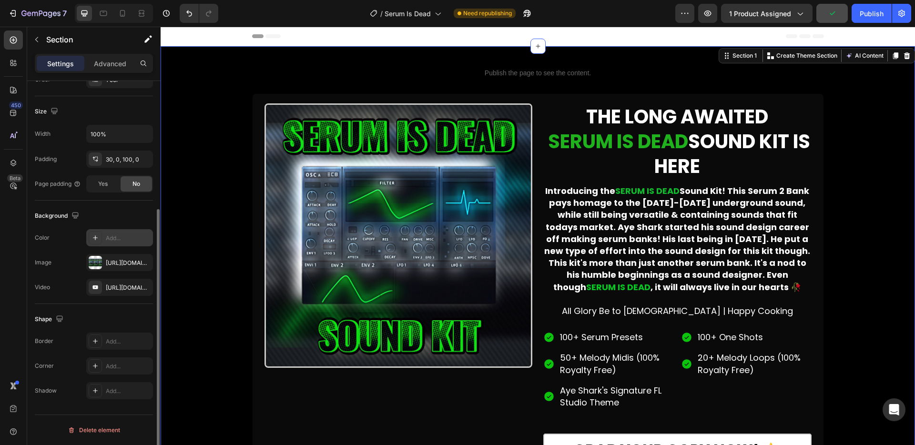
scroll to position [190, 0]
click at [145, 288] on icon "button" at bounding box center [143, 287] width 8 height 8
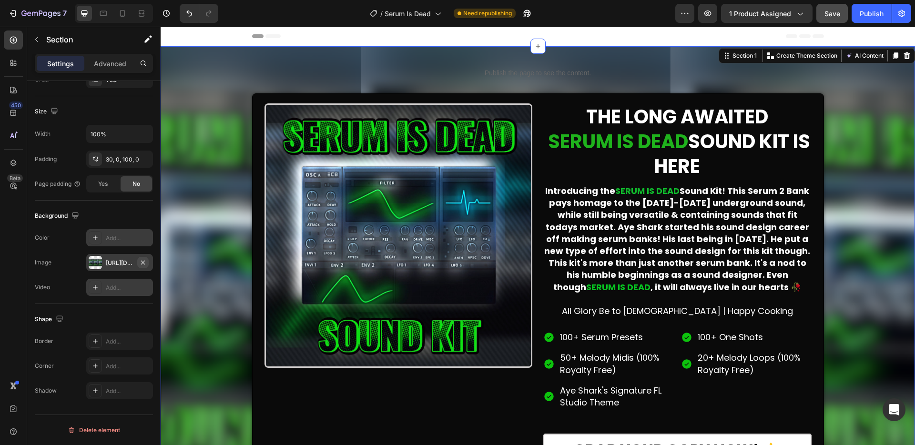
click at [143, 263] on icon "button" at bounding box center [143, 263] width 8 height 8
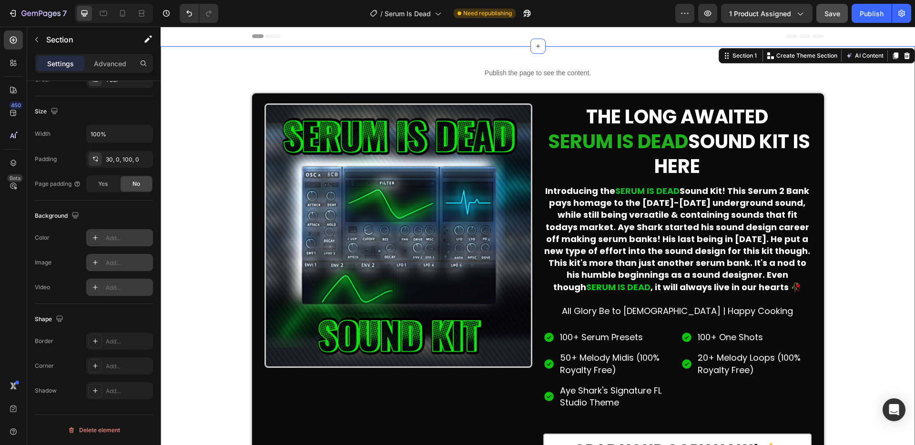
click at [116, 285] on div "Add..." at bounding box center [128, 287] width 45 height 9
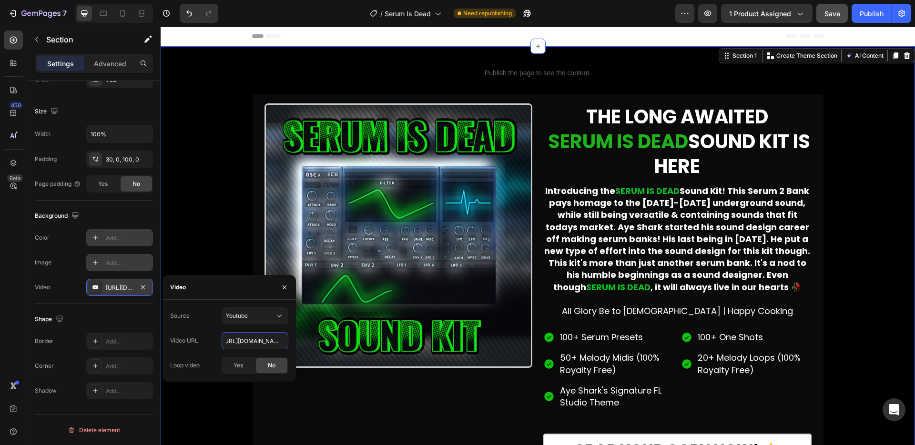
scroll to position [0, 74]
drag, startPoint x: 386, startPoint y: 368, endPoint x: 305, endPoint y: 340, distance: 86.2
paste input "[DOMAIN_NAME][URL]"
click at [236, 366] on span "Yes" at bounding box center [238, 365] width 10 height 9
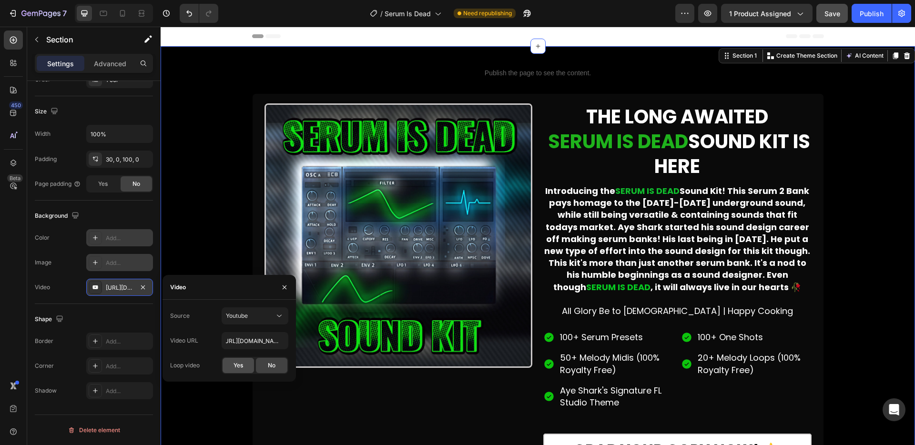
scroll to position [0, 0]
click at [270, 365] on span "No" at bounding box center [272, 365] width 8 height 9
click at [281, 288] on icon "button" at bounding box center [285, 287] width 8 height 8
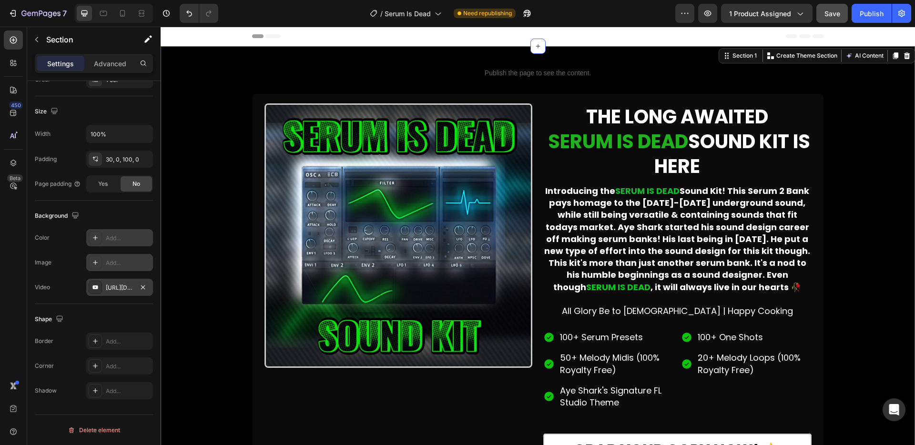
click at [106, 289] on div "[URL][DOMAIN_NAME]" at bounding box center [120, 287] width 28 height 9
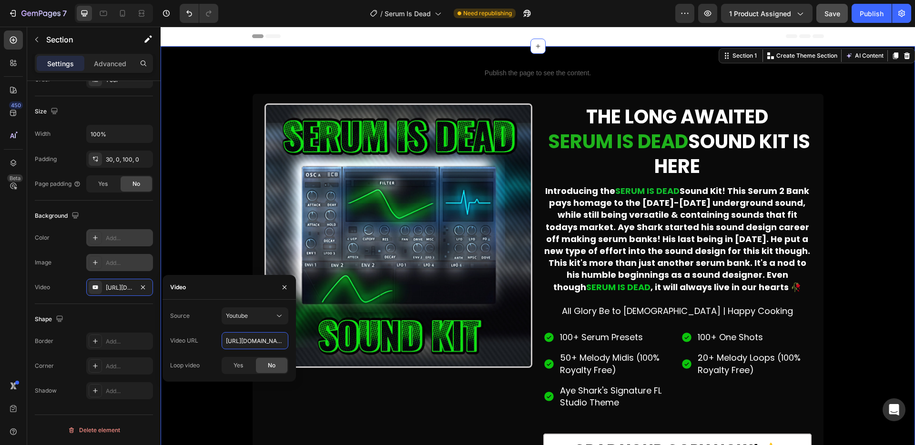
scroll to position [0, 26]
drag, startPoint x: 383, startPoint y: 368, endPoint x: 348, endPoint y: 340, distance: 44.8
paste input "www.youtube.com/watch?v="
type input "https://www.youtube.com/watch?v=pzXAIueBwdQ"
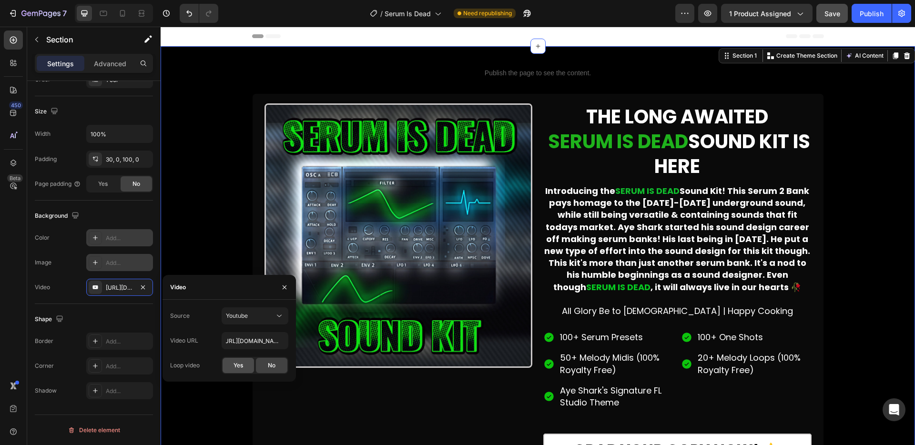
click at [242, 364] on span "Yes" at bounding box center [238, 365] width 10 height 9
click at [268, 367] on span "No" at bounding box center [272, 365] width 8 height 9
click at [224, 252] on div "Publish the page to see the content. Custom Code Row Image THE LONG AWAITED SER…" at bounding box center [538, 271] width 754 height 420
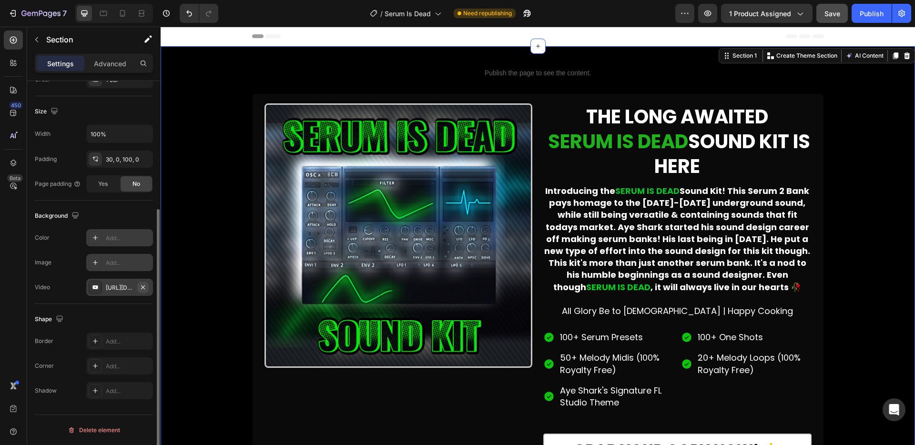
click at [145, 287] on icon "button" at bounding box center [143, 287] width 8 height 8
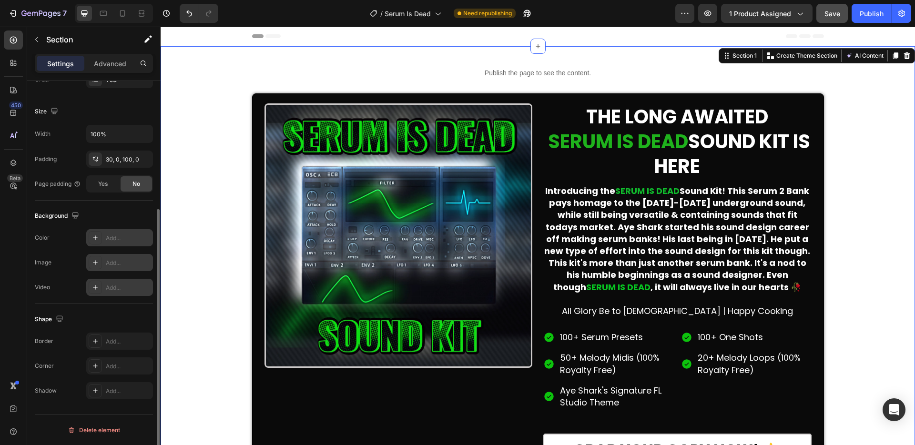
click at [102, 262] on div "Add..." at bounding box center [119, 262] width 67 height 17
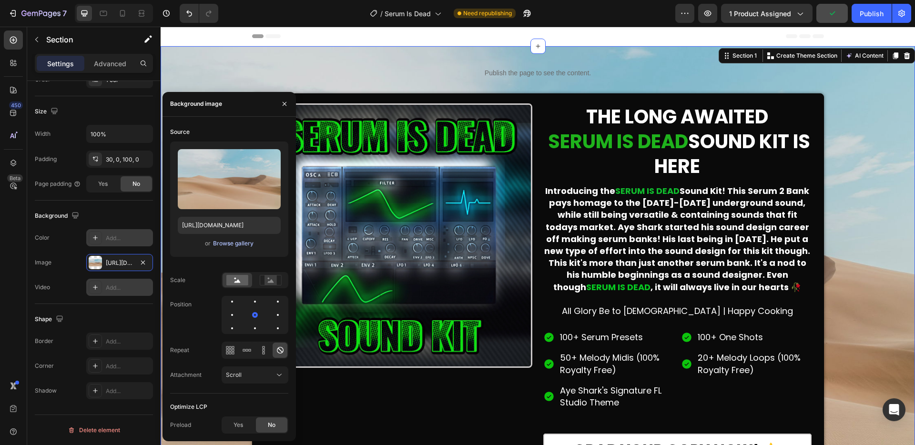
click at [235, 242] on div "Browse gallery" at bounding box center [233, 243] width 40 height 9
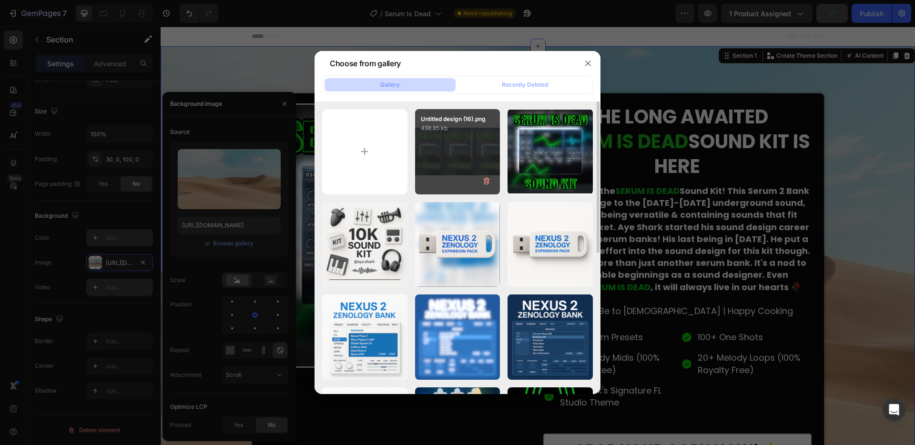
click at [456, 165] on div "Untitled design (16).png 498.85 kb" at bounding box center [457, 151] width 85 height 85
type input "https://cdn.shopify.com/s/files/1/0825/5566/6729/files/gempages_478743799103750…"
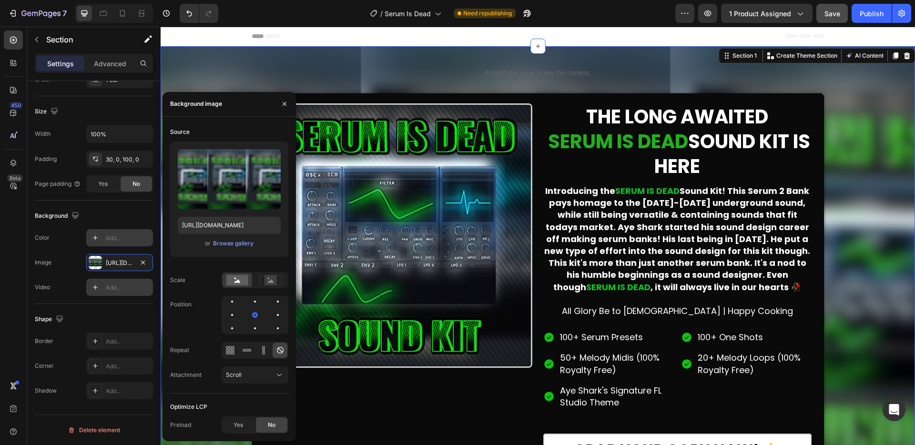
click at [451, 37] on div "Header" at bounding box center [538, 36] width 572 height 19
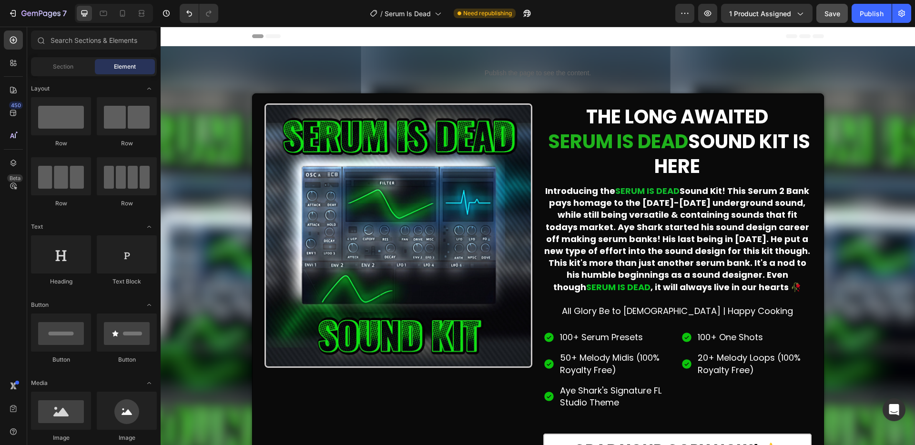
click at [417, 39] on div "Header" at bounding box center [538, 36] width 572 height 19
drag, startPoint x: 253, startPoint y: 37, endPoint x: 274, endPoint y: 39, distance: 21.0
click at [275, 40] on div "Header" at bounding box center [538, 36] width 572 height 19
drag, startPoint x: 263, startPoint y: 37, endPoint x: 269, endPoint y: 37, distance: 5.7
click at [265, 37] on icon at bounding box center [272, 36] width 15 height 4
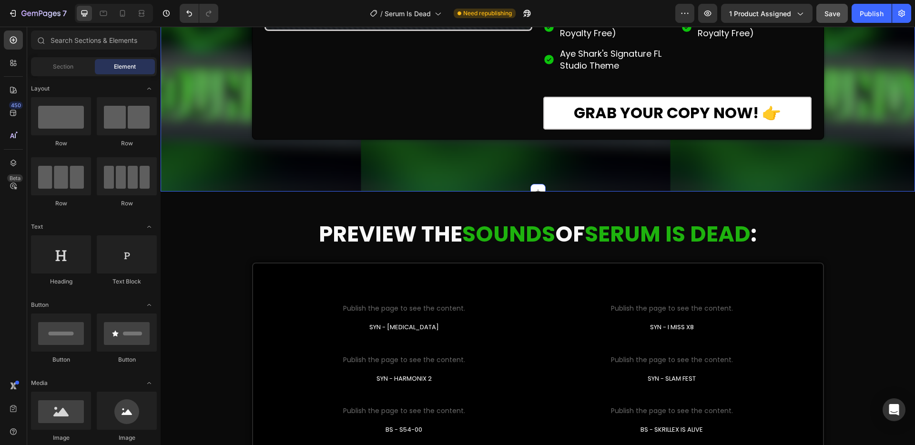
scroll to position [422, 0]
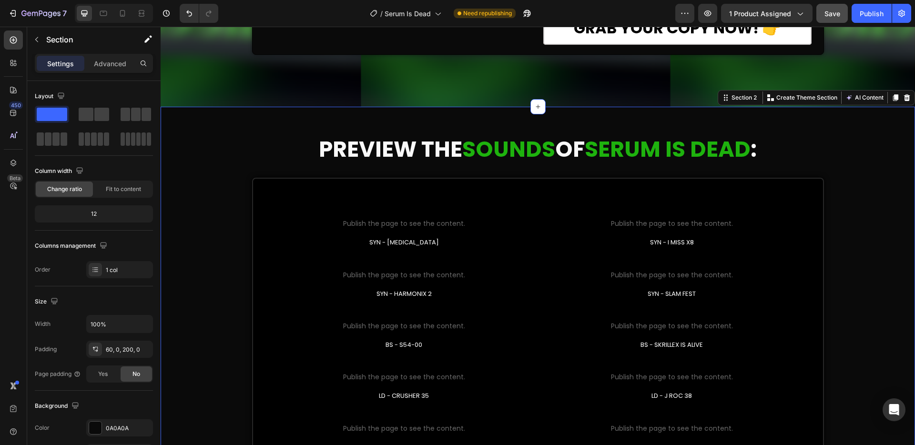
click at [222, 194] on div "PREVIEW THE SOUNDS OF SERUM IS DEAD : Heading Custom Code Publish the page to s…" at bounding box center [538, 352] width 754 height 434
click at [95, 432] on div at bounding box center [95, 428] width 12 height 12
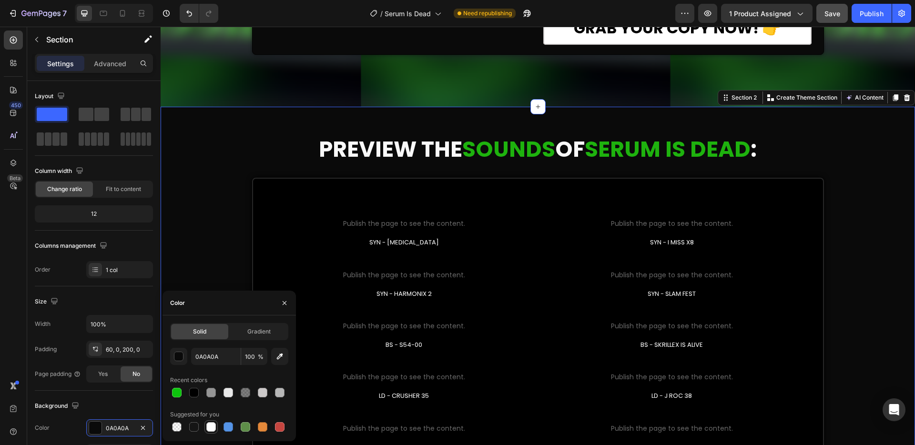
click at [206, 427] on div at bounding box center [211, 427] width 10 height 10
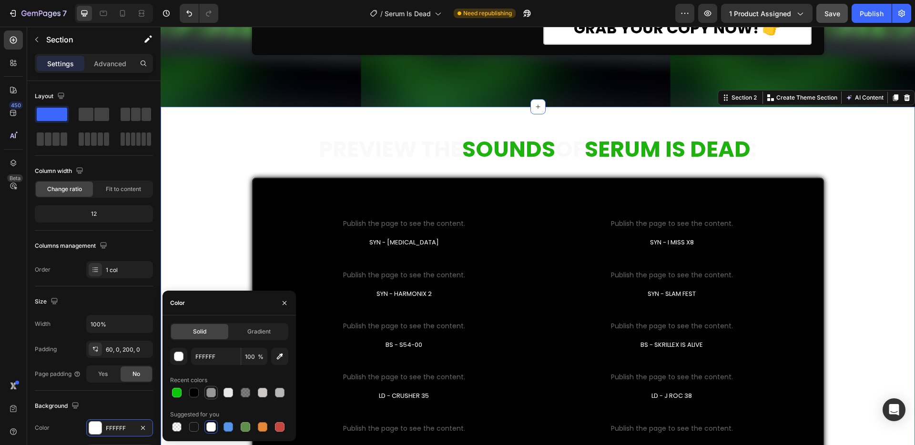
click at [210, 387] on div at bounding box center [210, 392] width 11 height 11
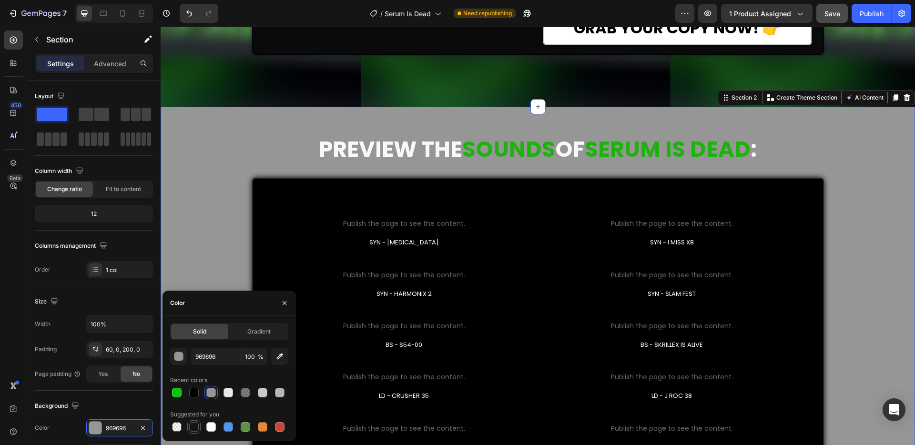
click at [193, 429] on div at bounding box center [194, 427] width 10 height 10
type input "151515"
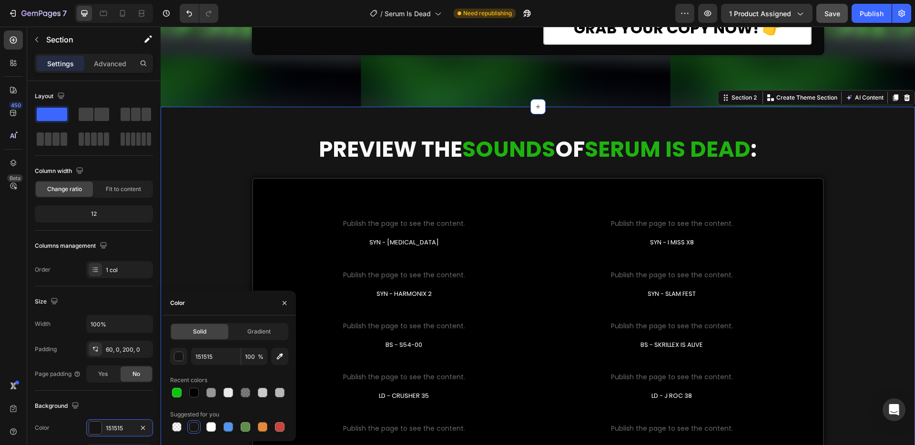
click at [188, 267] on div "PREVIEW THE SOUNDS OF SERUM IS DEAD : Heading Custom Code Publish the page to s…" at bounding box center [538, 352] width 754 height 434
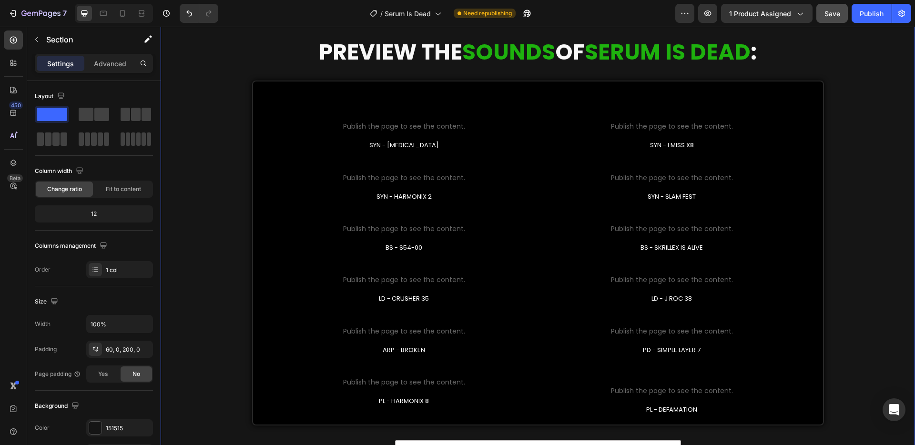
scroll to position [0, 0]
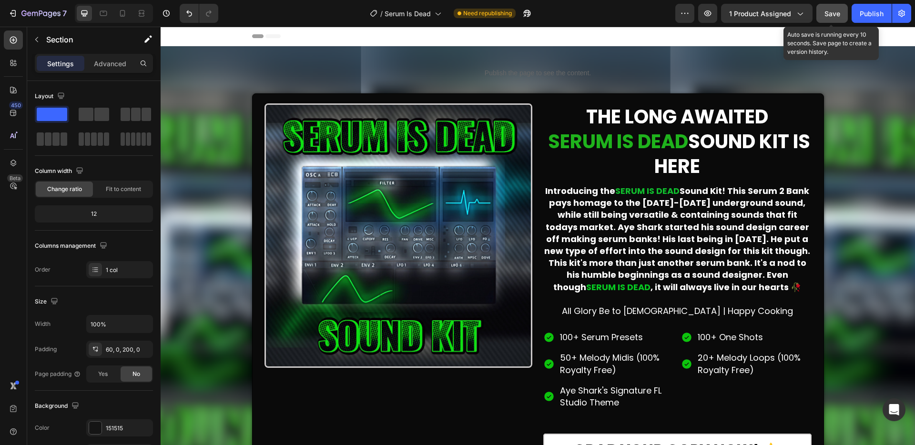
click at [837, 11] on span "Save" at bounding box center [832, 14] width 16 height 8
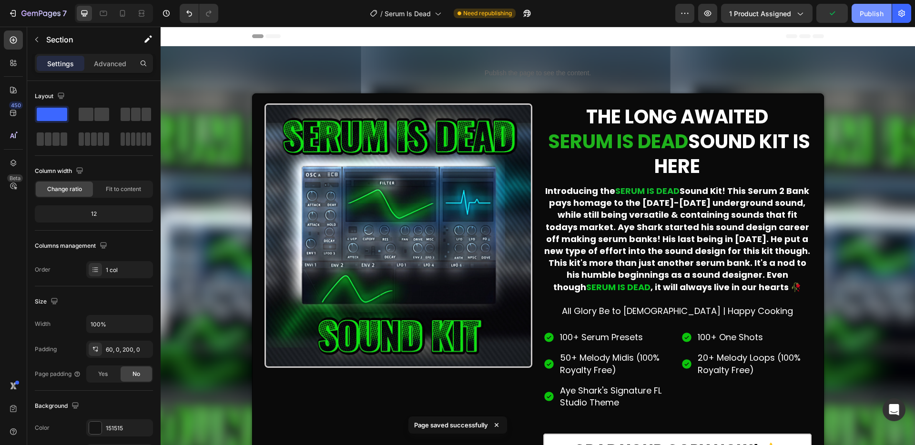
click at [873, 10] on div "Publish" at bounding box center [871, 14] width 24 height 10
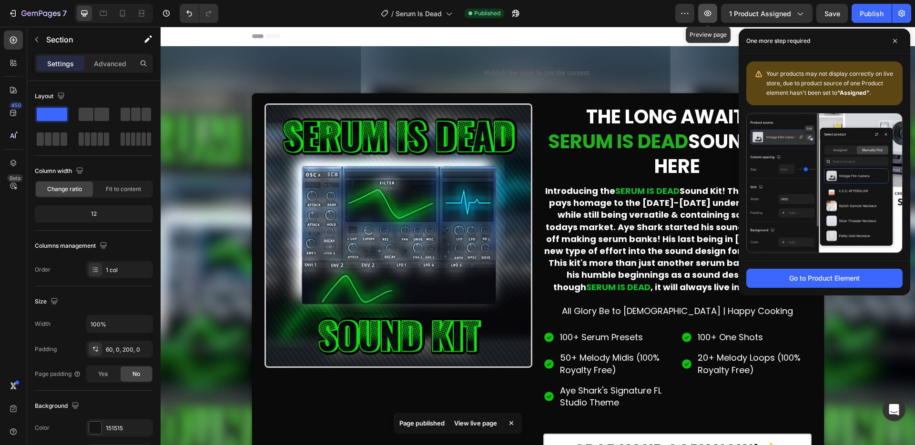
click at [713, 15] on button "button" at bounding box center [707, 13] width 19 height 19
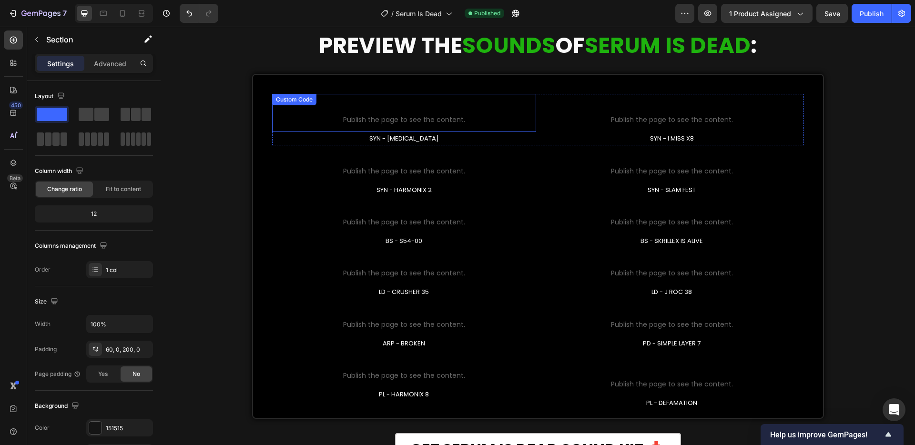
scroll to position [504, 0]
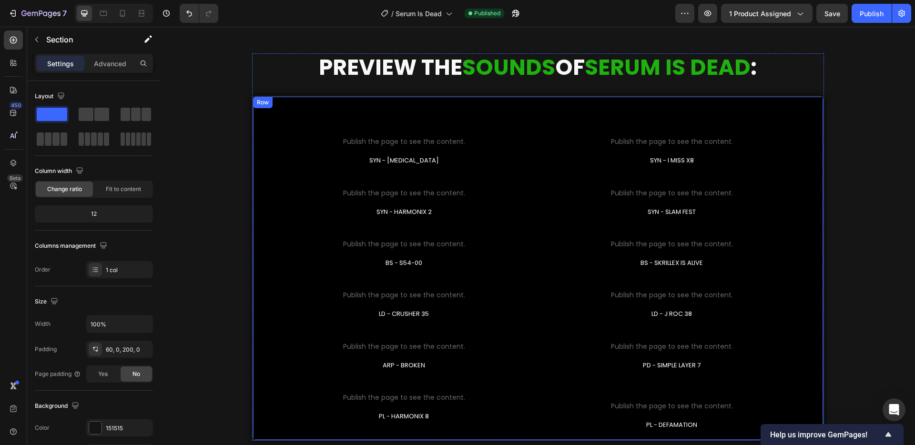
click at [541, 108] on div "Custom Code Publish the page to see the content. Custom Code SYN - PARANOIA Tex…" at bounding box center [538, 268] width 572 height 344
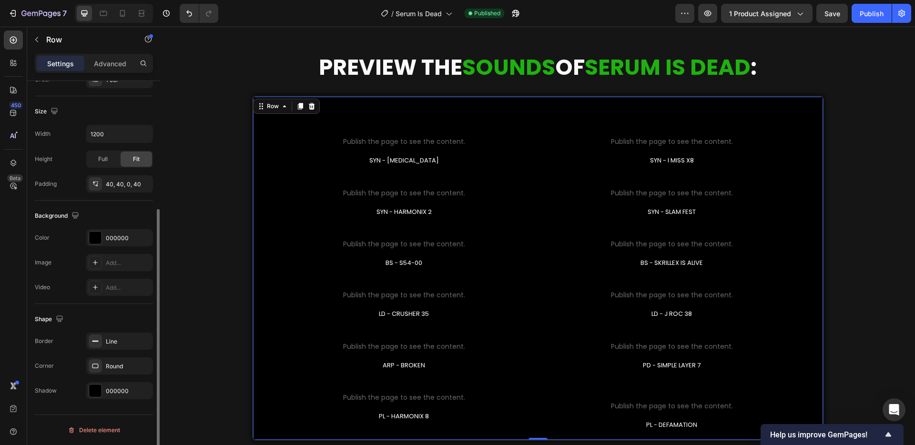
scroll to position [0, 0]
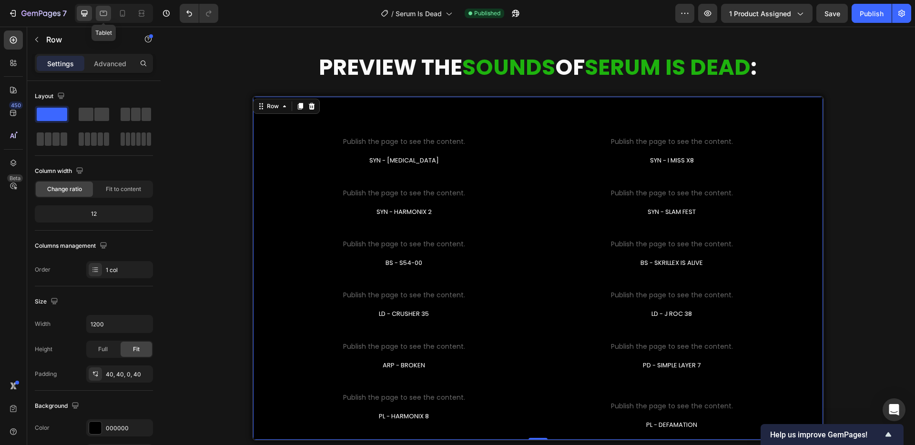
click at [100, 10] on icon at bounding box center [104, 14] width 10 height 10
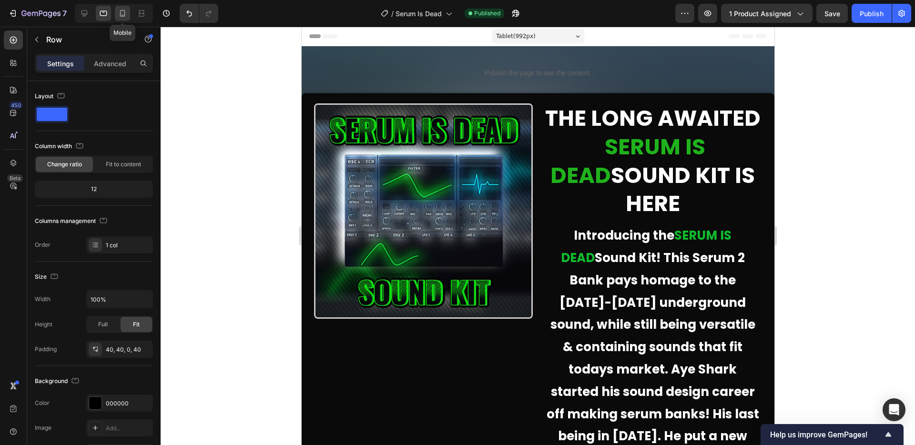
click at [116, 10] on div at bounding box center [122, 13] width 15 height 15
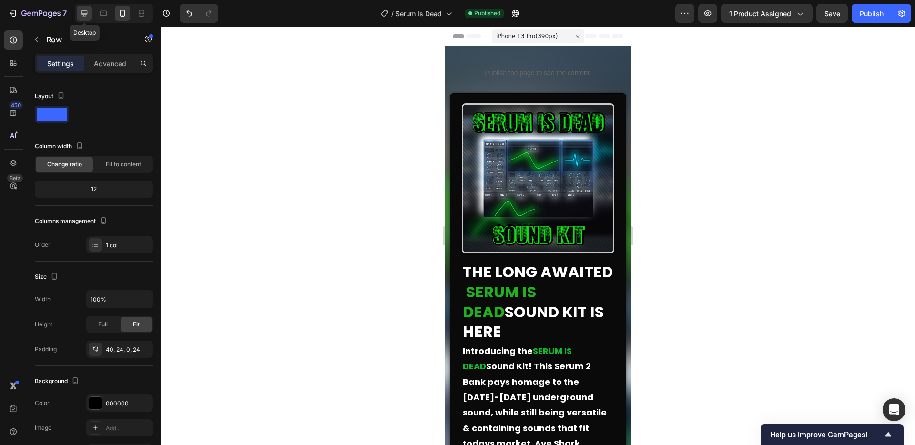
click at [85, 12] on icon at bounding box center [85, 14] width 10 height 10
type input "1200"
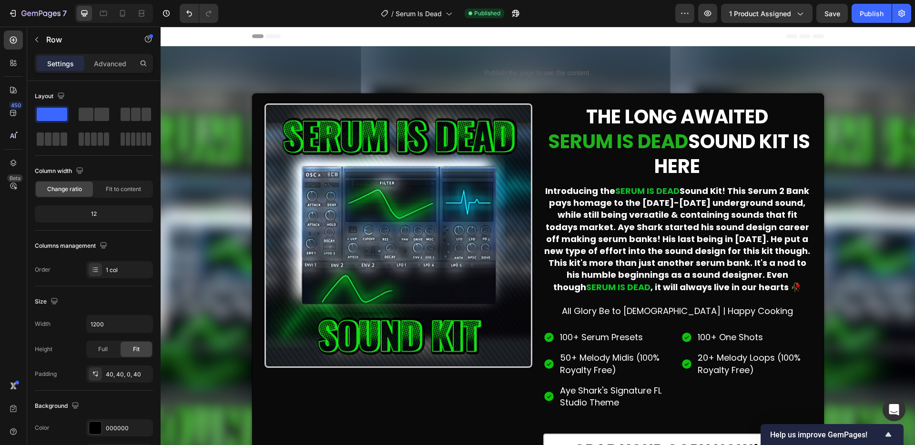
click at [709, 171] on h2 "THE LONG AWAITED SERUM IS DEAD SOUND KIT IS HERE" at bounding box center [677, 141] width 268 height 76
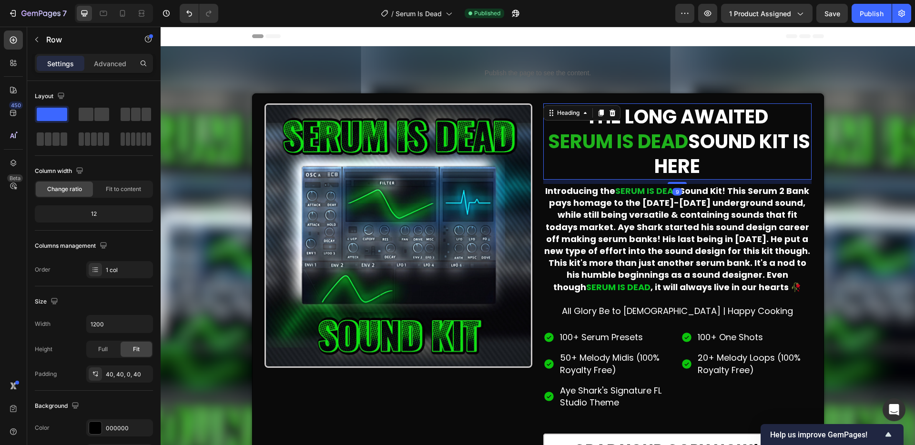
click at [709, 171] on h2 "THE LONG AWAITED SERUM IS DEAD SOUND KIT IS HERE" at bounding box center [677, 141] width 268 height 76
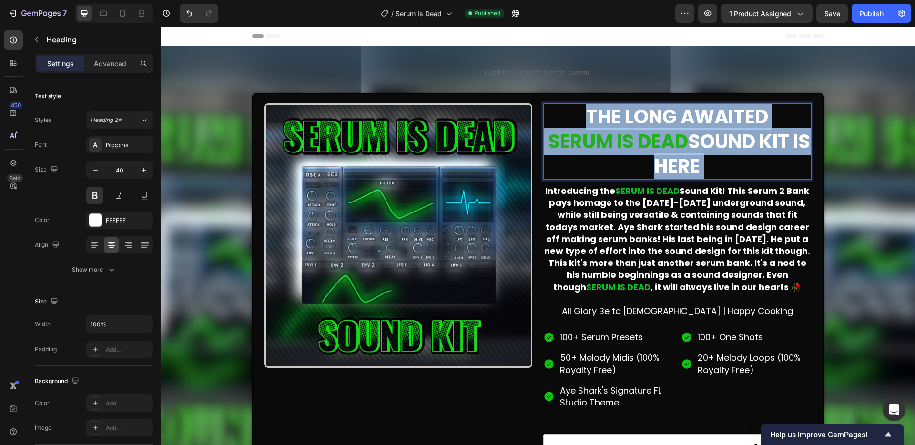
drag, startPoint x: 713, startPoint y: 168, endPoint x: 588, endPoint y: 129, distance: 130.5
click at [571, 124] on p "THE LONG AWAITED SERUM IS DEAD SOUND KIT IS HERE" at bounding box center [677, 141] width 266 height 74
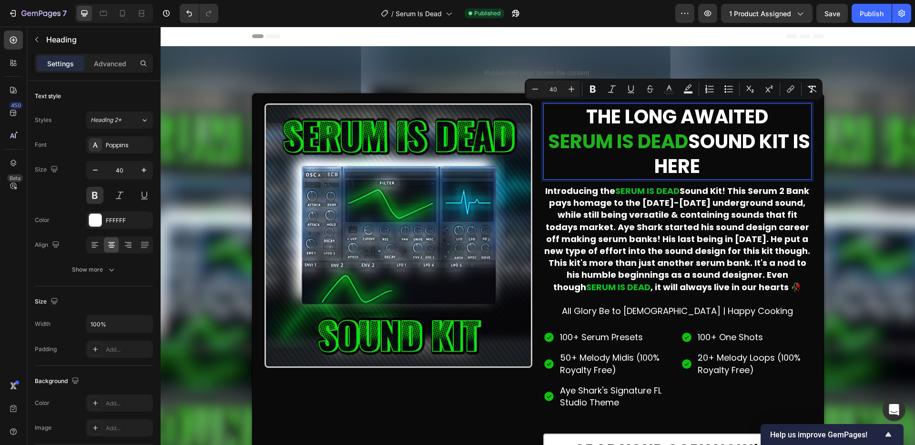
drag, startPoint x: 700, startPoint y: 163, endPoint x: 596, endPoint y: 125, distance: 111.2
click at [556, 116] on p "THE LONG AWAITED SERUM IS DEAD SOUND KIT IS HERE" at bounding box center [677, 141] width 266 height 74
copy p "THE LONG AWAITED SERUM IS DEAD SOUND KIT IS HERE"
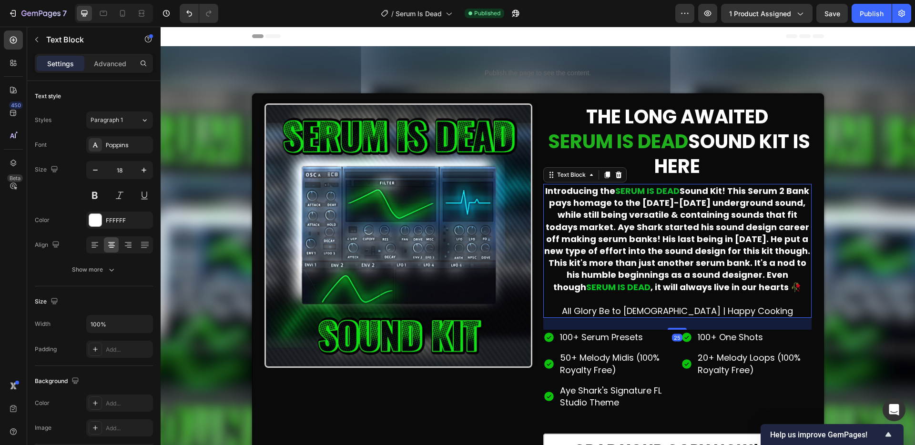
drag, startPoint x: 746, startPoint y: 280, endPoint x: 762, endPoint y: 283, distance: 15.7
click at [747, 280] on strong "Sound Kit! This Serum 2 Bank pays homage to the [DATE]-[DATE] underground sound…" at bounding box center [677, 239] width 266 height 108
click at [772, 284] on strong ", it will always live in our hearts 🥀" at bounding box center [725, 287] width 151 height 12
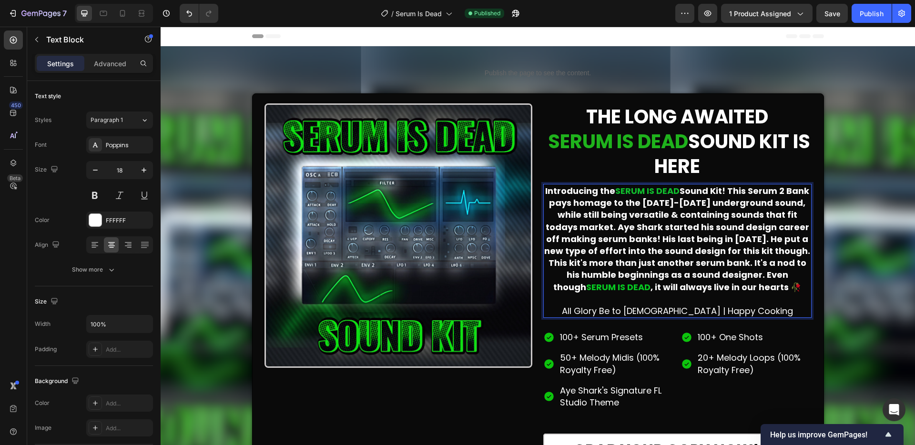
click at [782, 286] on p "Introducing the SERUM IS DEAD Sound Kit! This Serum 2 Bank pays homage to the 2…" at bounding box center [677, 239] width 266 height 108
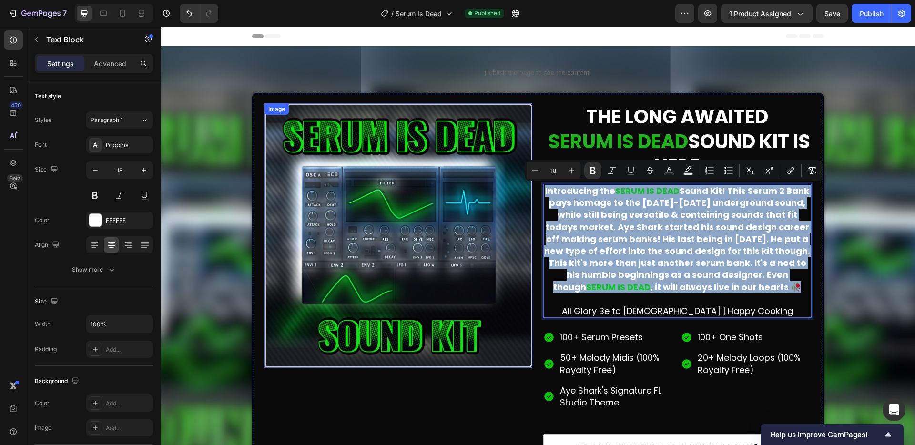
drag, startPoint x: 784, startPoint y: 288, endPoint x: 522, endPoint y: 187, distance: 280.8
click at [522, 187] on div "Image THE LONG AWAITED SERUM IS DEAD SOUND KIT IS HERE Heading Introducing the …" at bounding box center [538, 284] width 572 height 383
copy p "Introducing the SERUM IS DEAD Sound Kit! This Serum 2 Bank pays homage to the 2…"
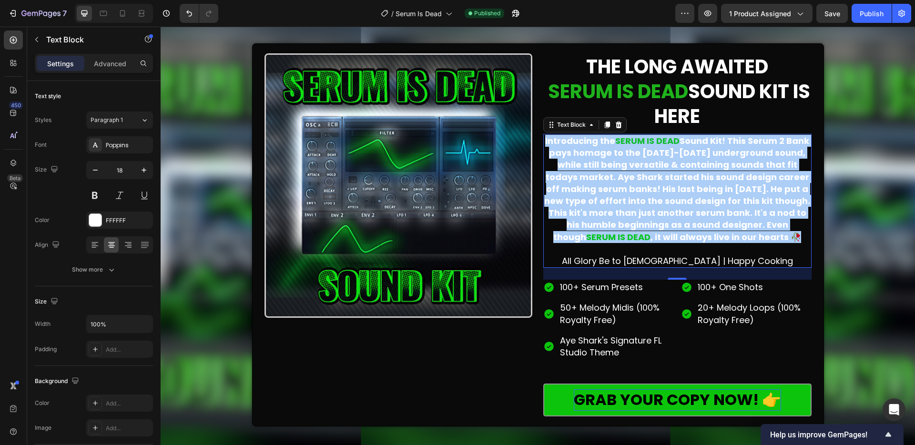
scroll to position [106, 0]
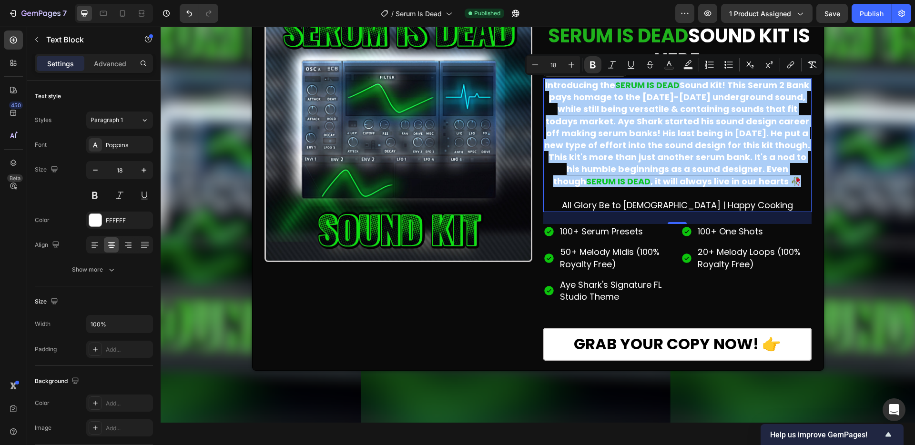
click at [647, 298] on p "Aye Shark's Signature FL Studio Theme" at bounding box center [616, 291] width 112 height 24
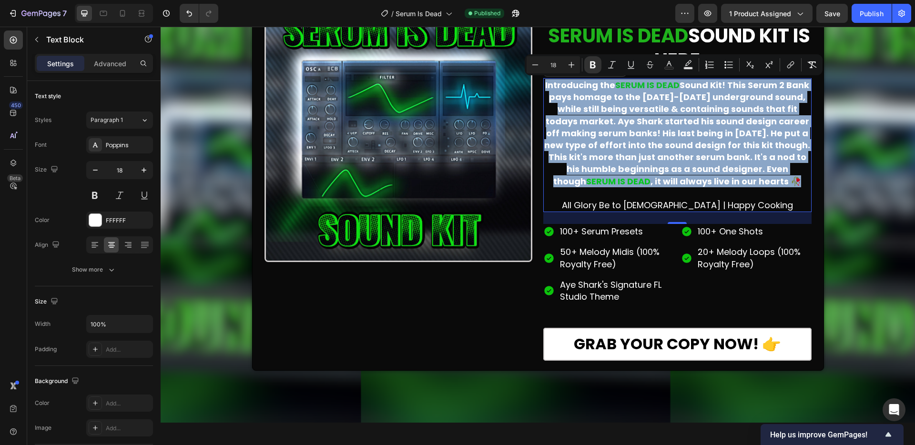
click at [647, 298] on p "Aye Shark's Signature FL Studio Theme" at bounding box center [616, 291] width 112 height 24
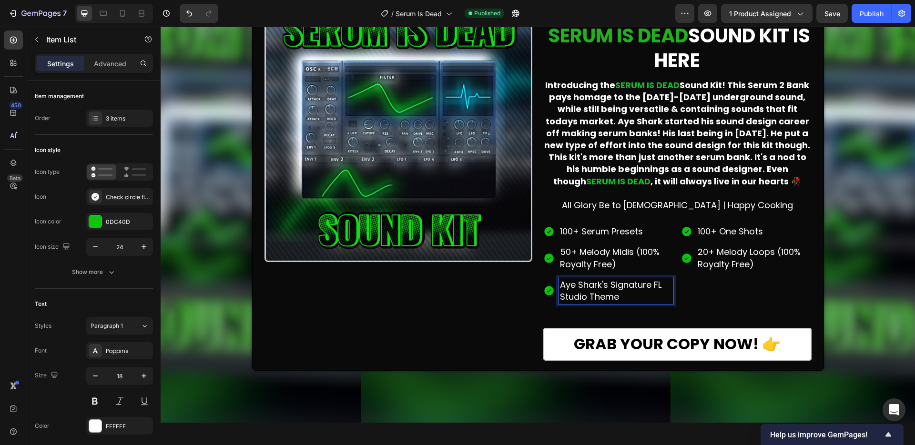
click at [642, 230] on p "100+ Serum Presets" at bounding box center [616, 231] width 112 height 12
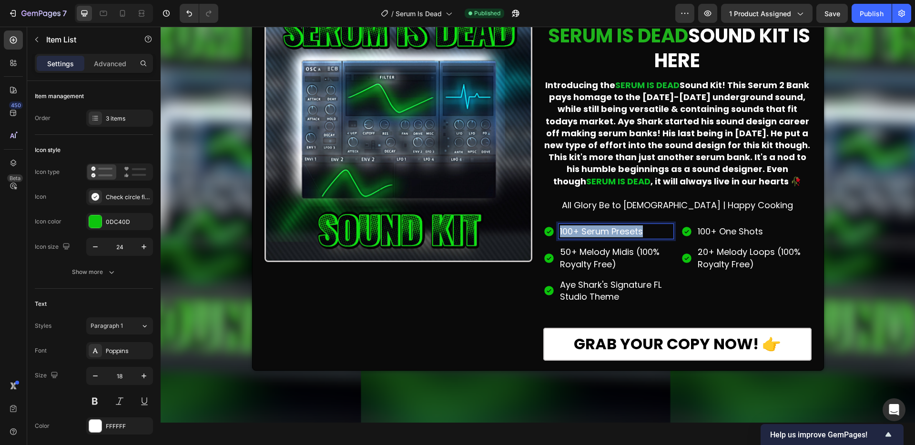
drag, startPoint x: 652, startPoint y: 230, endPoint x: 539, endPoint y: 228, distance: 112.9
click at [543, 228] on div "100+ Serum Presets" at bounding box center [608, 231] width 130 height 15
copy p "100+ Serum Presets"
drag, startPoint x: 646, startPoint y: 233, endPoint x: 542, endPoint y: 238, distance: 104.5
click at [543, 238] on div "100+ Serum Presets" at bounding box center [608, 231] width 130 height 15
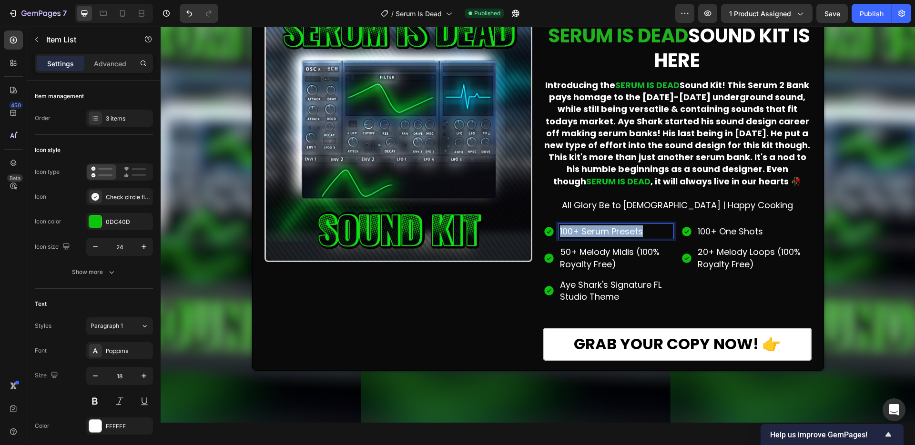
drag, startPoint x: 650, startPoint y: 233, endPoint x: 556, endPoint y: 235, distance: 93.9
click at [560, 235] on p "100+ Serum Presets" at bounding box center [616, 231] width 112 height 12
copy p "100+ Serum Presets"
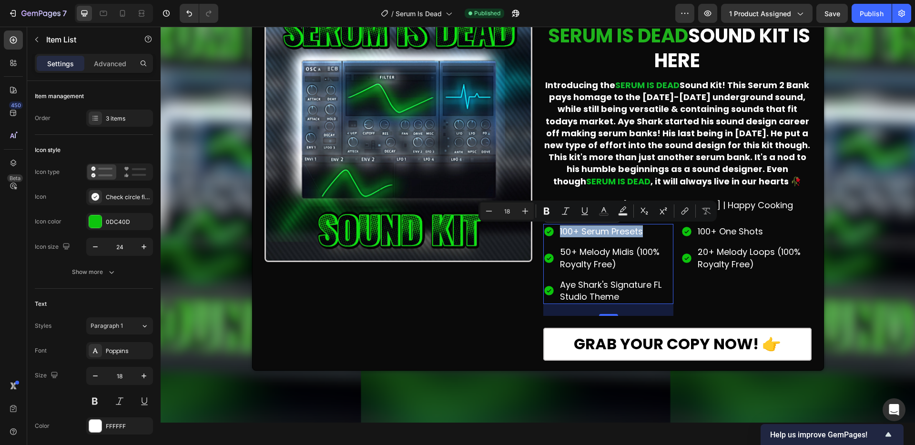
click at [730, 228] on p "100+ One Shots" at bounding box center [753, 231] width 112 height 12
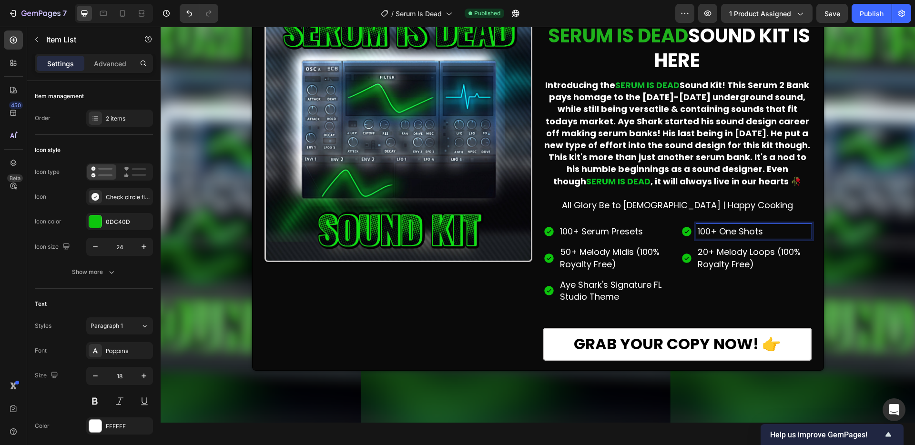
click at [751, 229] on p "100+ One Shots" at bounding box center [753, 231] width 112 height 12
drag, startPoint x: 764, startPoint y: 232, endPoint x: 686, endPoint y: 232, distance: 78.1
click at [686, 232] on div "100+ One Shots" at bounding box center [746, 231] width 130 height 15
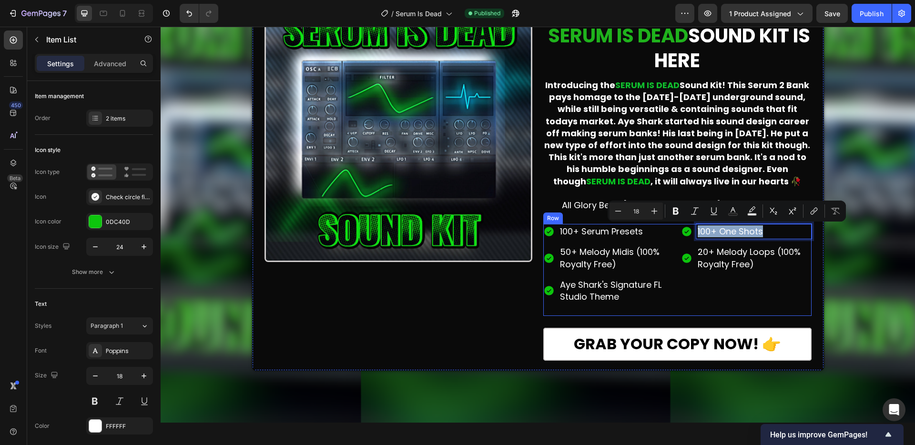
copy p "100+ One Shots"
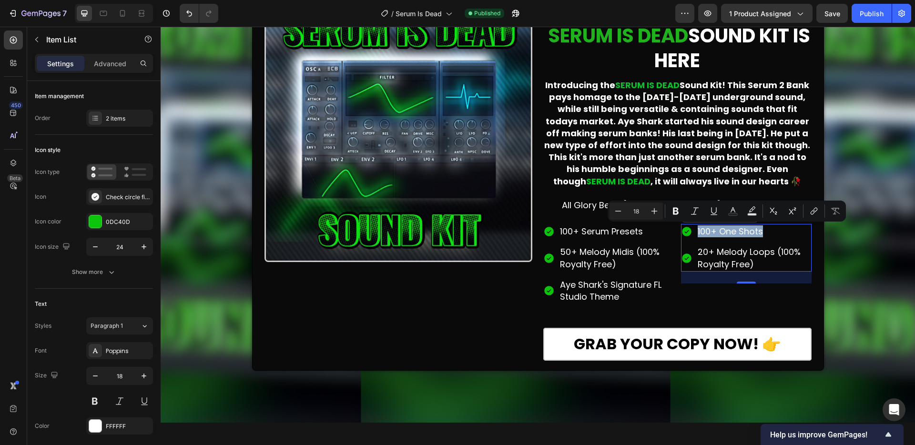
click at [631, 254] on p "50+ Melody Midis (100% Royalty Free)" at bounding box center [616, 258] width 112 height 24
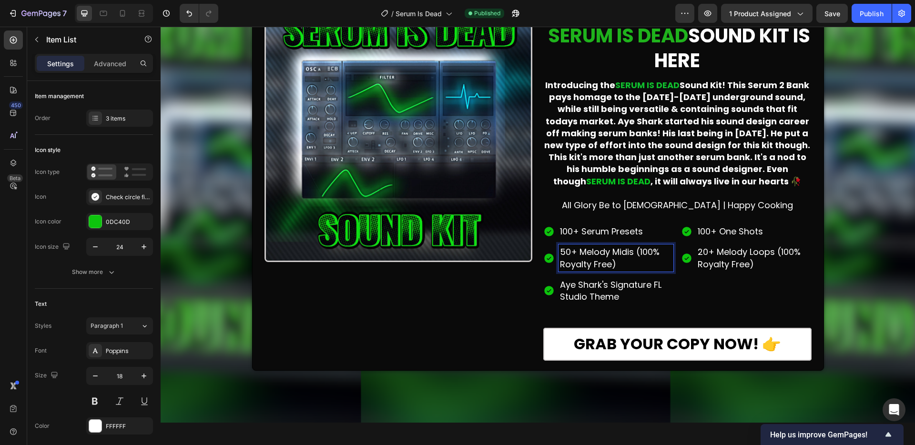
click at [623, 266] on p "50+ Melody Midis (100% Royalty Free)" at bounding box center [616, 258] width 112 height 24
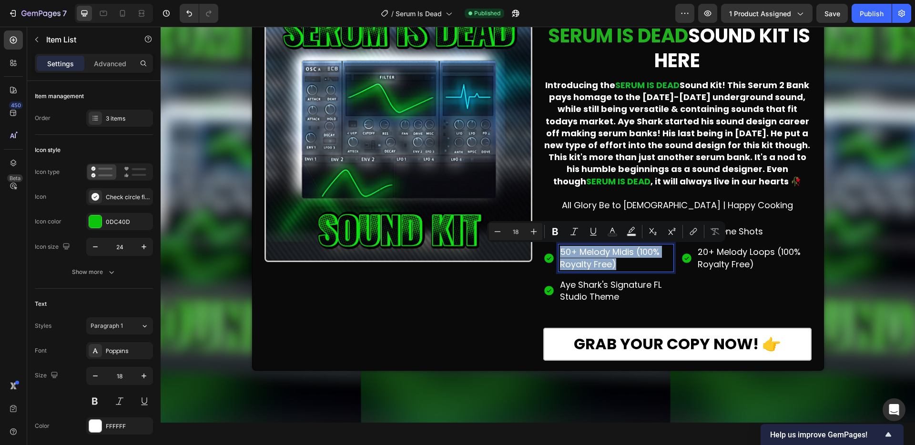
drag, startPoint x: 628, startPoint y: 264, endPoint x: 551, endPoint y: 254, distance: 77.8
click at [551, 254] on div "50+ Melody Midis (100% Royalty Free)" at bounding box center [608, 257] width 130 height 27
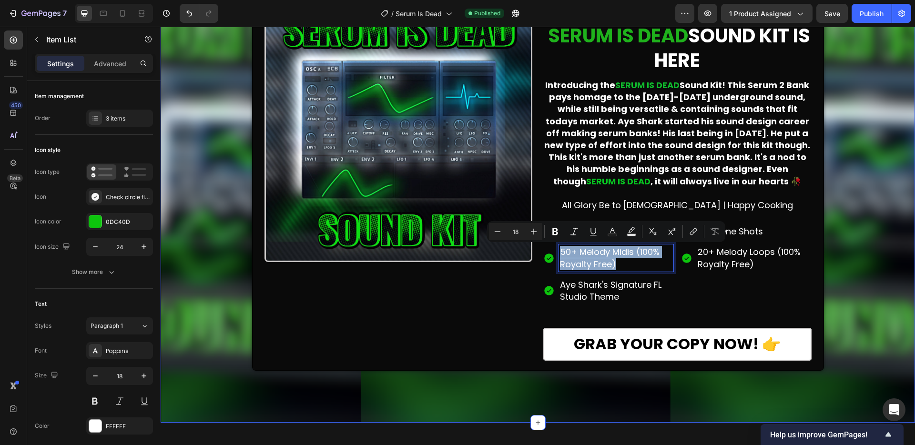
copy p "50+ Melody Midis (100% Royalty Free)"
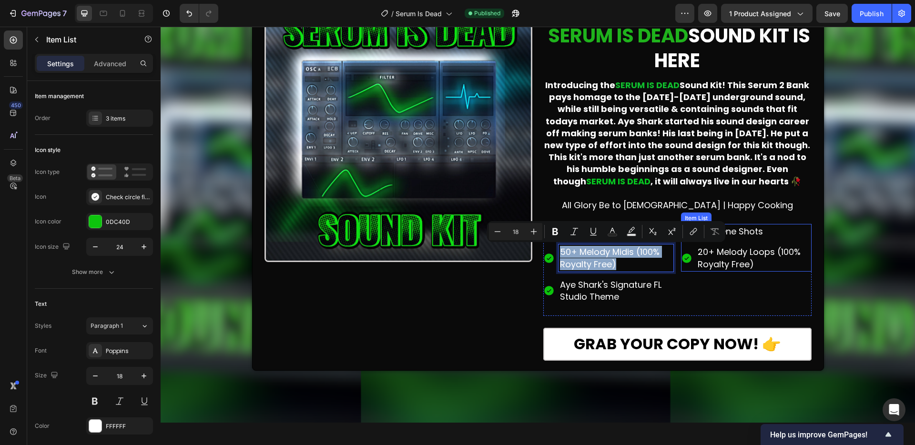
click at [751, 262] on p "20+ Melody Loops (100% Royalty Free)" at bounding box center [753, 258] width 112 height 24
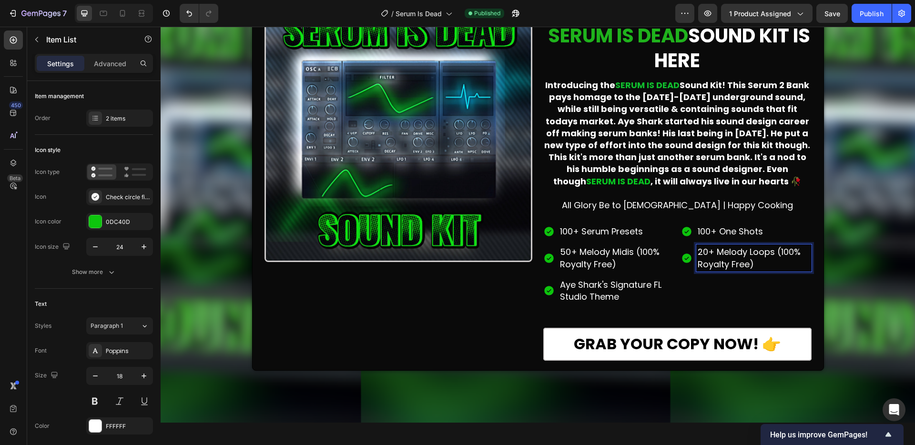
drag, startPoint x: 756, startPoint y: 263, endPoint x: 751, endPoint y: 264, distance: 5.8
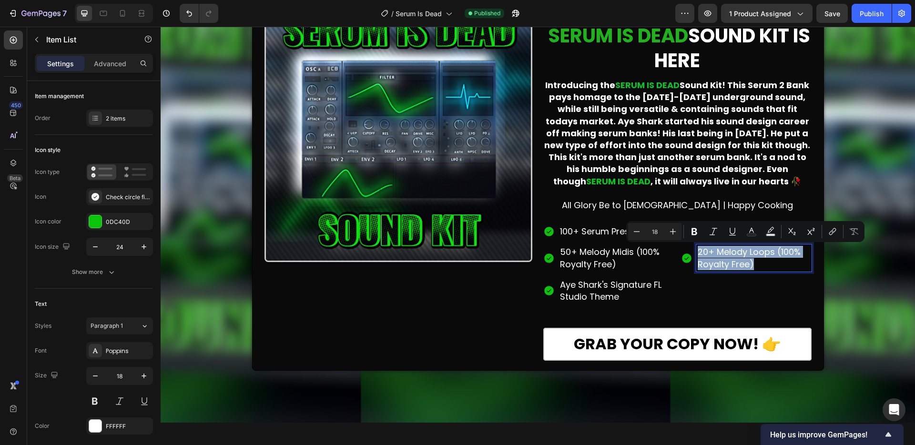
drag, startPoint x: 751, startPoint y: 264, endPoint x: 690, endPoint y: 254, distance: 62.3
click at [690, 254] on div "20+ Melody Loops (100% Royalty Free)" at bounding box center [746, 257] width 130 height 27
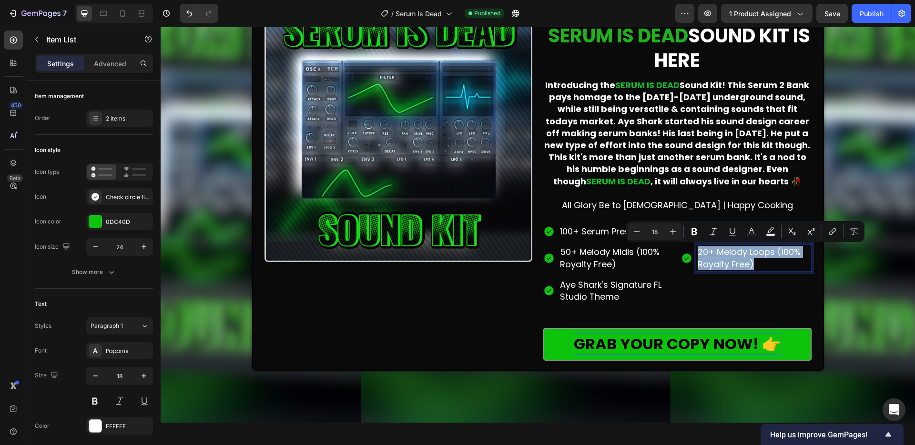
copy p "20+ Melody Loops (100% Royalty Free)"
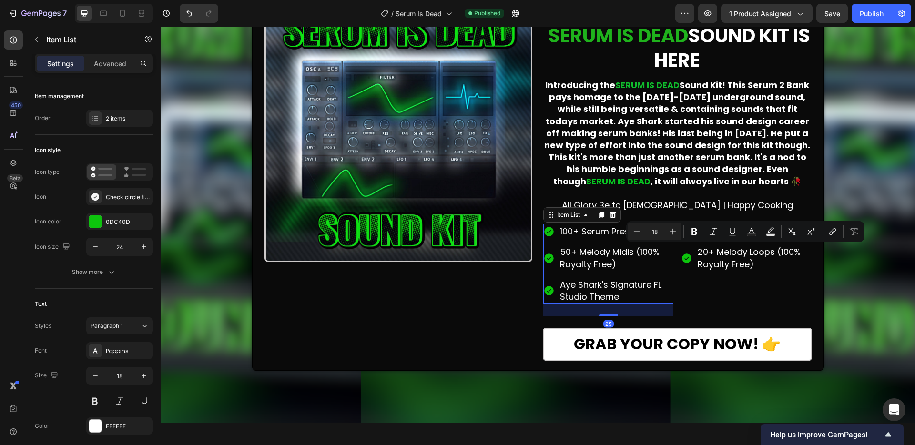
click at [623, 298] on p "Aye Shark's Signature FL Studio Theme" at bounding box center [616, 291] width 112 height 24
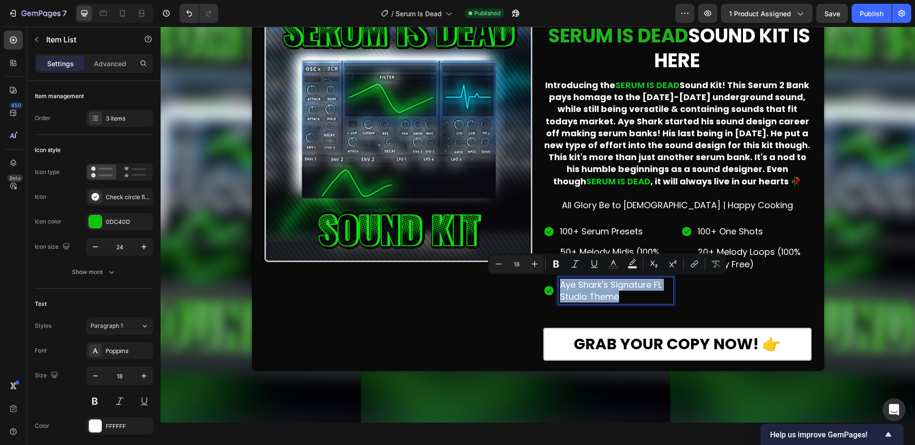
drag, startPoint x: 624, startPoint y: 297, endPoint x: 550, endPoint y: 285, distance: 74.9
click at [550, 285] on div "Aye Shark's Signature FL Studio Theme" at bounding box center [608, 290] width 130 height 27
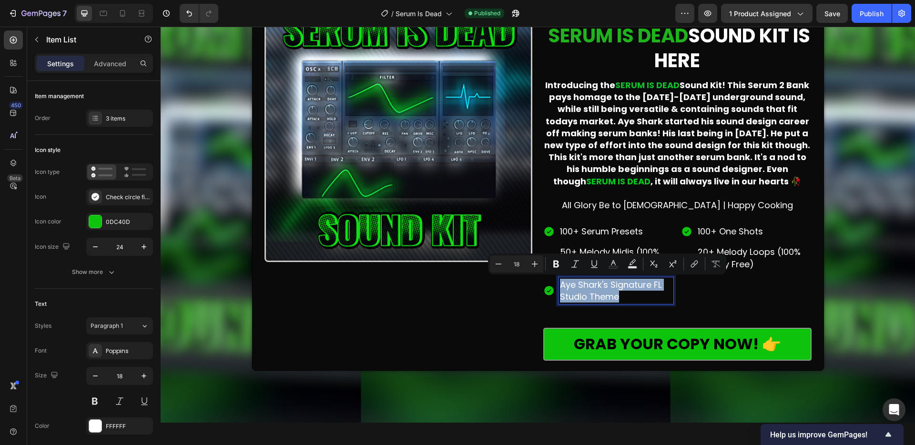
copy p "Aye Shark's Signature FL Studio Theme"
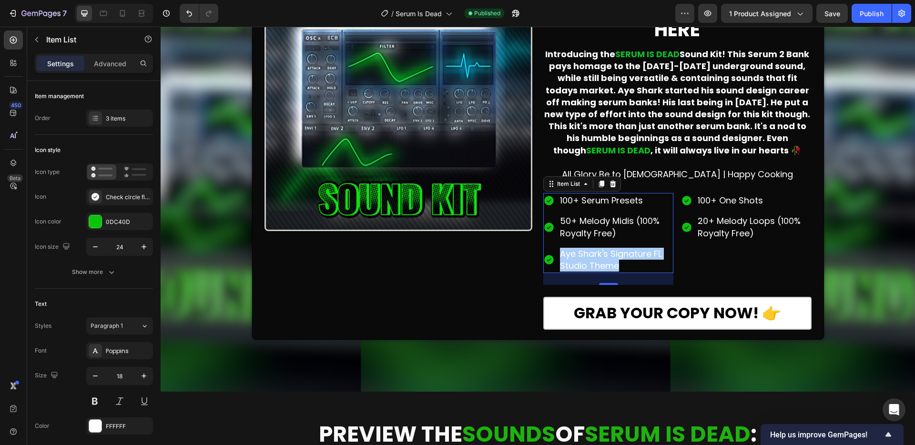
scroll to position [136, 0]
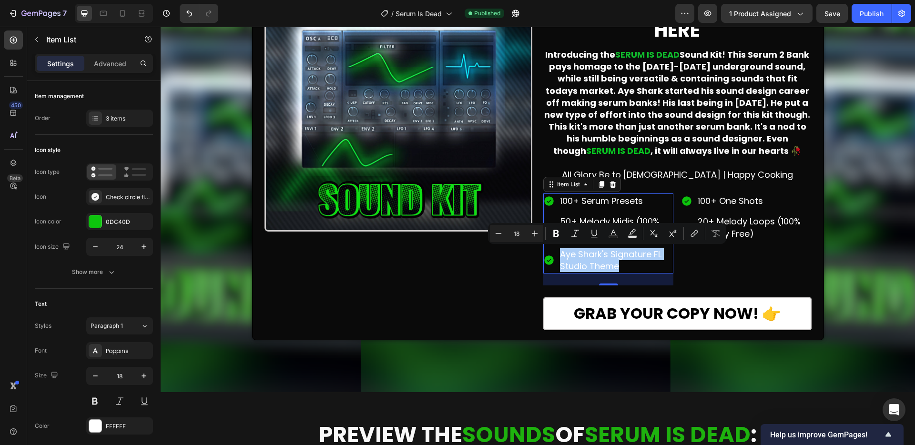
click at [738, 175] on p "All Glory Be to [DEMOGRAPHIC_DATA] | Happy Cooking" at bounding box center [677, 175] width 266 height 12
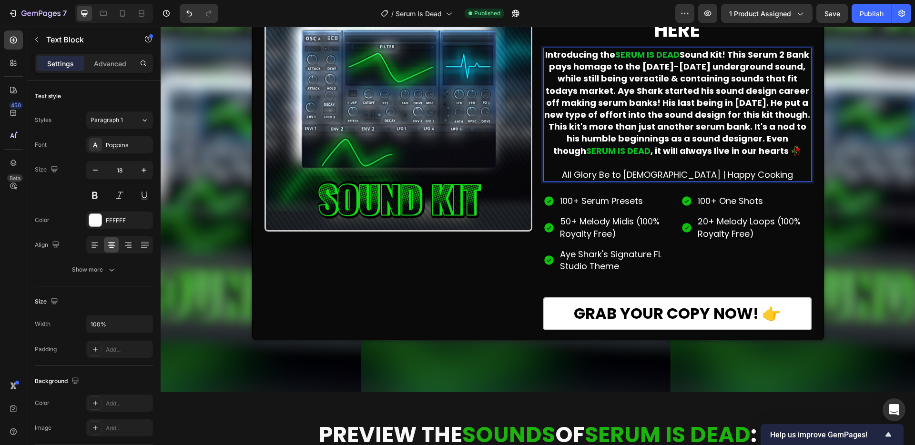
click at [750, 173] on p "All Glory Be to [DEMOGRAPHIC_DATA] | Happy Cooking" at bounding box center [677, 175] width 266 height 12
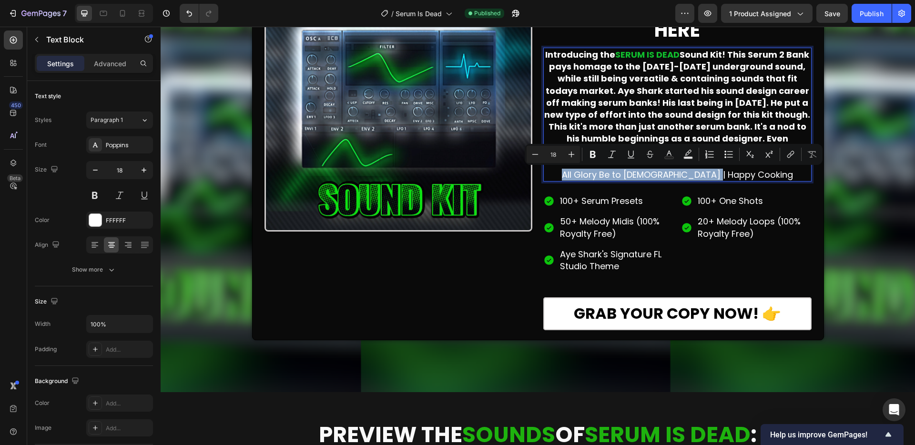
drag, startPoint x: 701, startPoint y: 173, endPoint x: 582, endPoint y: 176, distance: 119.1
click at [582, 176] on p "All Glory Be to [DEMOGRAPHIC_DATA] | Happy Cooking" at bounding box center [677, 175] width 266 height 12
copy p "All Glory Be to [DEMOGRAPHIC_DATA] | Happy Cooking"
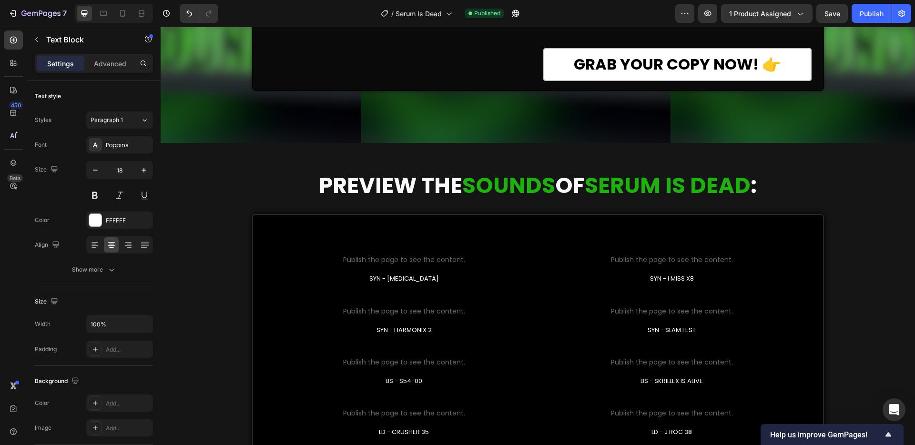
scroll to position [385, 0]
